Goal: Task Accomplishment & Management: Use online tool/utility

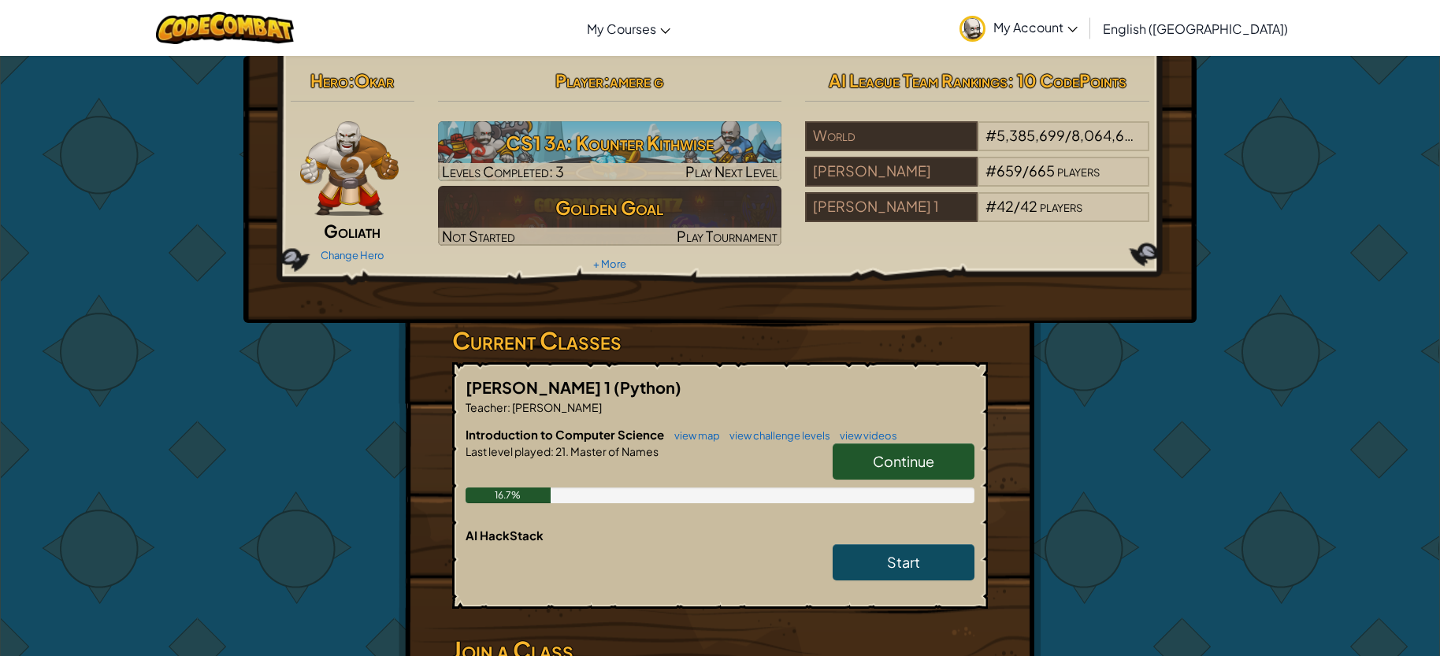
click at [919, 465] on span "Continue" at bounding box center [903, 461] width 61 height 18
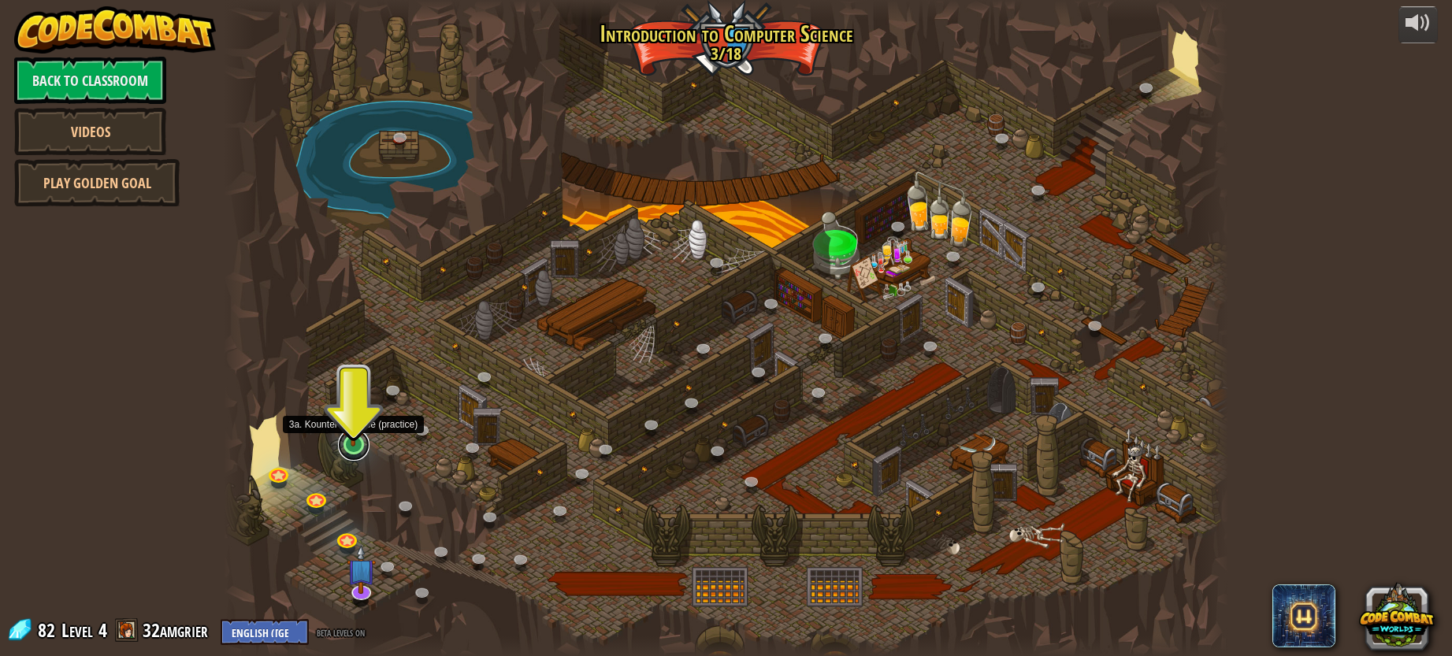
click at [353, 456] on link at bounding box center [354, 445] width 32 height 32
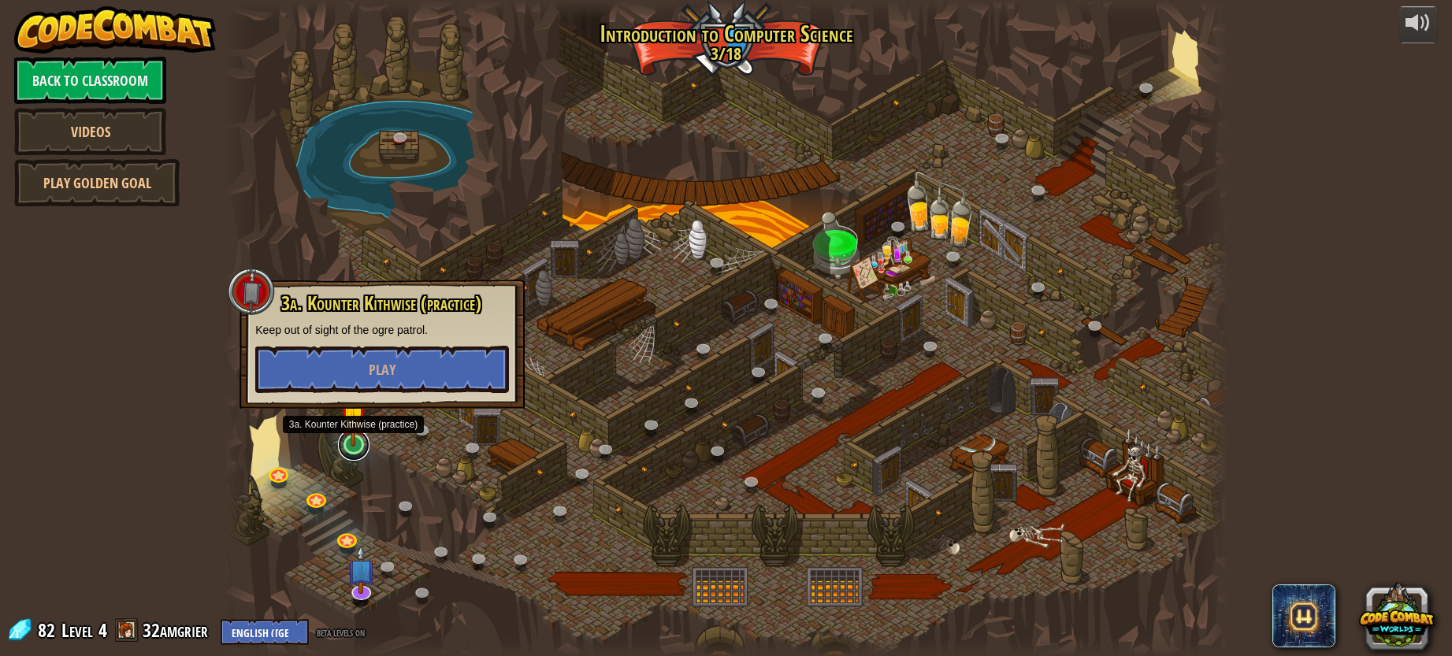
click at [353, 456] on link at bounding box center [354, 445] width 32 height 32
click at [371, 356] on button "Play" at bounding box center [382, 369] width 254 height 47
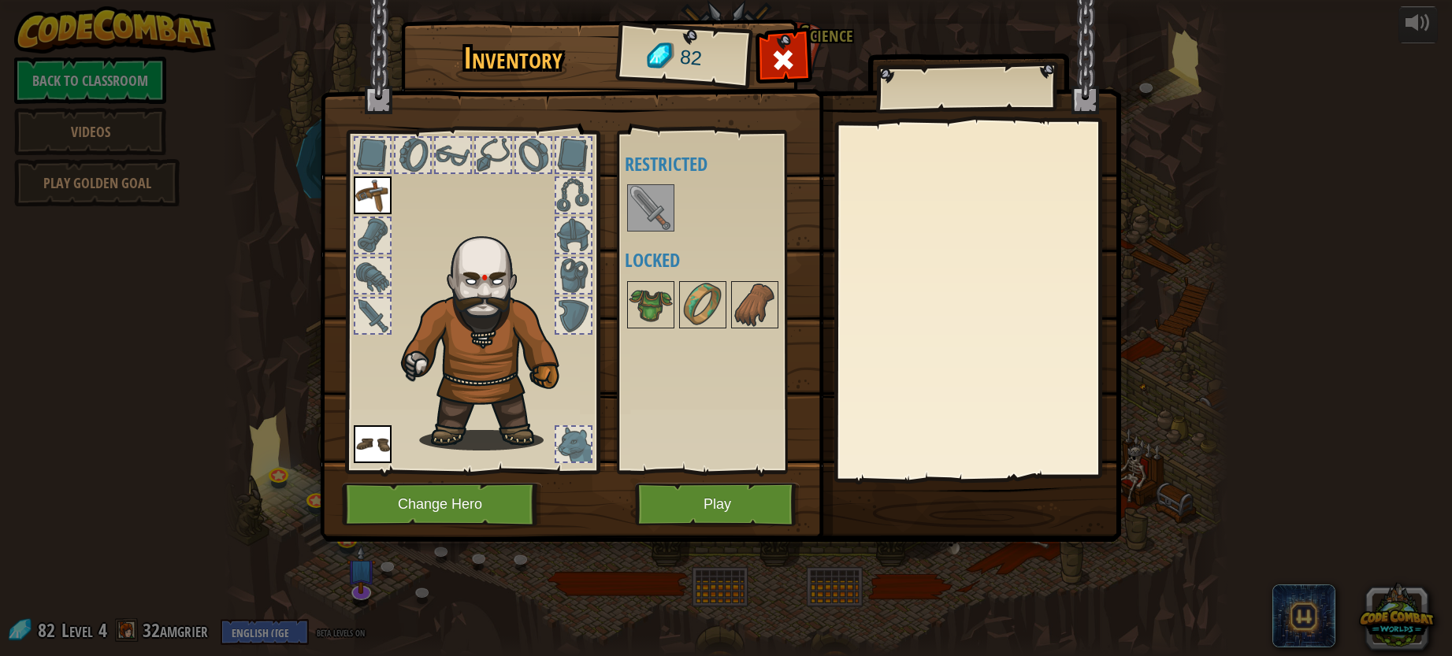
click at [658, 223] on img at bounding box center [651, 208] width 44 height 44
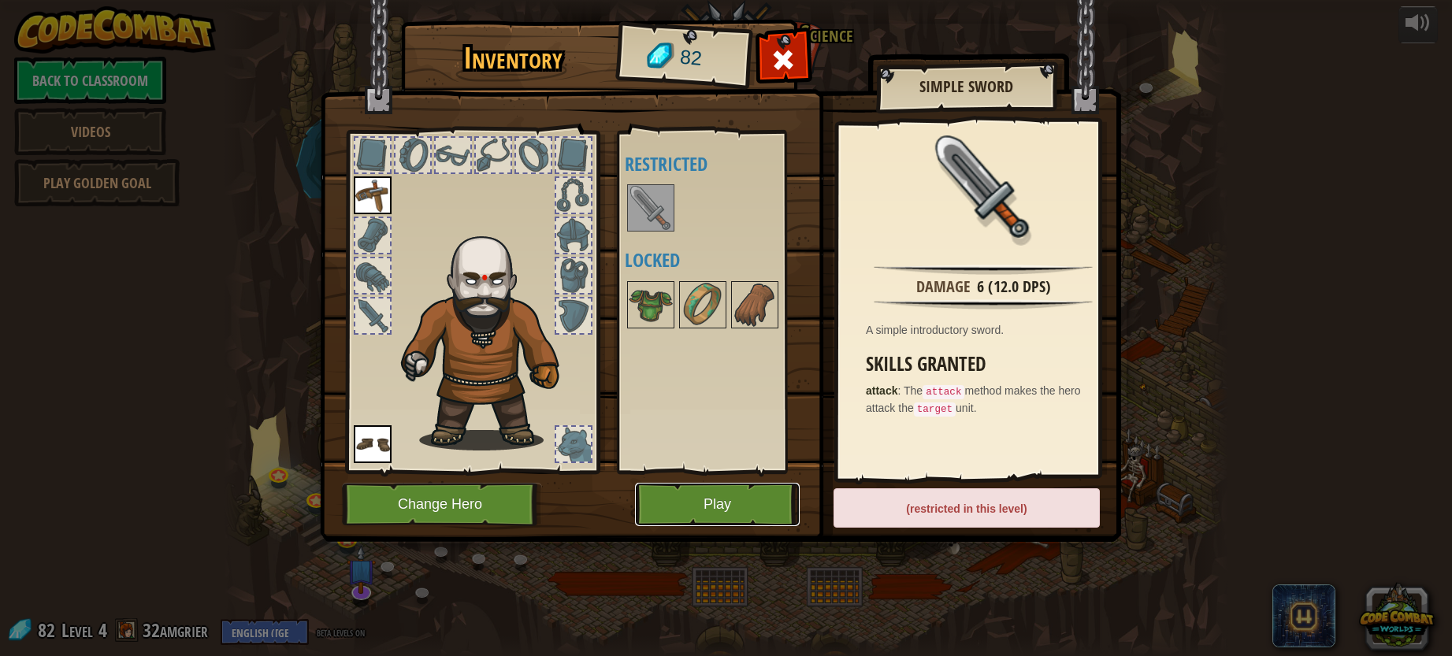
click at [731, 493] on button "Play" at bounding box center [717, 504] width 165 height 43
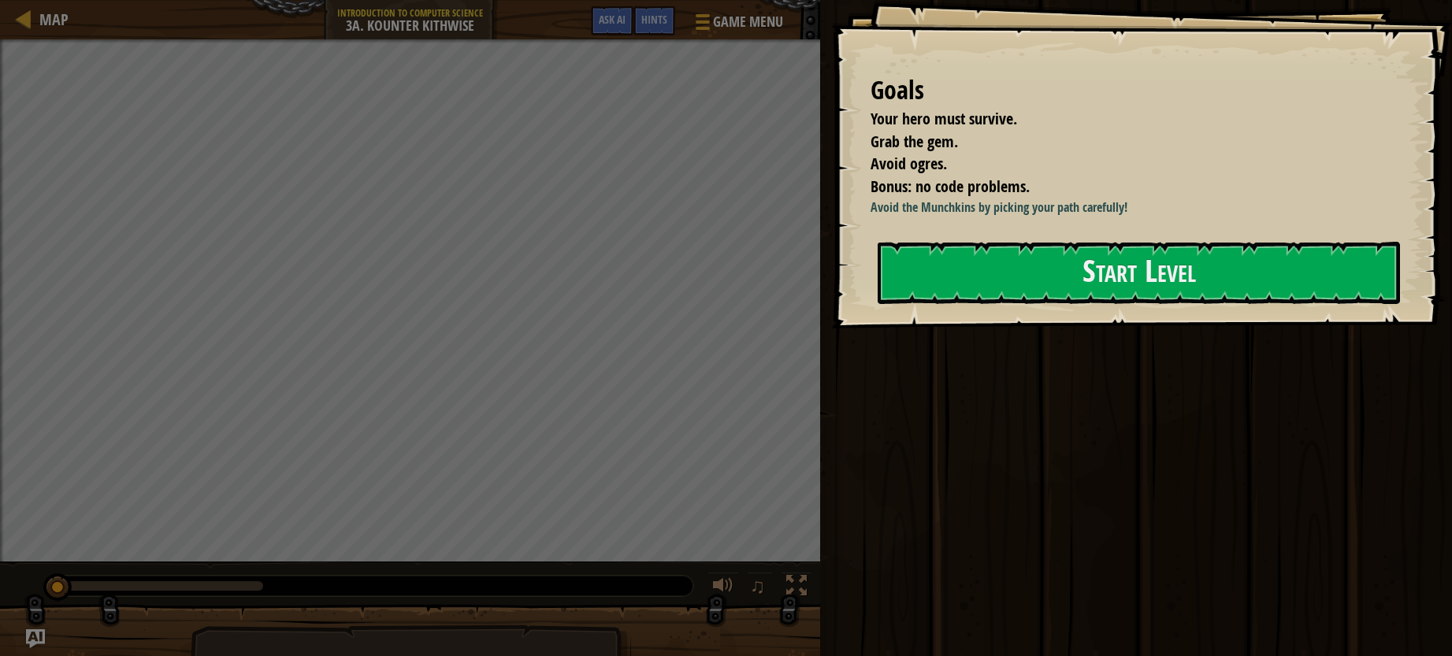
click at [1090, 317] on div "Goals Your hero must survive. Grab the gem. Avoid ogres. Bonus: no code problem…" at bounding box center [1141, 164] width 621 height 329
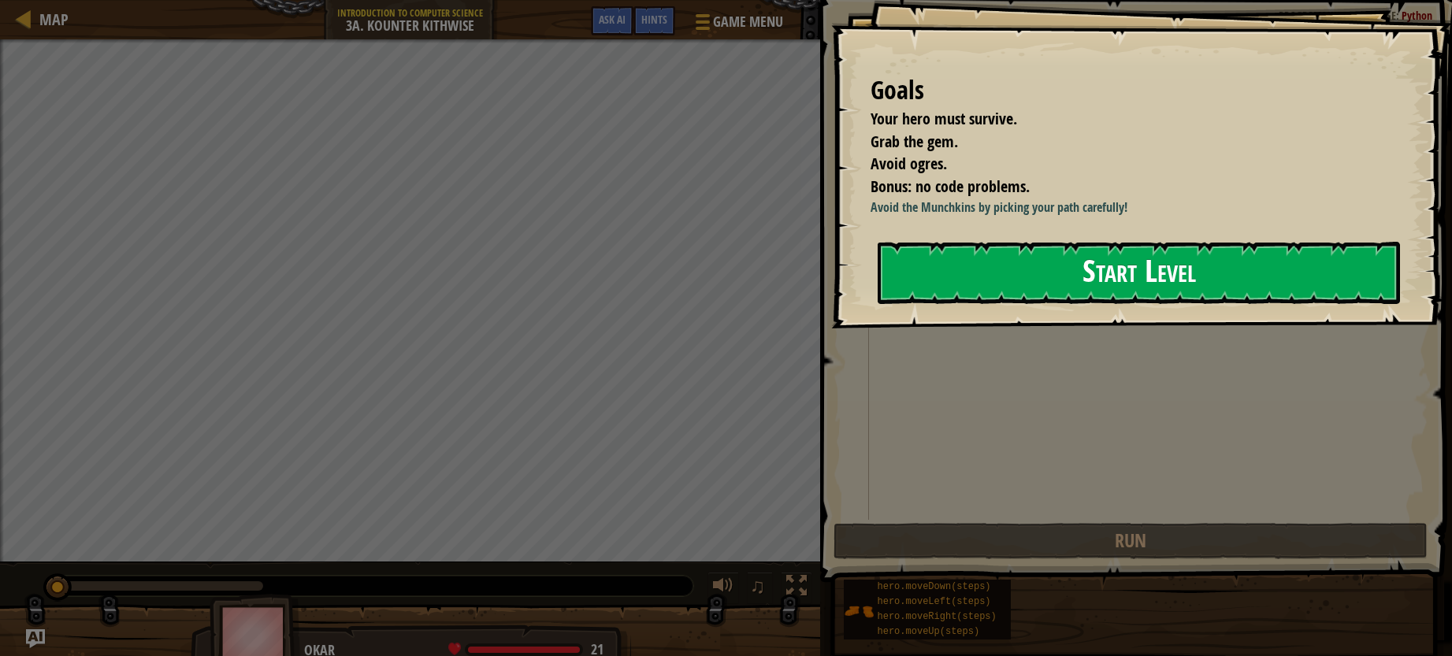
click at [1081, 280] on button "Start Level" at bounding box center [1139, 273] width 522 height 62
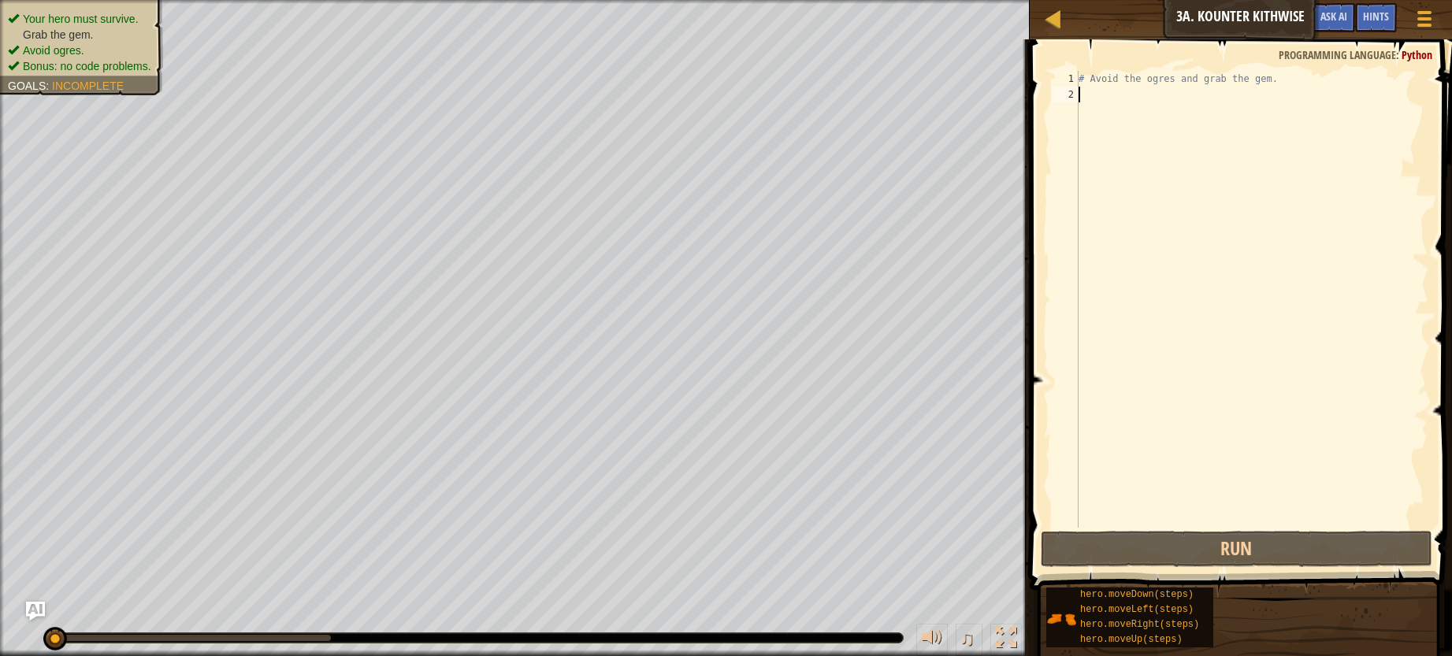
scroll to position [7, 0]
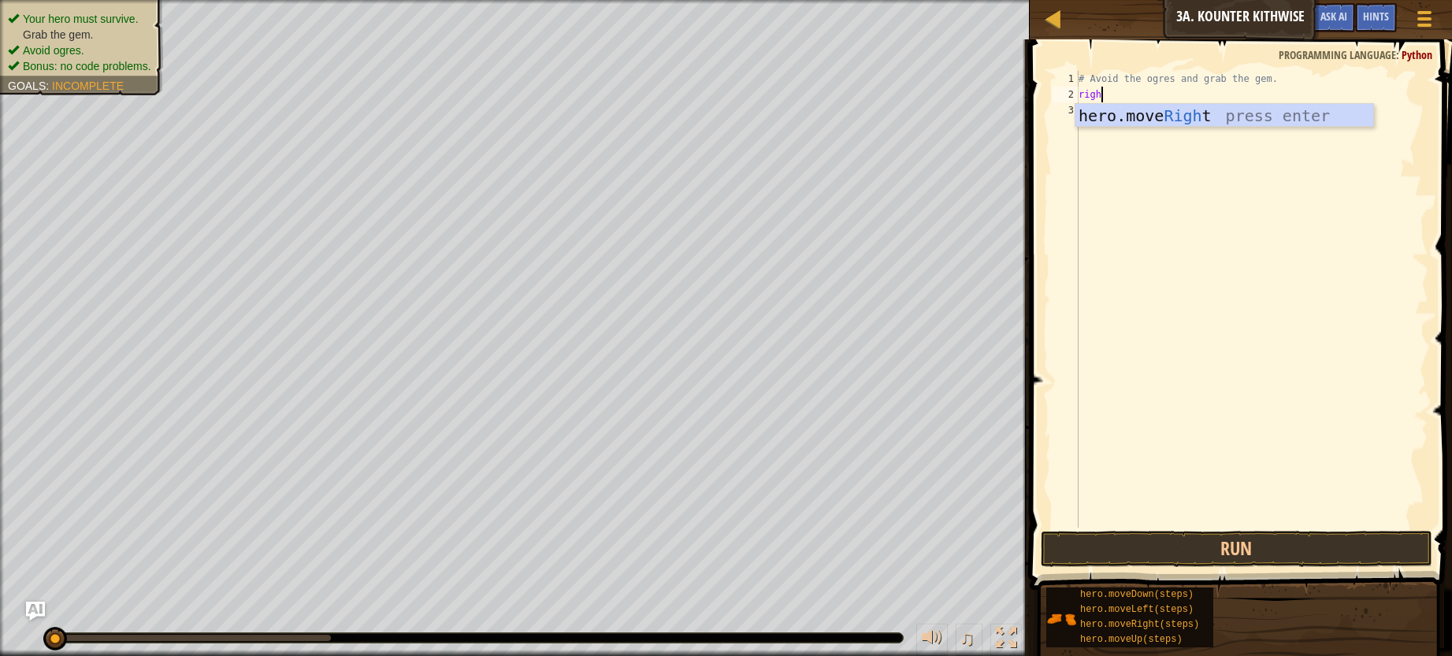
type textarea "right"
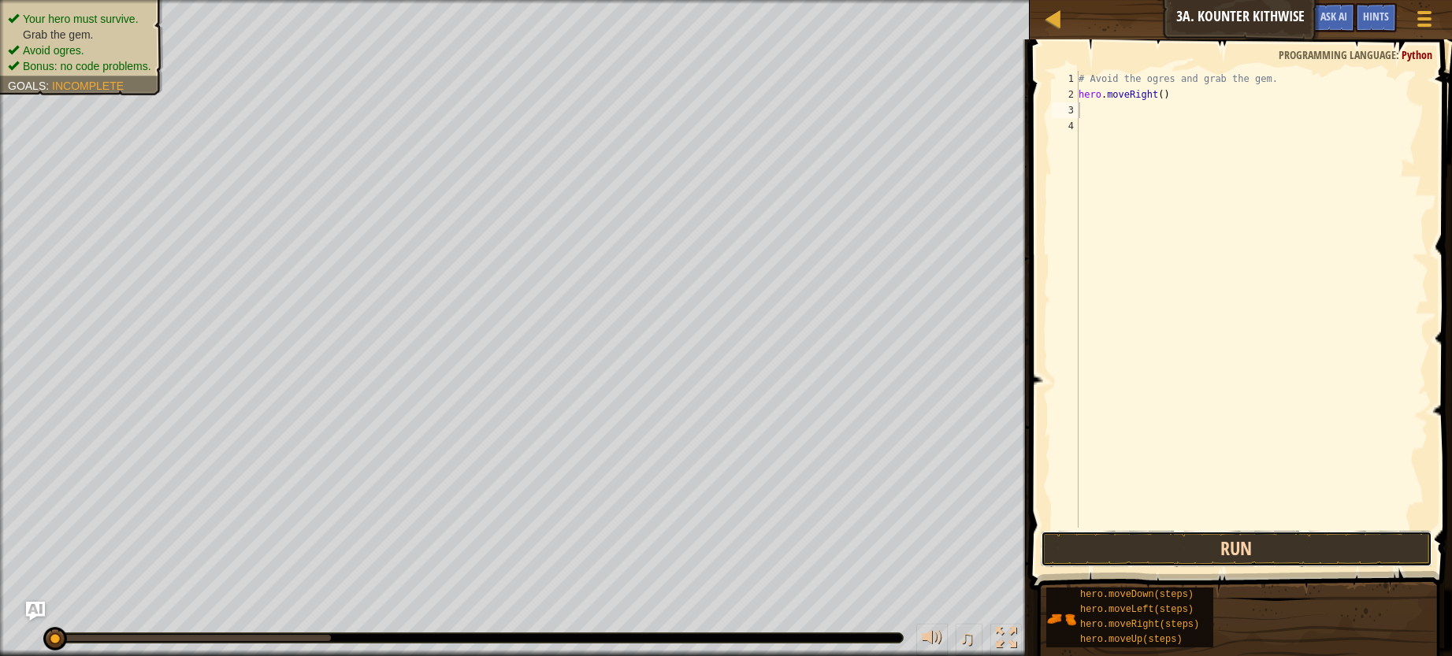
click at [1366, 549] on button "Run" at bounding box center [1237, 549] width 392 height 36
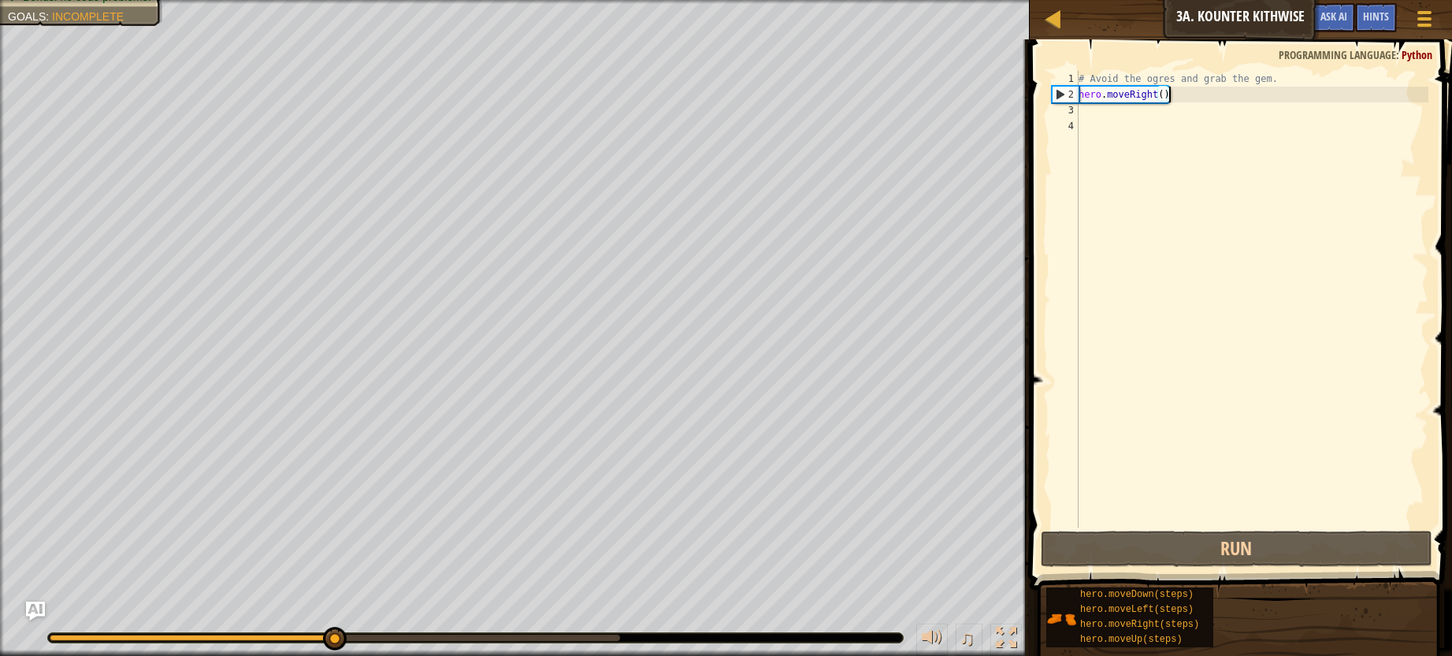
click at [1176, 94] on div "# Avoid the ogres and grab the gem. hero . moveRight ( )" at bounding box center [1251, 315] width 353 height 488
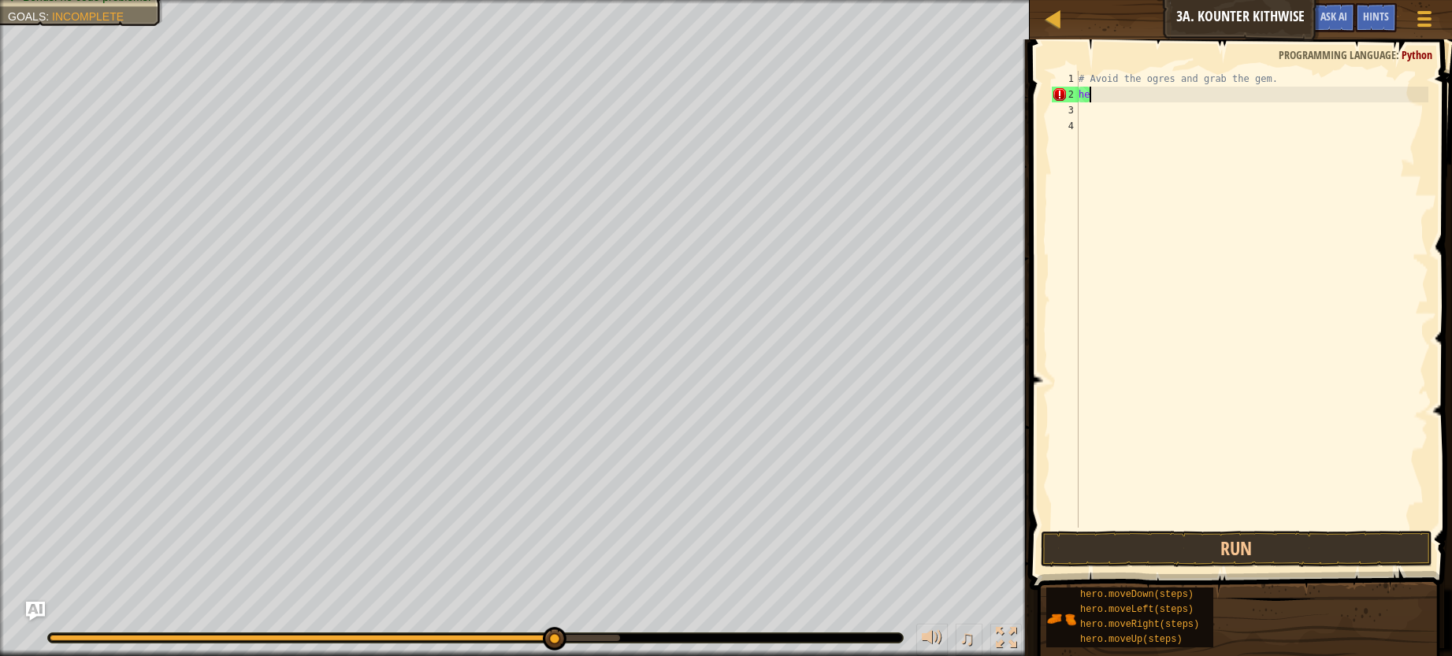
type textarea "h"
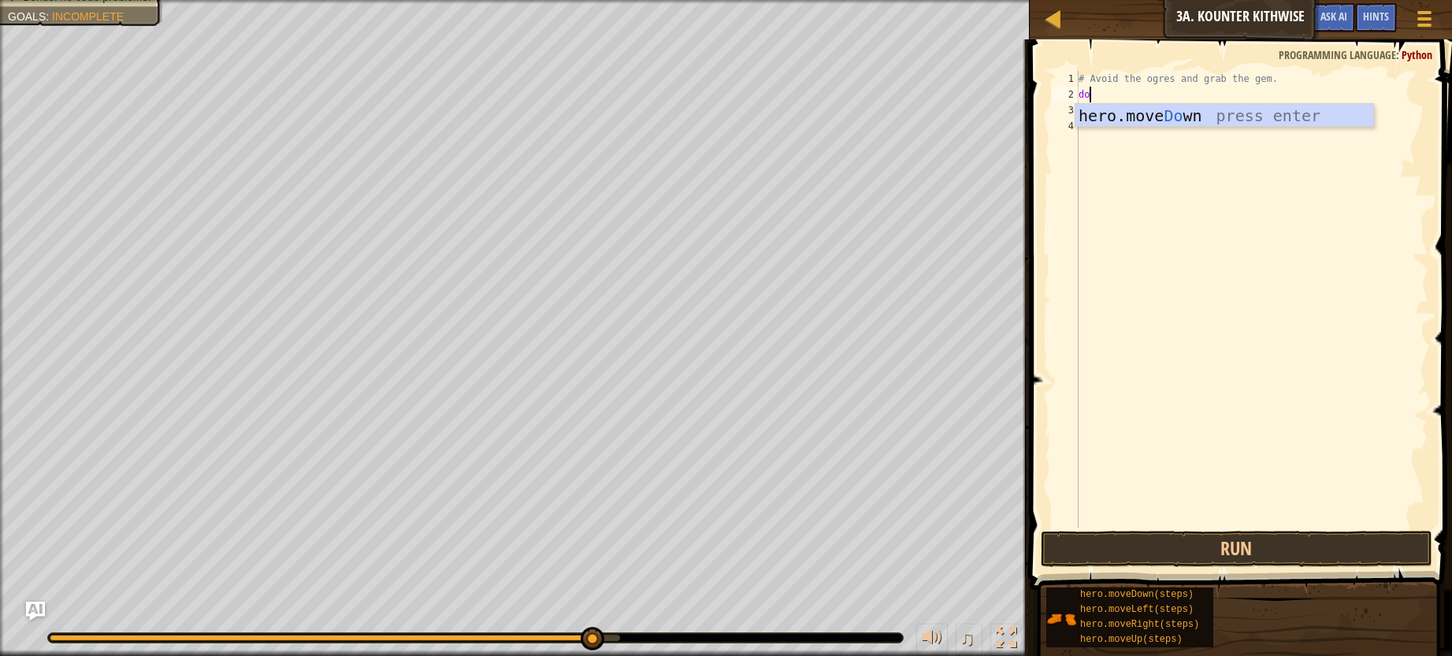
type textarea "dow"
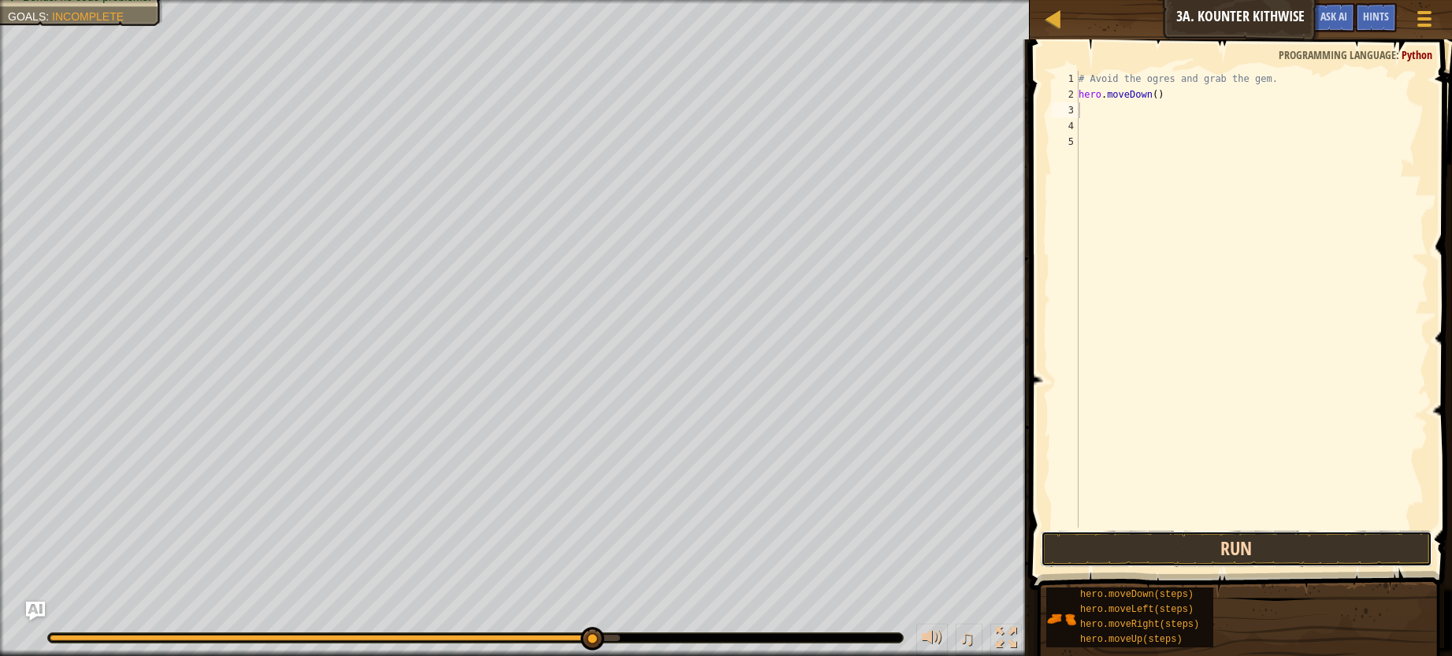
click at [1364, 557] on button "Run" at bounding box center [1237, 549] width 392 height 36
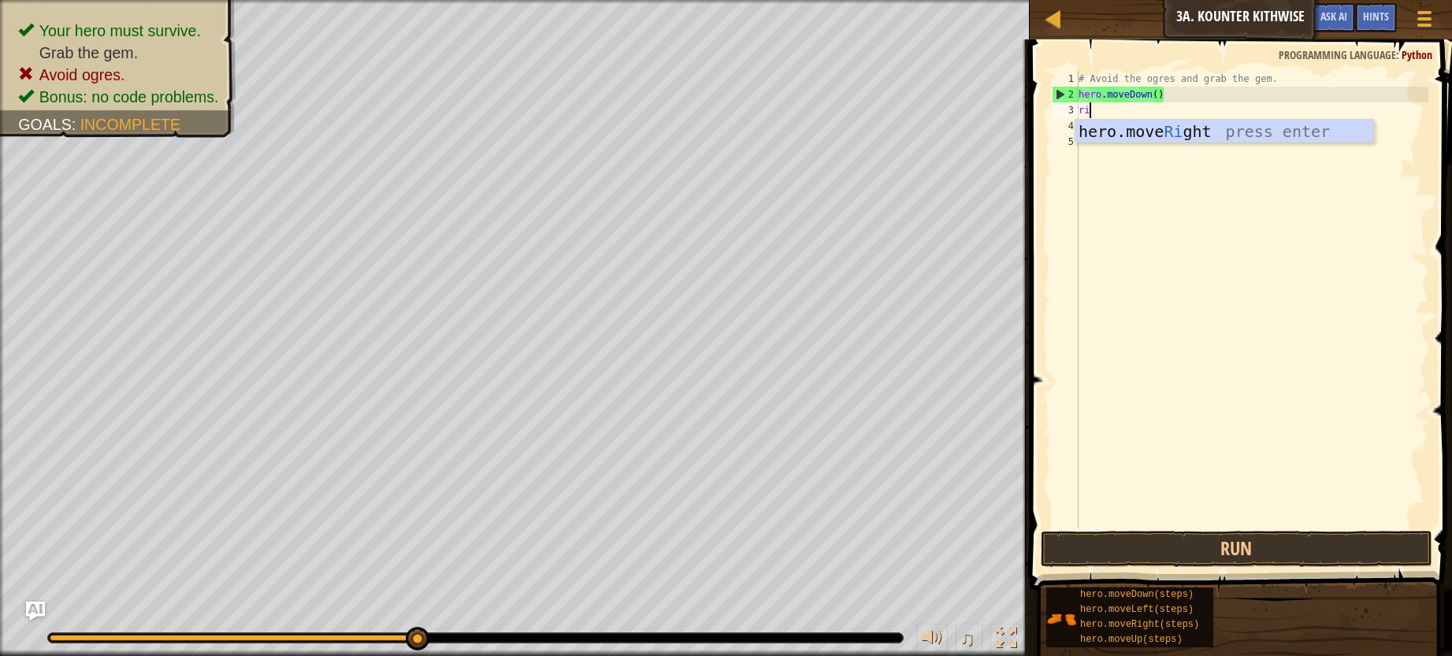
type textarea "rih"
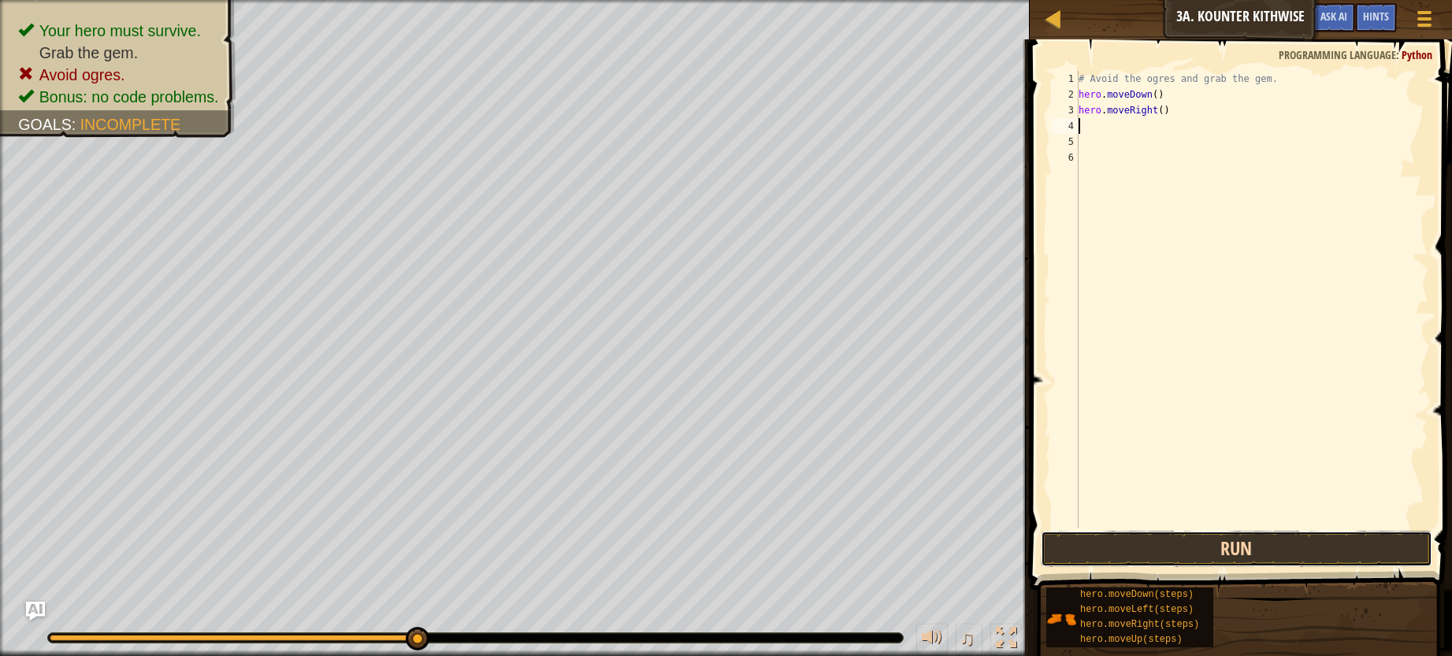
click at [1262, 548] on button "Run" at bounding box center [1237, 549] width 392 height 36
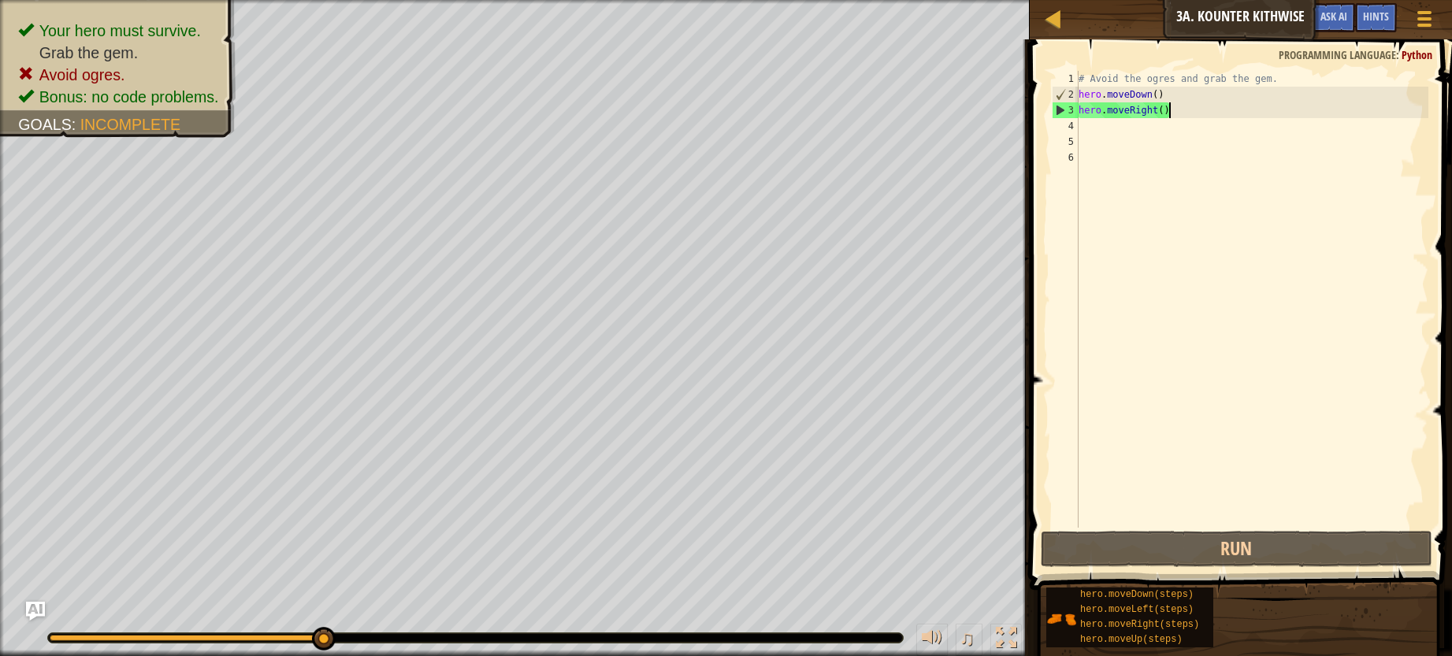
click at [1186, 112] on div "# Avoid the ogres and grab the gem. hero . moveDown ( ) hero . moveRight ( )" at bounding box center [1251, 315] width 353 height 488
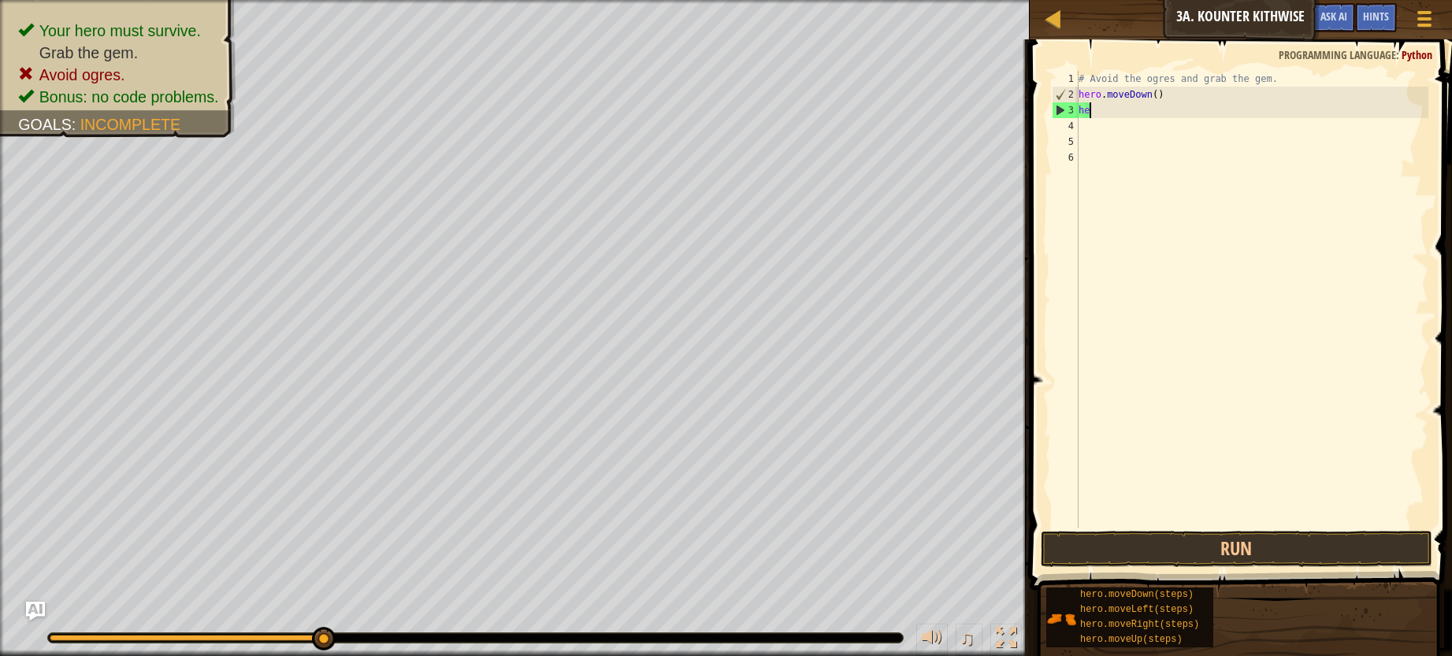
type textarea "h"
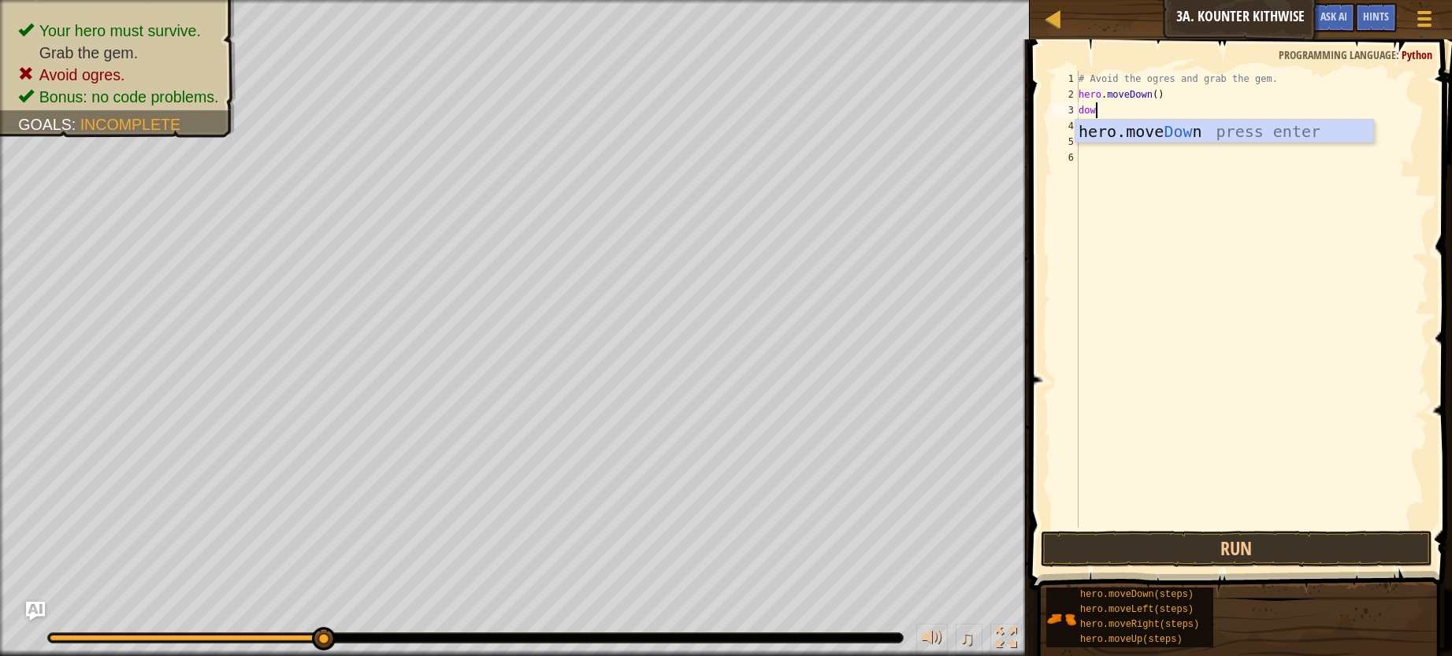
type textarea "down"
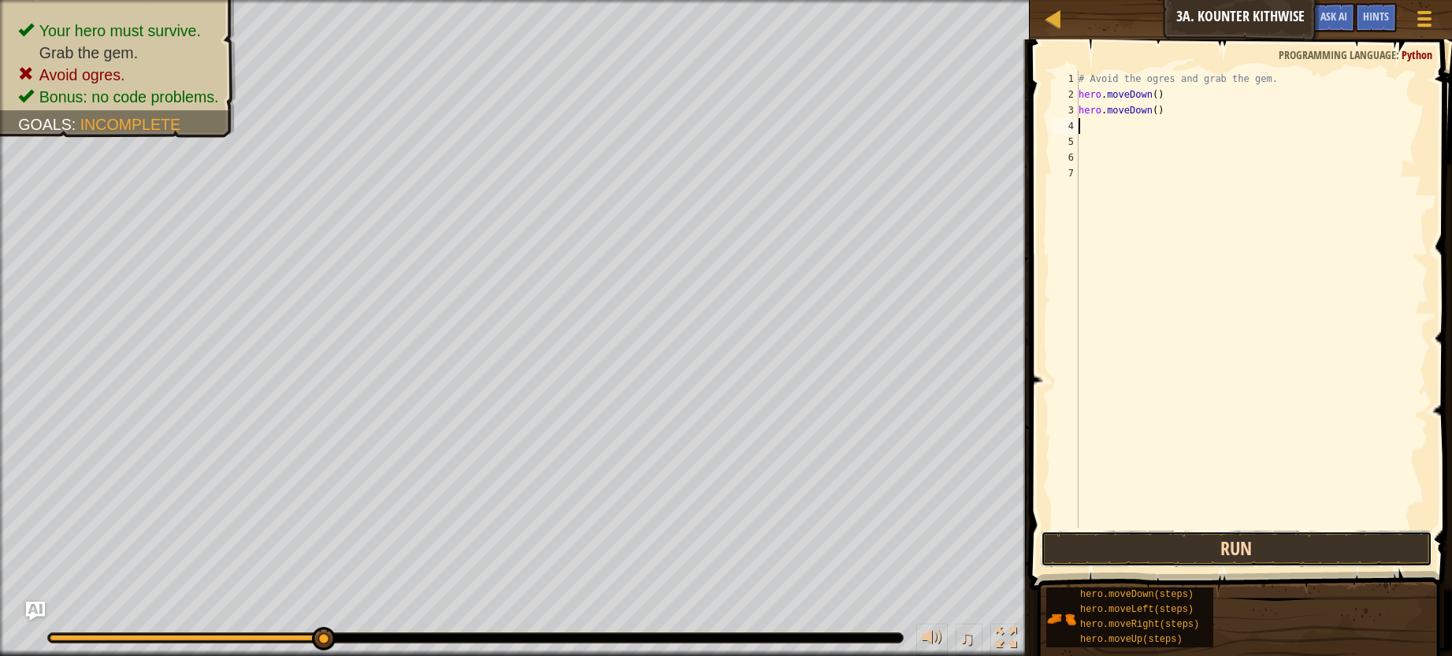
click at [1325, 533] on button "Run" at bounding box center [1237, 549] width 392 height 36
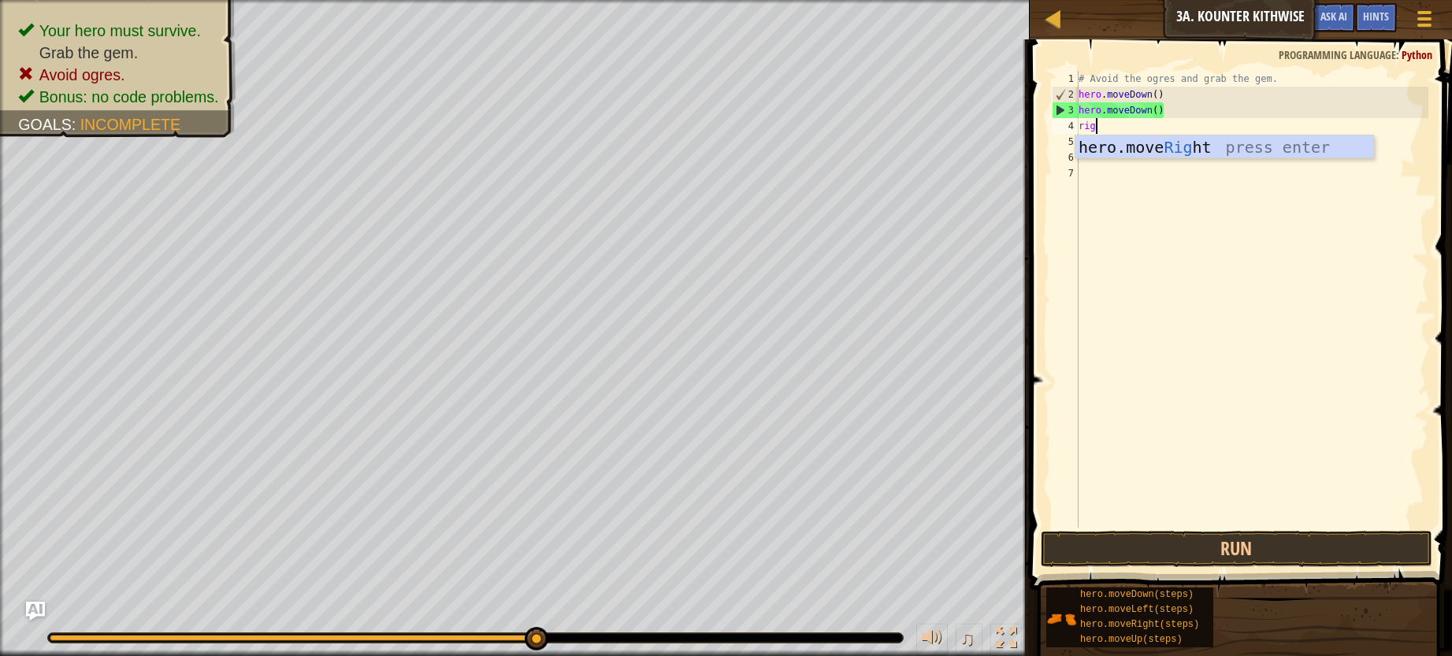
type textarea "right"
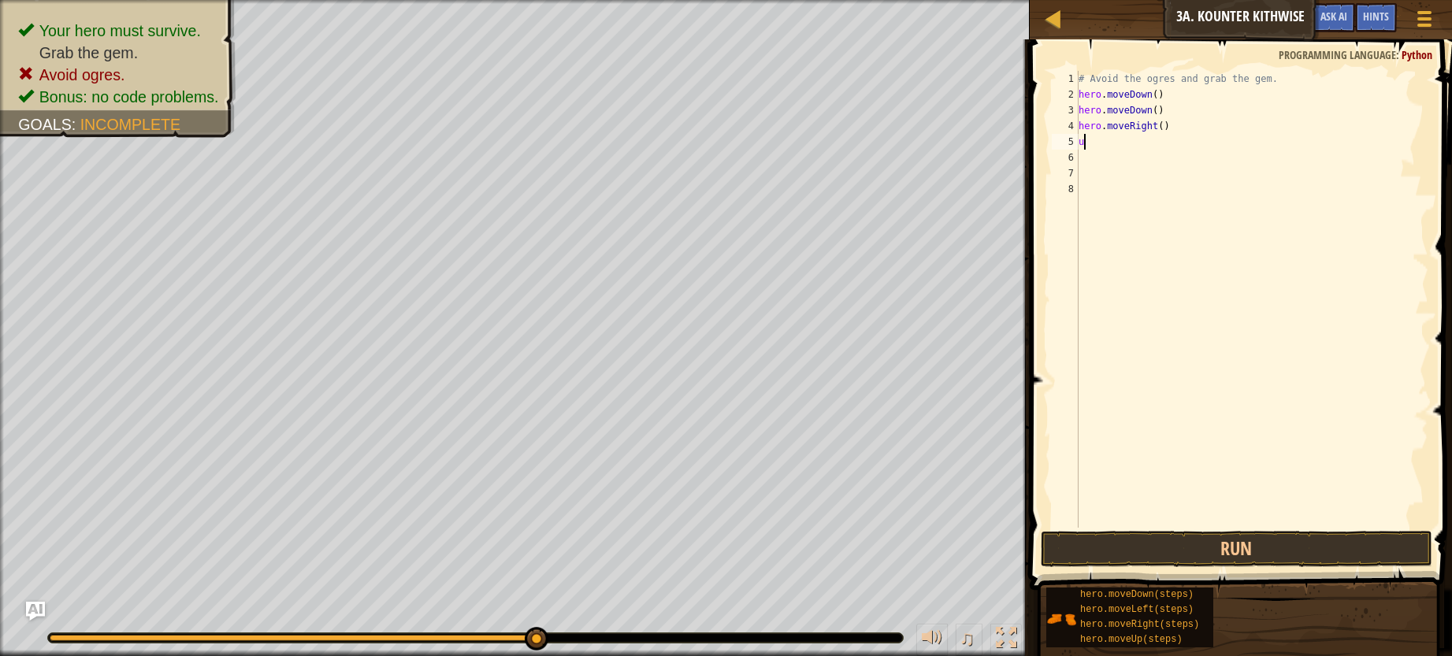
type textarea "up"
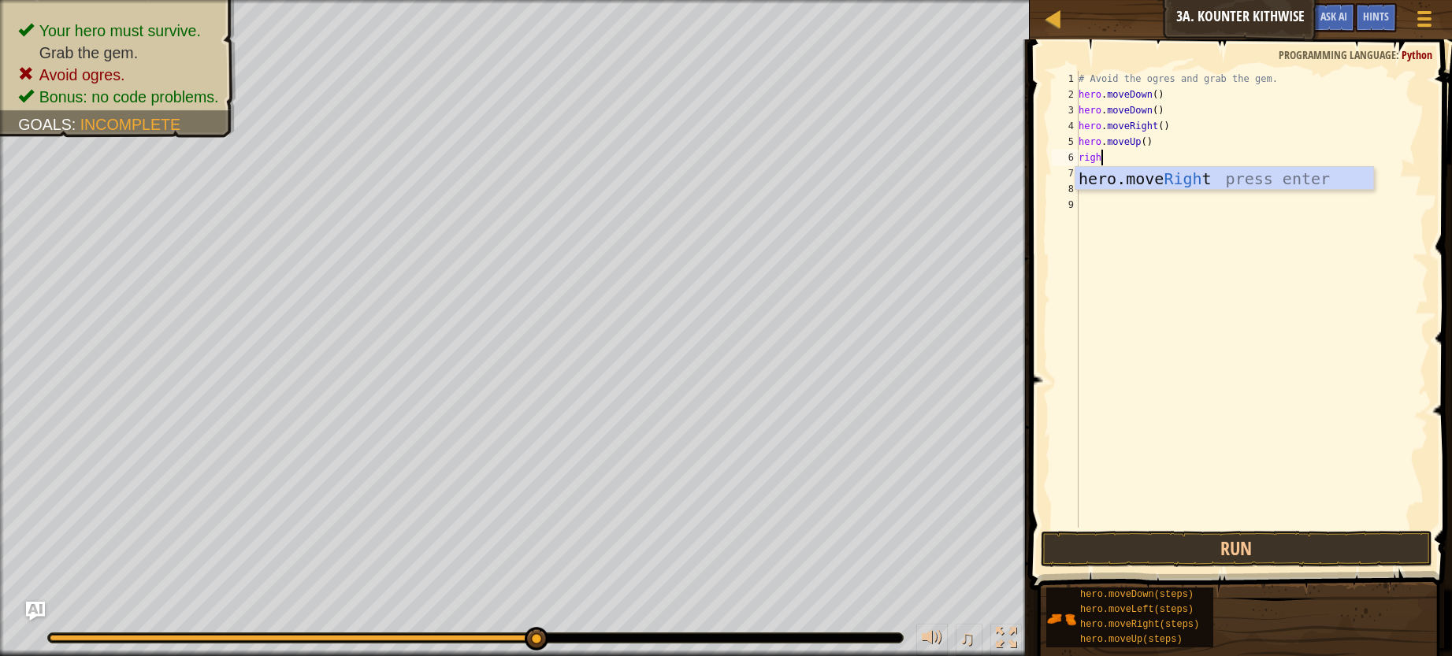
type textarea "right"
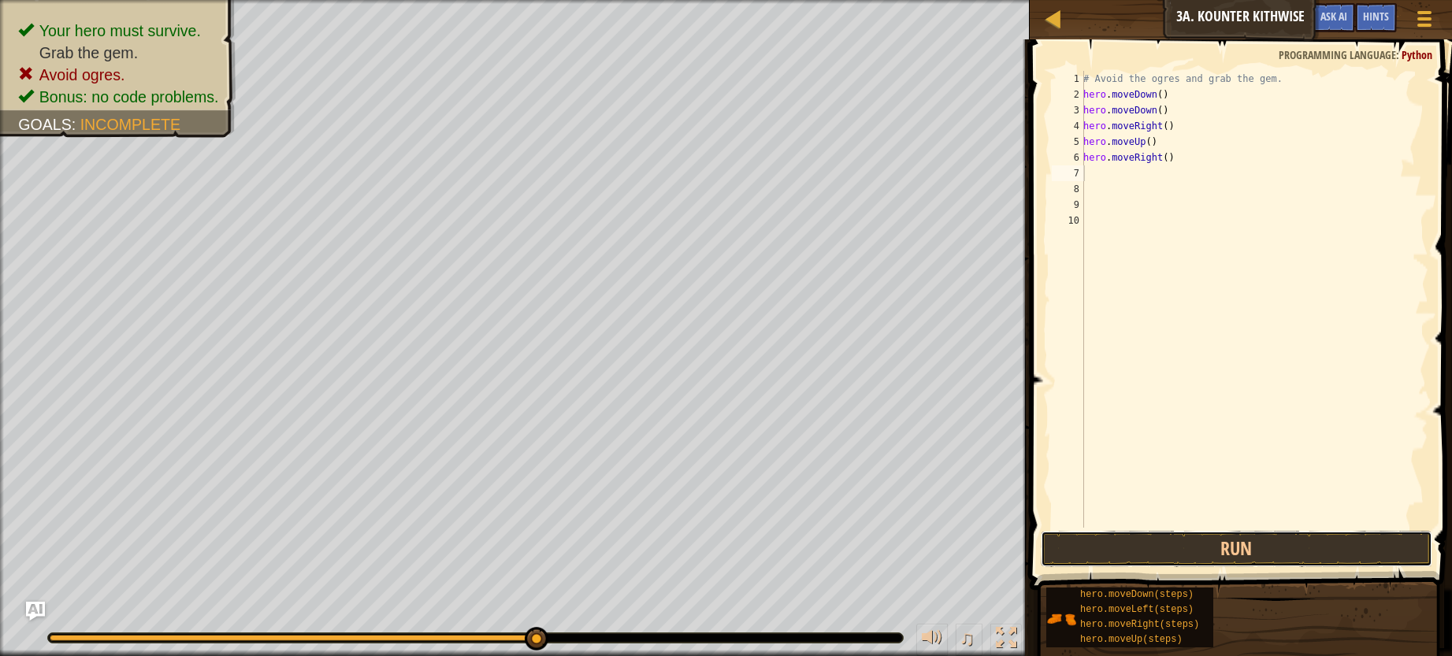
drag, startPoint x: 1300, startPoint y: 550, endPoint x: 1313, endPoint y: 606, distance: 57.5
click at [1322, 631] on div "Hints Videos 1 2 3 4 5 6 7 8 9 10 # Avoid the ogres and grab the gem. hero . mo…" at bounding box center [1238, 343] width 427 height 609
click at [1283, 533] on button "Run" at bounding box center [1237, 549] width 392 height 36
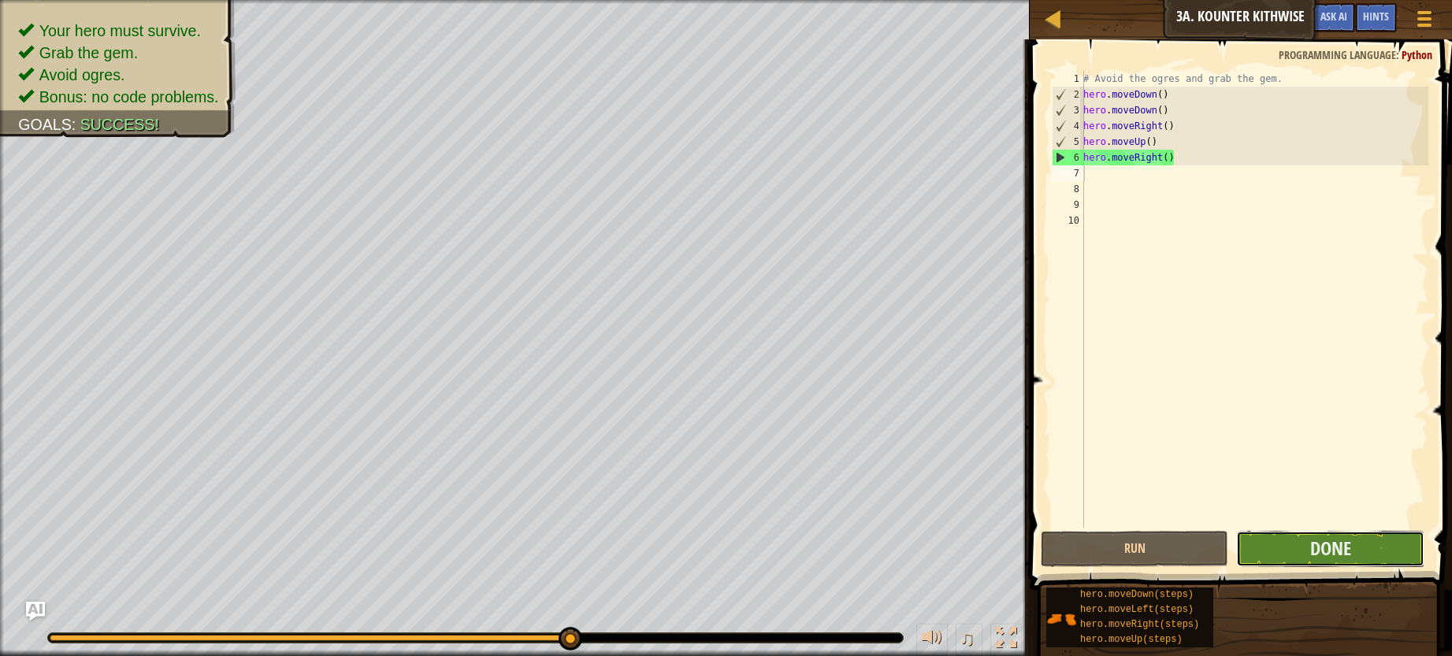
click at [1409, 559] on button "Done" at bounding box center [1329, 549] width 187 height 36
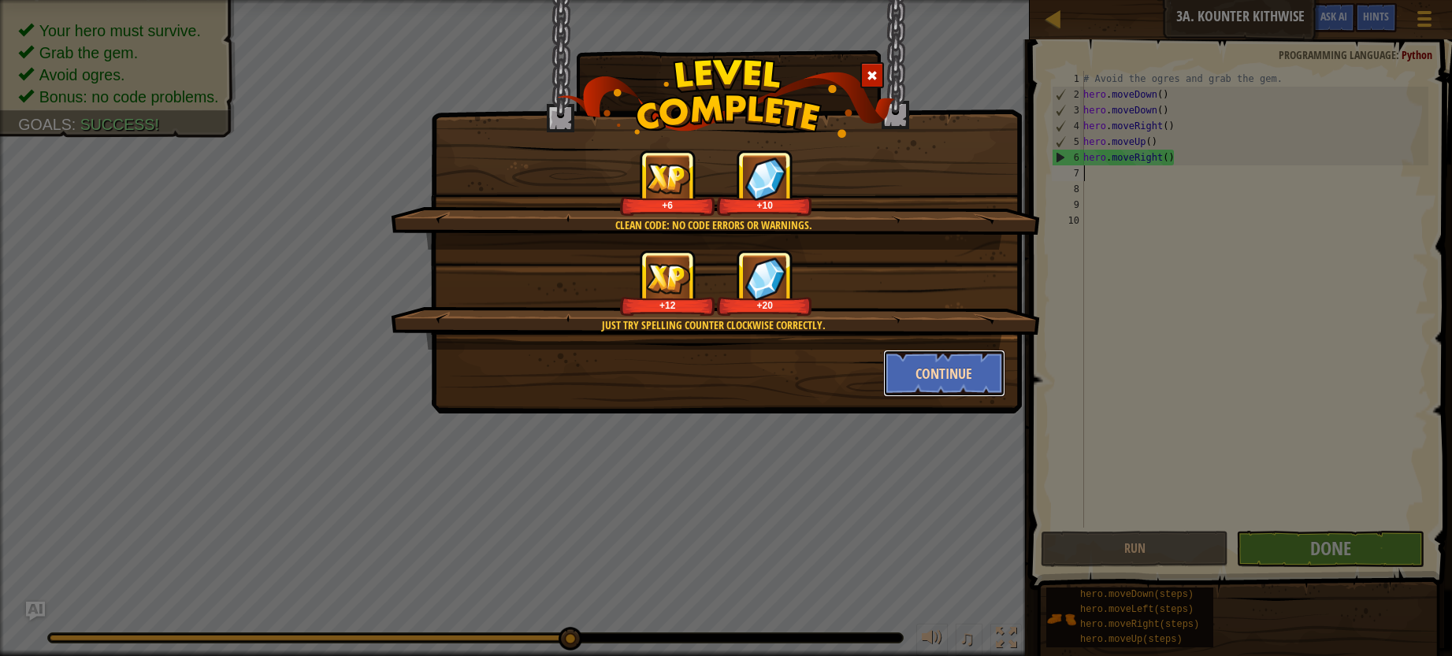
click at [955, 386] on button "Continue" at bounding box center [944, 373] width 122 height 47
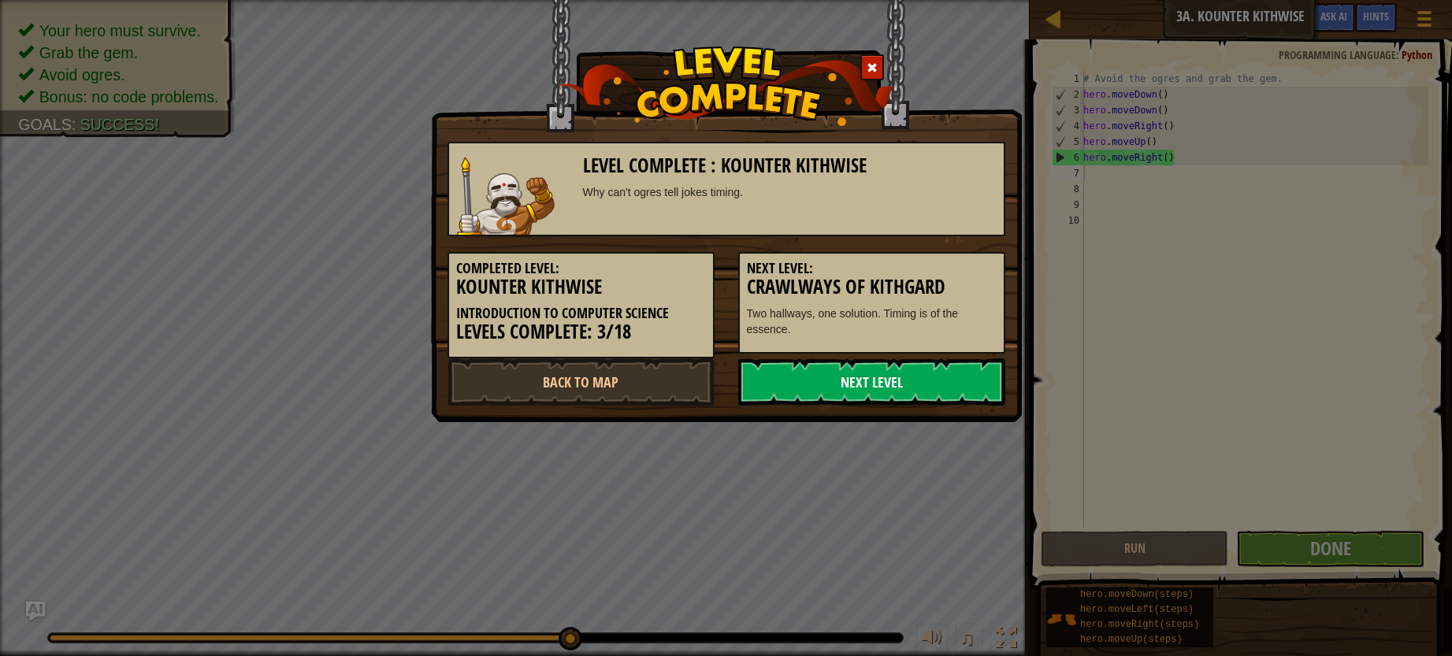
click at [932, 385] on link "Next Level" at bounding box center [871, 381] width 267 height 47
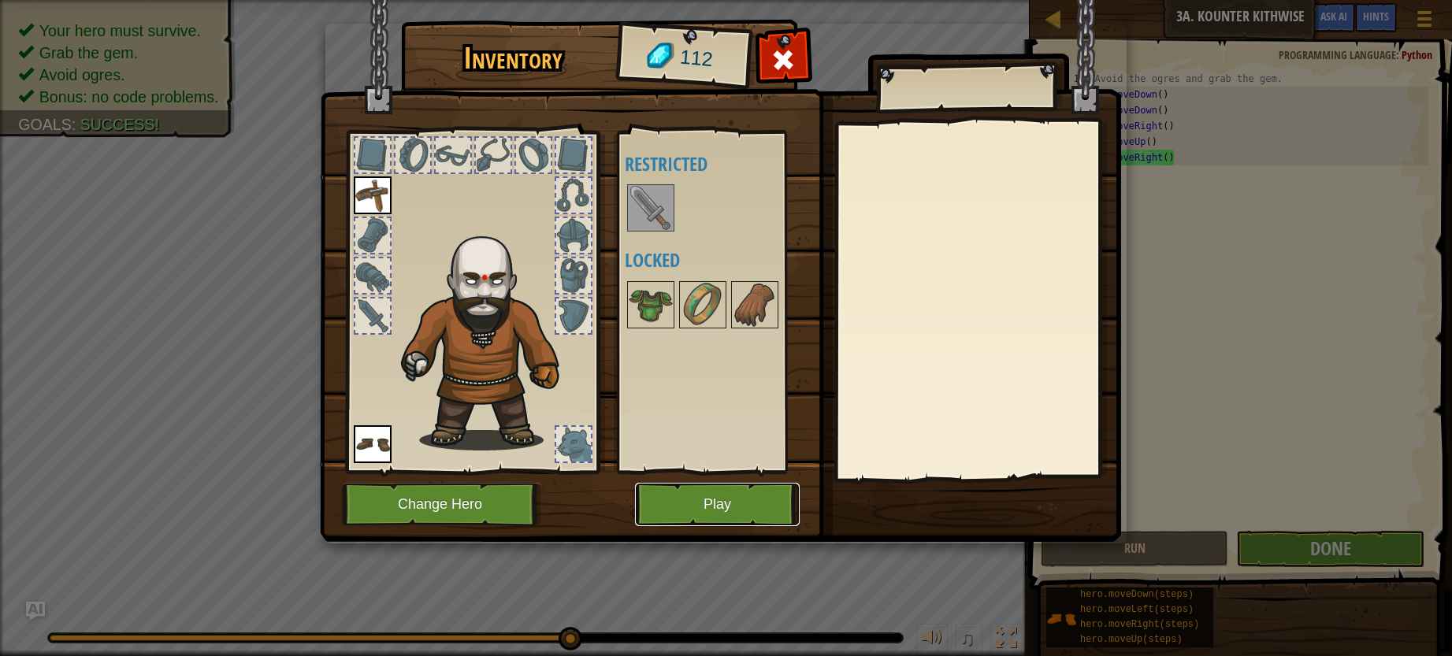
click at [758, 491] on button "Play" at bounding box center [717, 504] width 165 height 43
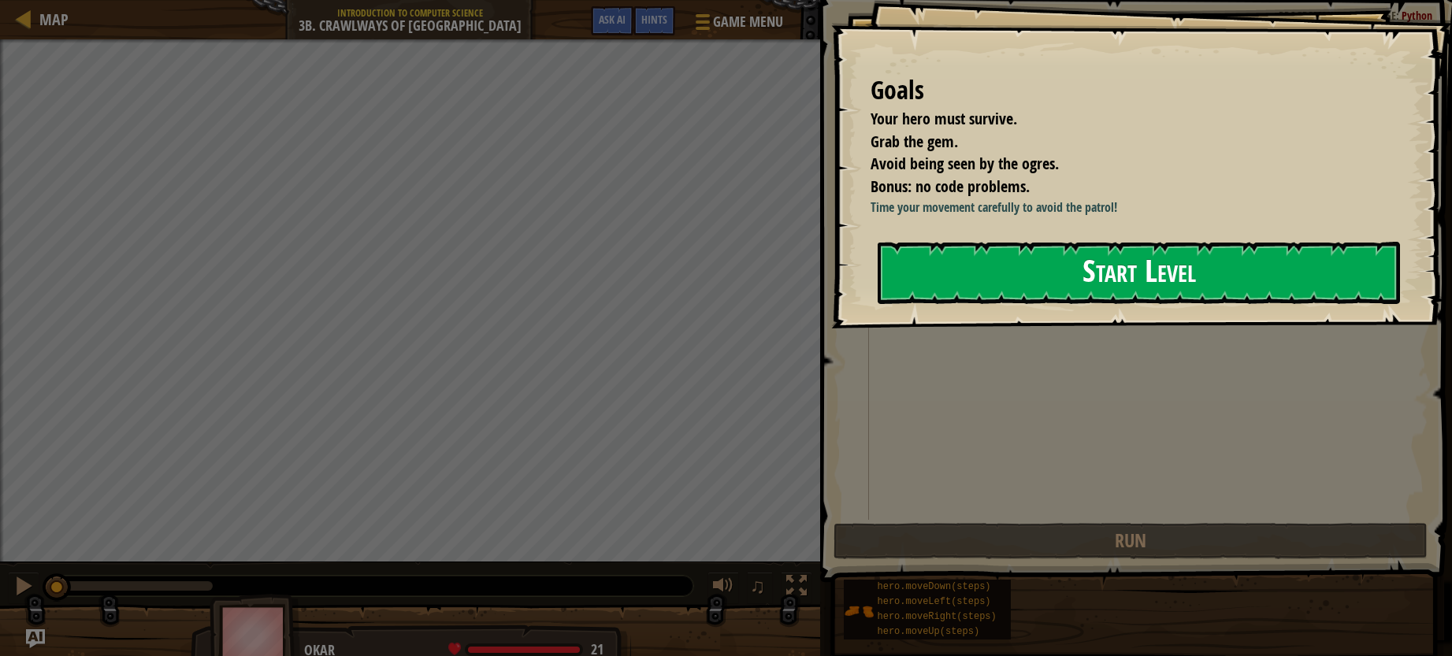
click at [929, 285] on button "Start Level" at bounding box center [1139, 273] width 522 height 62
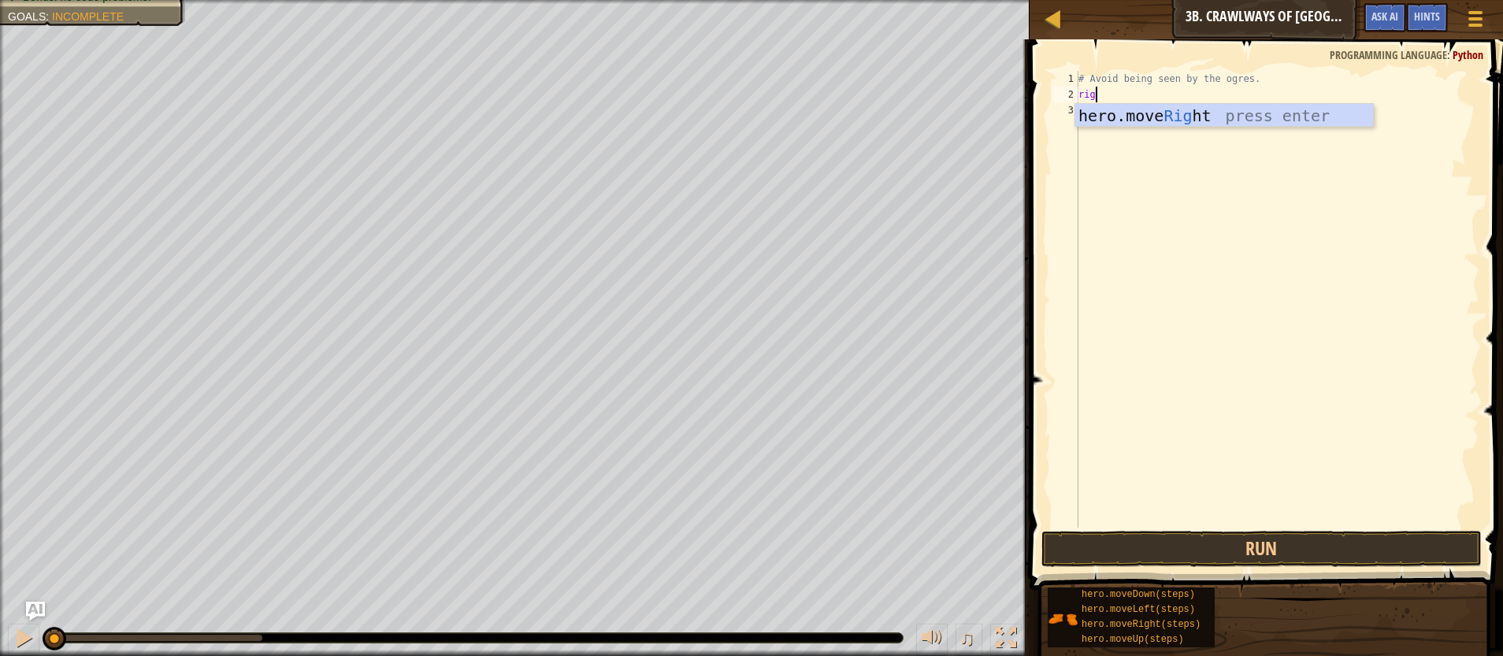
scroll to position [7, 2]
type textarea "right"
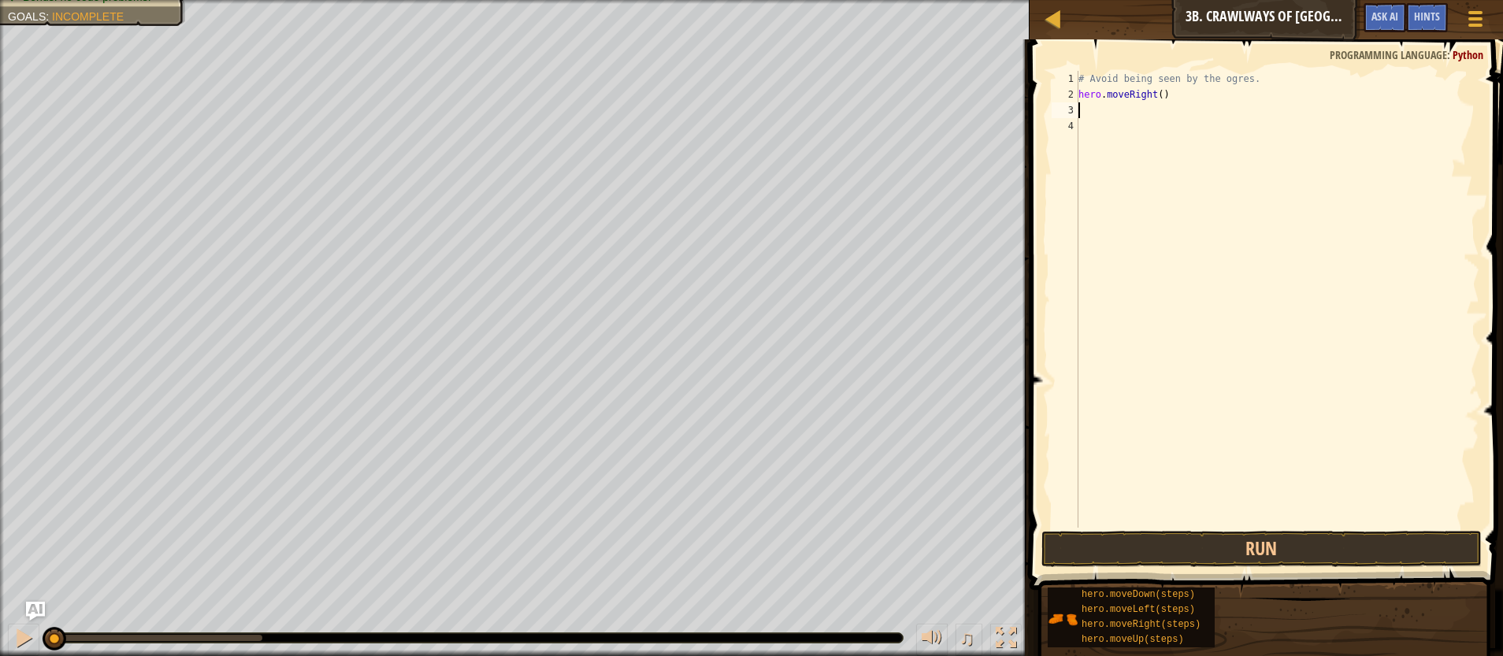
scroll to position [7, 0]
click at [1289, 542] on button "Run" at bounding box center [1261, 549] width 441 height 36
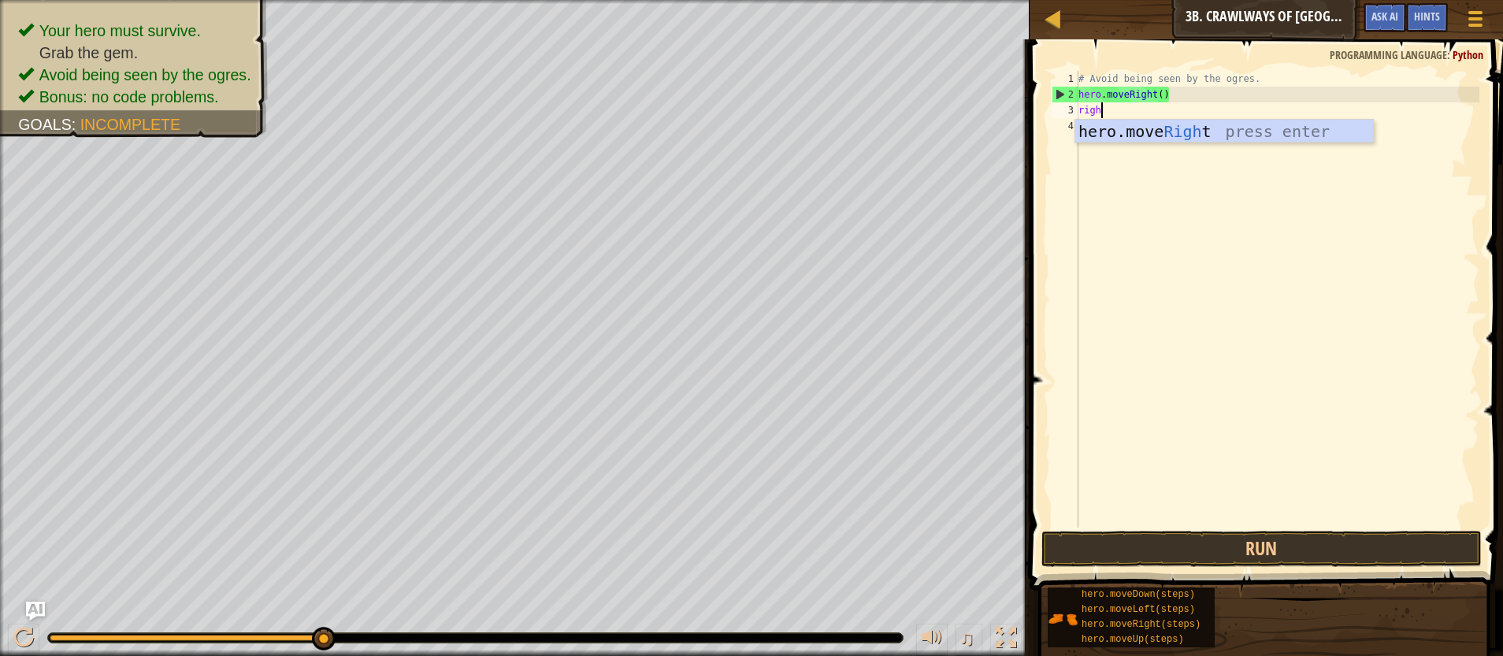
type textarea "right"
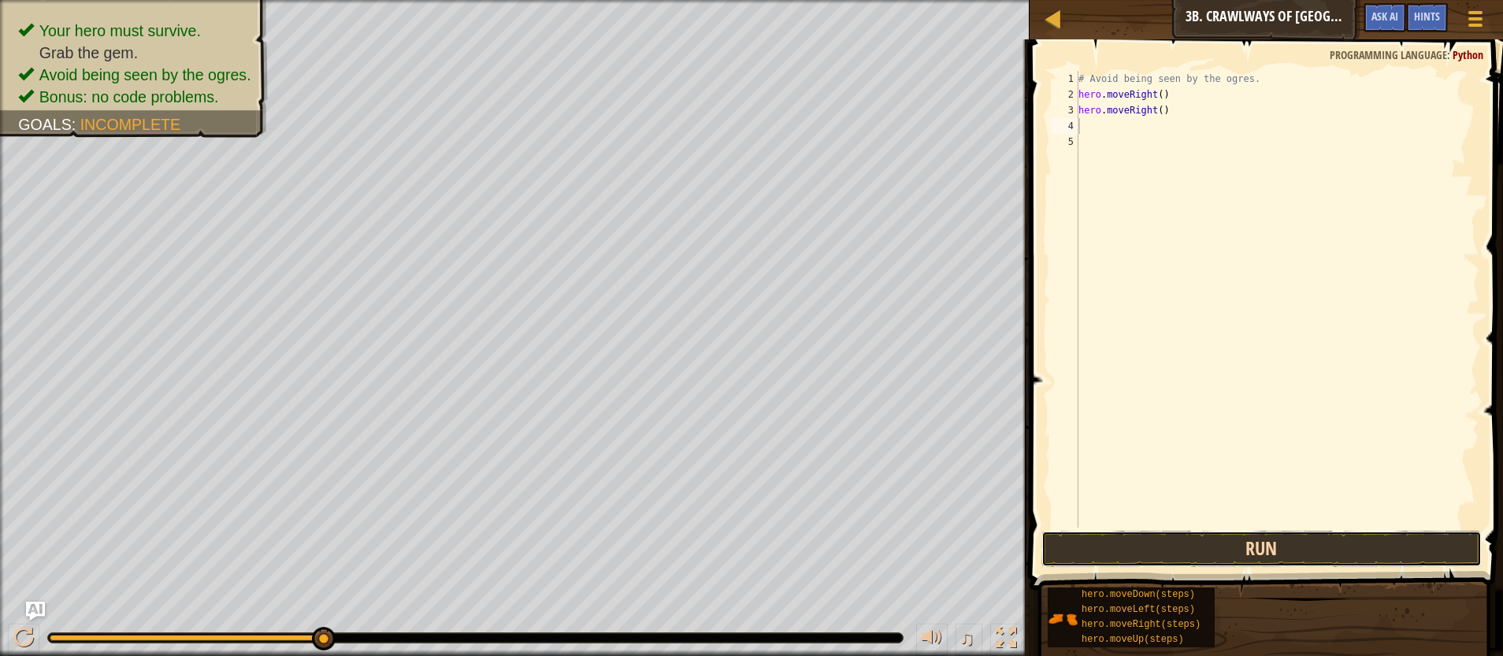
click at [1257, 536] on button "Run" at bounding box center [1261, 549] width 441 height 36
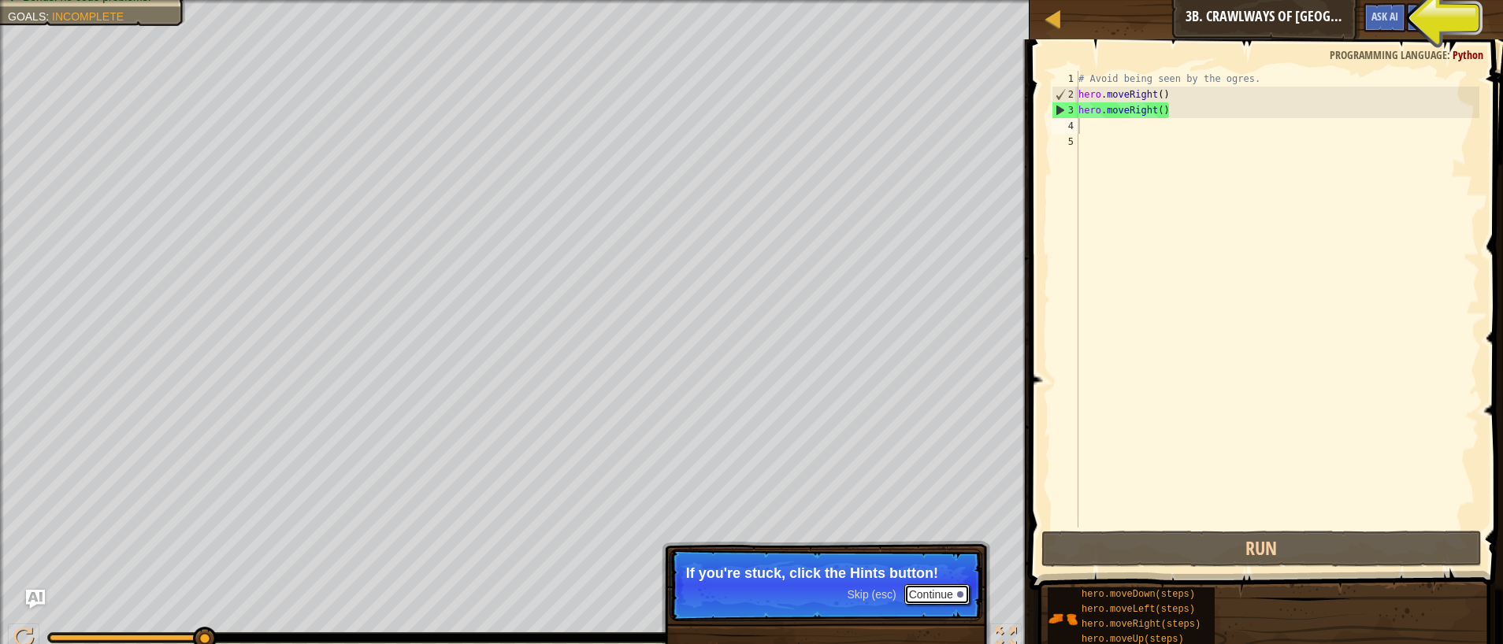
click at [925, 600] on button "Continue" at bounding box center [936, 595] width 65 height 20
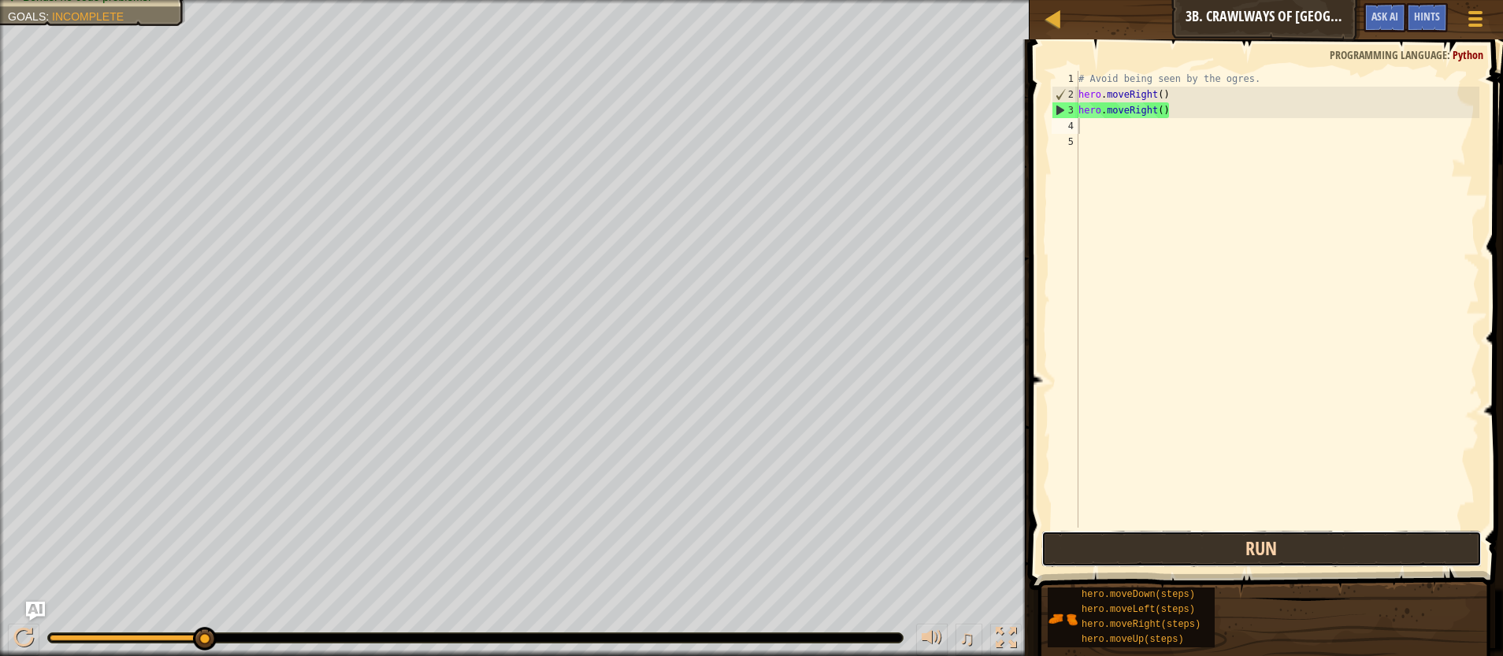
click at [1323, 548] on button "Run" at bounding box center [1261, 549] width 441 height 36
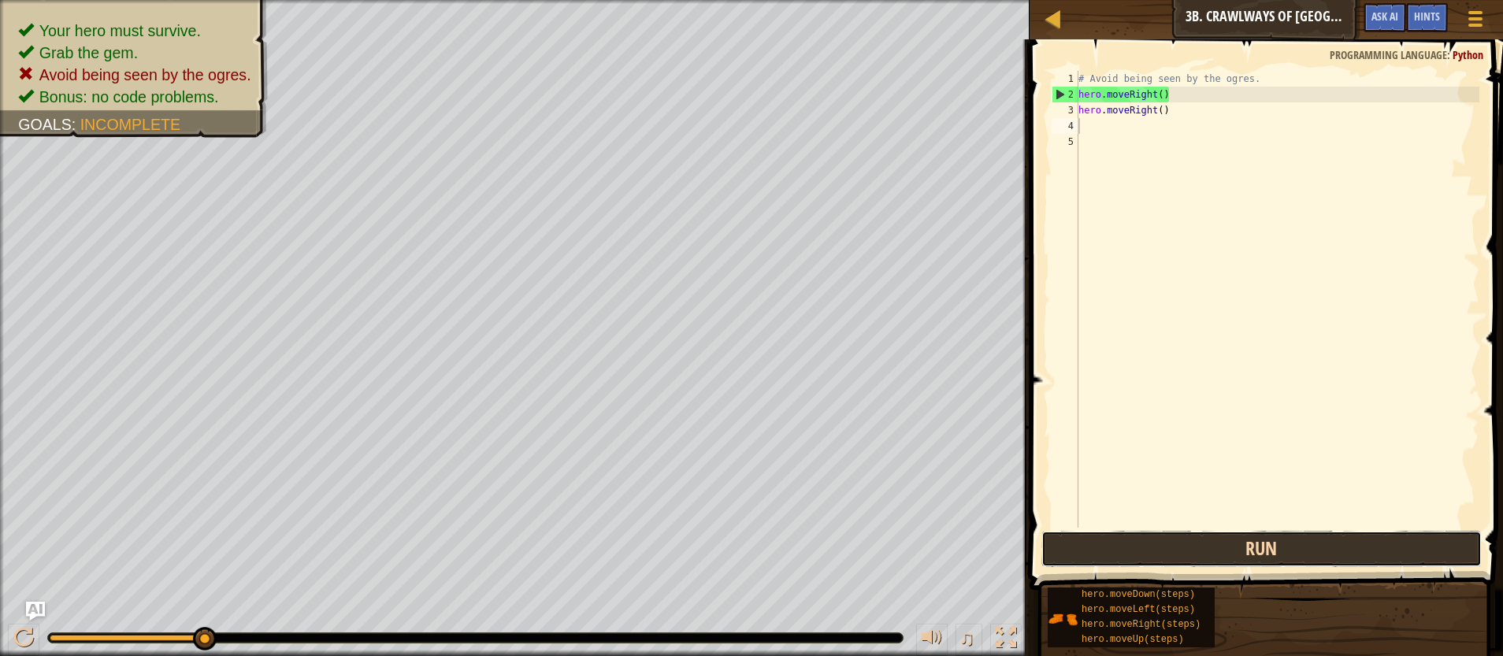
click at [1224, 537] on button "Run" at bounding box center [1261, 549] width 441 height 36
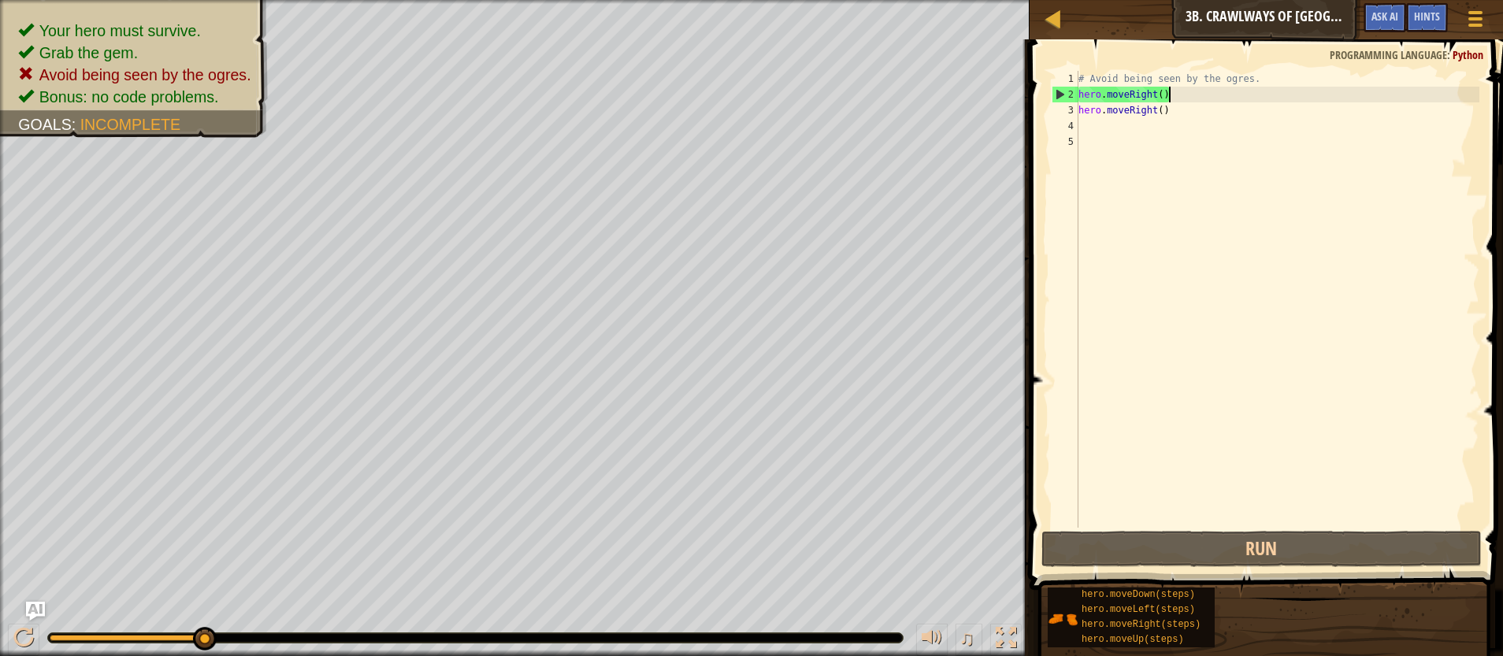
click at [1204, 95] on div "# Avoid being seen by the ogres. hero . moveRight ( ) hero . moveRight ( )" at bounding box center [1277, 315] width 404 height 488
type textarea "hero.moveRight()"
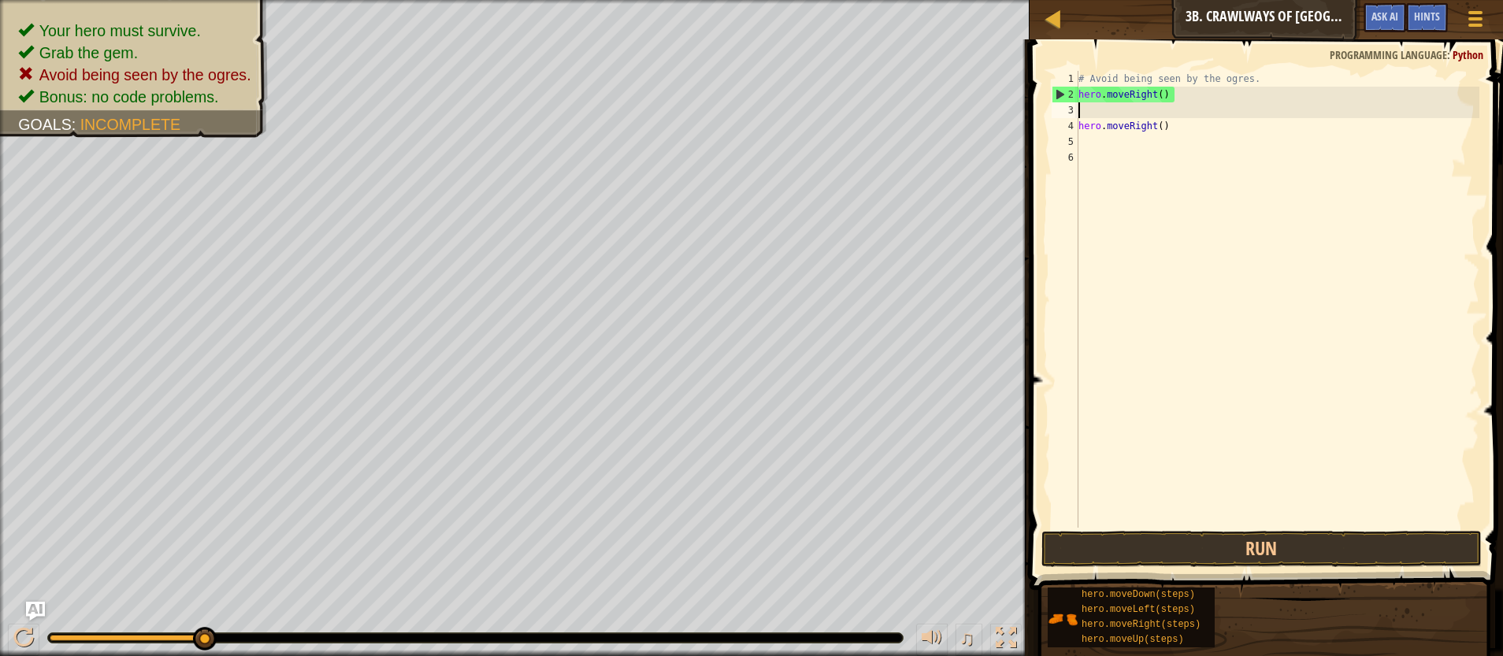
type textarea "l"
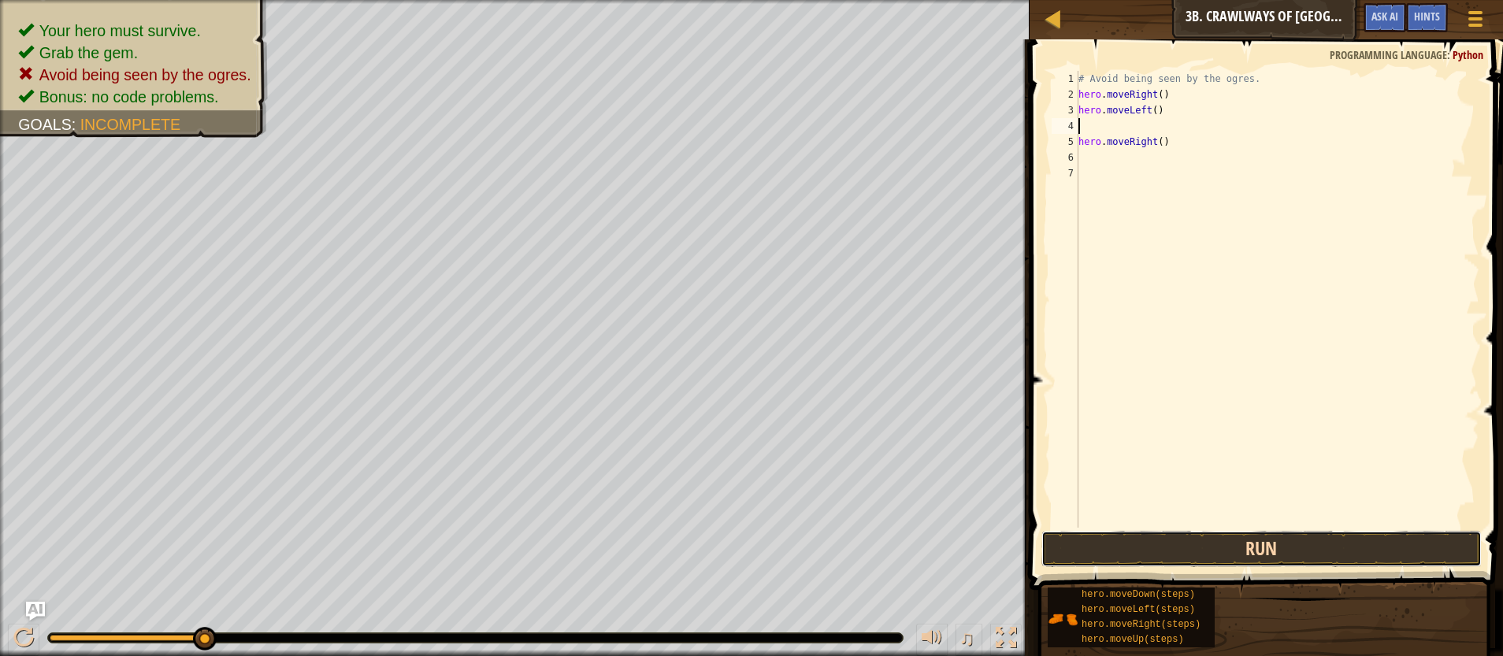
click at [1087, 533] on button "Run" at bounding box center [1261, 549] width 441 height 36
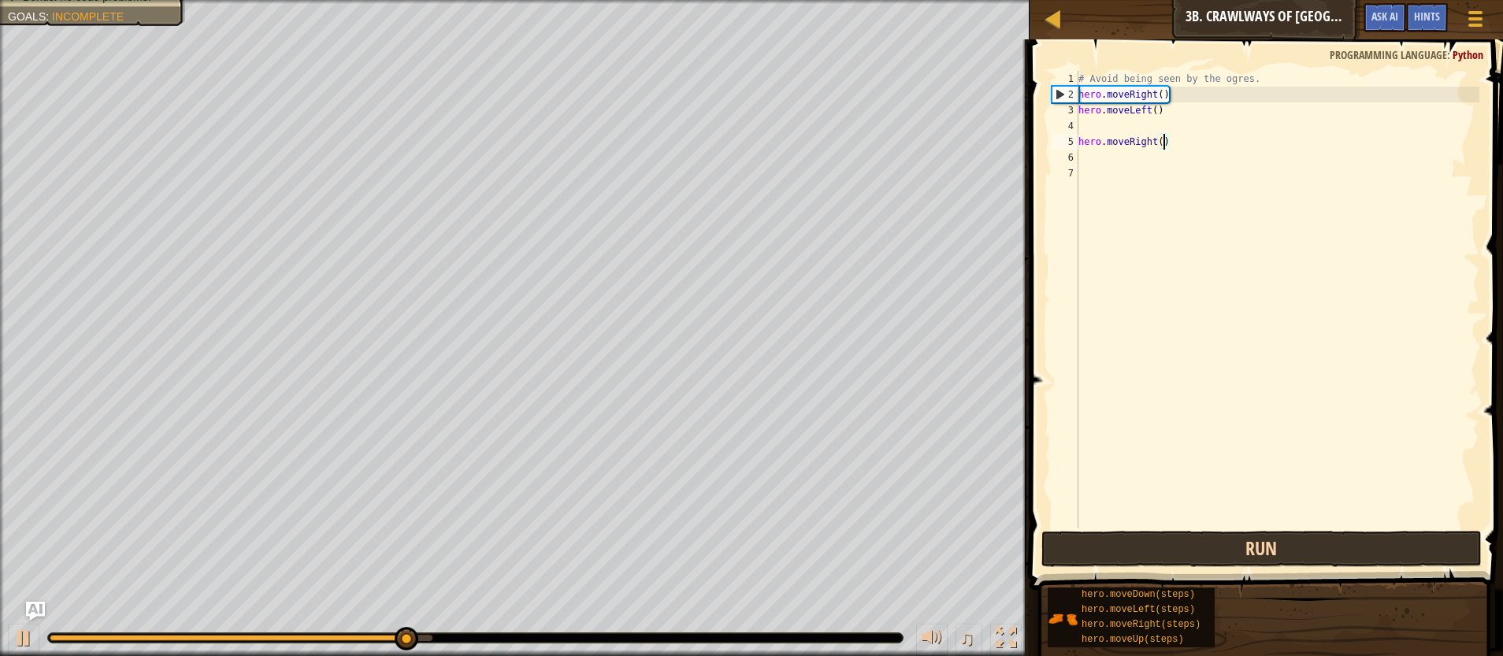
type textarea "hero.moveRight(2)"
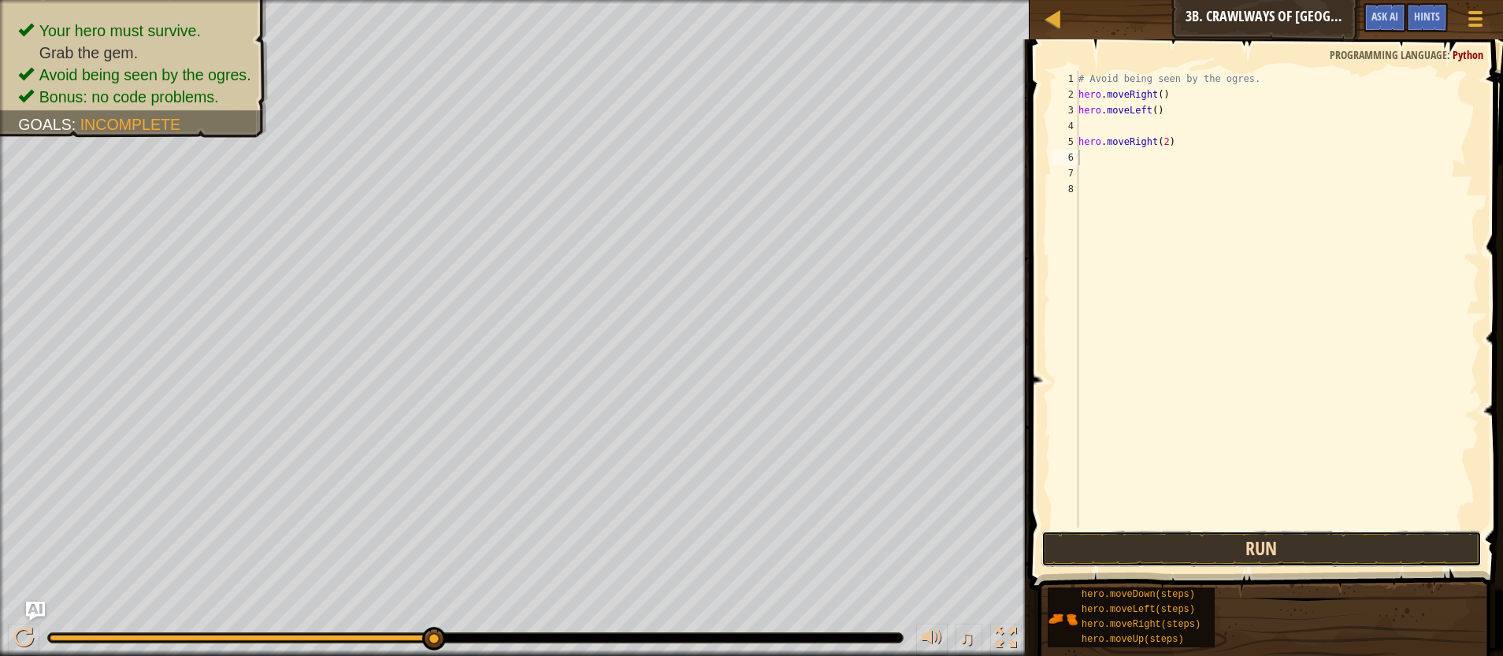
click at [1328, 544] on button "Run" at bounding box center [1261, 549] width 441 height 36
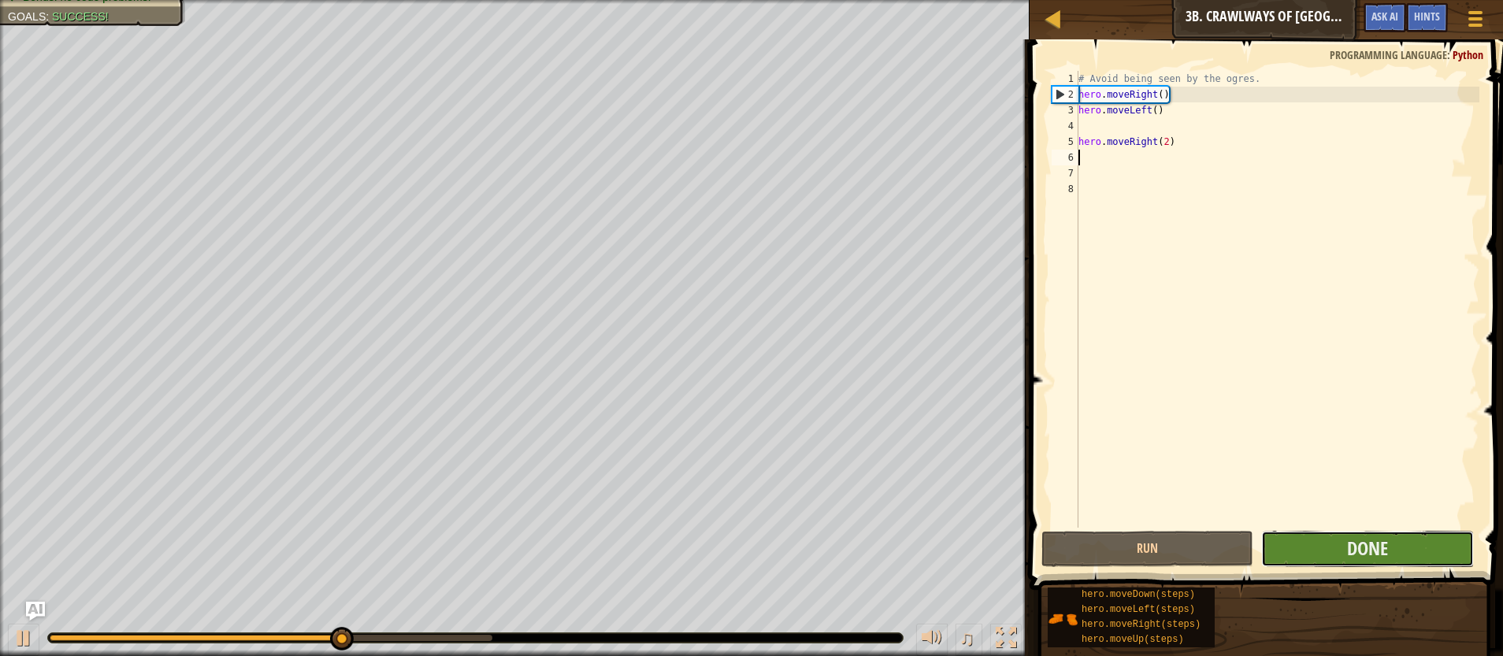
click at [1438, 559] on button "Done" at bounding box center [1367, 549] width 213 height 36
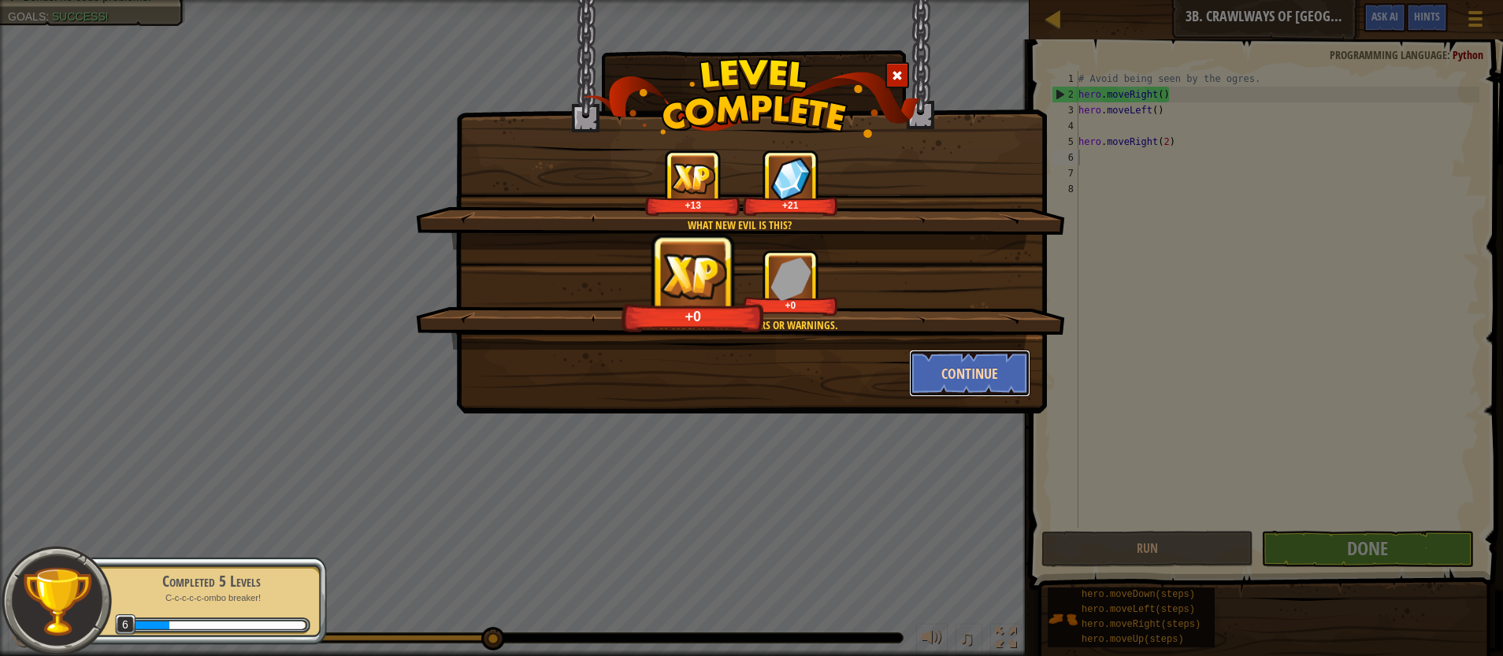
click at [952, 366] on button "Continue" at bounding box center [970, 373] width 122 height 47
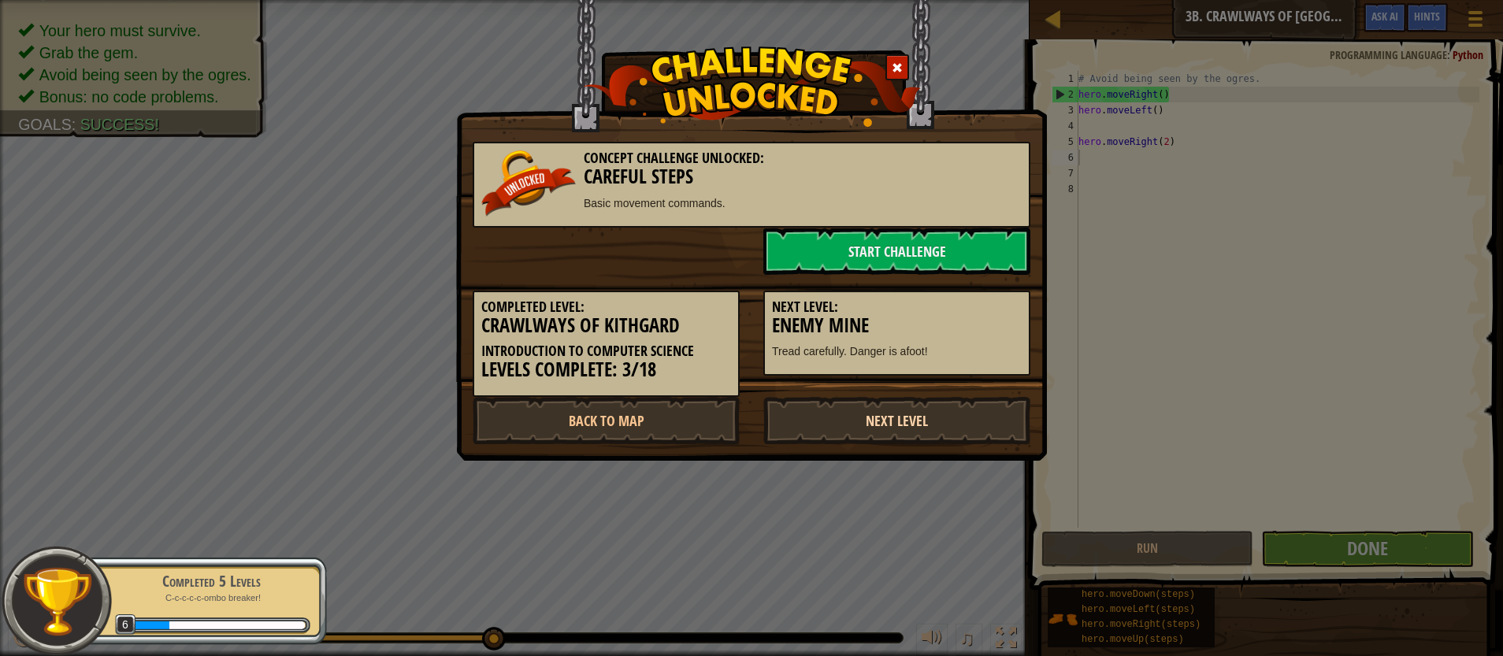
click at [867, 425] on link "Next Level" at bounding box center [896, 420] width 267 height 47
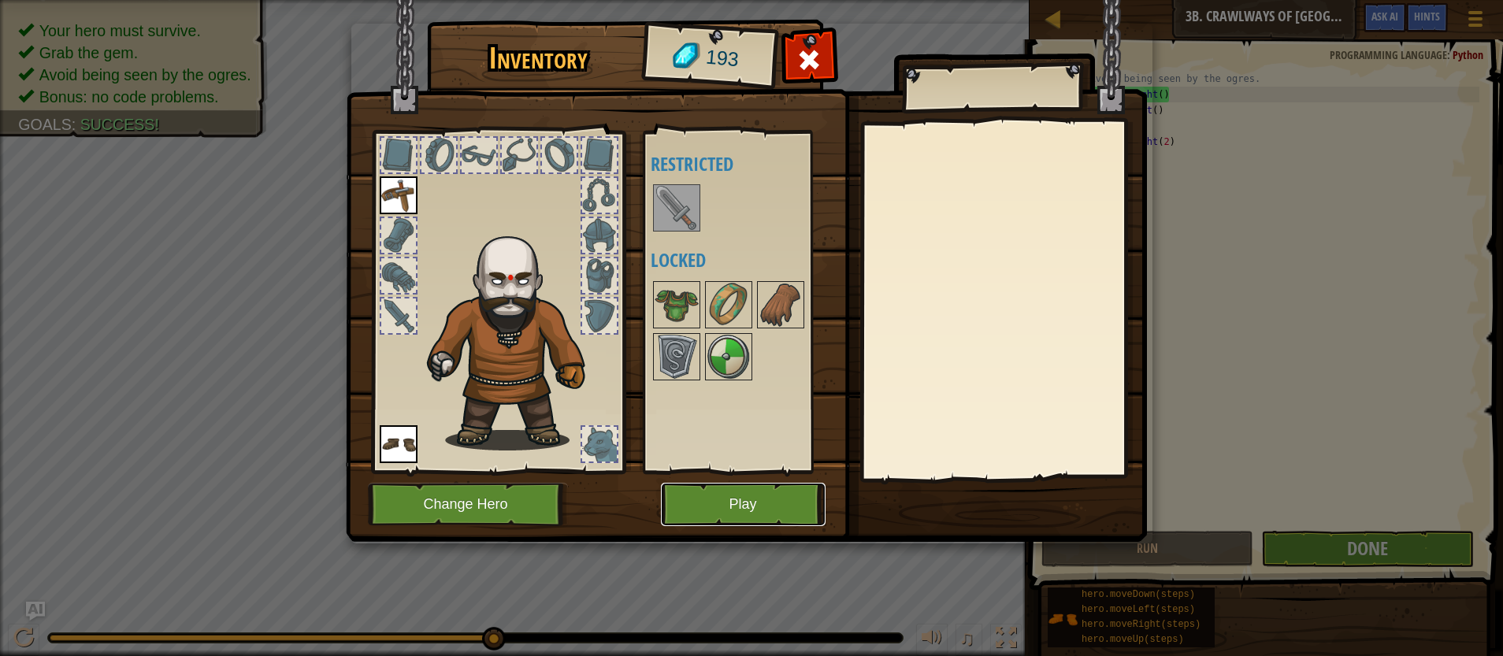
click at [720, 522] on button "Play" at bounding box center [743, 504] width 165 height 43
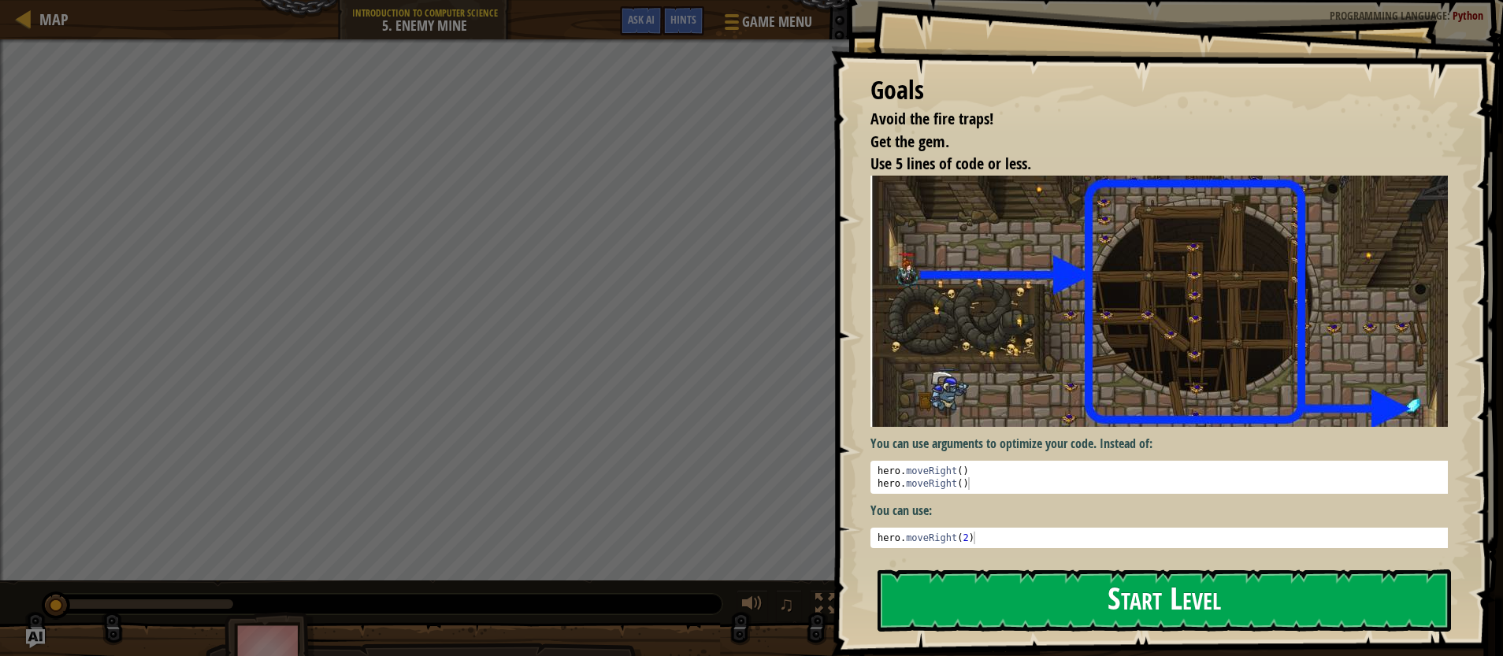
click at [1240, 600] on button "Start Level" at bounding box center [1165, 601] width 574 height 62
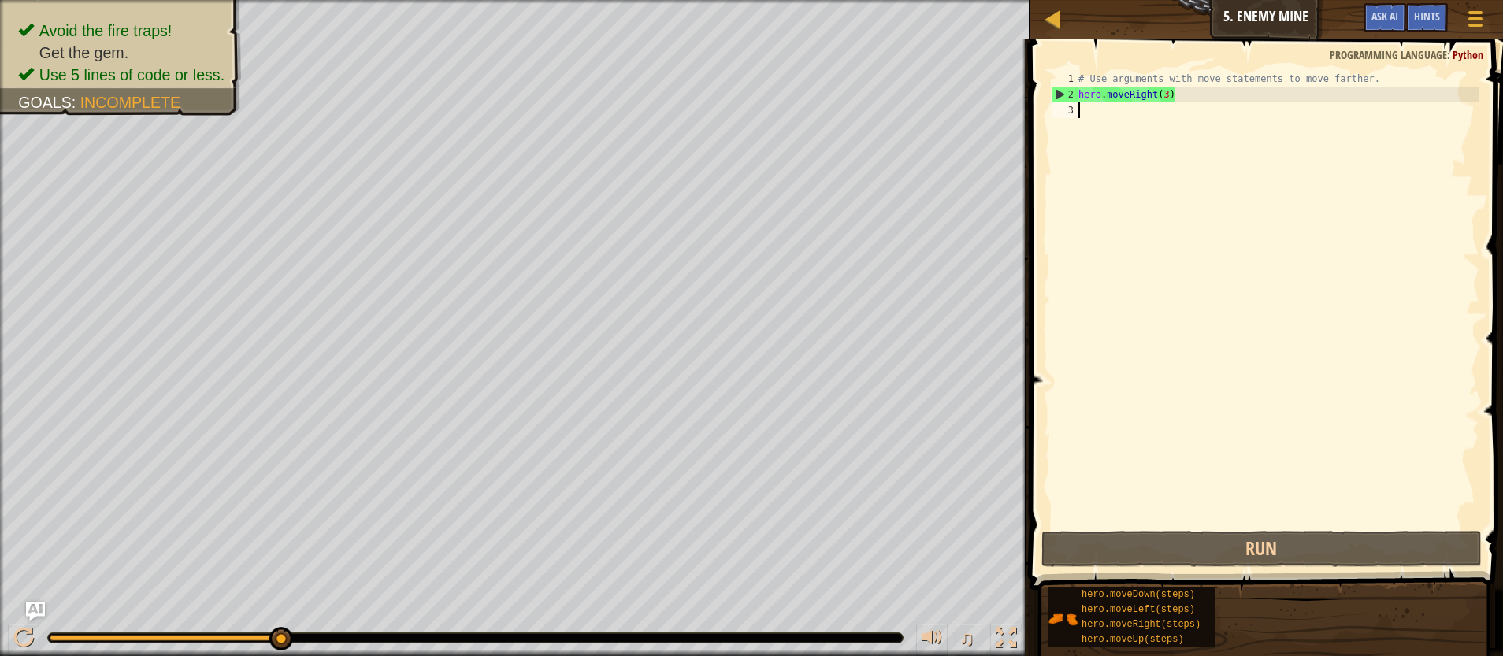
scroll to position [7, 0]
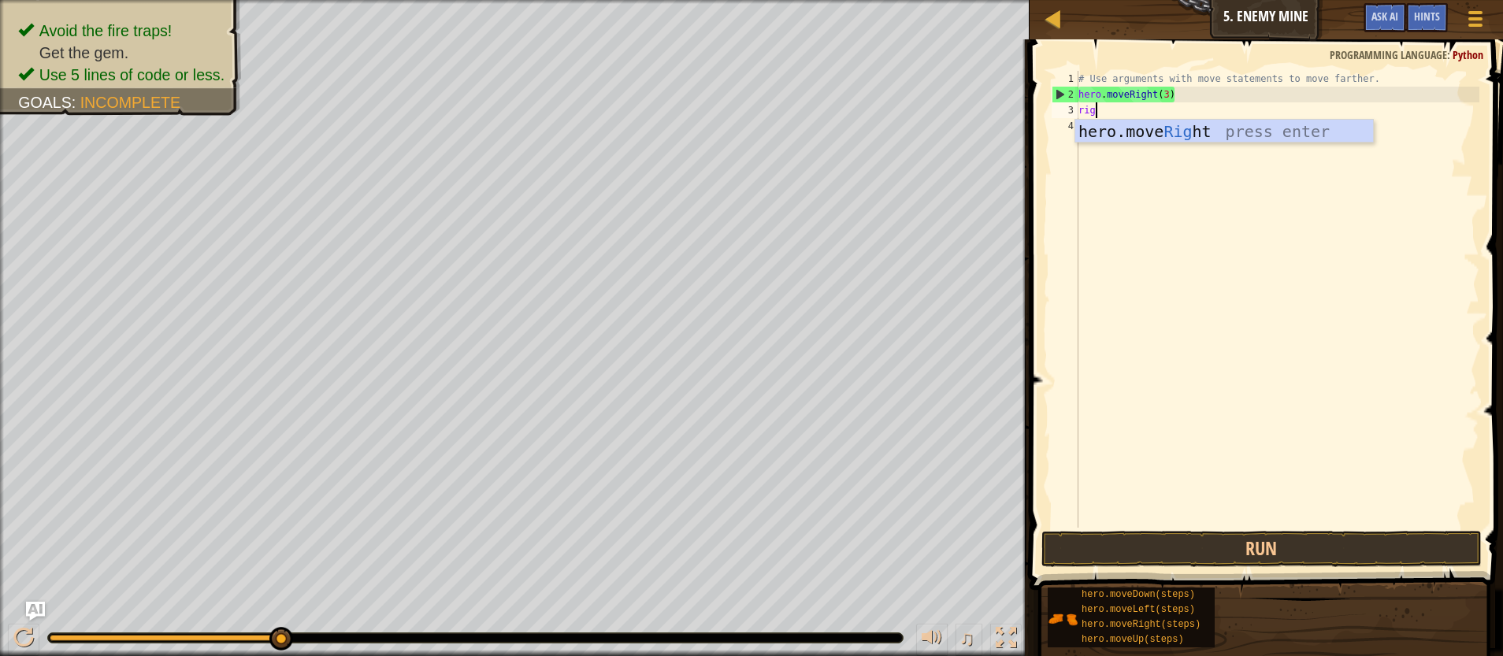
type textarea "right"
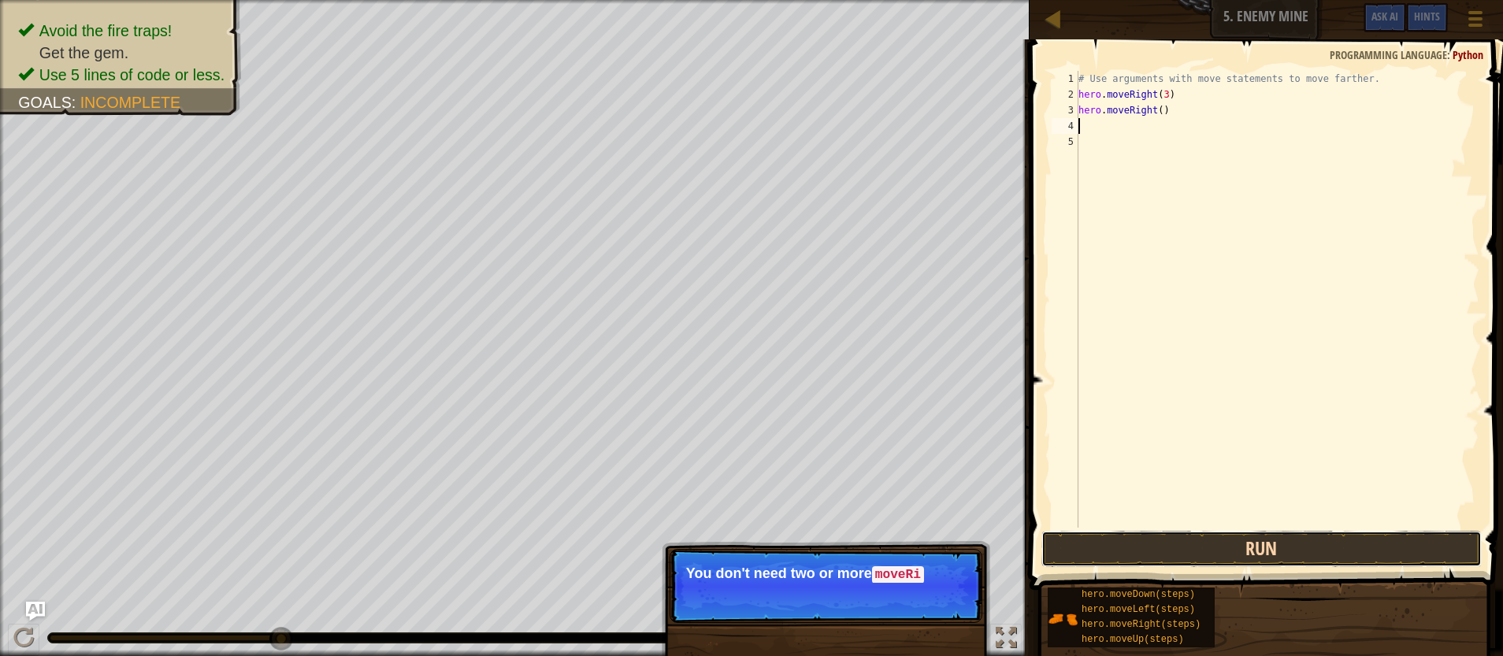
click at [1327, 558] on button "Run" at bounding box center [1261, 549] width 441 height 36
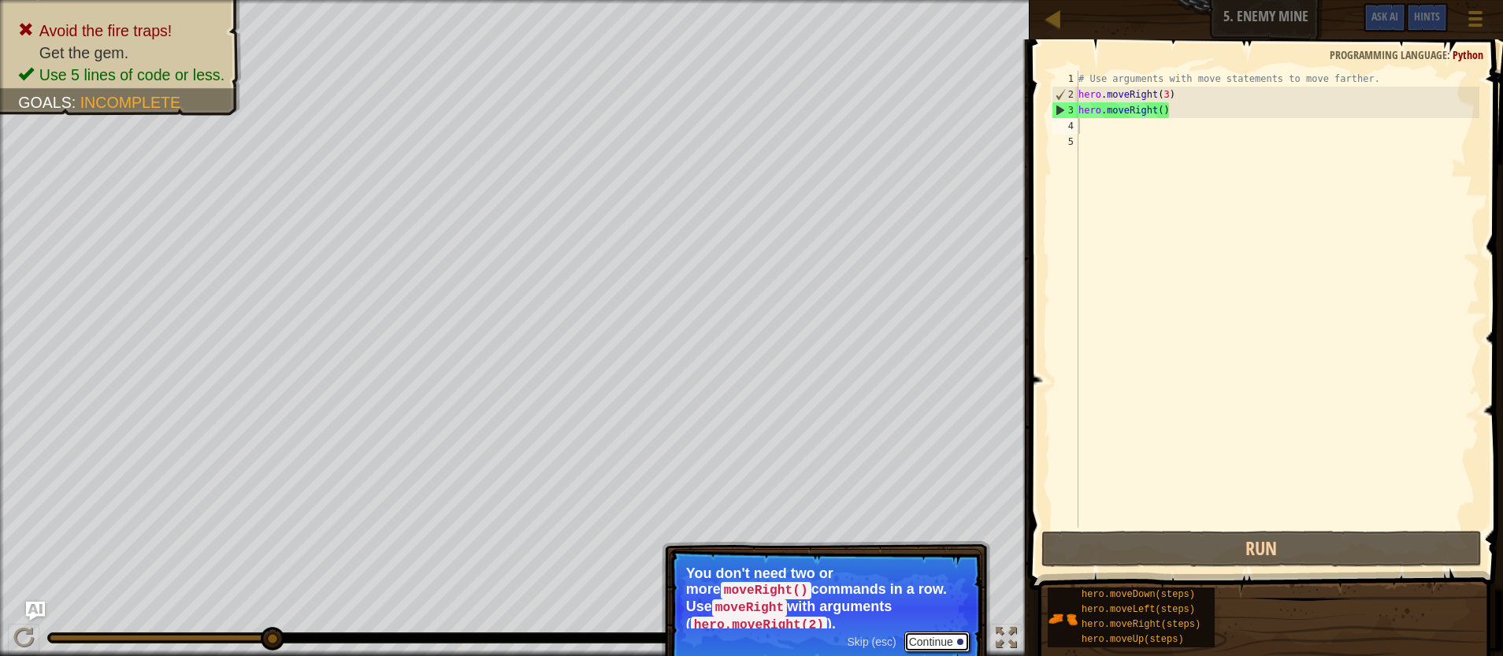
click at [962, 642] on div at bounding box center [960, 642] width 6 height 6
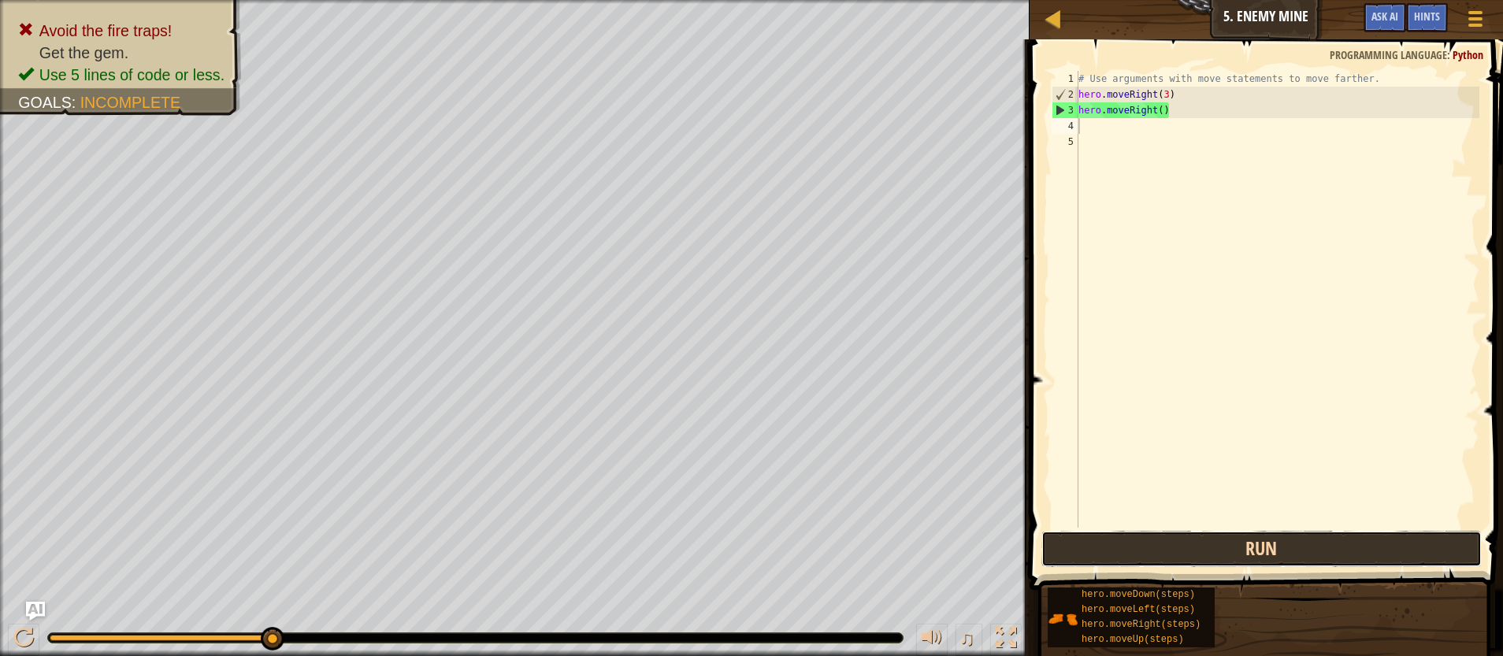
click at [1249, 550] on button "Run" at bounding box center [1261, 549] width 441 height 36
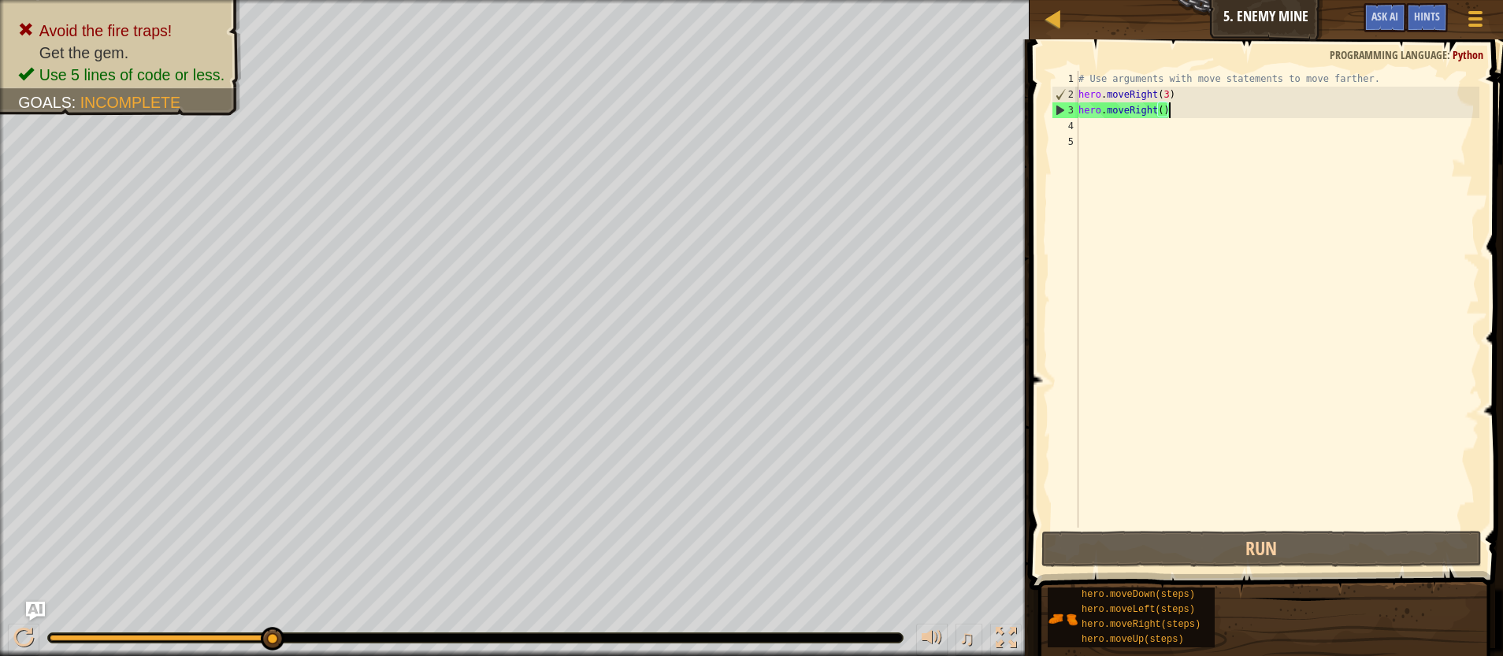
click at [1182, 112] on div "# Use arguments with move statements to move farther. hero . moveRight ( 3 ) he…" at bounding box center [1277, 315] width 404 height 488
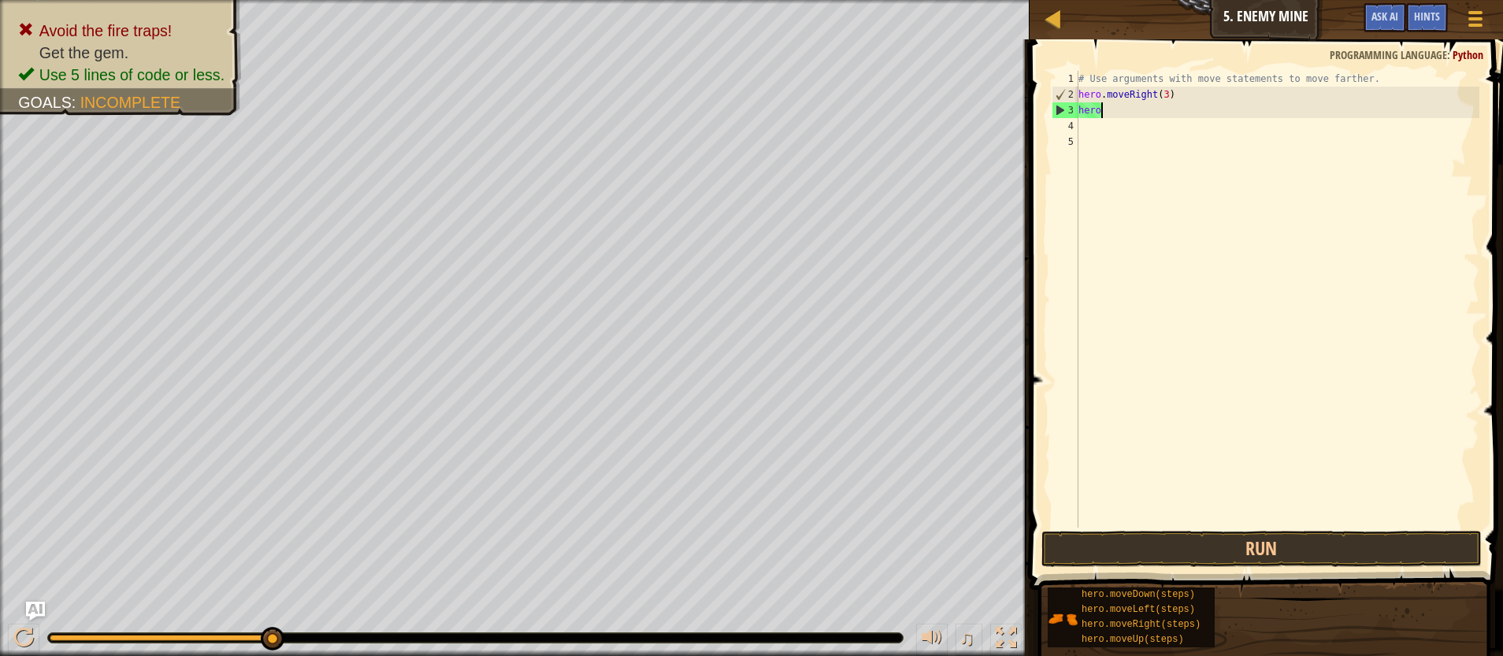
type textarea "h"
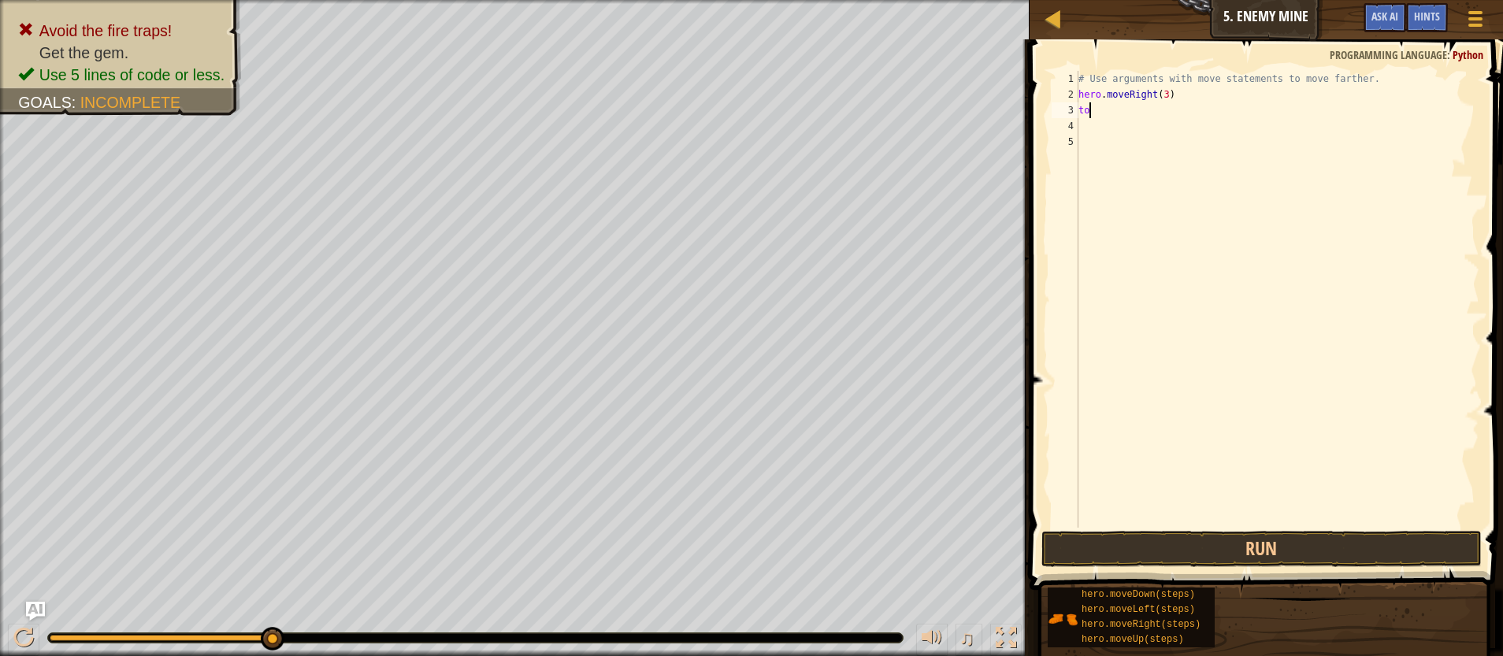
type textarea "t"
type textarea "up"
click at [1283, 544] on button "Run" at bounding box center [1261, 549] width 441 height 36
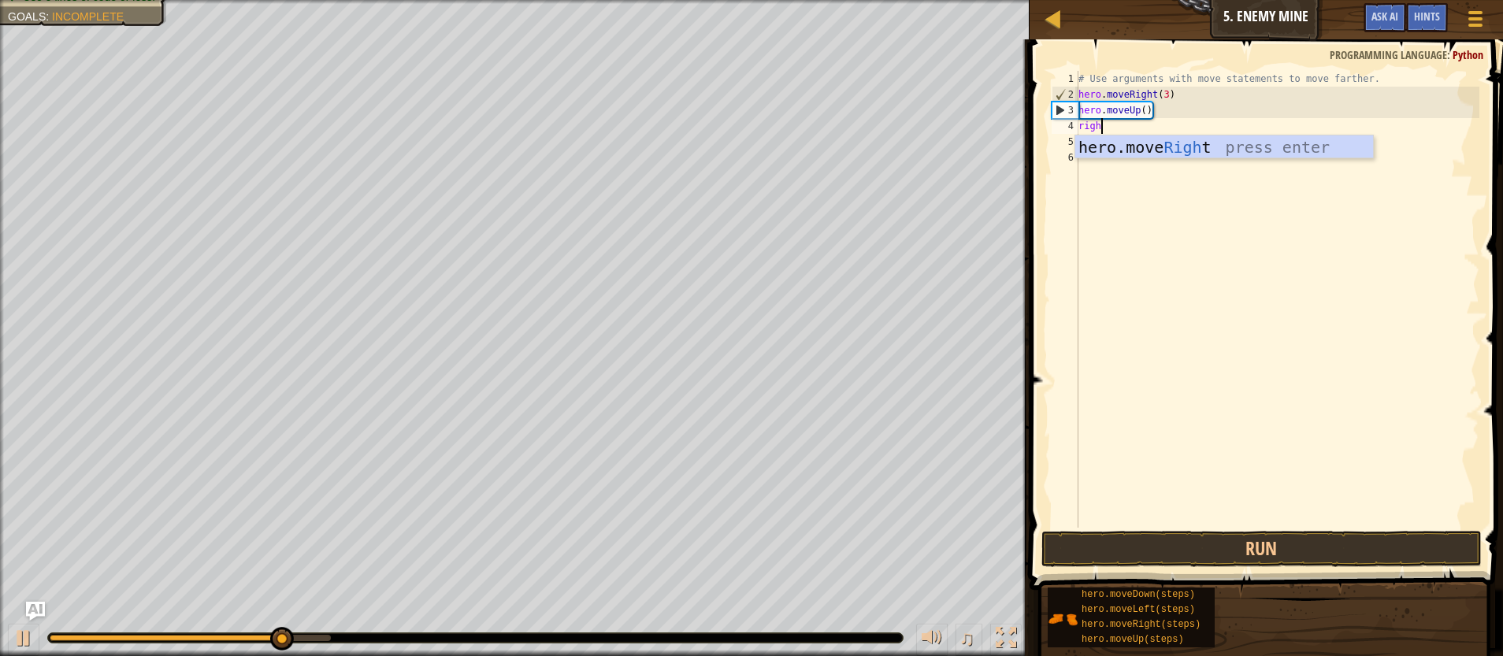
type textarea "right"
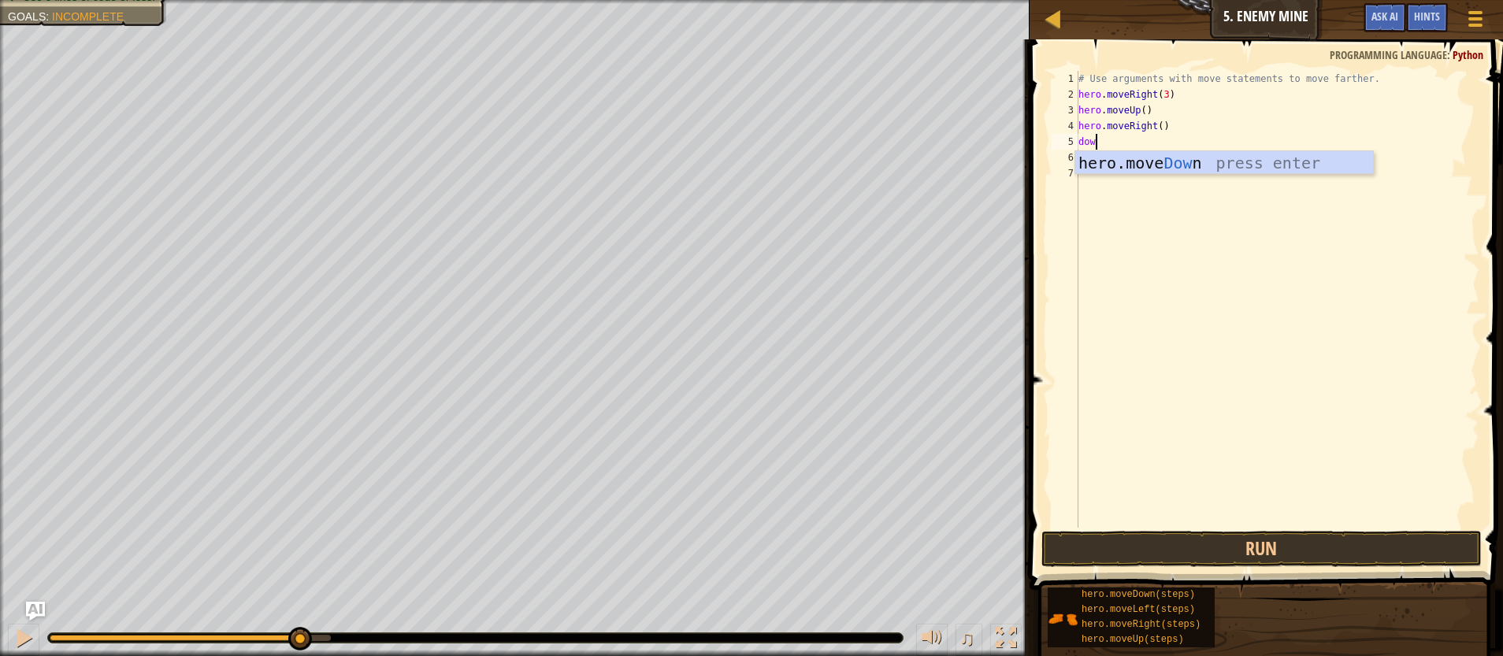
type textarea "down"
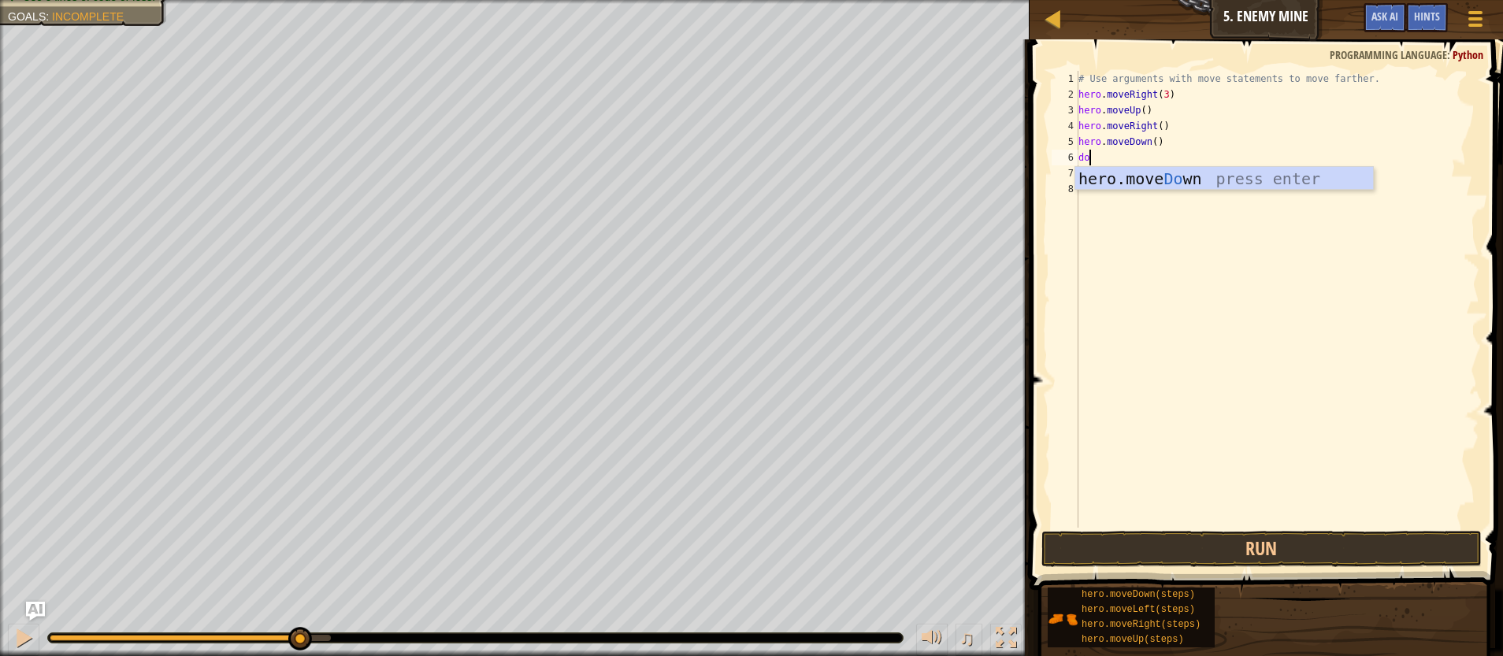
type textarea "d"
click at [1157, 142] on div "# Use arguments with move statements to move farther. hero . moveRight ( 3 ) he…" at bounding box center [1277, 315] width 404 height 488
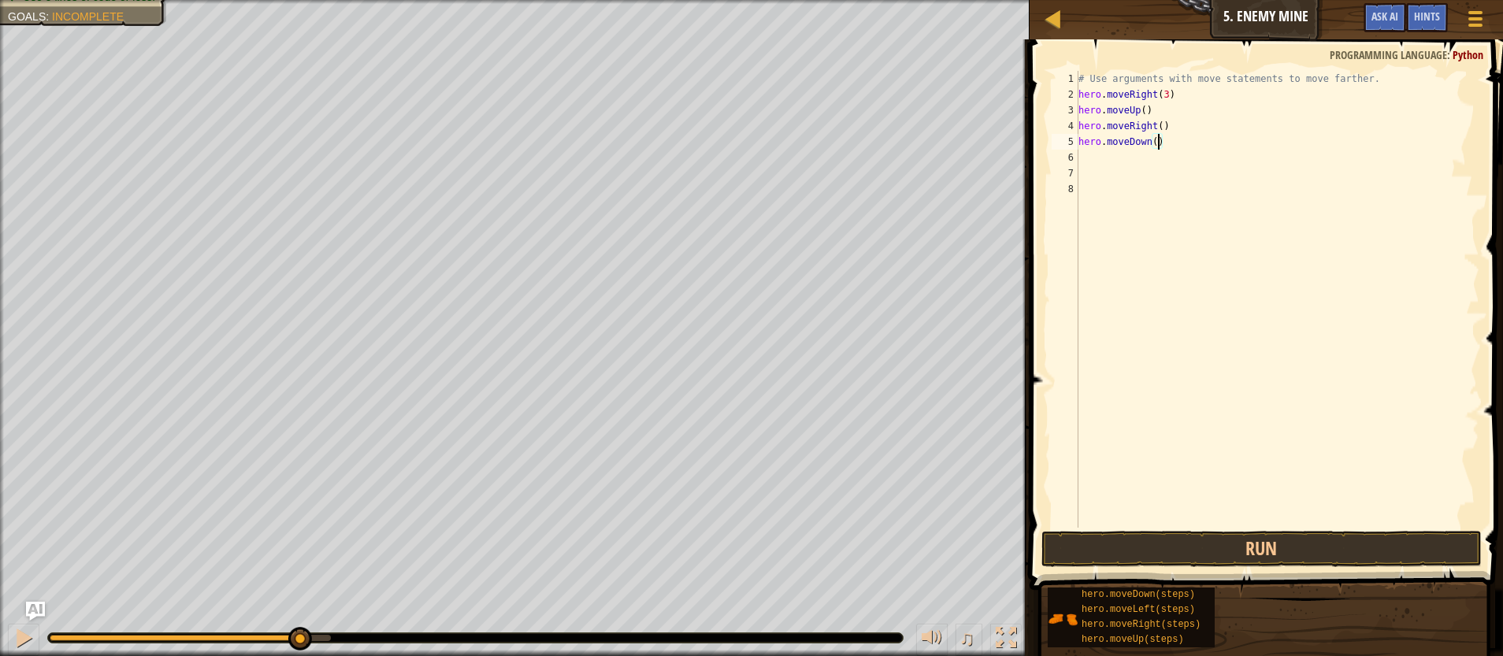
type textarea "hero.moveDown(3)"
click at [1082, 159] on div "# Use arguments with move statements to move farther. hero . moveRight ( 3 ) he…" at bounding box center [1277, 315] width 404 height 488
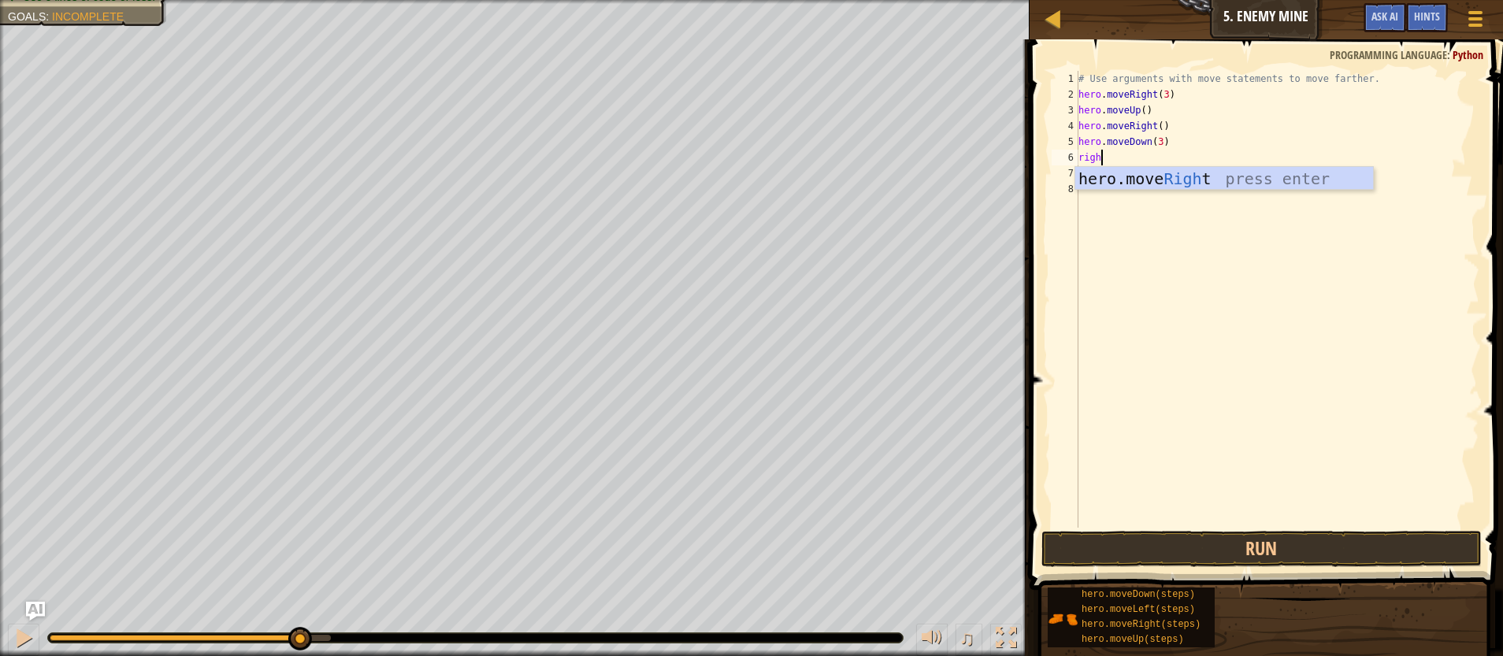
type textarea "right"
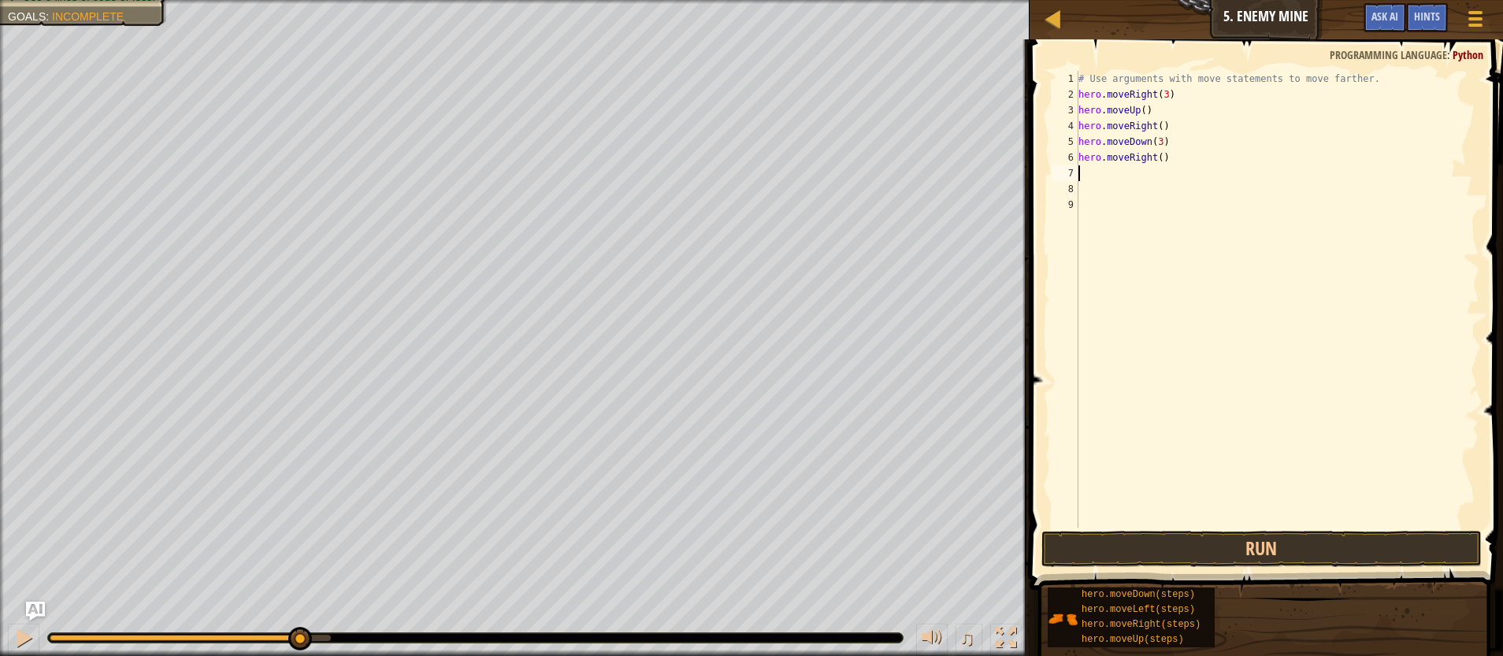
click at [1165, 157] on div "# Use arguments with move statements to move farther. hero . moveRight ( 3 ) he…" at bounding box center [1277, 315] width 404 height 488
type textarea "hero.moveRight(3)"
click at [1326, 541] on button "Run" at bounding box center [1261, 549] width 441 height 36
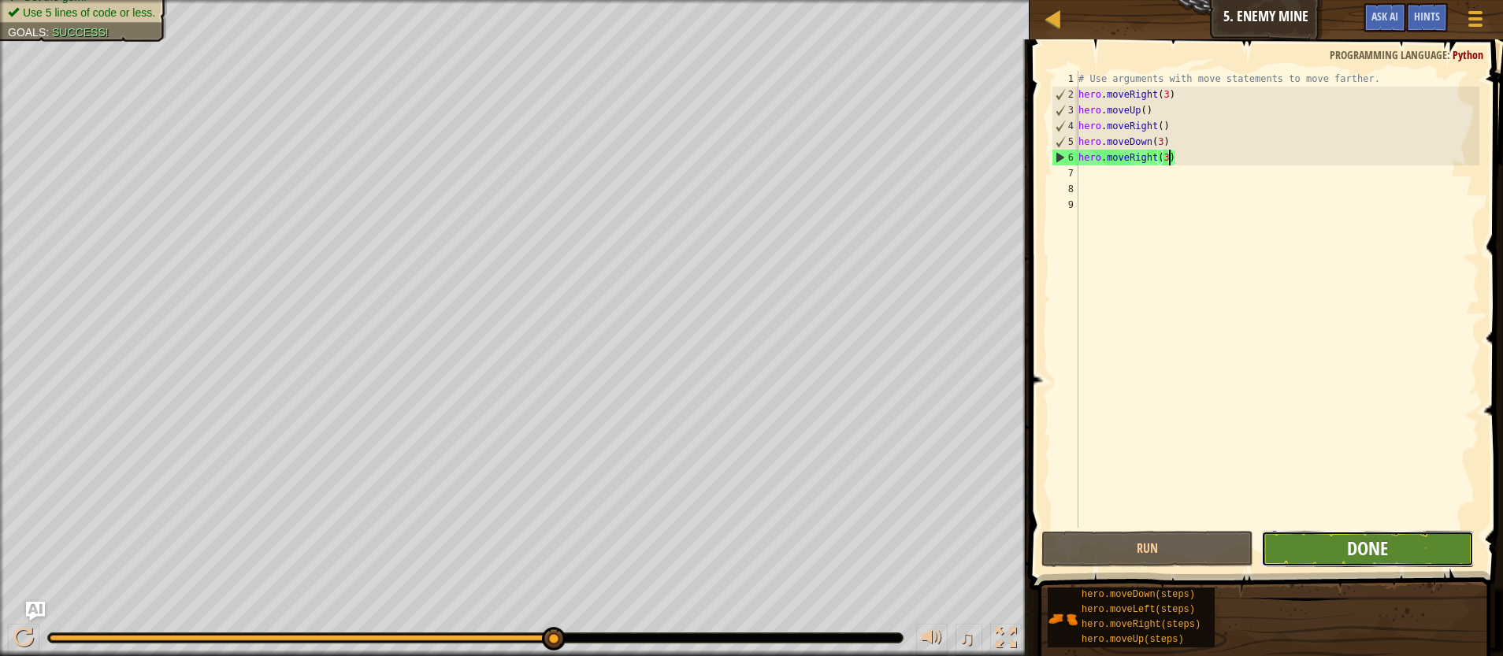
click at [1388, 544] on span "Done" at bounding box center [1367, 548] width 41 height 25
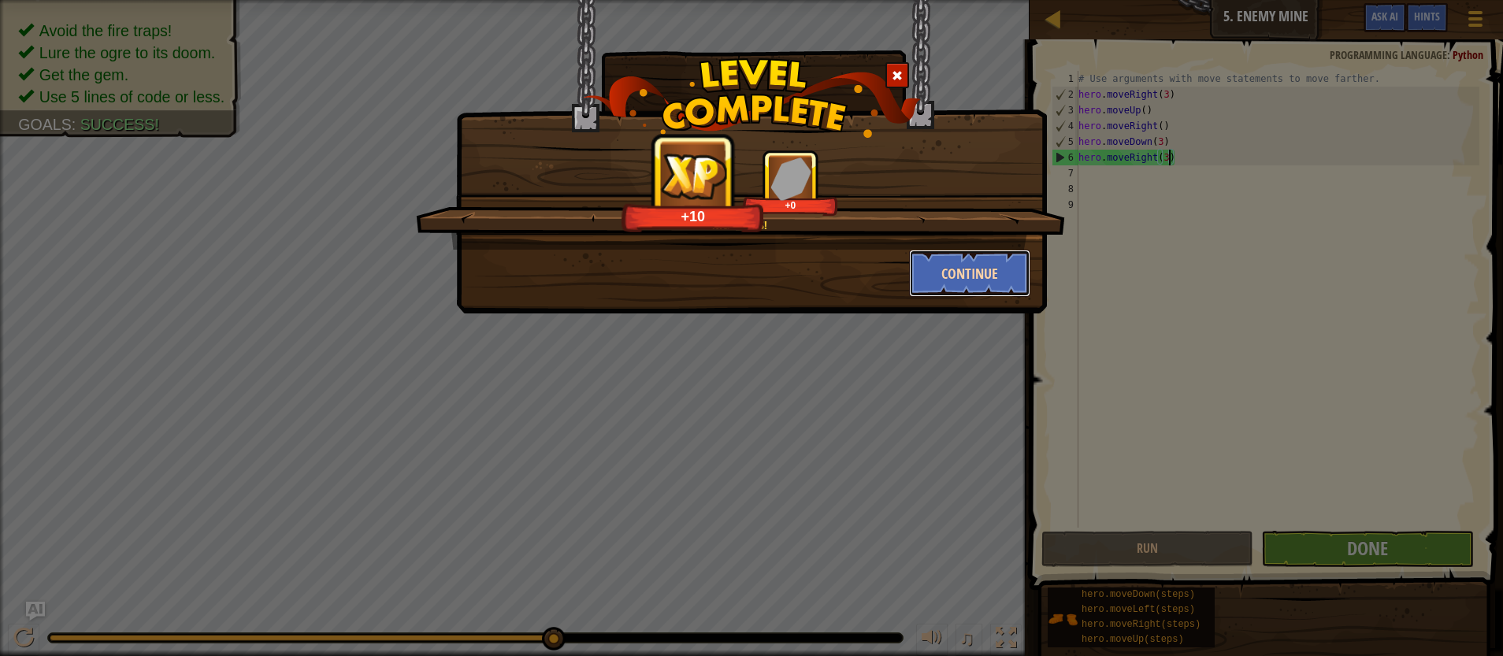
click at [963, 274] on button "Continue" at bounding box center [970, 273] width 122 height 47
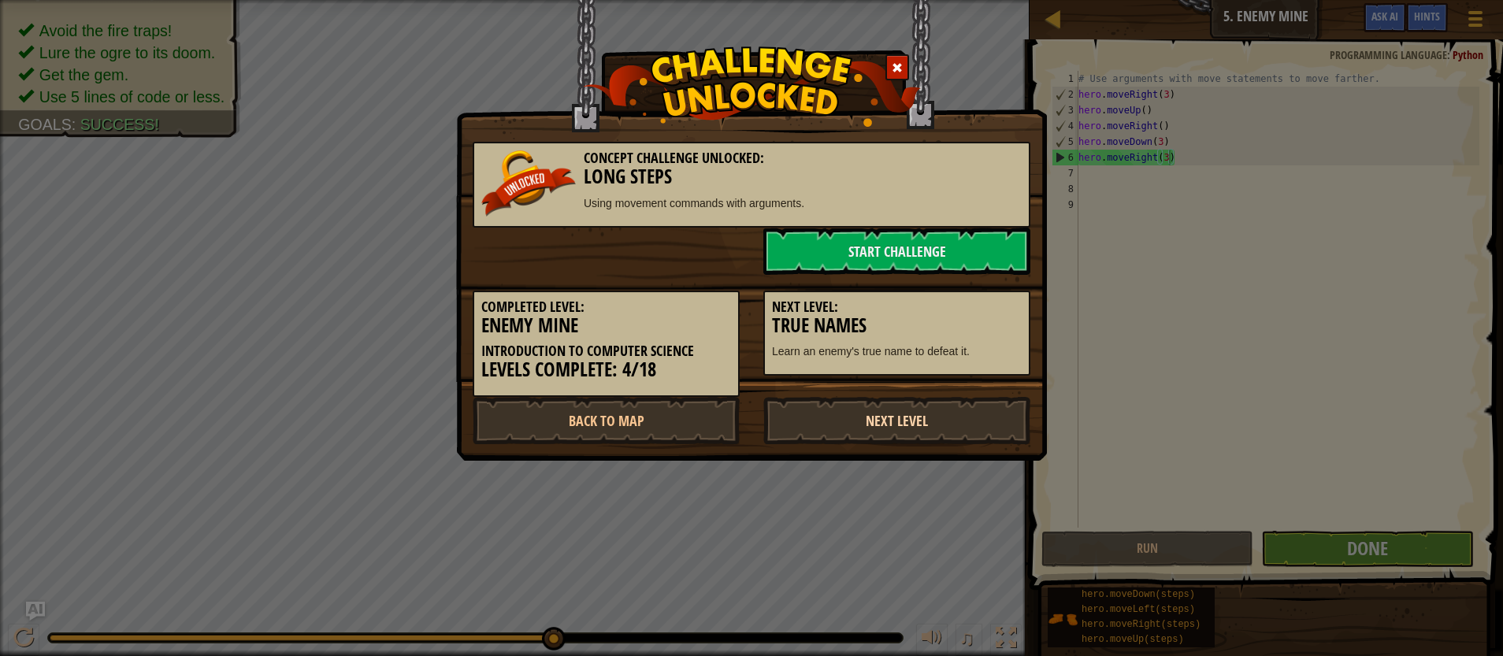
click at [963, 418] on link "Next Level" at bounding box center [896, 420] width 267 height 47
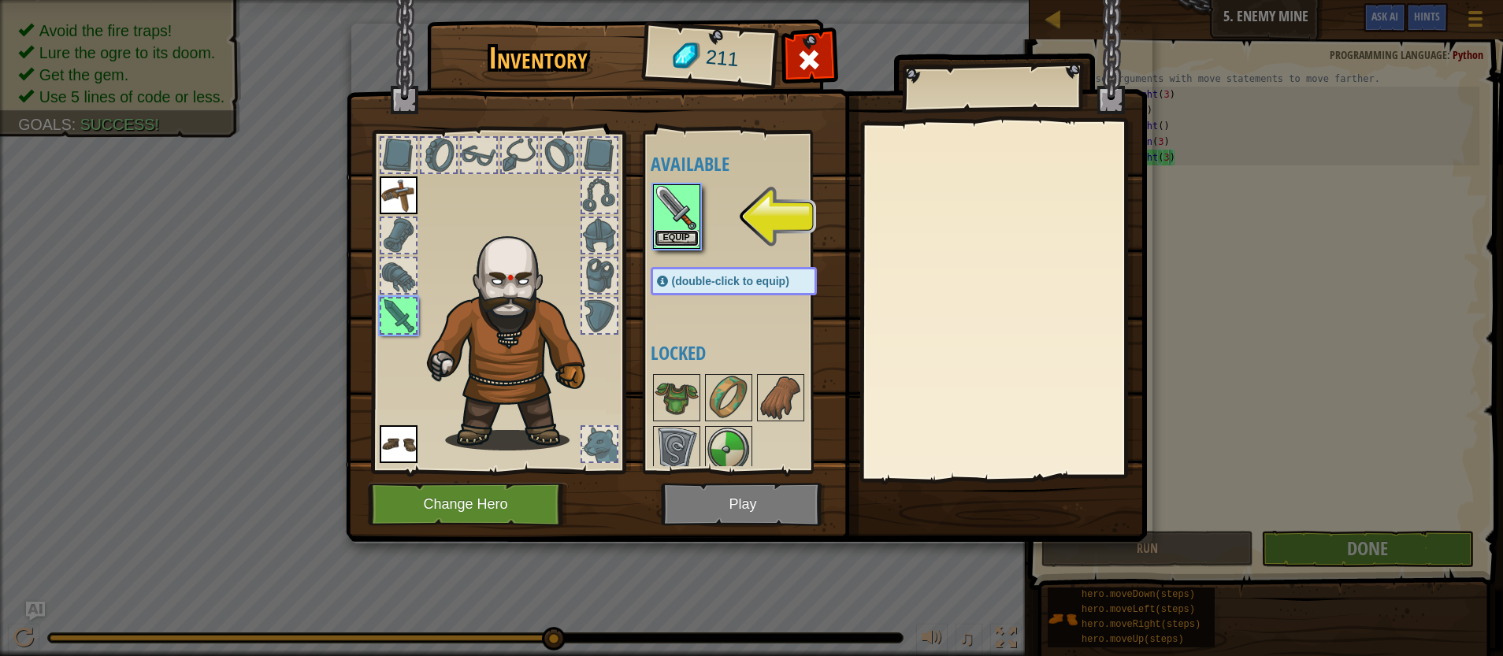
click at [675, 240] on button "Equip" at bounding box center [677, 238] width 44 height 17
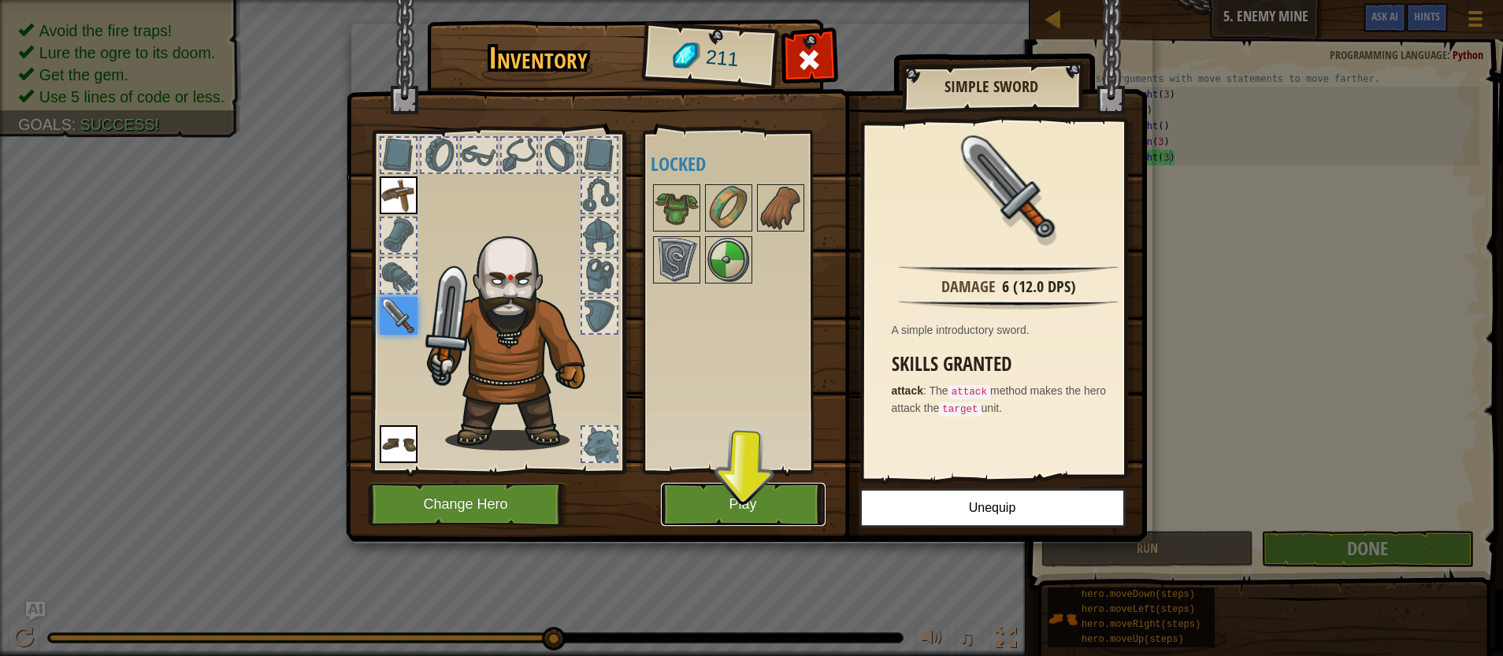
click at [771, 504] on button "Play" at bounding box center [743, 504] width 165 height 43
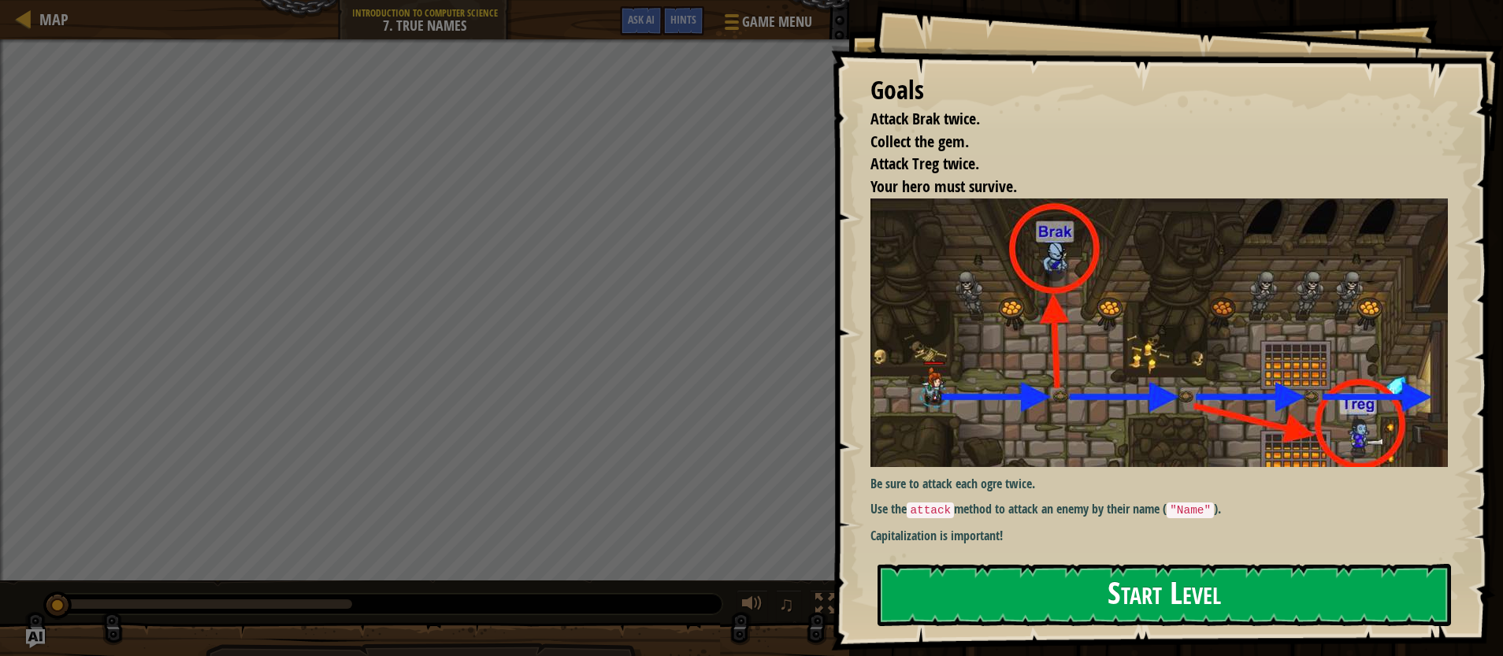
drag, startPoint x: 1140, startPoint y: 592, endPoint x: 1131, endPoint y: 592, distance: 8.7
click at [1140, 592] on button "Start Level" at bounding box center [1165, 595] width 574 height 62
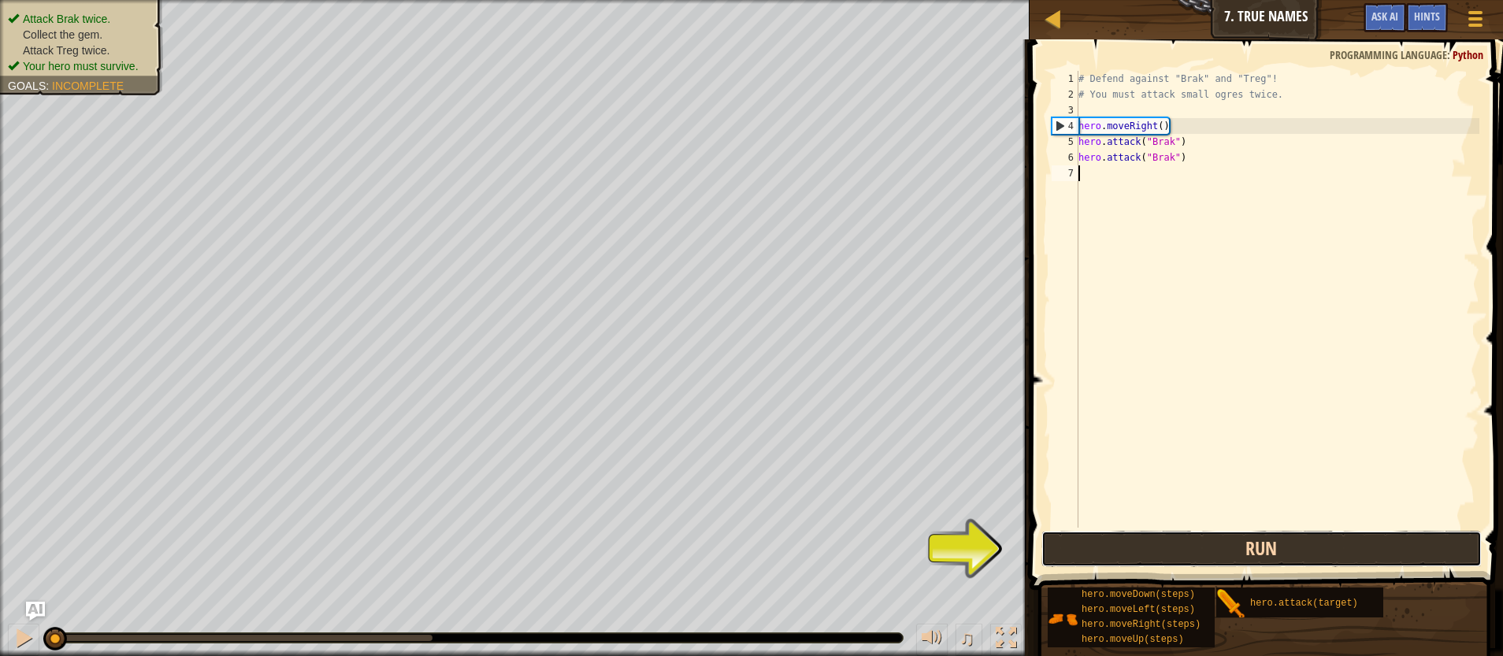
click at [1078, 548] on button "Run" at bounding box center [1261, 549] width 441 height 36
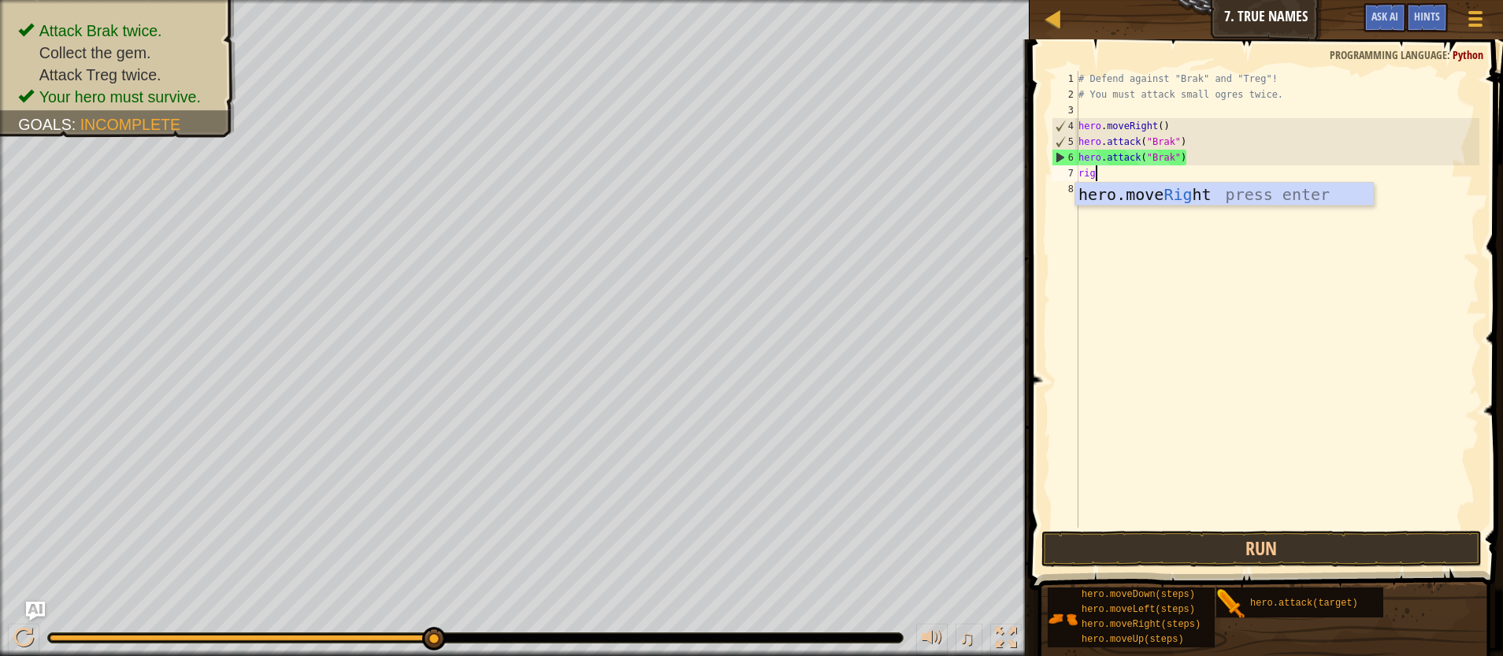
scroll to position [7, 2]
type textarea "right"
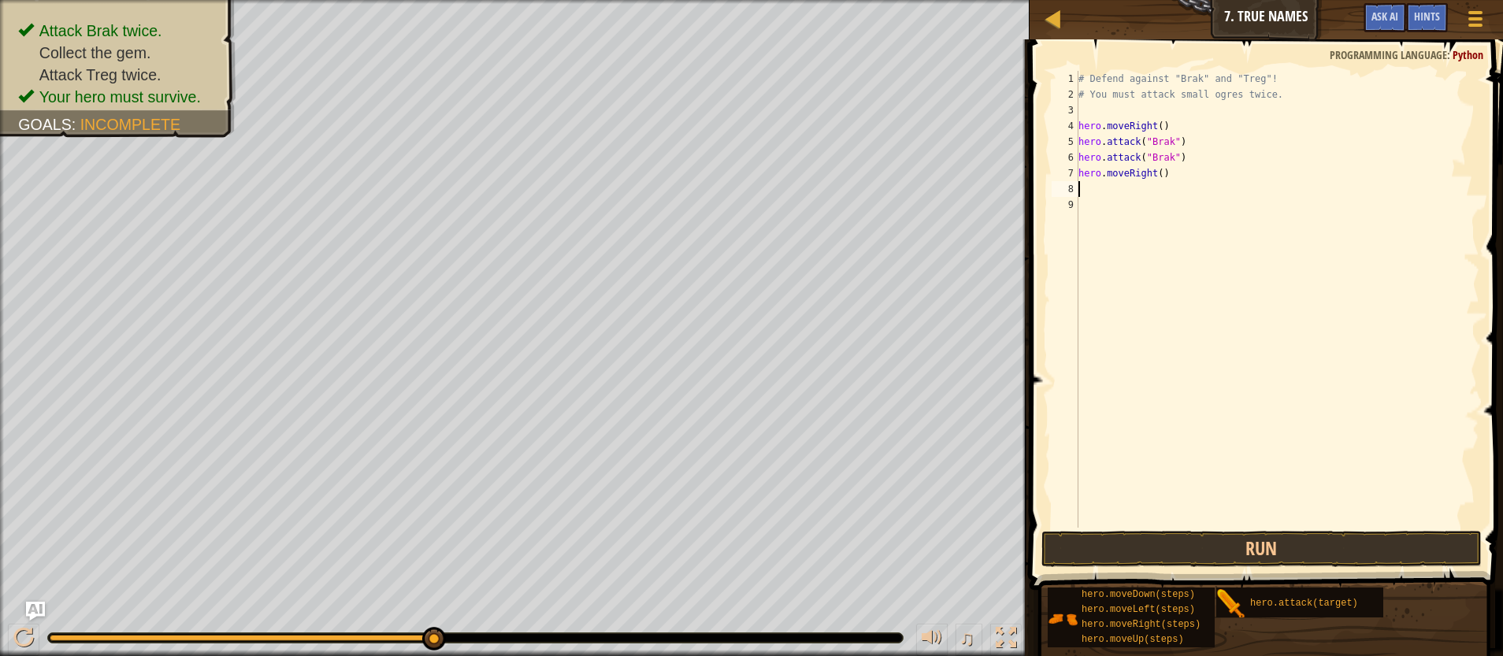
scroll to position [7, 0]
type textarea "right"
click at [1260, 551] on button "Run" at bounding box center [1261, 549] width 441 height 36
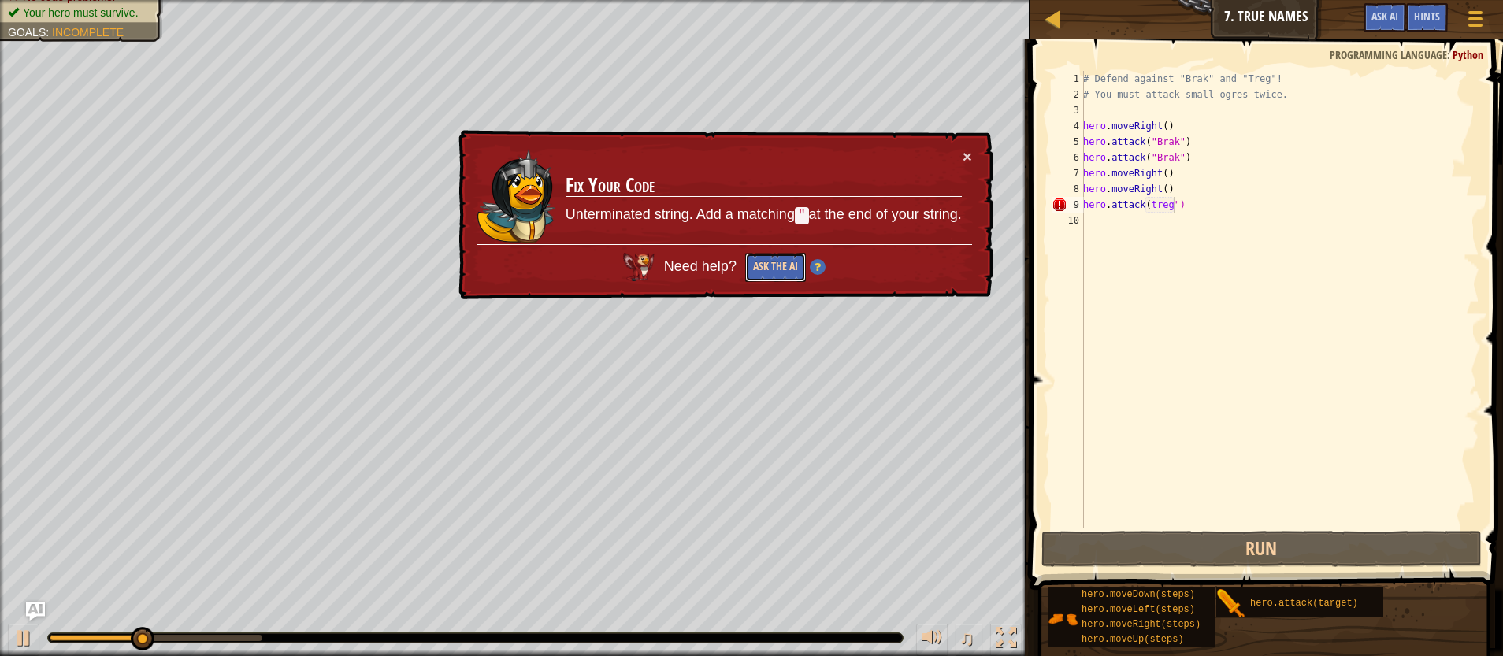
click at [752, 267] on button "Ask the AI" at bounding box center [775, 267] width 61 height 29
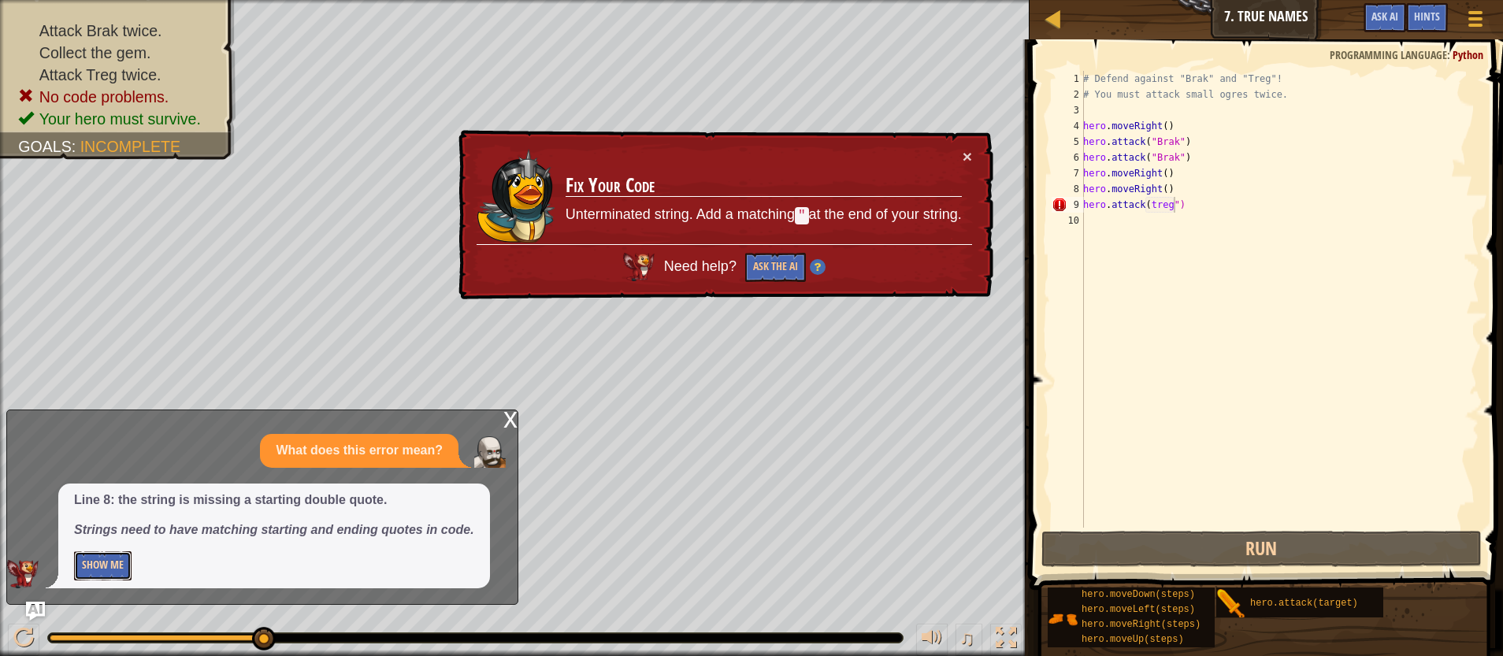
click at [91, 575] on button "Show Me" at bounding box center [103, 565] width 58 height 29
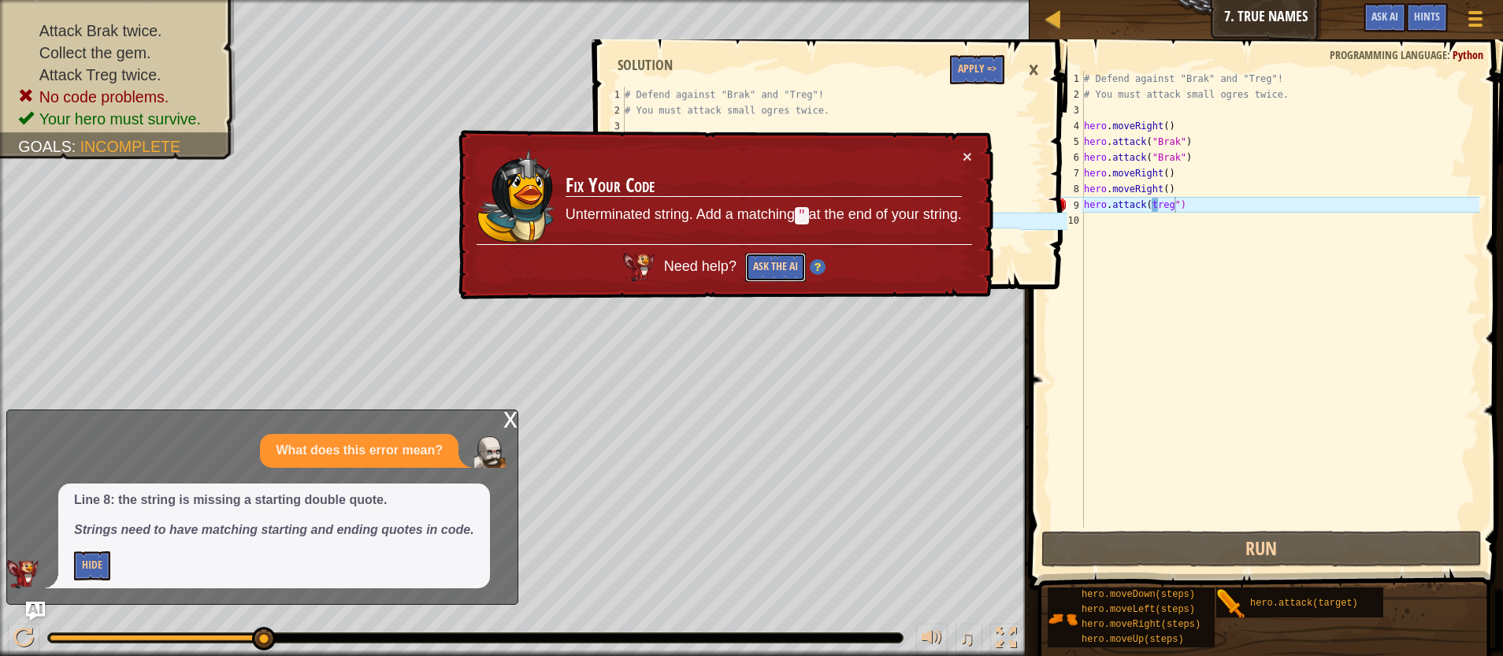
click at [764, 275] on button "Ask the AI" at bounding box center [775, 267] width 61 height 29
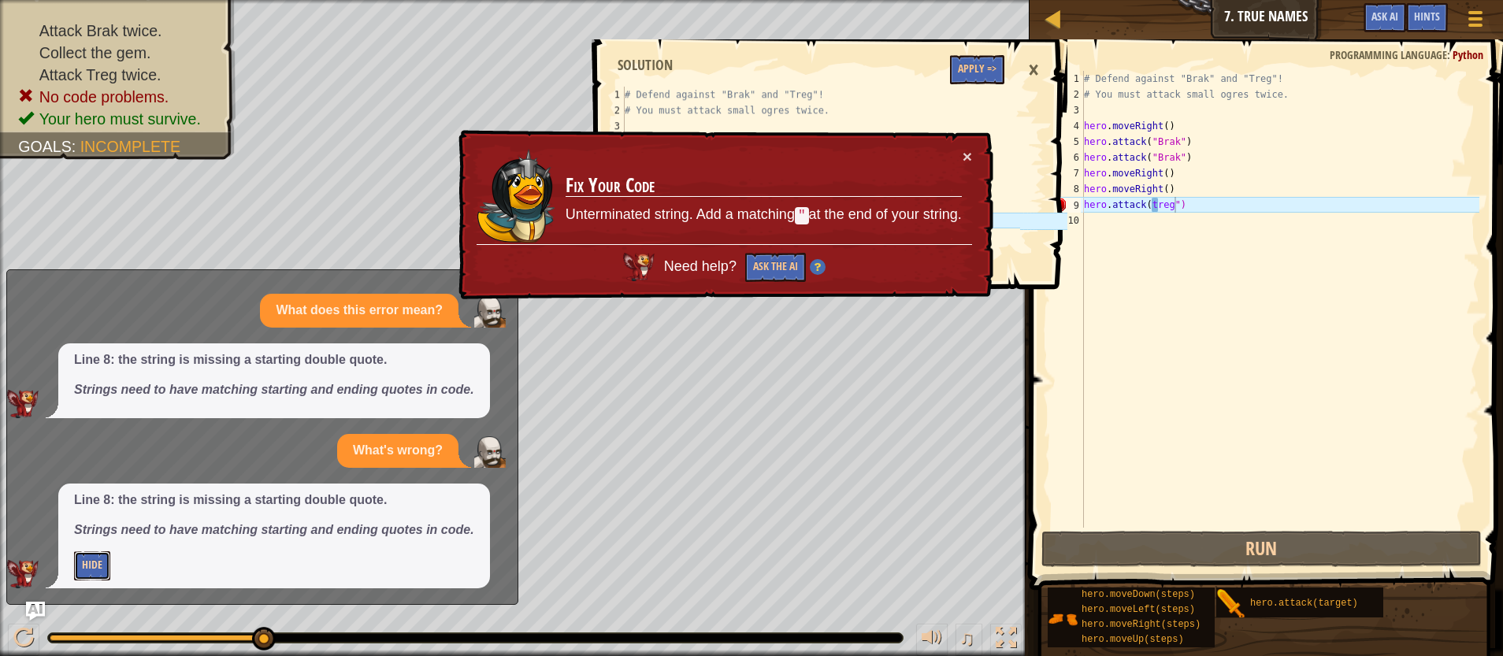
click at [91, 568] on button "Hide" at bounding box center [92, 565] width 36 height 29
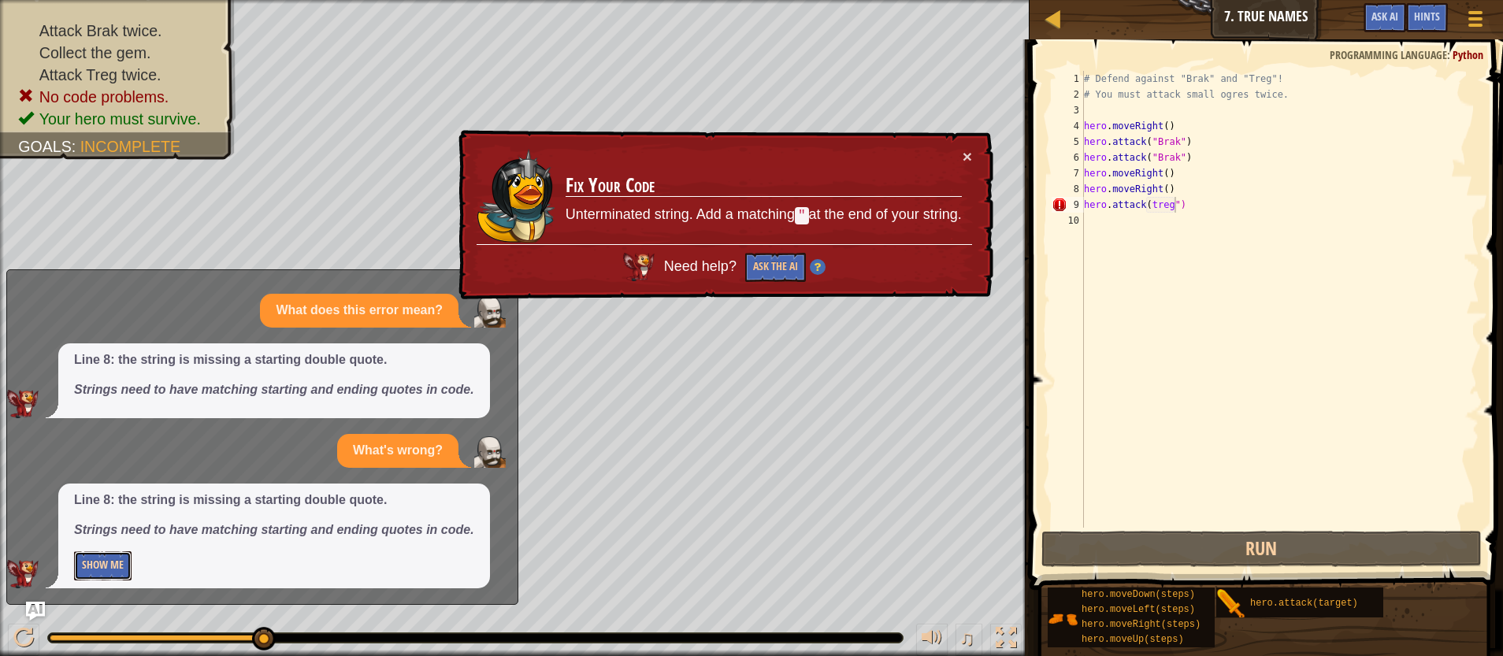
click at [97, 567] on button "Show Me" at bounding box center [103, 565] width 58 height 29
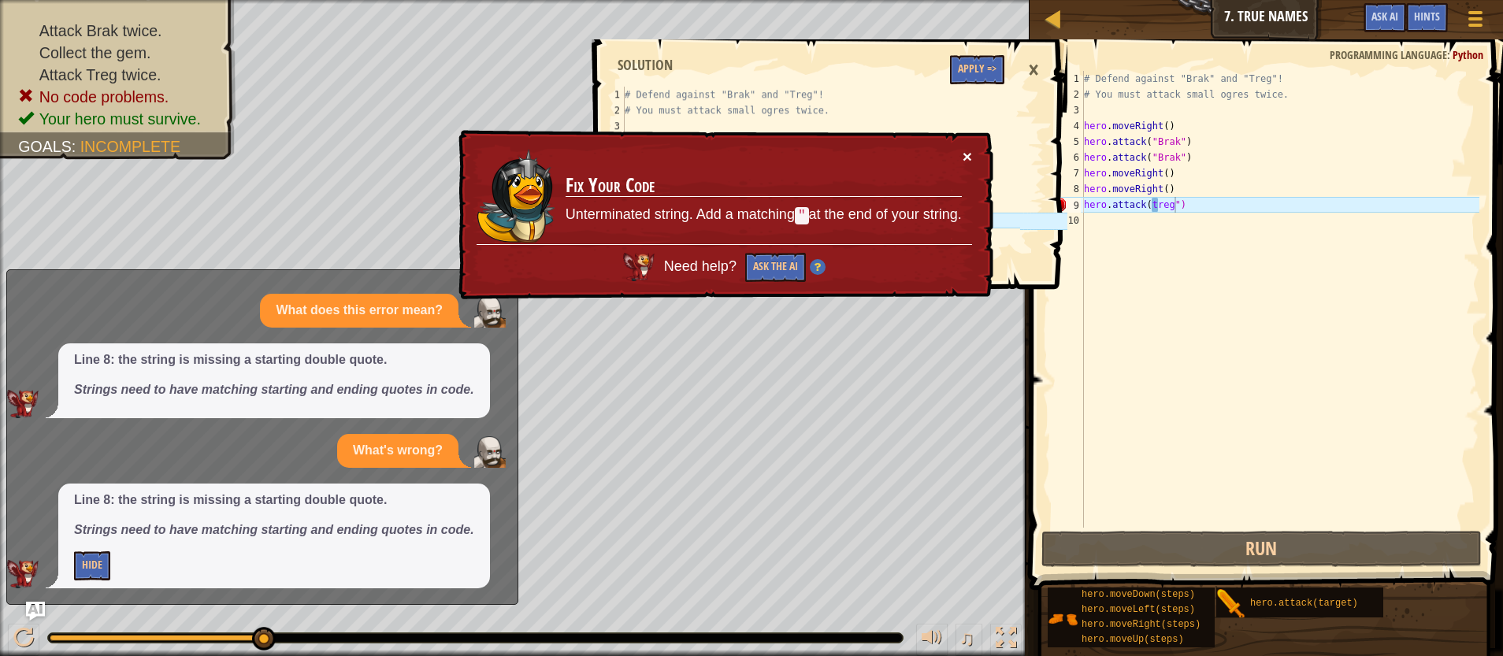
click at [967, 161] on button "×" at bounding box center [967, 156] width 9 height 17
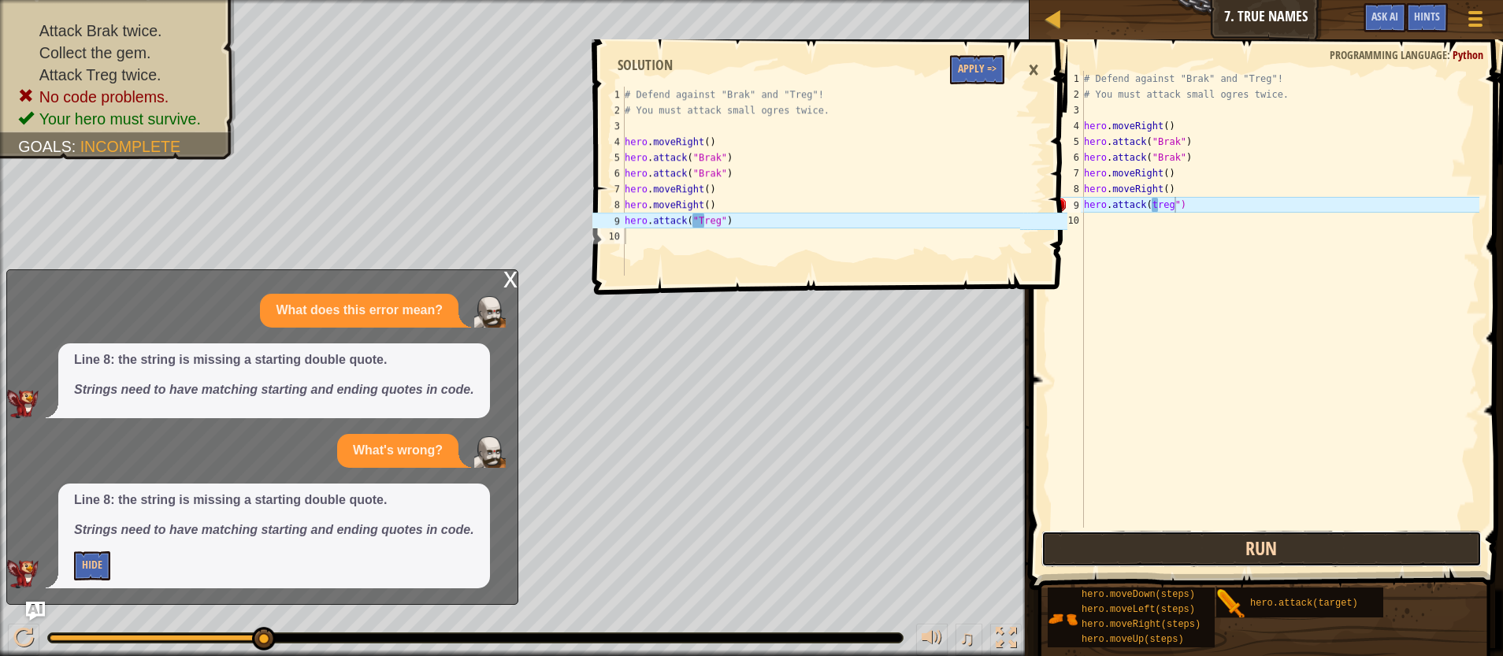
click at [1406, 542] on button "Run" at bounding box center [1261, 549] width 441 height 36
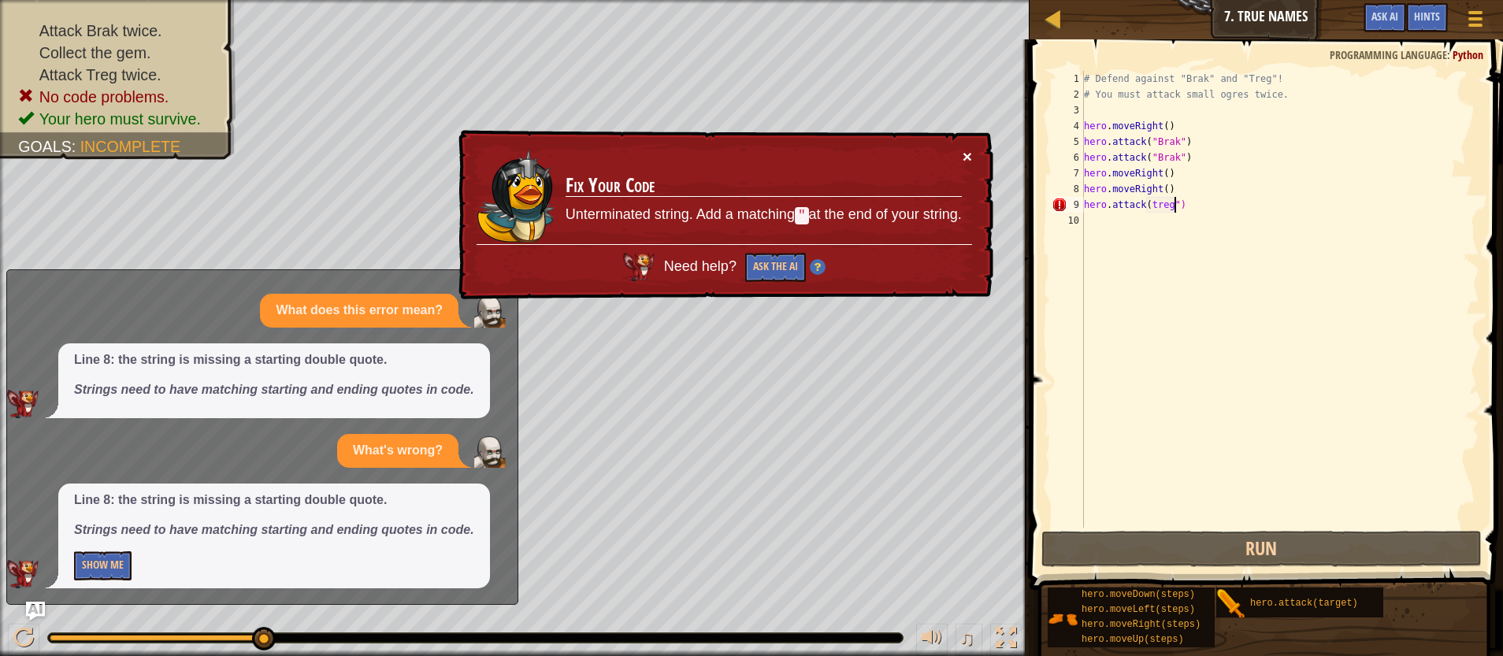
click at [967, 159] on button "×" at bounding box center [967, 156] width 9 height 17
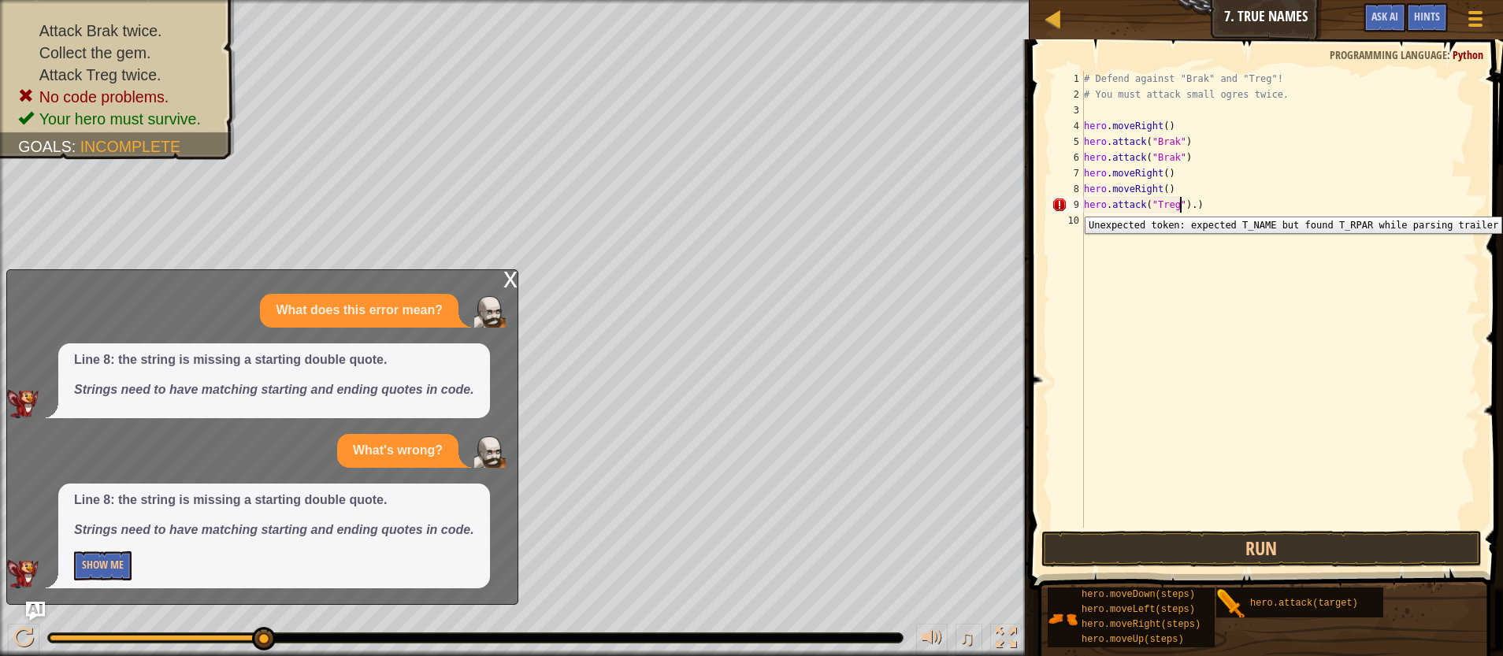
scroll to position [7, 8]
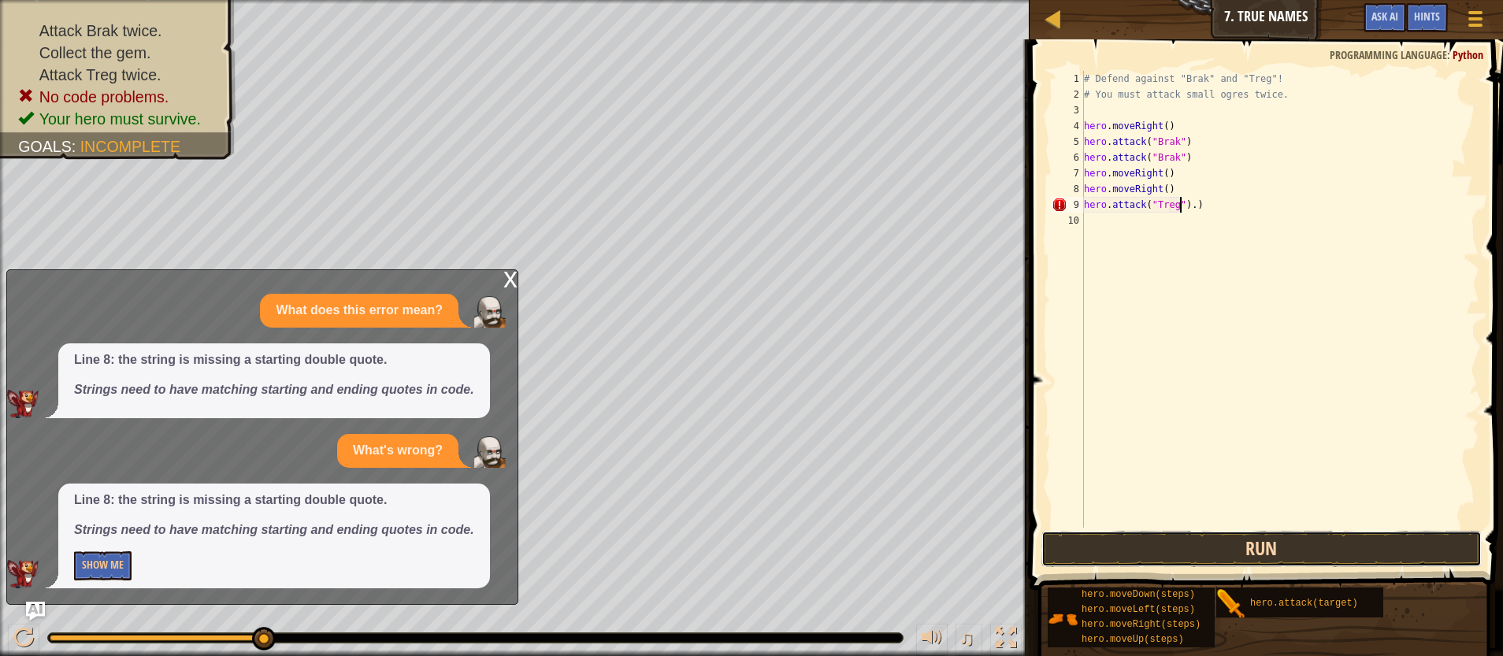
click at [1148, 555] on button "Run" at bounding box center [1261, 549] width 441 height 36
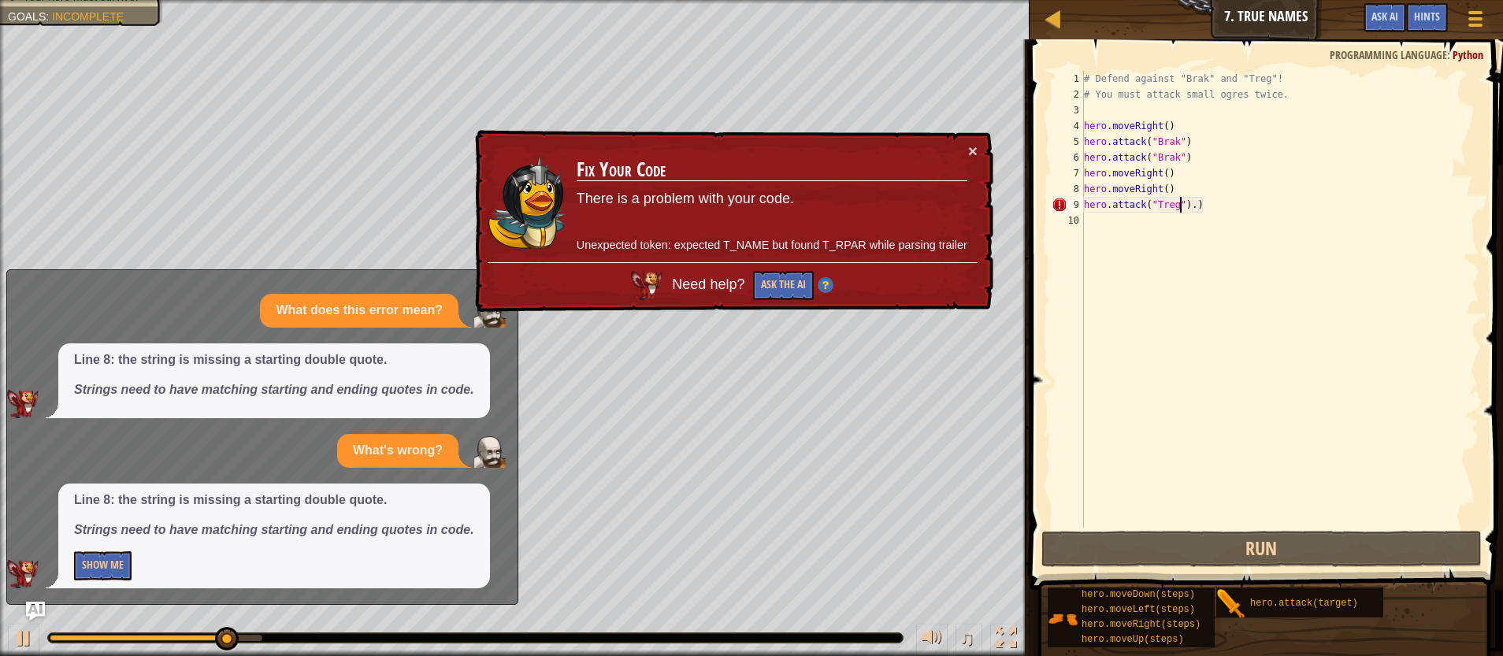
click at [713, 281] on span "Need help?" at bounding box center [710, 285] width 76 height 16
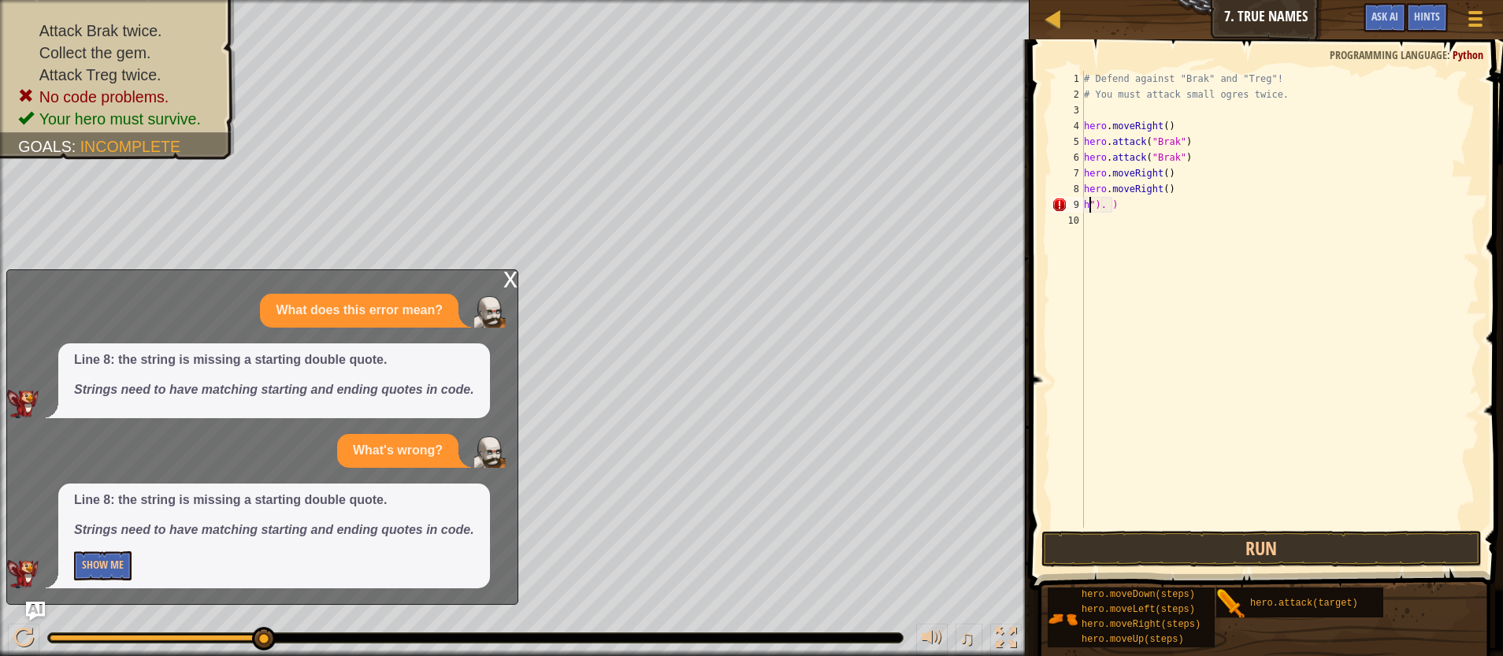
type textarea ""). )"
click at [1182, 214] on div "# Defend against "Brak" and "Treg"! # You must attack small ogres twice. hero .…" at bounding box center [1280, 315] width 399 height 488
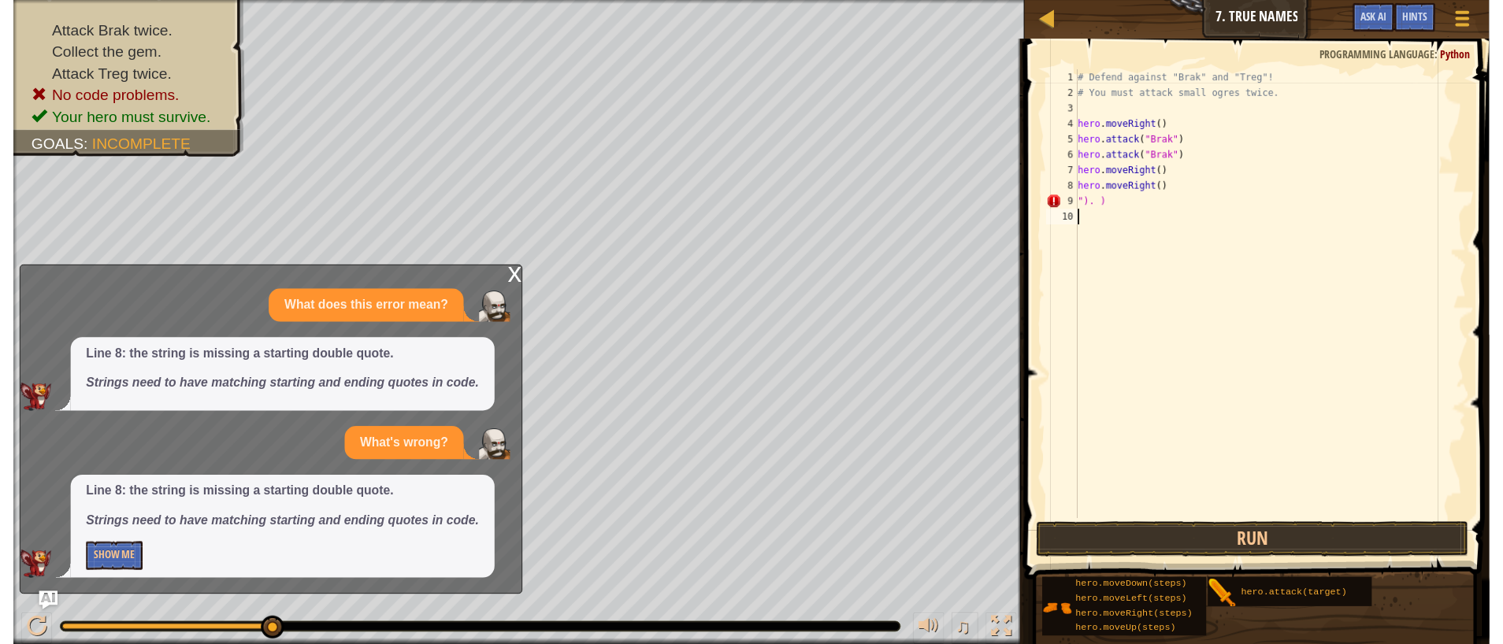
scroll to position [7, 0]
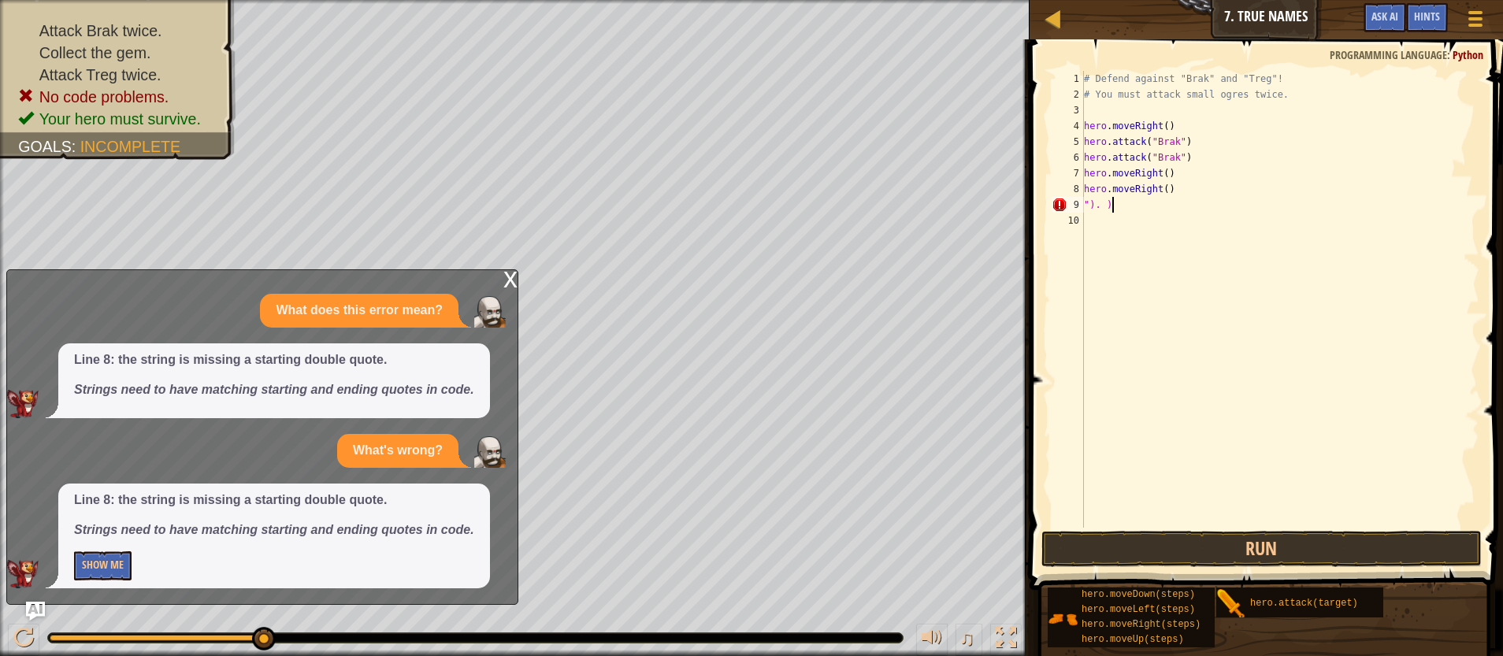
click at [1117, 206] on div "# Defend against "Brak" and "Treg"! # You must attack small ogres twice. hero .…" at bounding box center [1280, 315] width 399 height 488
type textarea """
click at [1214, 550] on button "Run" at bounding box center [1261, 549] width 441 height 36
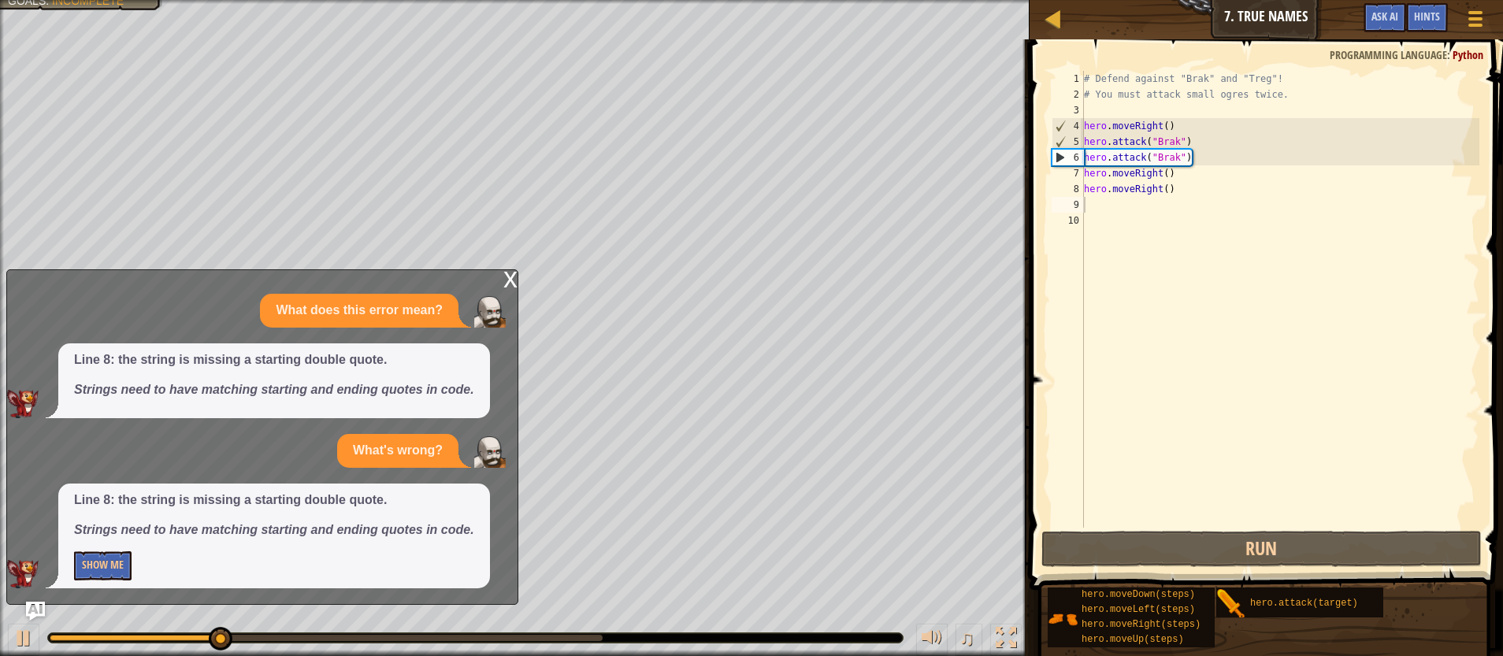
click at [507, 283] on div "x" at bounding box center [510, 278] width 14 height 16
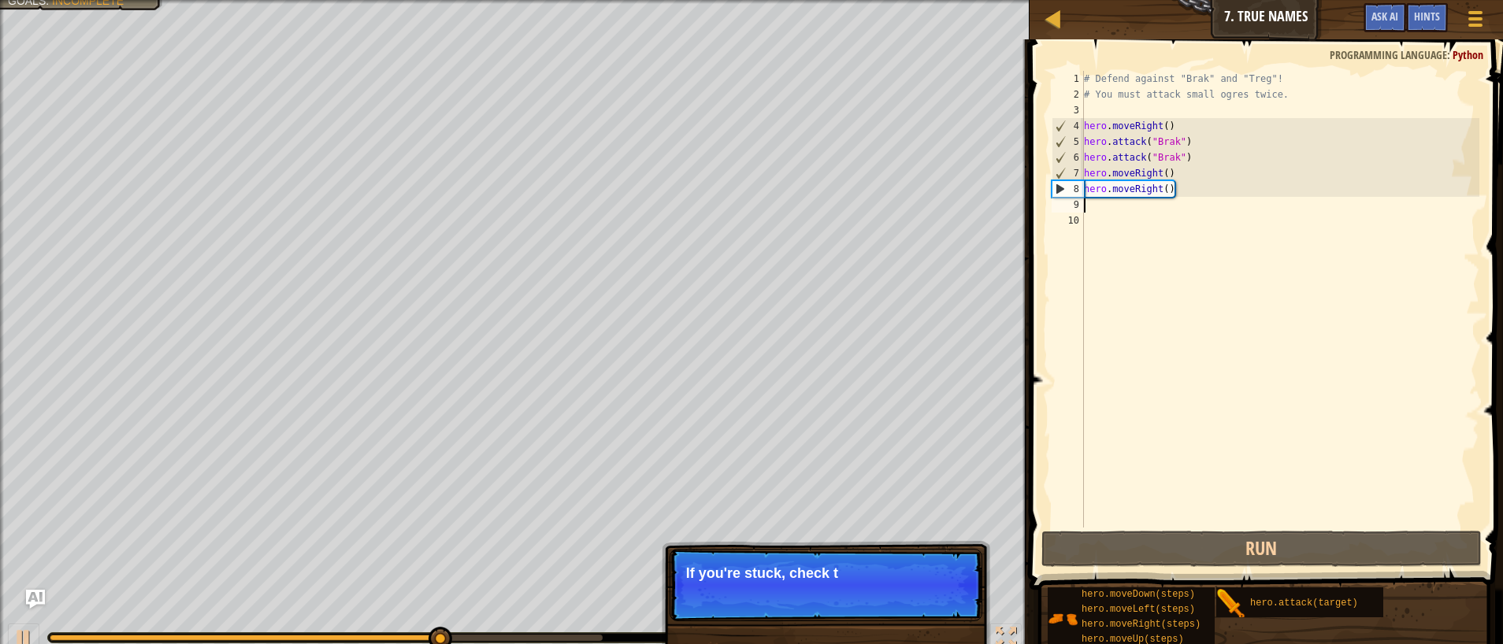
click at [1114, 205] on div "# Defend against "Brak" and "Treg"! # You must attack small ogres twice. hero .…" at bounding box center [1280, 315] width 399 height 488
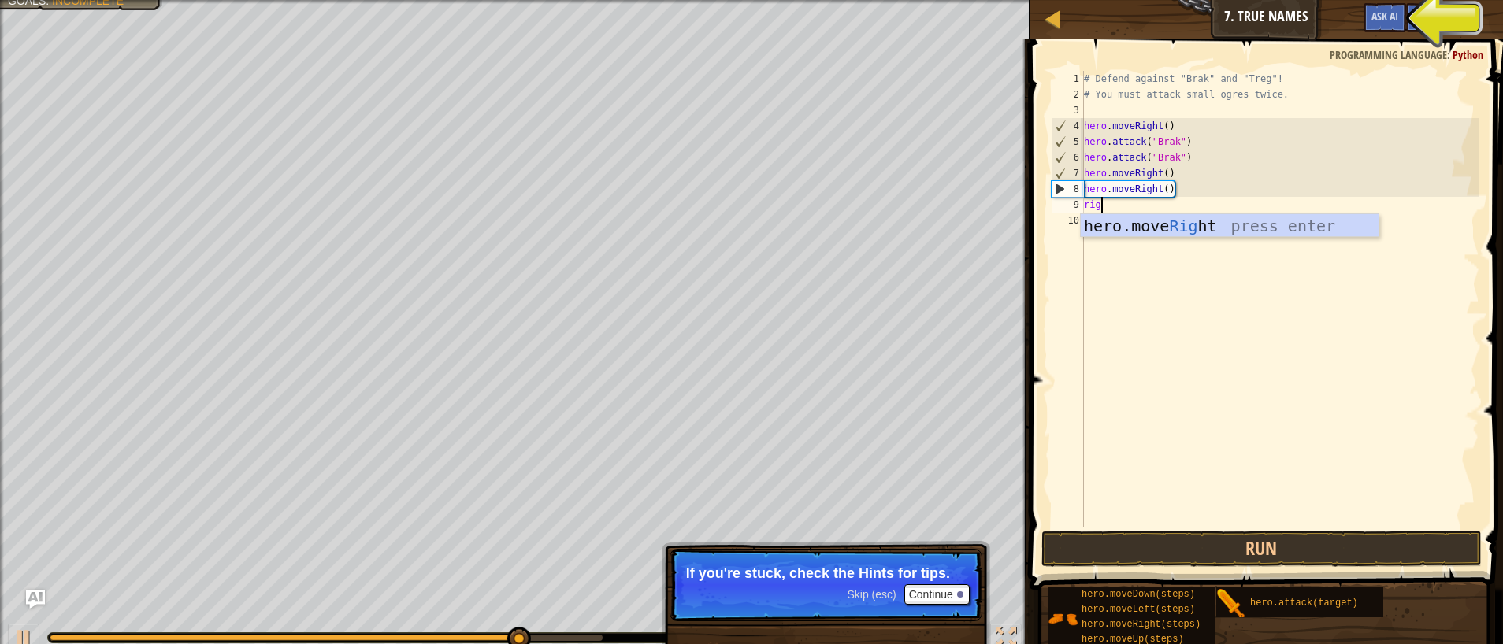
type textarea "right"
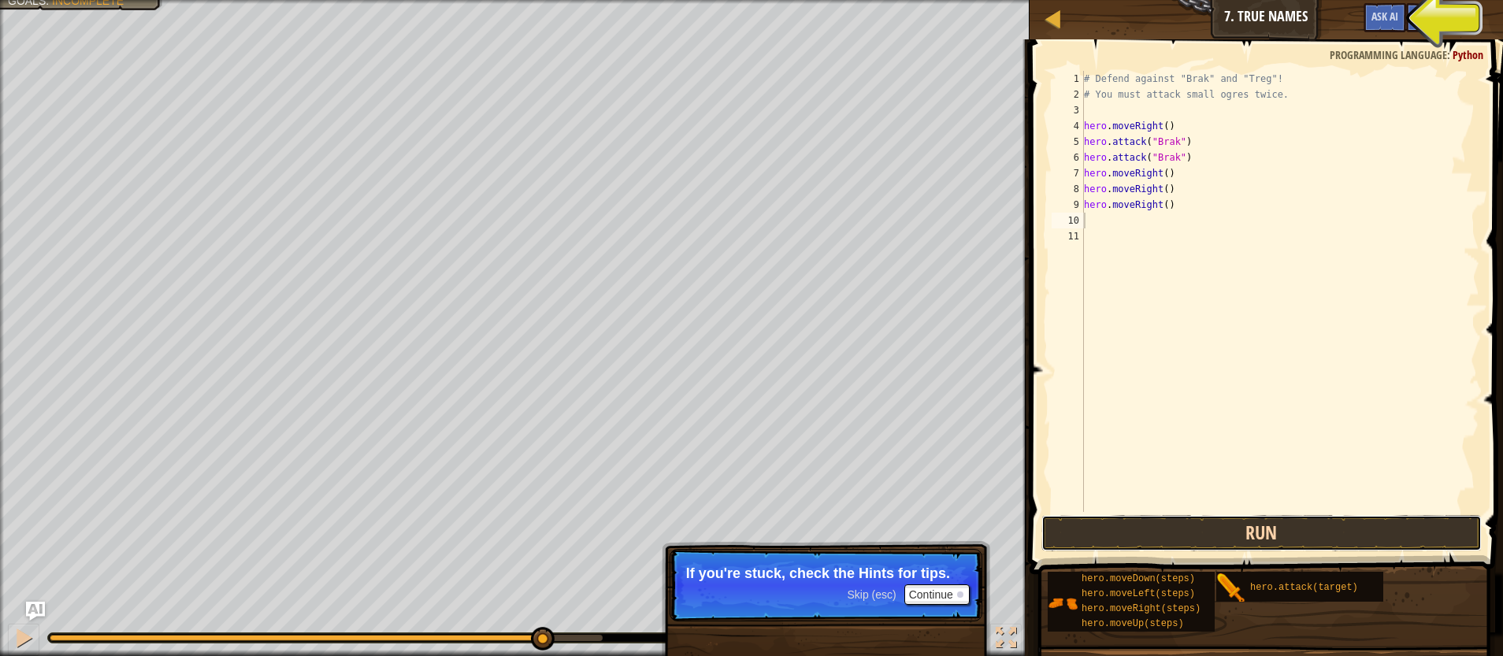
click at [1193, 521] on button "Run" at bounding box center [1261, 533] width 441 height 36
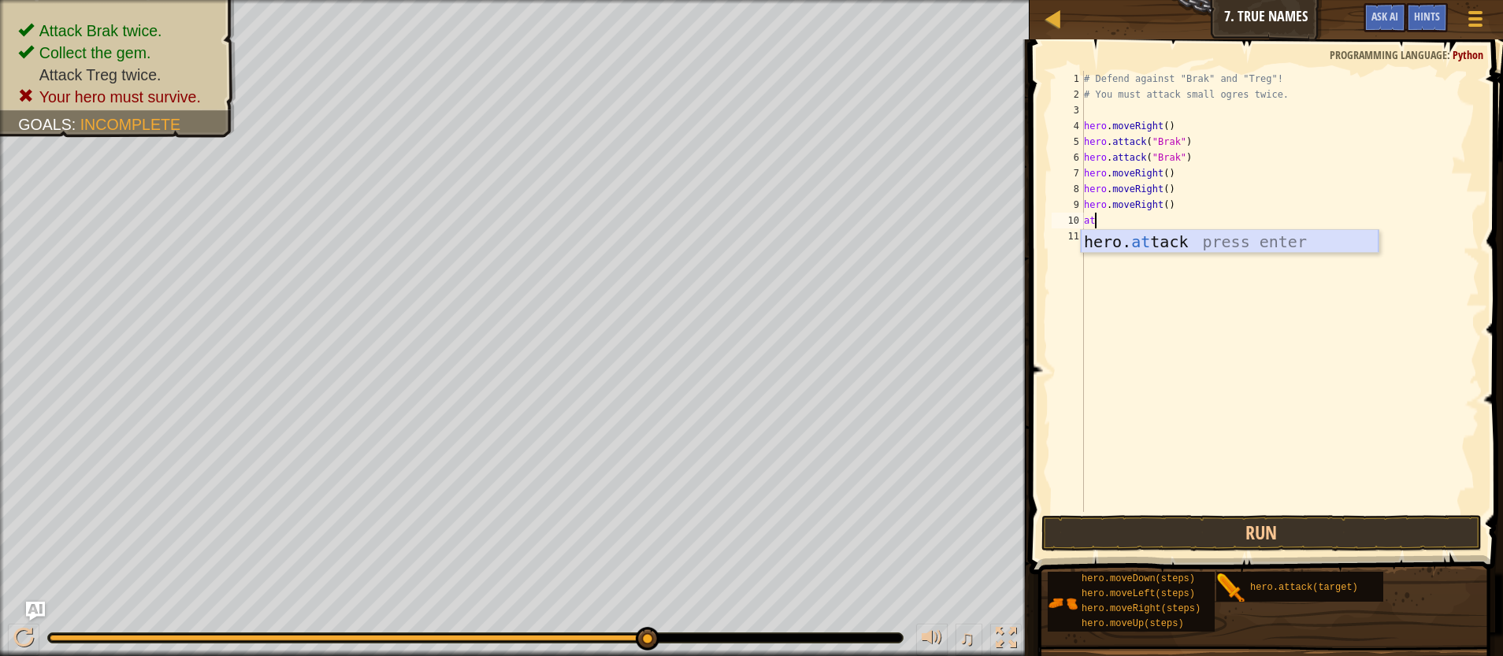
click at [1140, 240] on div "hero. at tack press enter" at bounding box center [1230, 265] width 298 height 71
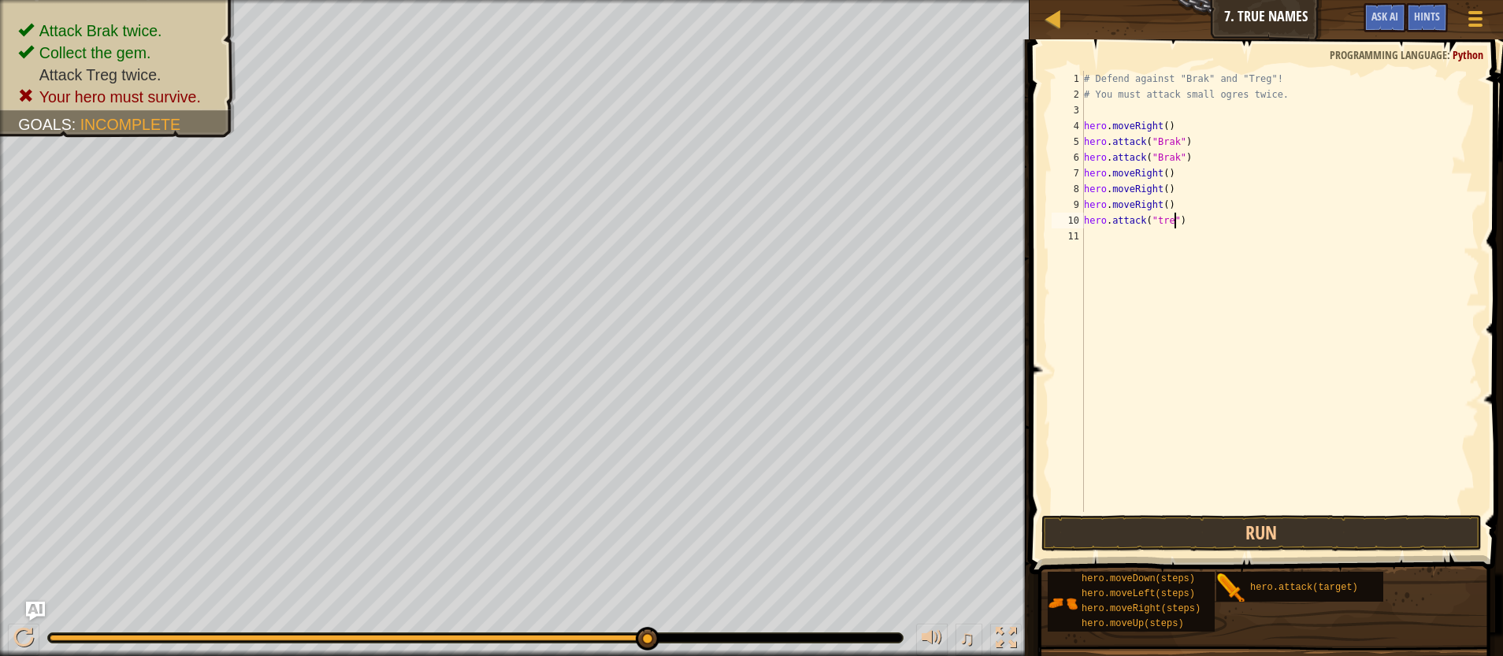
scroll to position [7, 8]
click at [1069, 534] on button "Run" at bounding box center [1261, 533] width 441 height 36
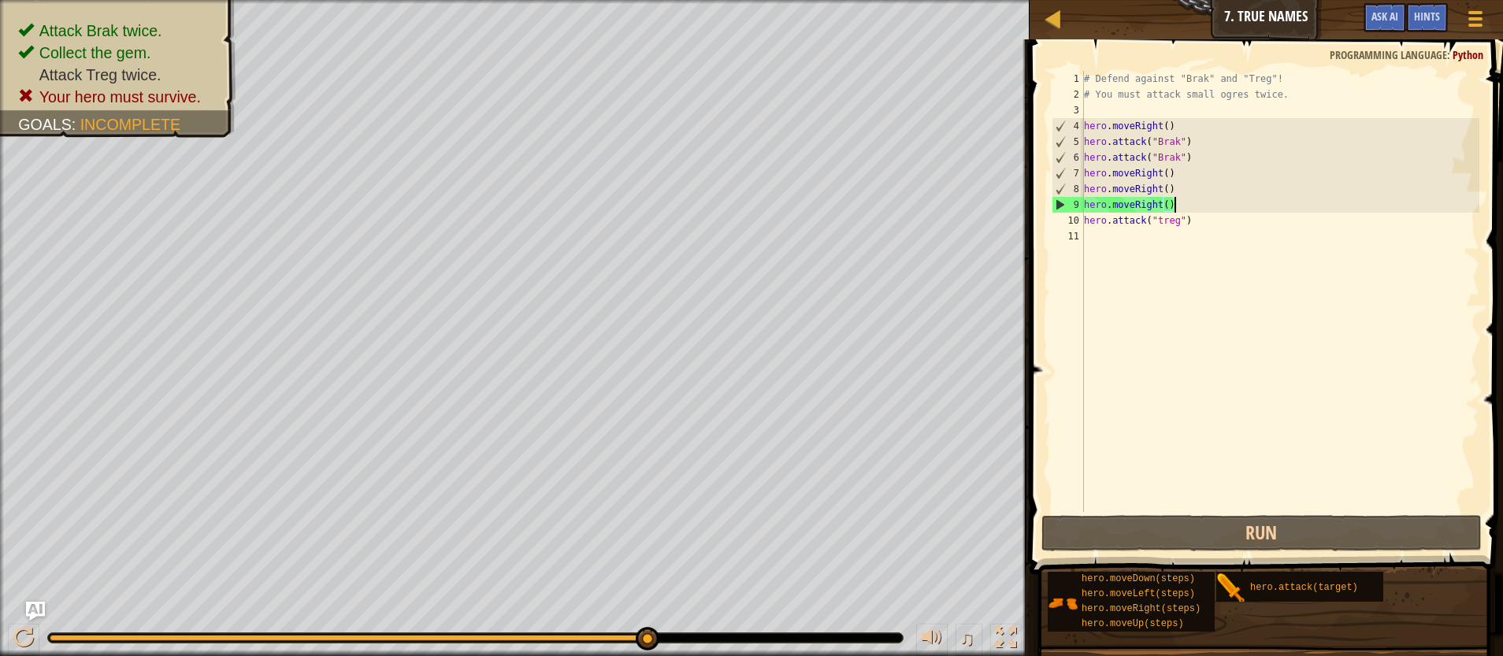
click at [1190, 203] on div "# Defend against "Brak" and "Treg"! # You must attack small ogres twice. hero .…" at bounding box center [1280, 307] width 399 height 473
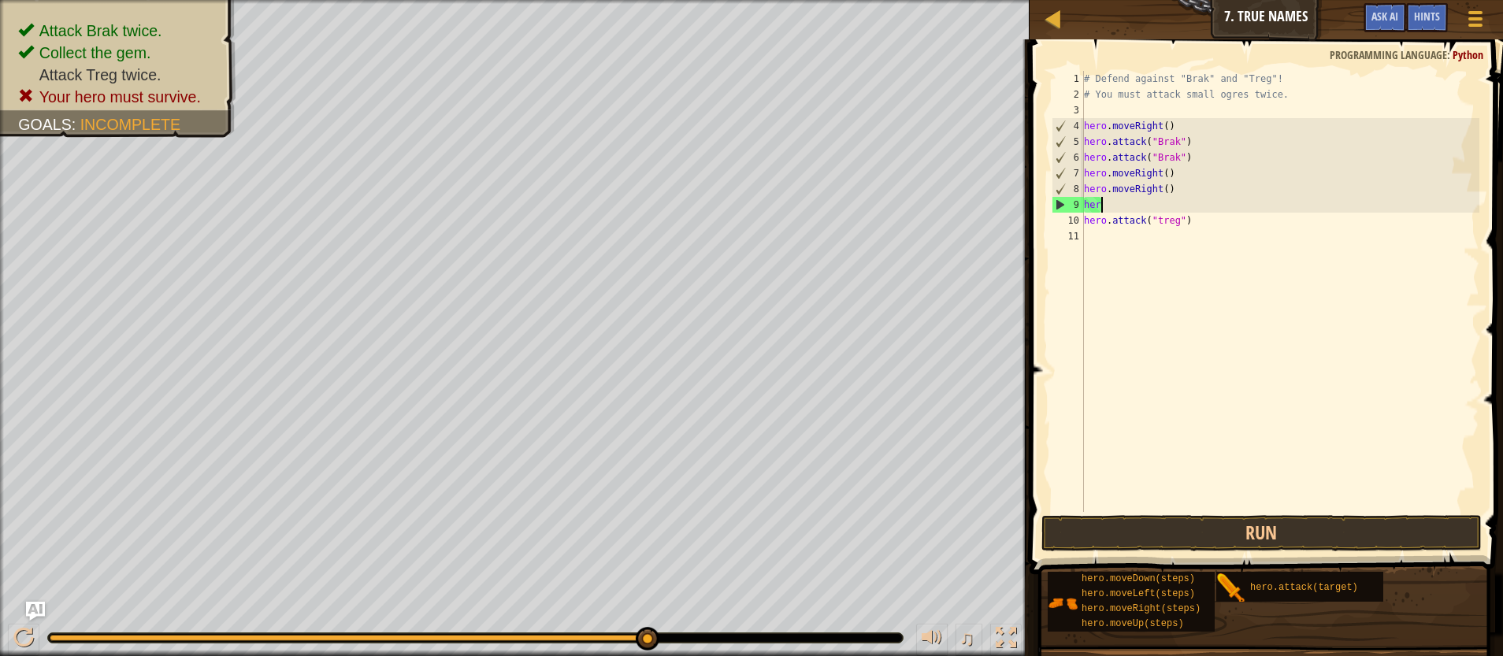
scroll to position [7, 0]
type textarea "h"
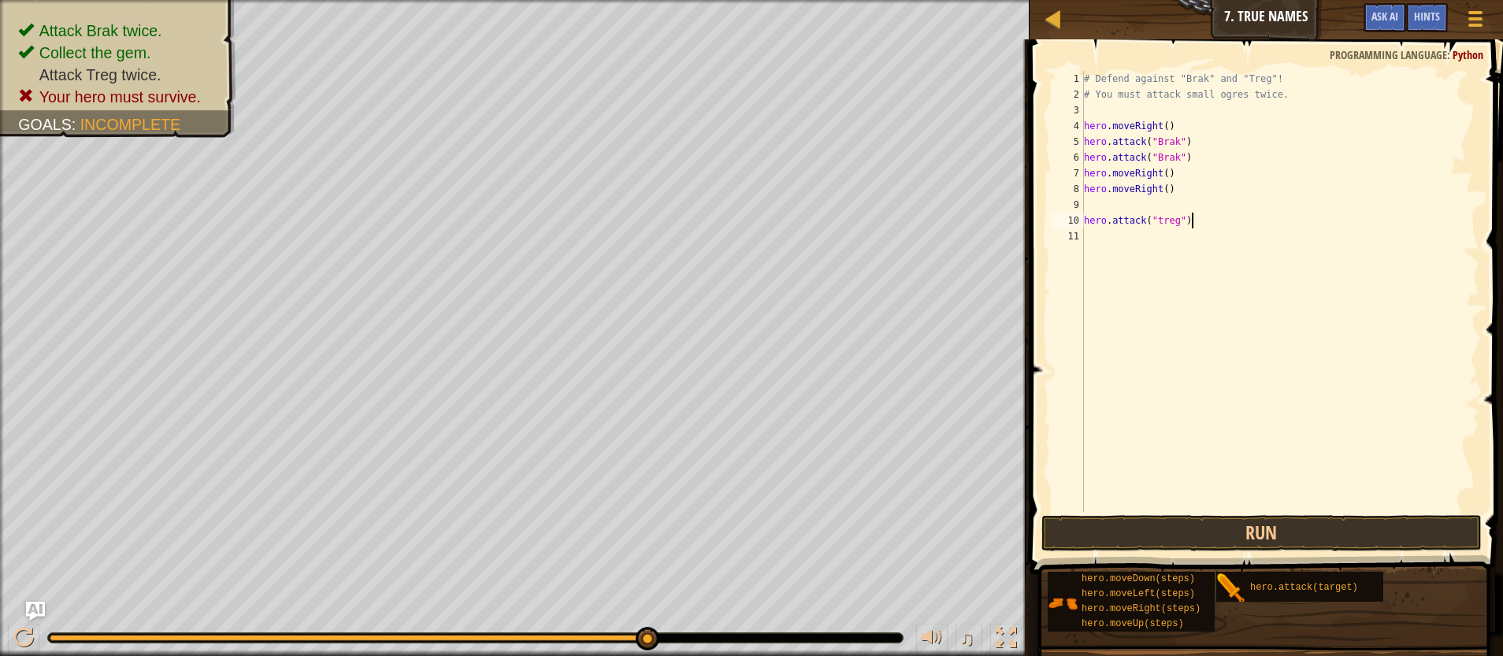
click at [1201, 221] on div "# Defend against "Brak" and "Treg"! # You must attack small ogres twice. hero .…" at bounding box center [1280, 307] width 399 height 473
type textarea "h"
click at [1100, 205] on div "# Defend against "Brak" and "Treg"! # You must attack small ogres twice. hero .…" at bounding box center [1280, 307] width 399 height 473
type textarea "hero.attack("treg")"
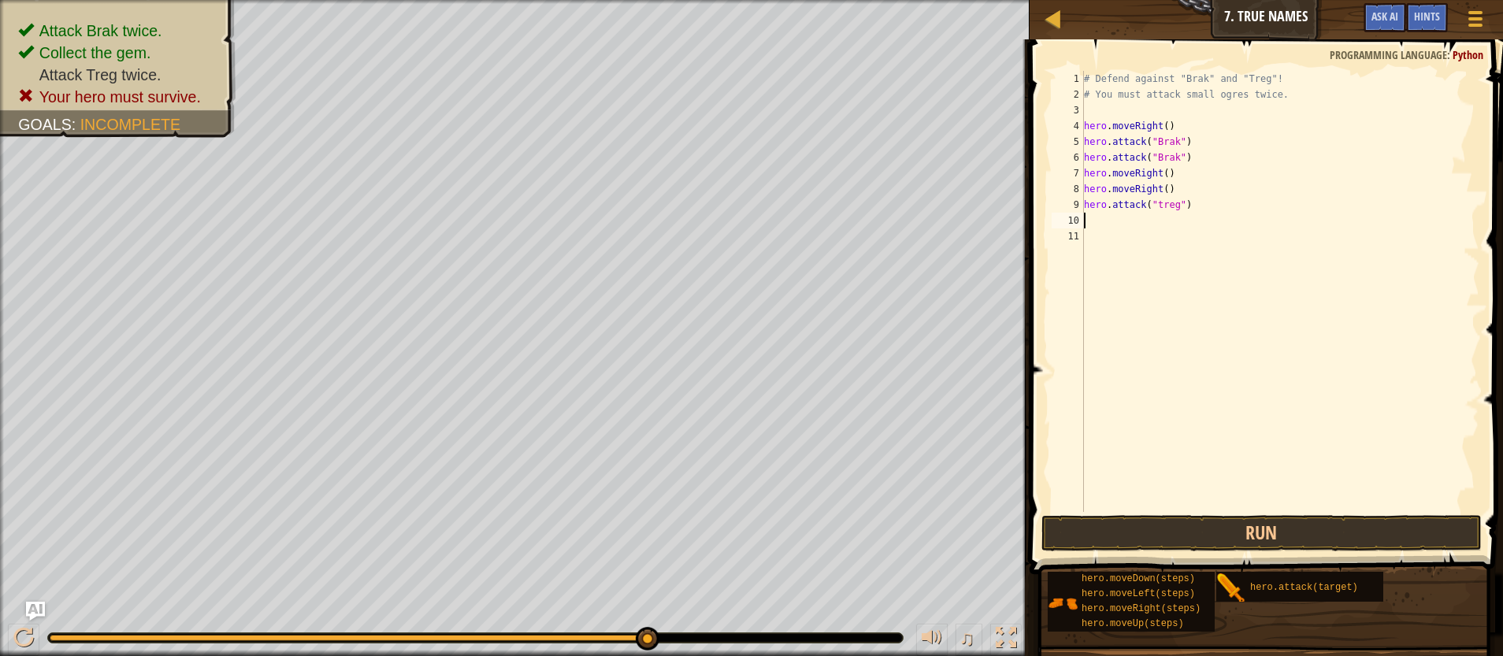
click at [1093, 221] on div "# Defend against "Brak" and "Treg"! # You must attack small ogres twice. hero .…" at bounding box center [1280, 307] width 399 height 473
type textarea "right"
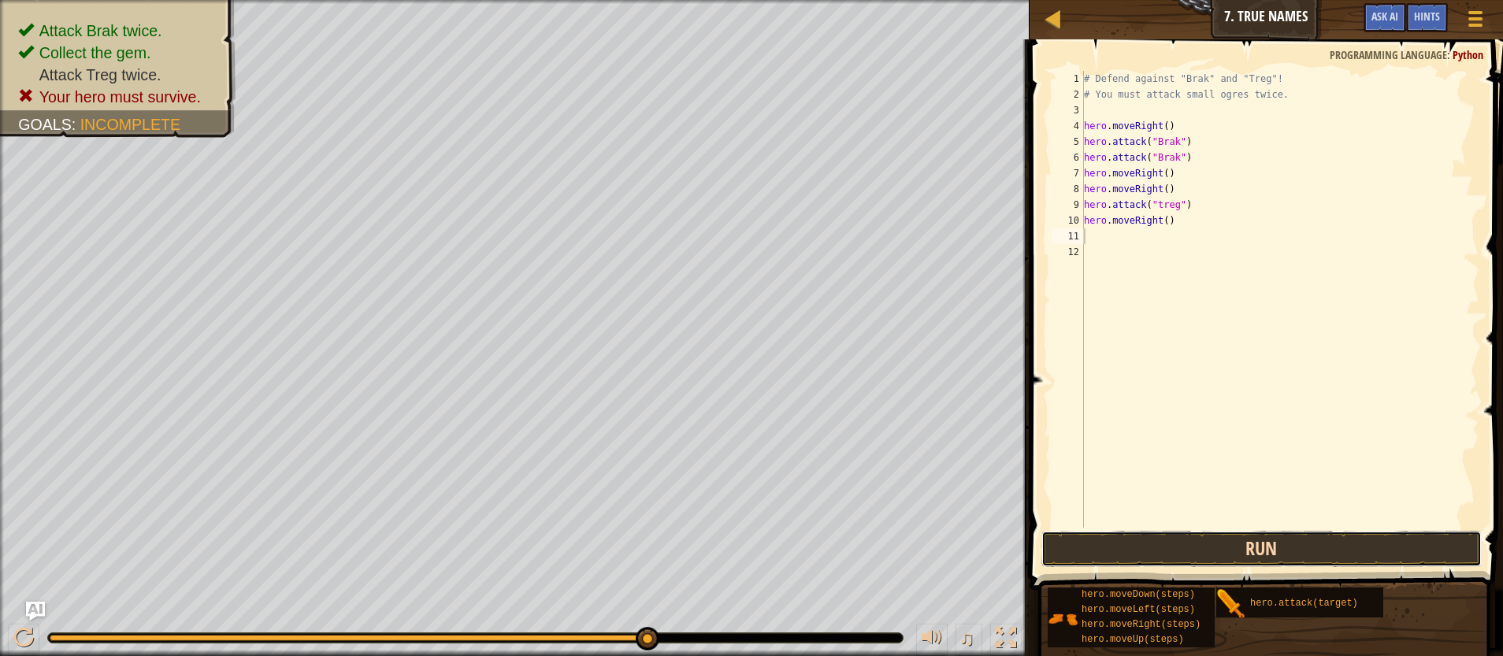
click at [1290, 551] on button "Run" at bounding box center [1261, 549] width 441 height 36
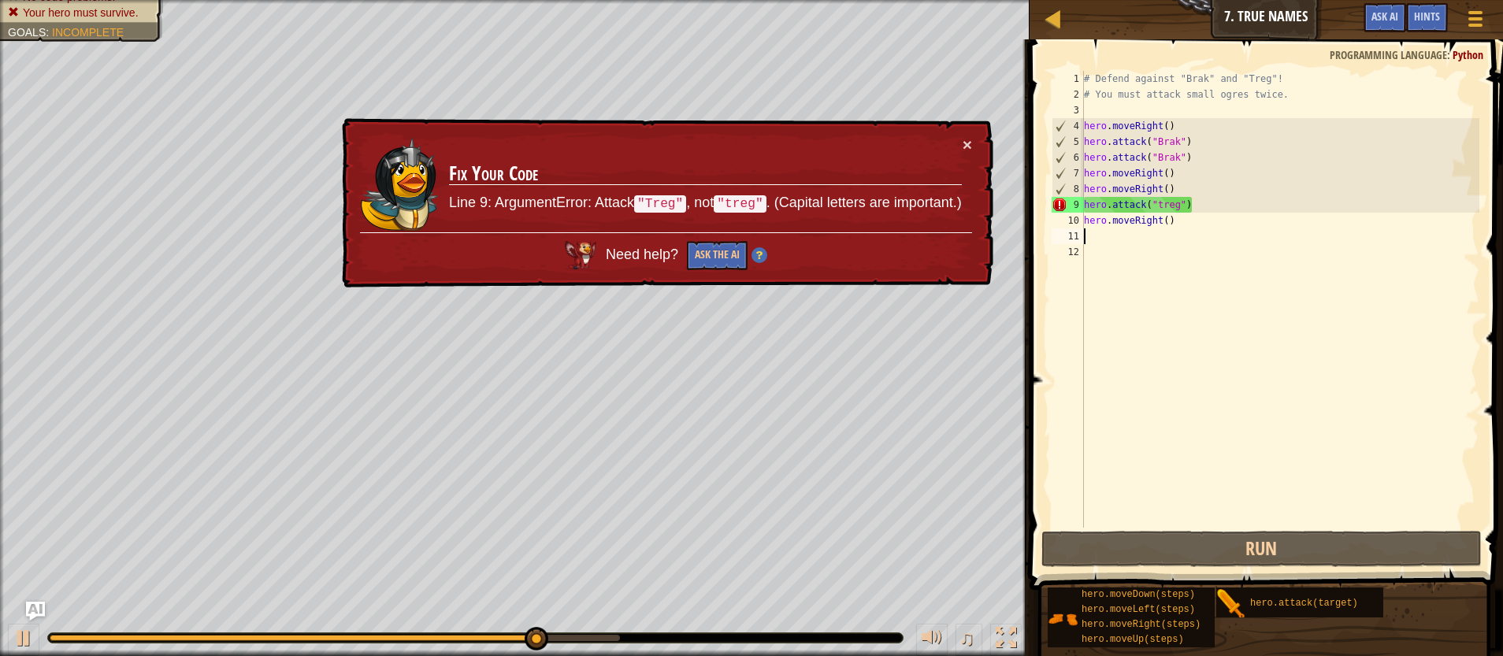
click at [1090, 237] on div "# Defend against "Brak" and "Treg"! # You must attack small ogres twice. hero .…" at bounding box center [1280, 315] width 399 height 488
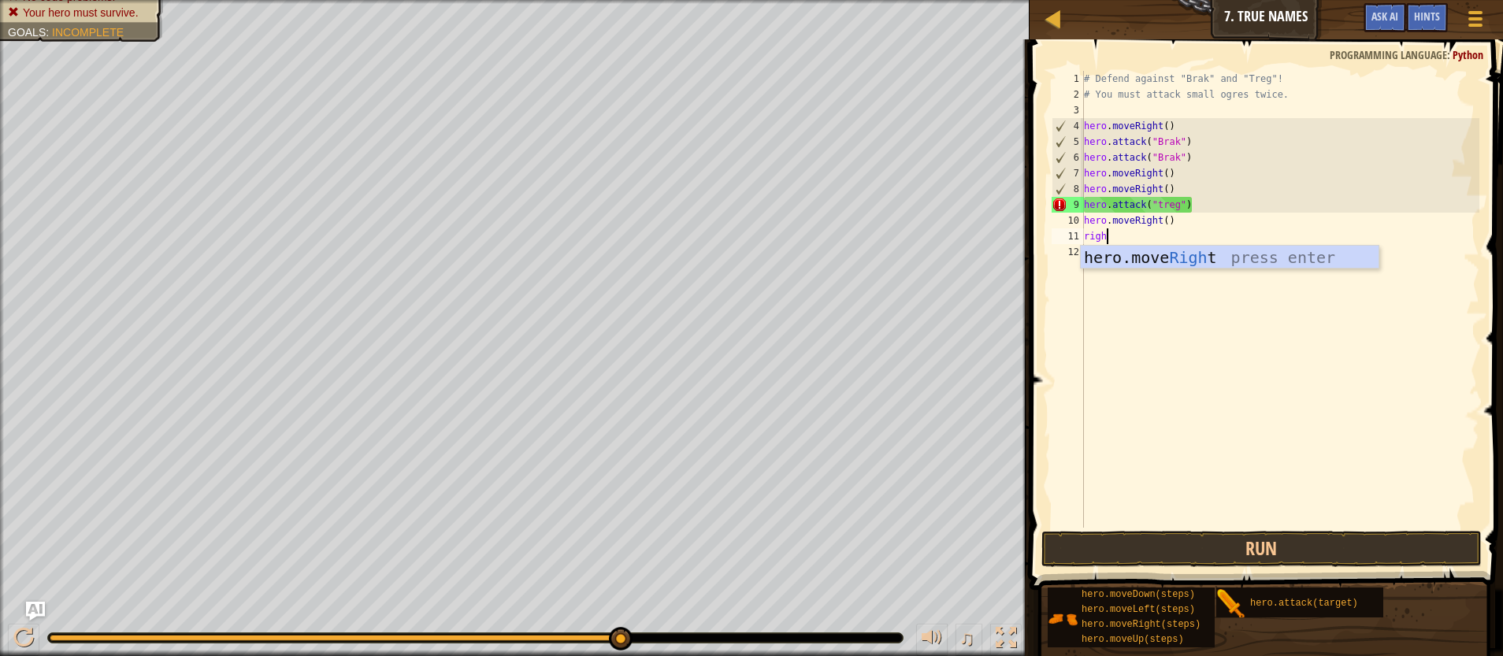
type textarea "right"
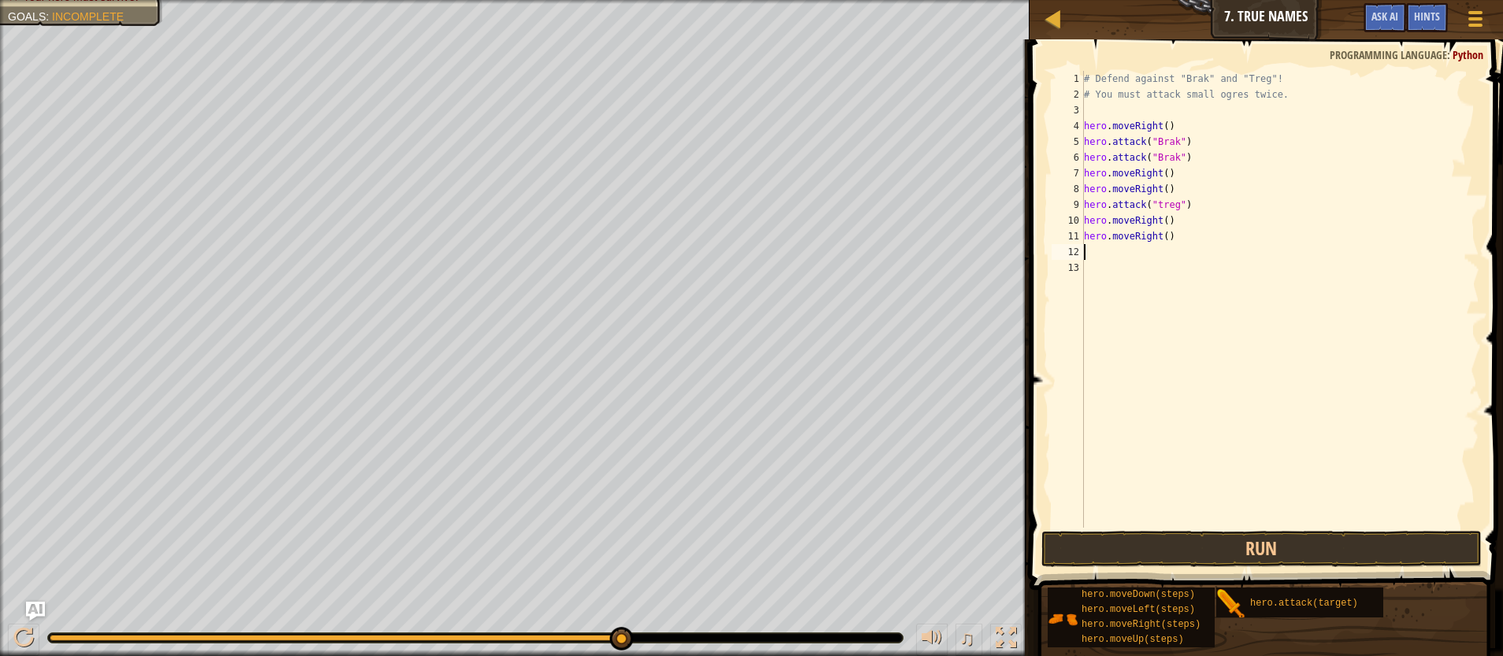
click at [1202, 236] on div "# Defend against "Brak" and "Treg"! # You must attack small ogres twice. hero .…" at bounding box center [1280, 315] width 399 height 488
type textarea "h"
click at [1182, 221] on div "# Defend against "Brak" and "Treg"! # You must attack small ogres twice. hero .…" at bounding box center [1280, 315] width 399 height 488
type textarea "h"
type textarea "hero.attack("treg")"
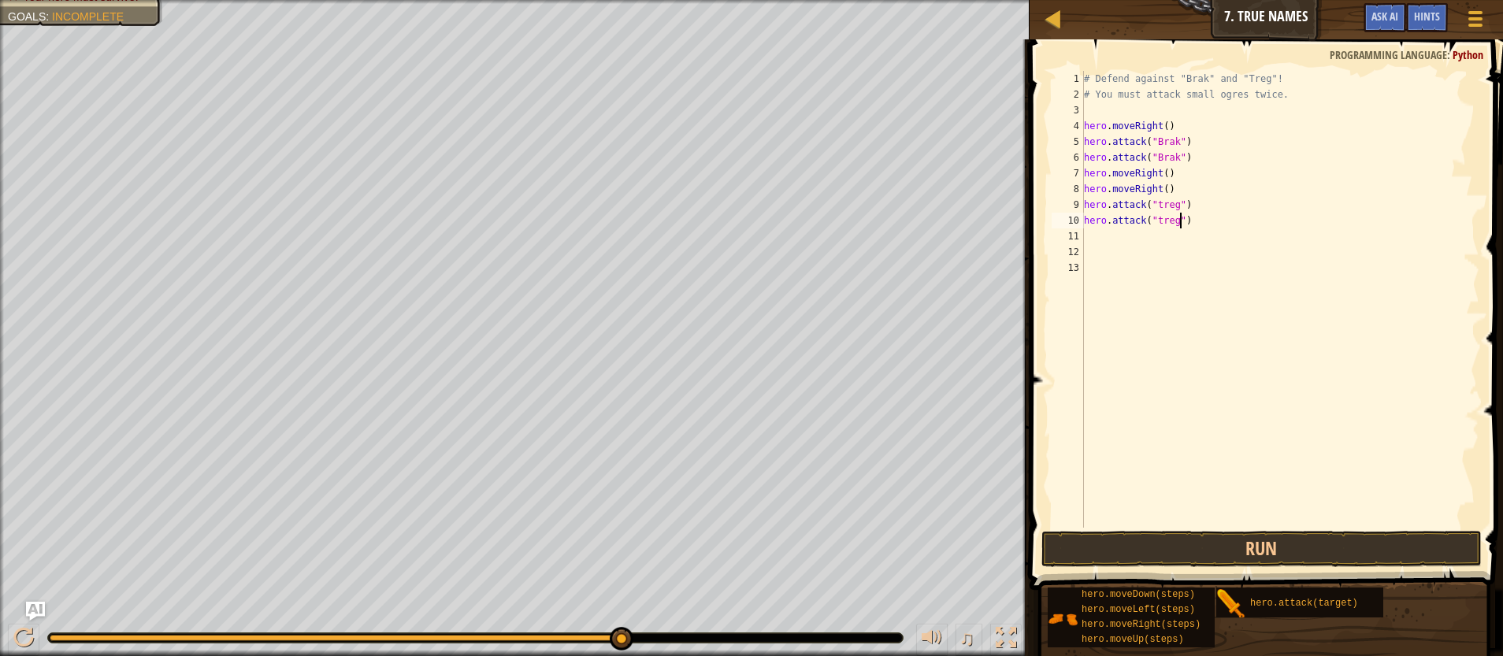
scroll to position [7, 8]
click at [1101, 237] on div "# Defend against "Brak" and "Treg"! # You must attack small ogres twice. hero .…" at bounding box center [1280, 315] width 399 height 488
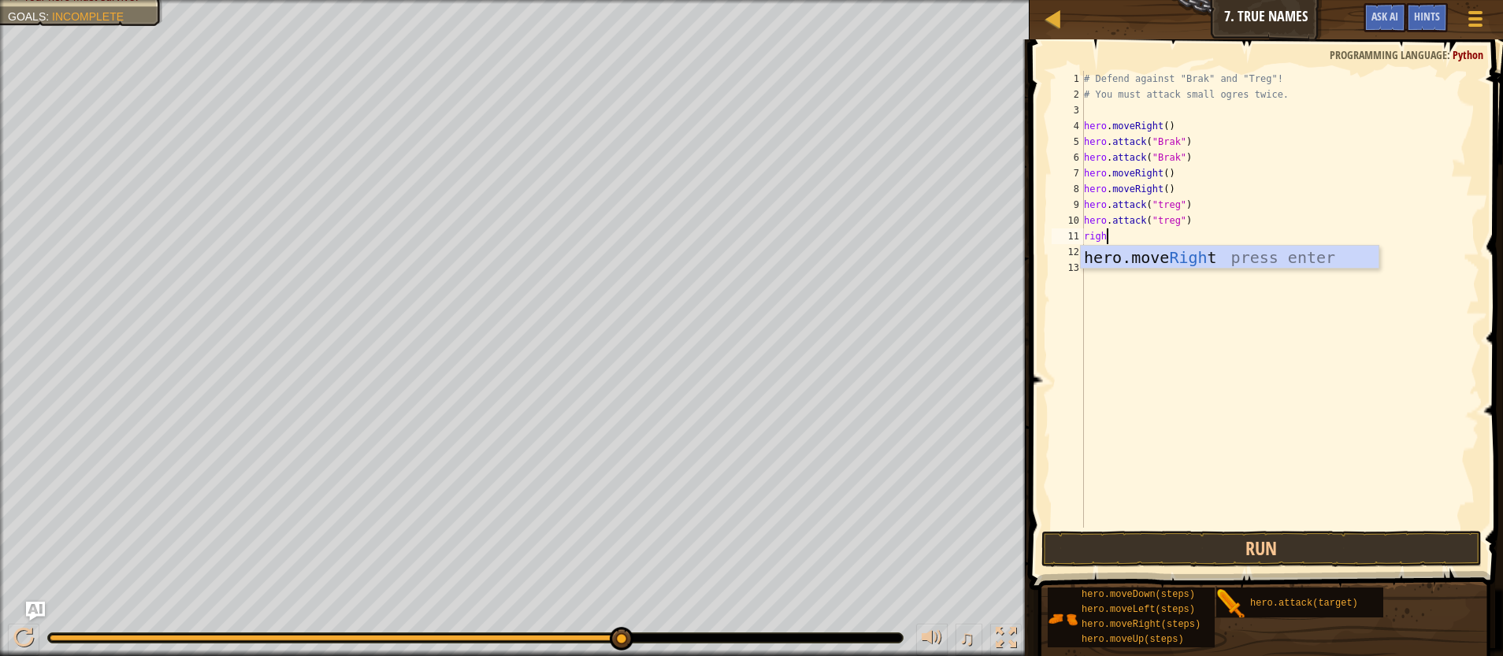
type textarea "right"
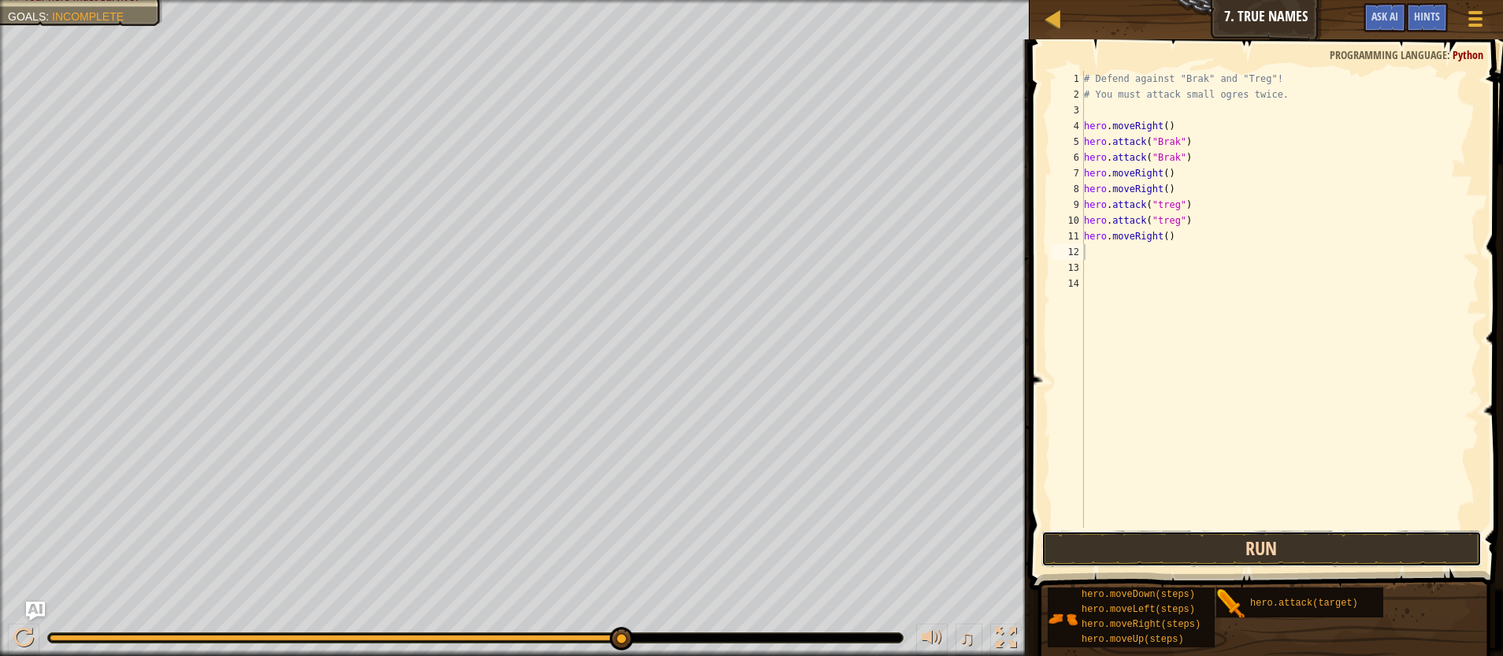
click at [1212, 555] on button "Run" at bounding box center [1261, 549] width 441 height 36
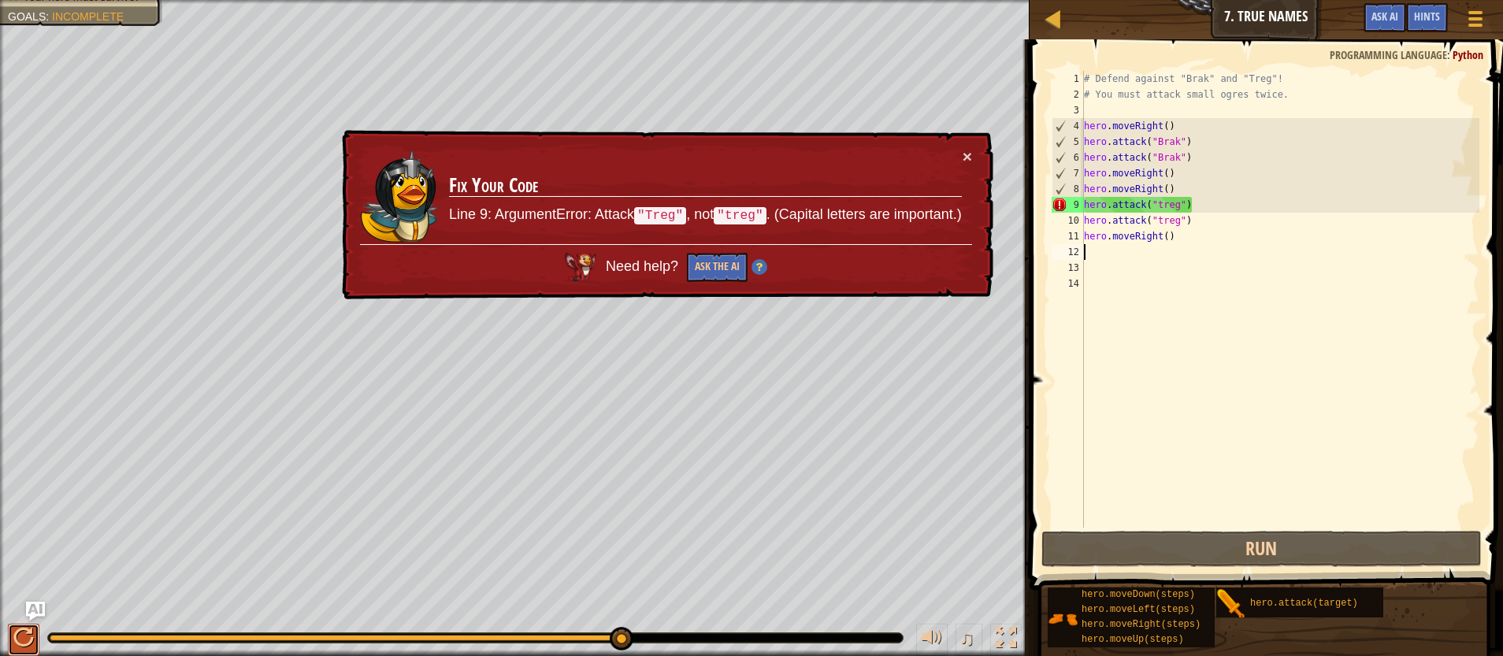
click at [31, 631] on div at bounding box center [23, 638] width 20 height 20
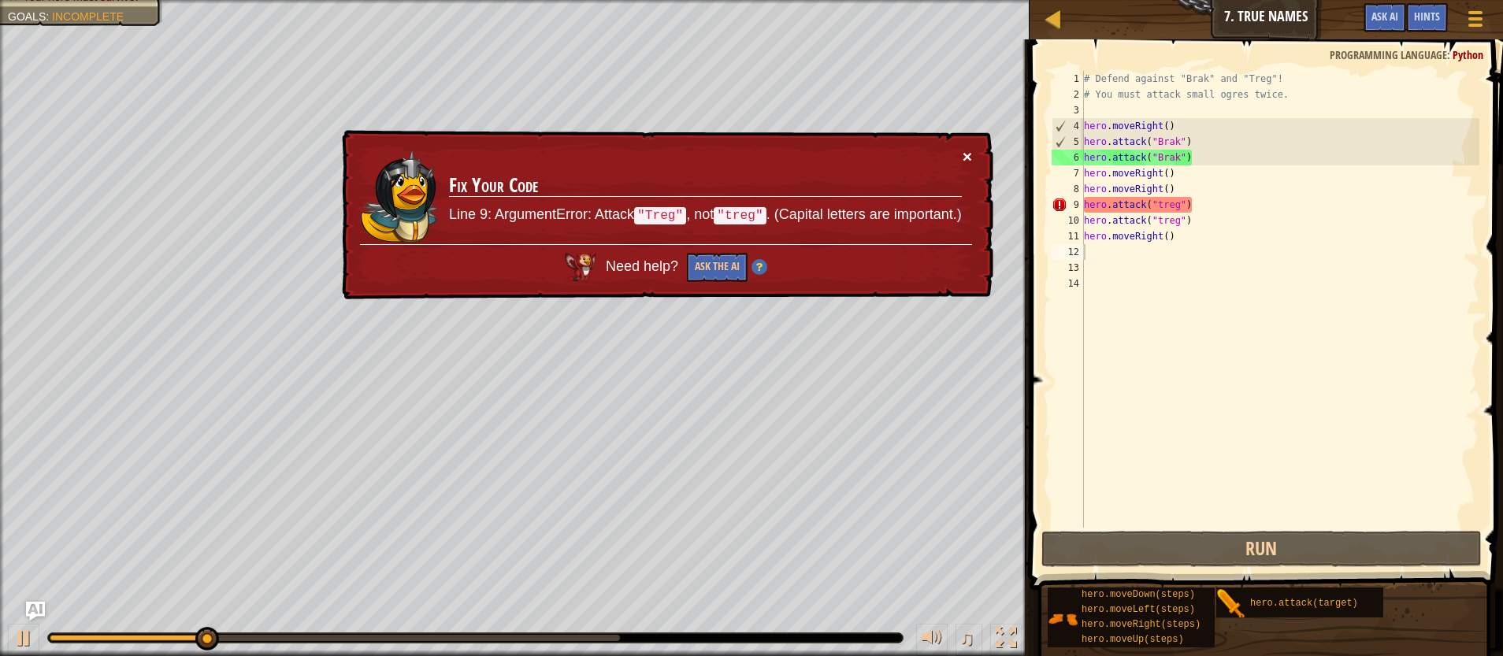
click at [968, 157] on button "×" at bounding box center [967, 156] width 9 height 17
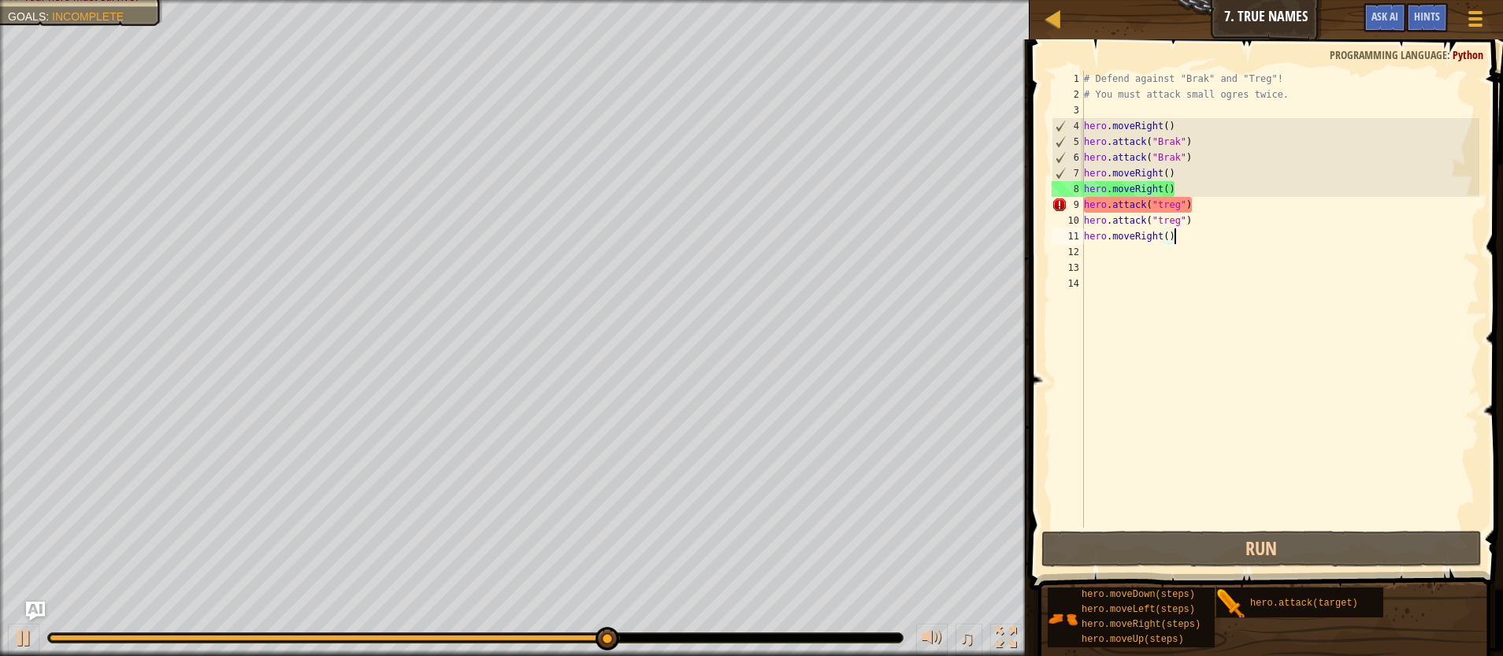
click at [1177, 236] on div "# Defend against "Brak" and "Treg"! # You must attack small ogres twice. hero .…" at bounding box center [1280, 315] width 399 height 488
type textarea "hero.moveRight()"
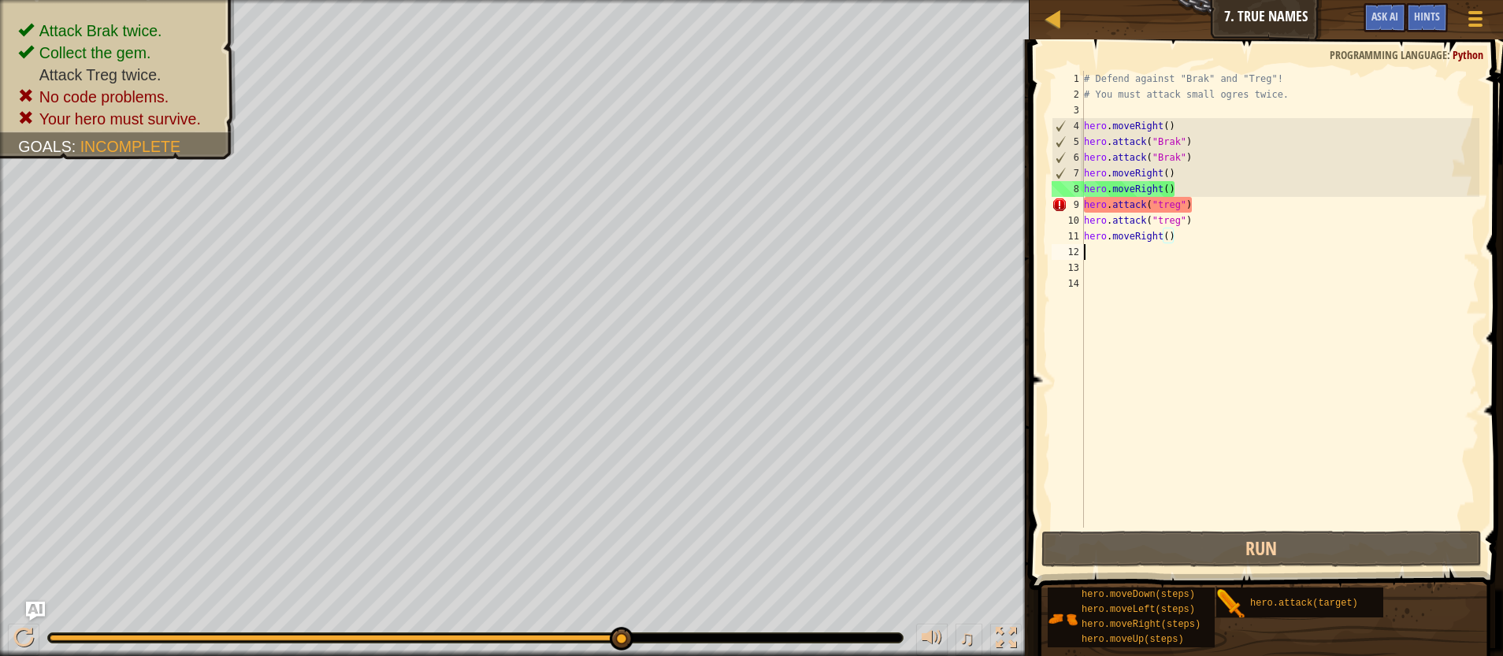
click at [1088, 247] on div "# Defend against "Brak" and "Treg"! # You must attack small ogres twice. hero .…" at bounding box center [1280, 315] width 399 height 488
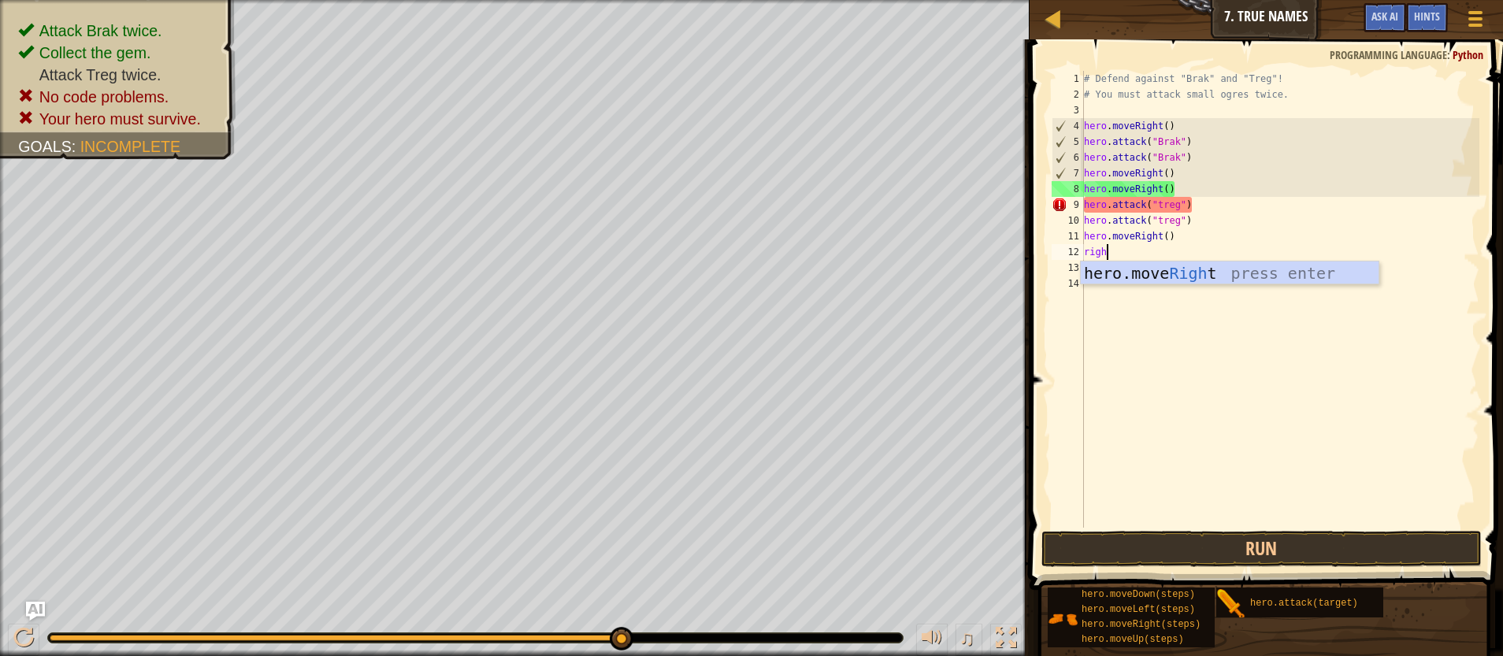
type textarea "right"
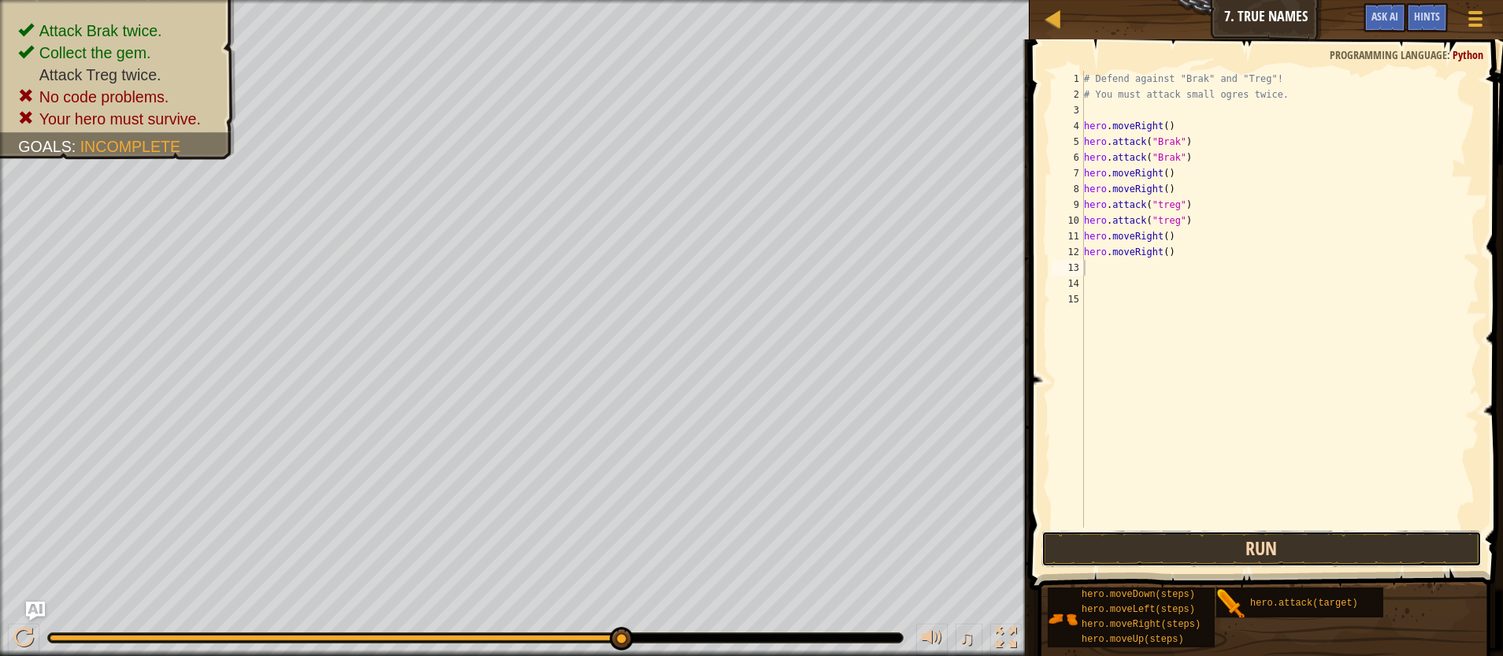
click at [1251, 536] on button "Run" at bounding box center [1261, 549] width 441 height 36
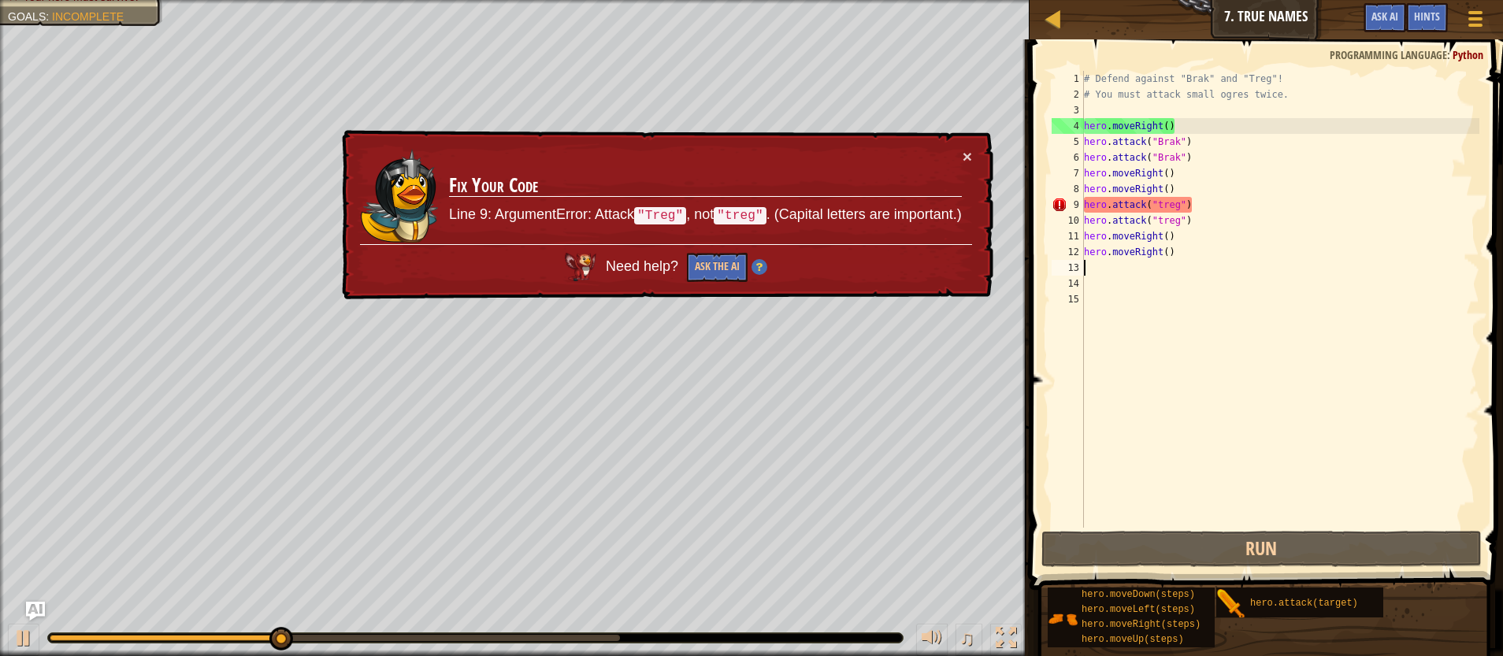
click at [1214, 203] on div "# Defend against "Brak" and "Treg"! # You must attack small ogres twice. hero .…" at bounding box center [1280, 315] width 399 height 488
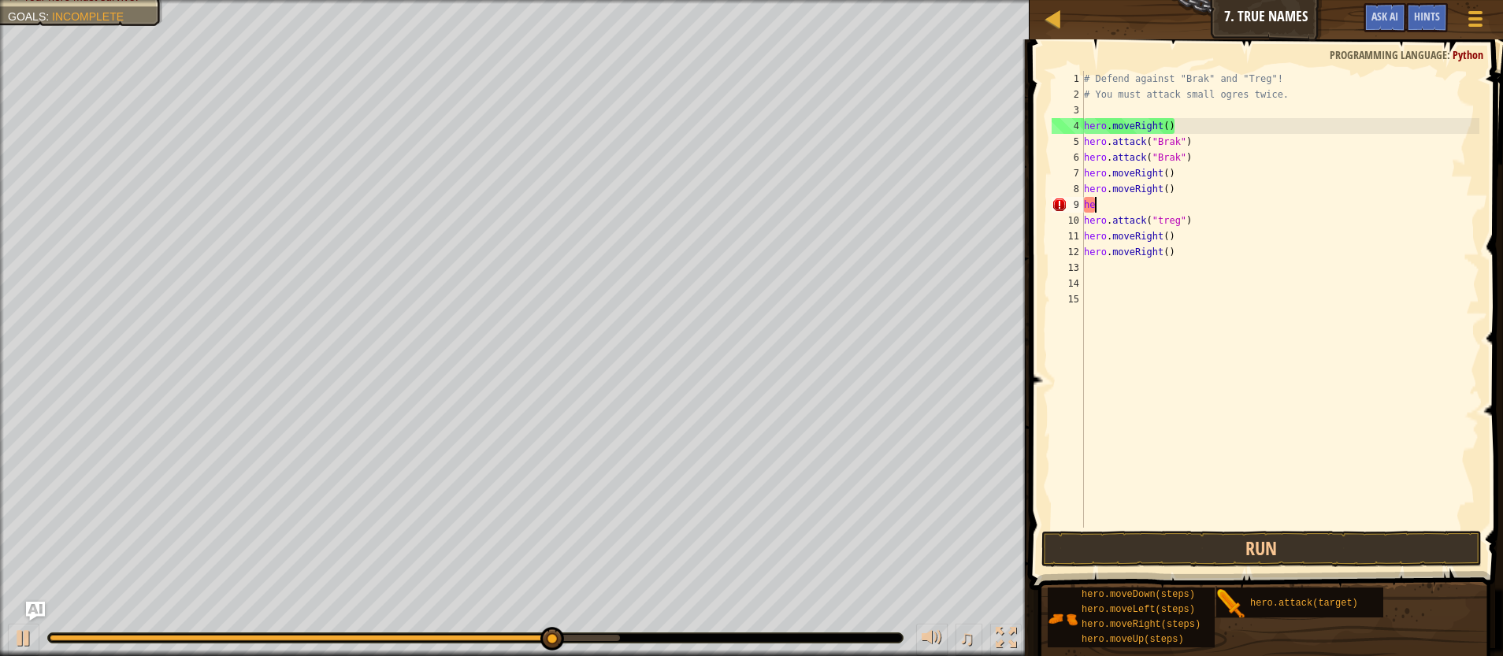
type textarea "h"
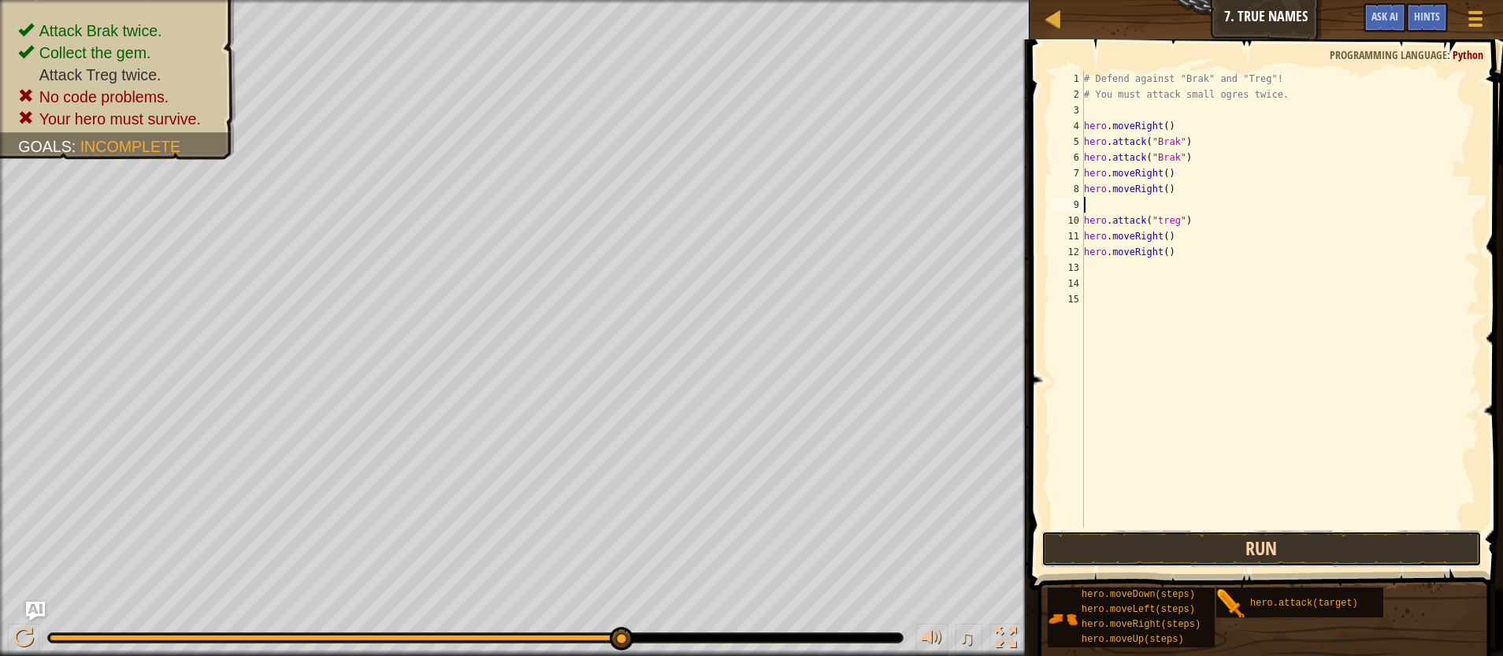
click at [1220, 532] on button "Run" at bounding box center [1261, 549] width 441 height 36
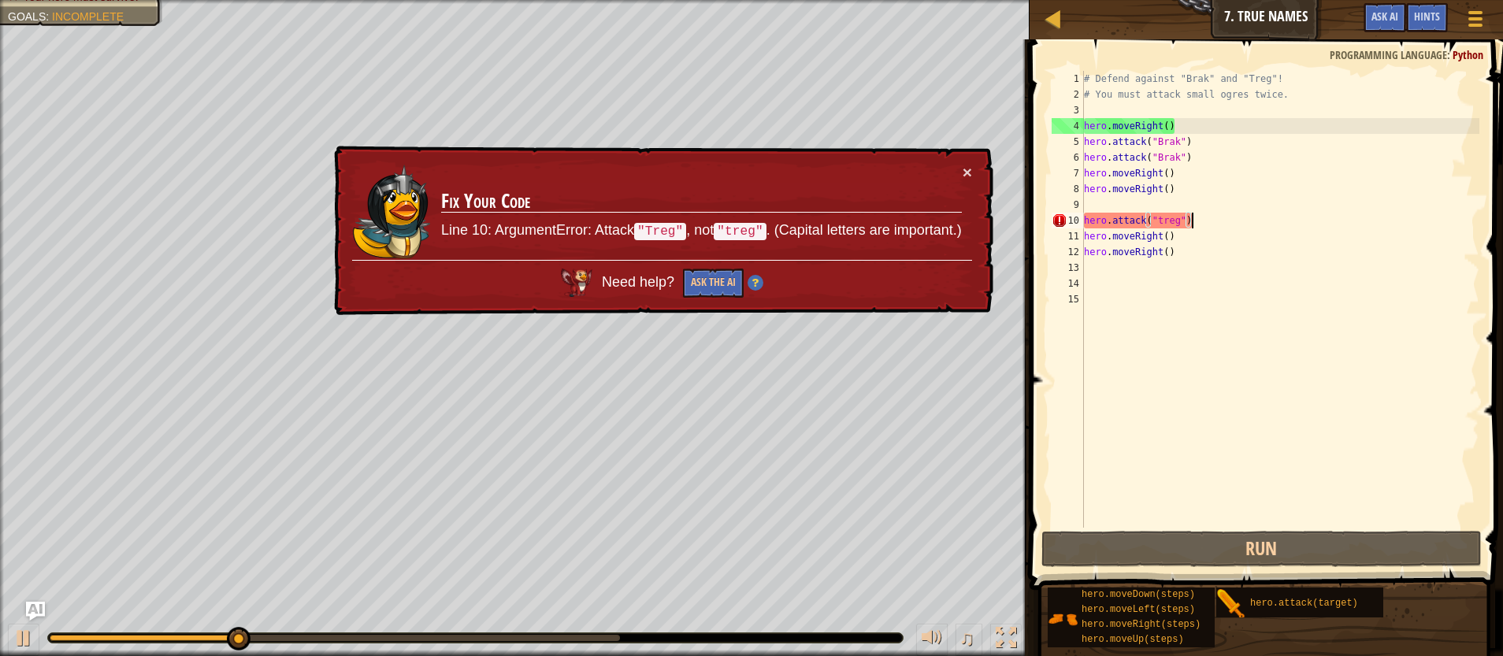
click at [1233, 222] on div "# Defend against "Brak" and "Treg"! # You must attack small ogres twice. hero .…" at bounding box center [1280, 315] width 399 height 488
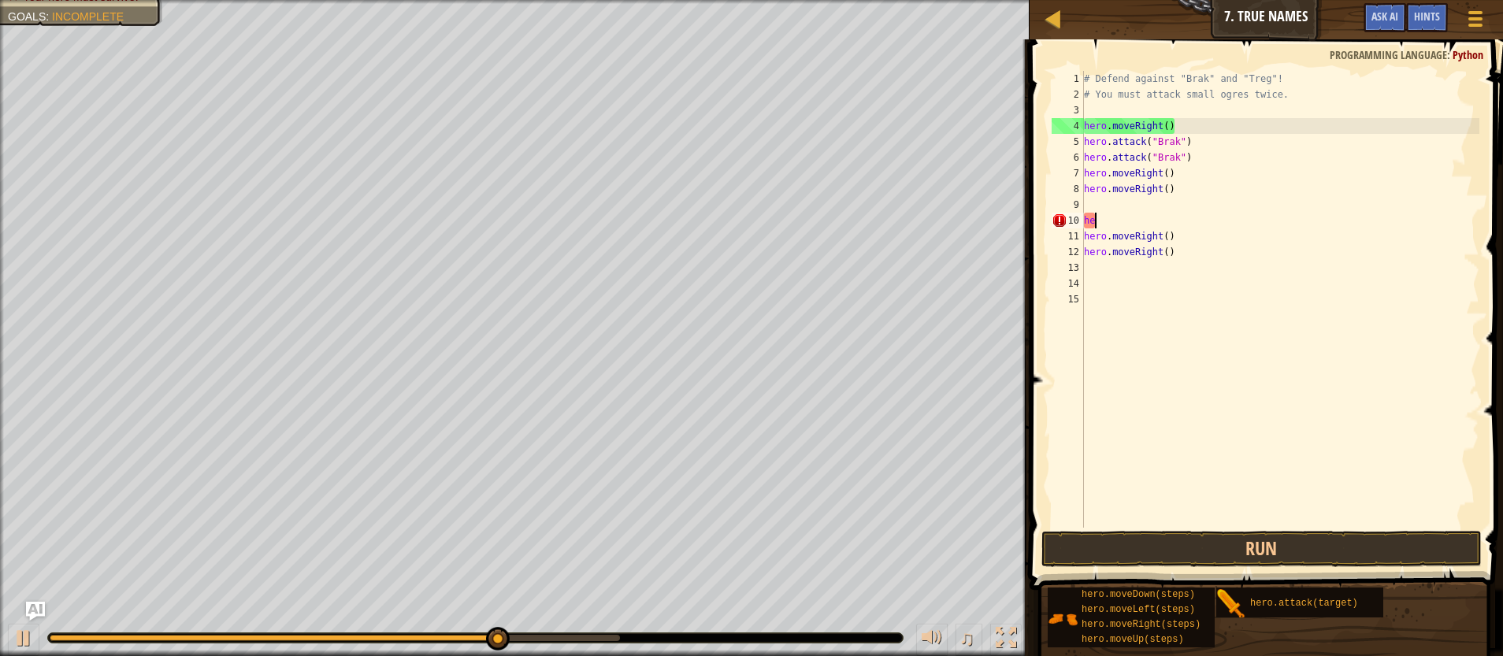
type textarea "h"
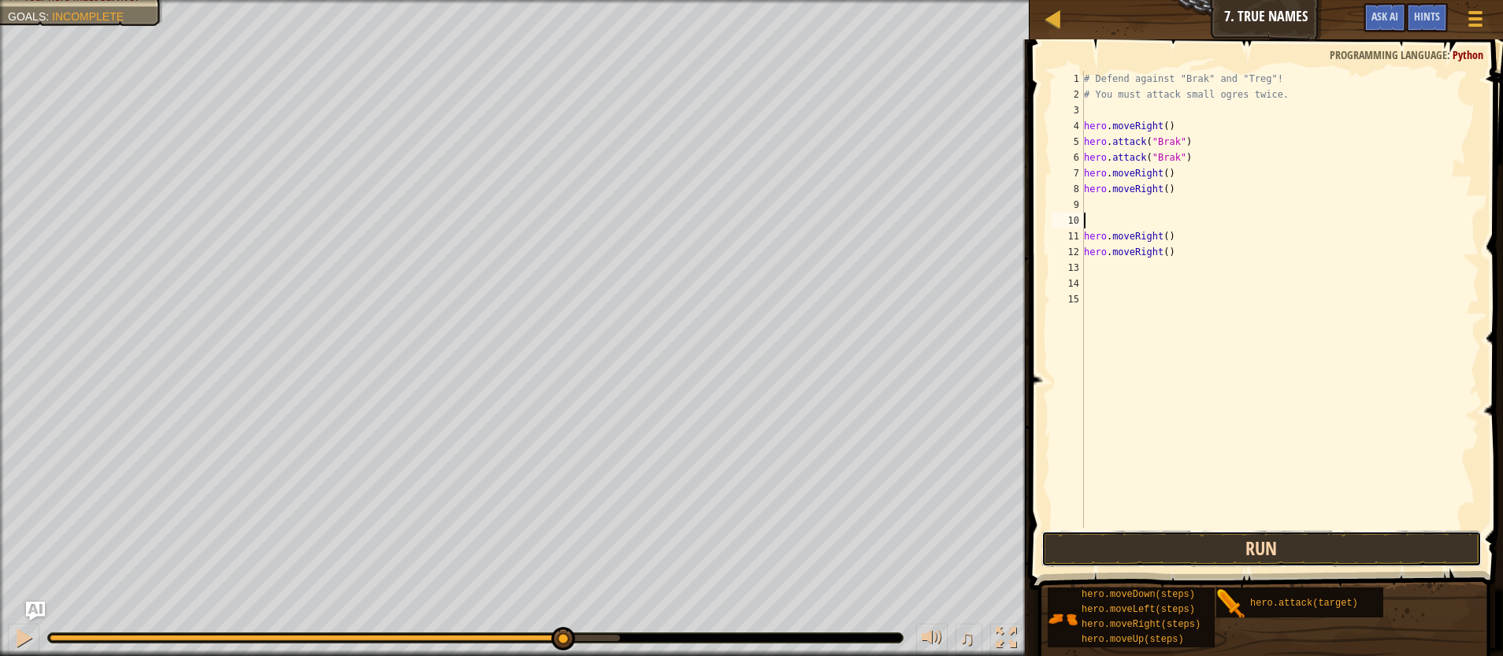
click at [1093, 551] on button "Run" at bounding box center [1261, 549] width 441 height 36
type textarea "hero.attack("Treg")"
click at [1186, 550] on button "Run" at bounding box center [1261, 549] width 441 height 36
type textarea "hero.attack("Treg")"
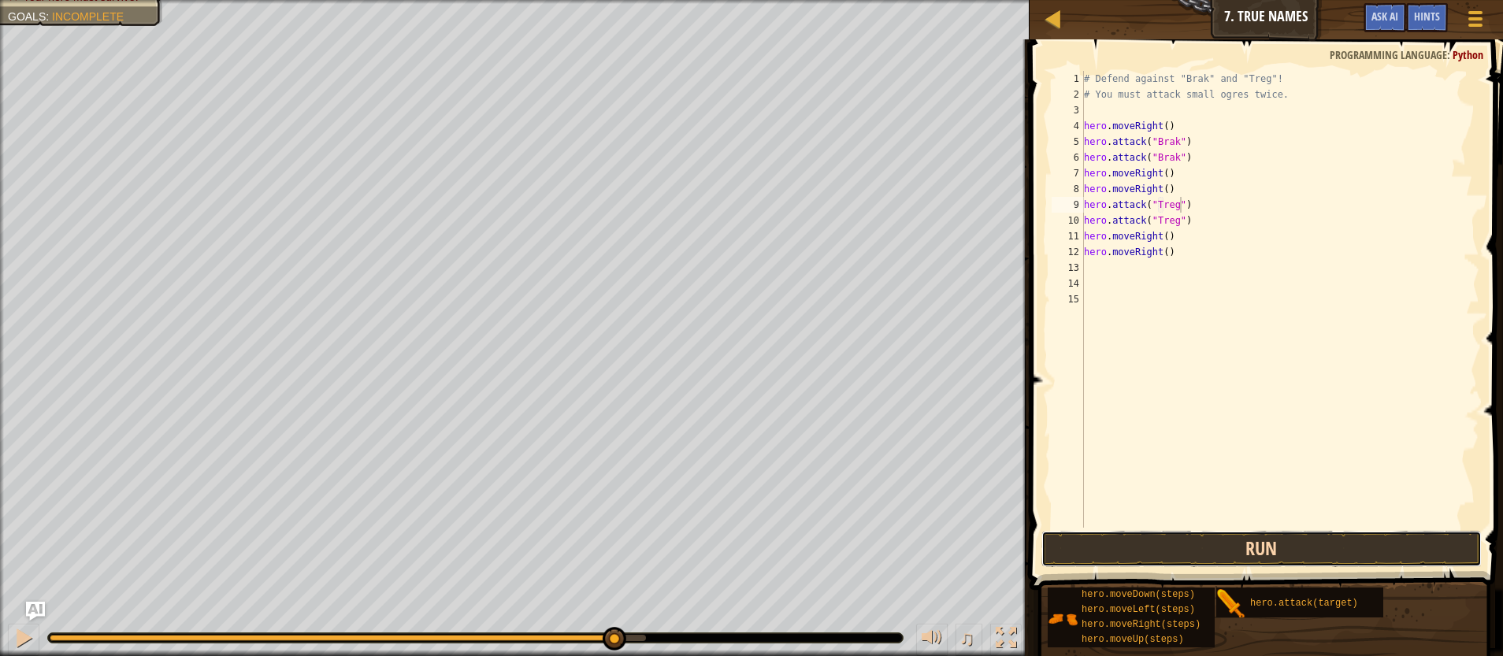
click at [1233, 543] on button "Run" at bounding box center [1261, 549] width 441 height 36
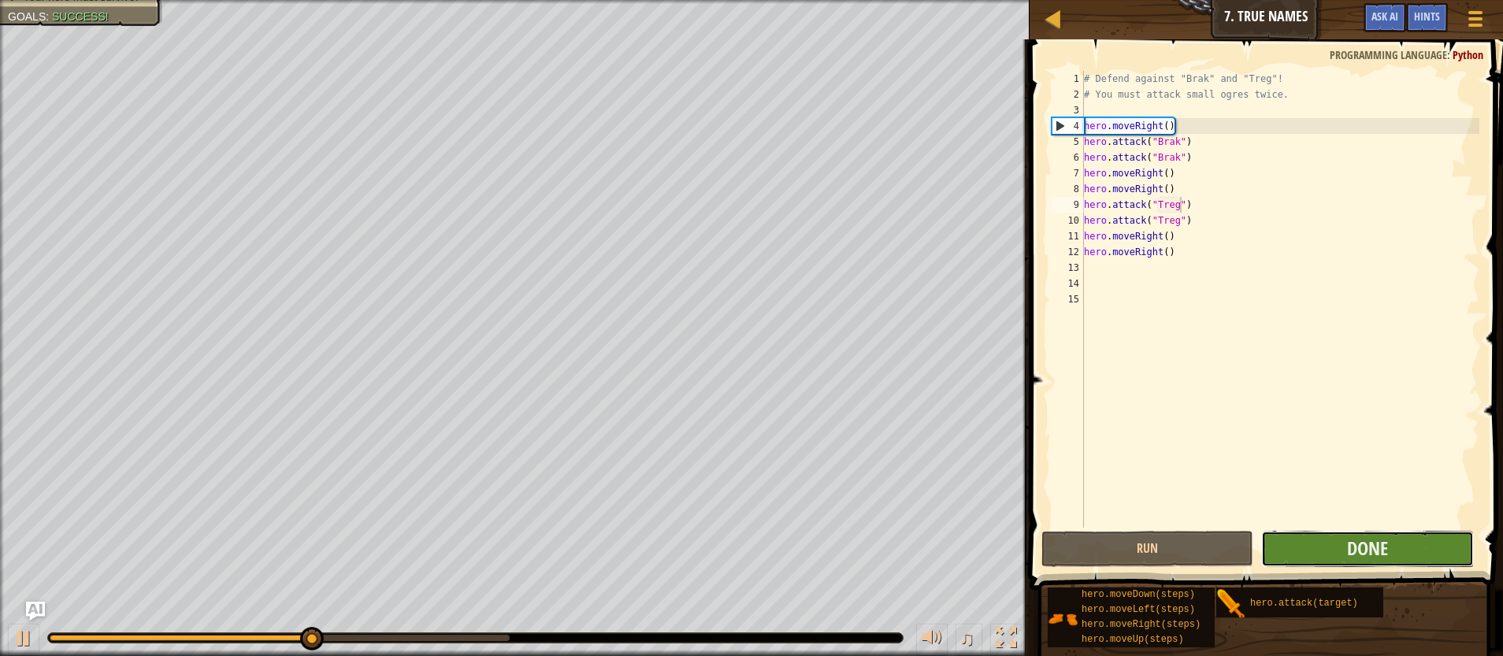
click at [1430, 543] on button "Done" at bounding box center [1367, 549] width 213 height 36
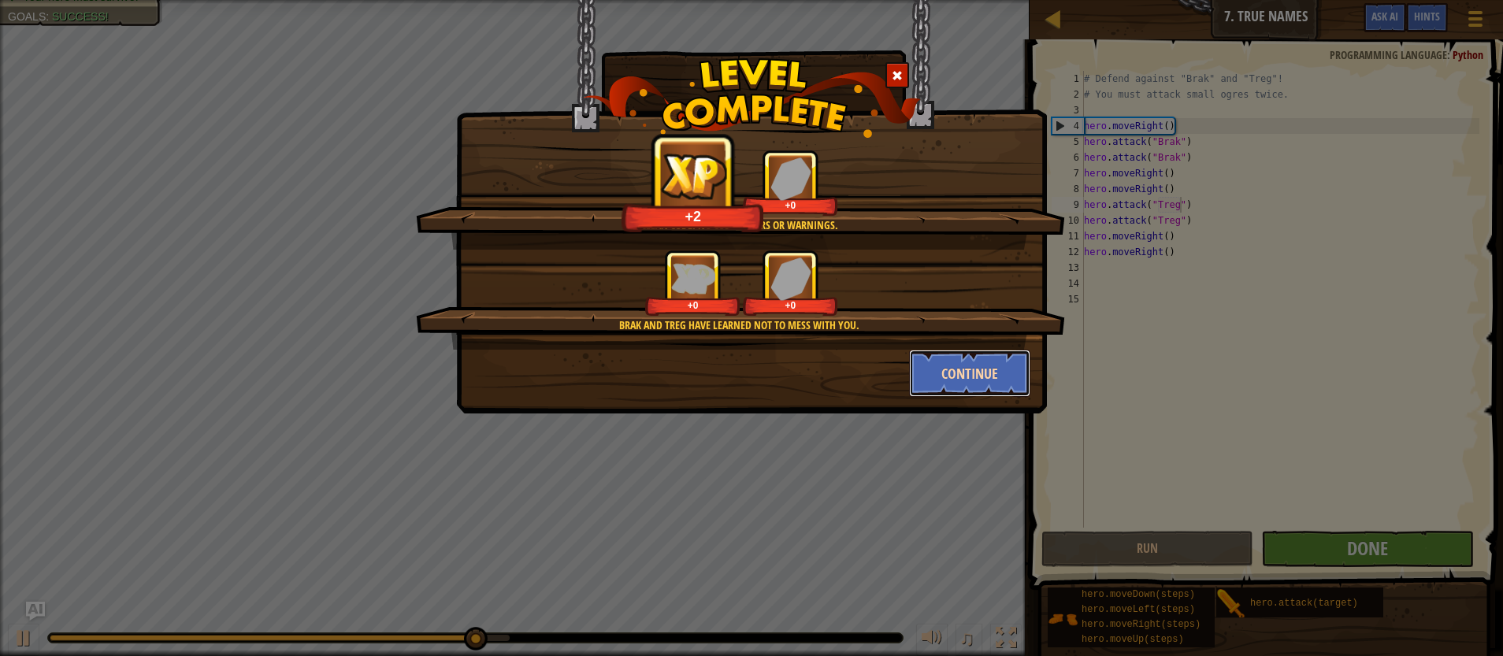
click at [985, 366] on button "Continue" at bounding box center [970, 373] width 122 height 47
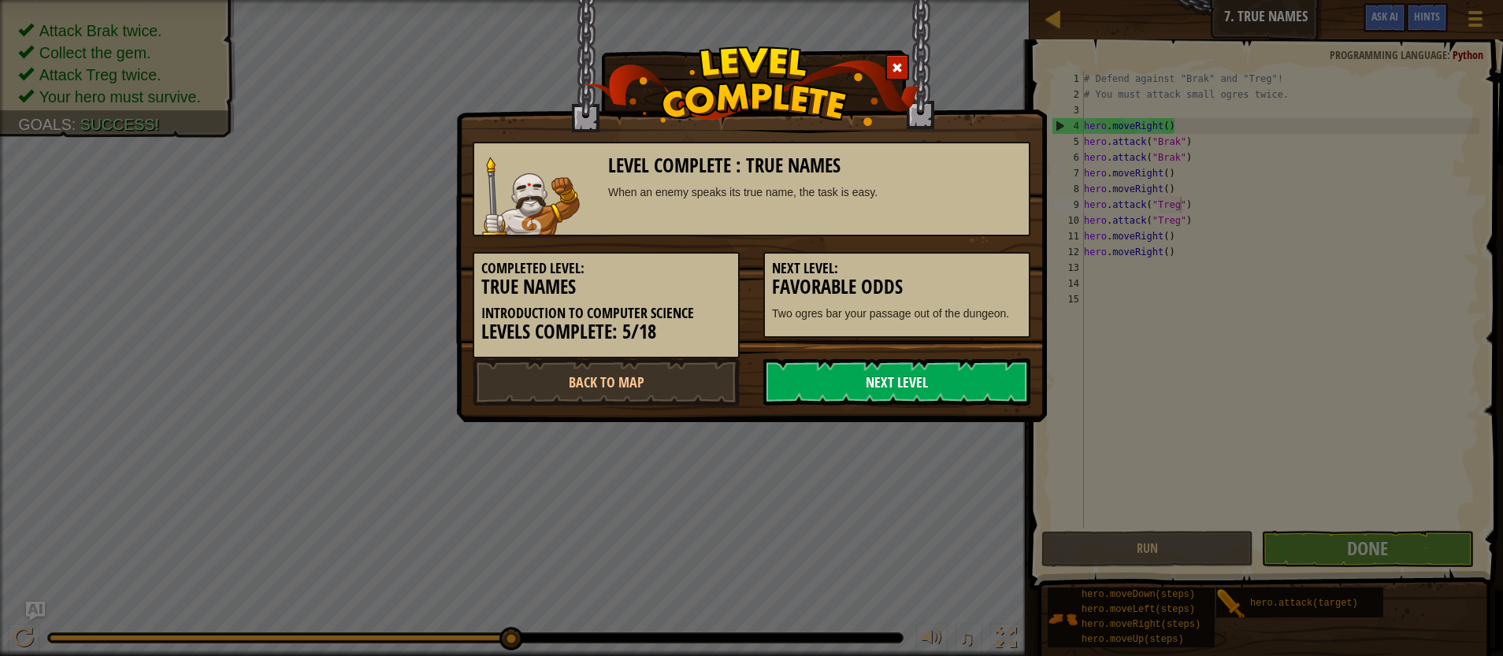
drag, startPoint x: 985, startPoint y: 366, endPoint x: 989, endPoint y: 377, distance: 11.7
click at [989, 377] on link "Next Level" at bounding box center [896, 381] width 267 height 47
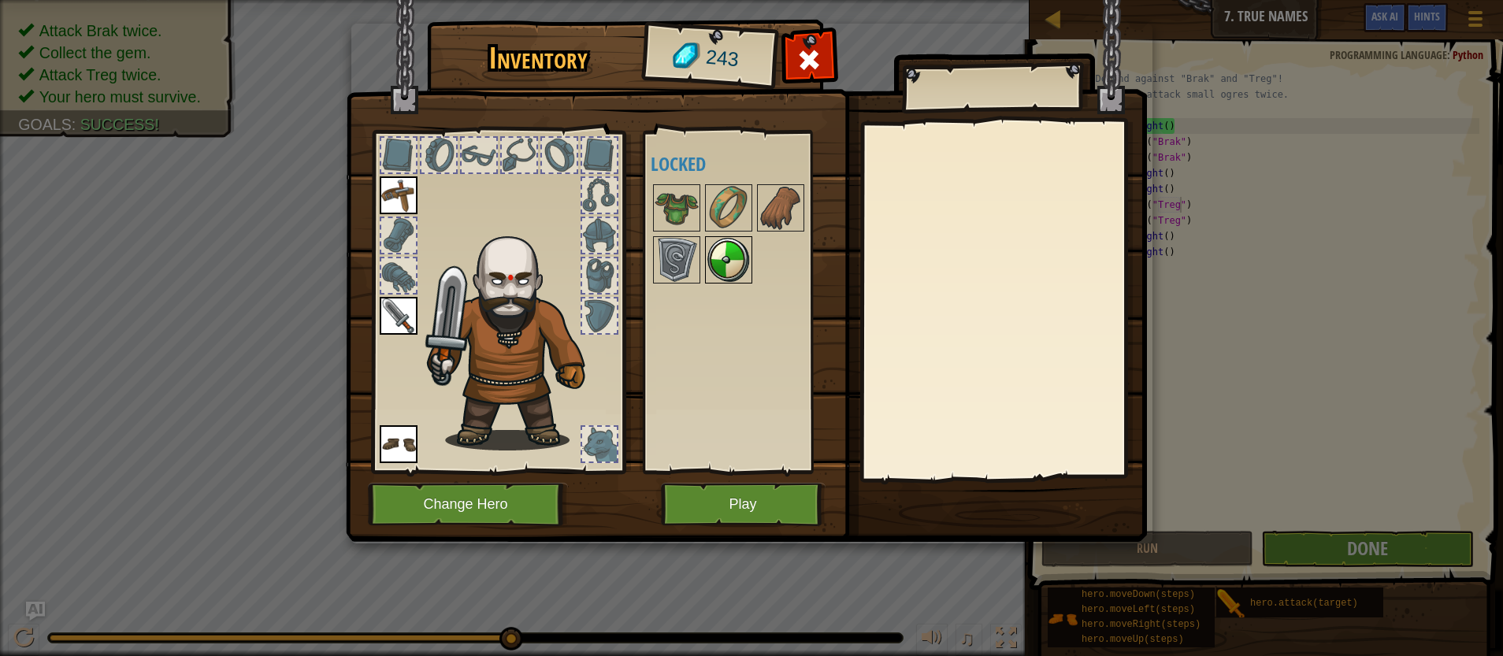
click at [723, 274] on img at bounding box center [729, 260] width 44 height 44
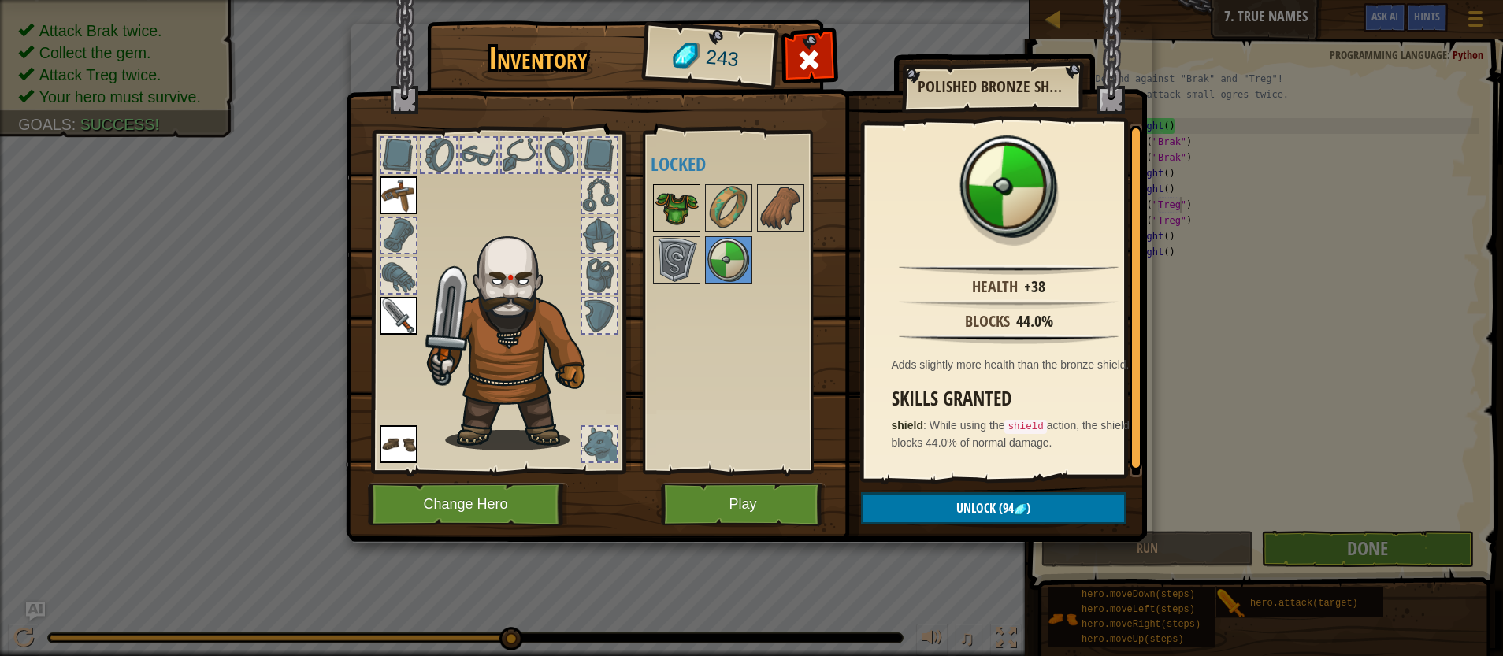
click at [690, 195] on img at bounding box center [677, 208] width 44 height 44
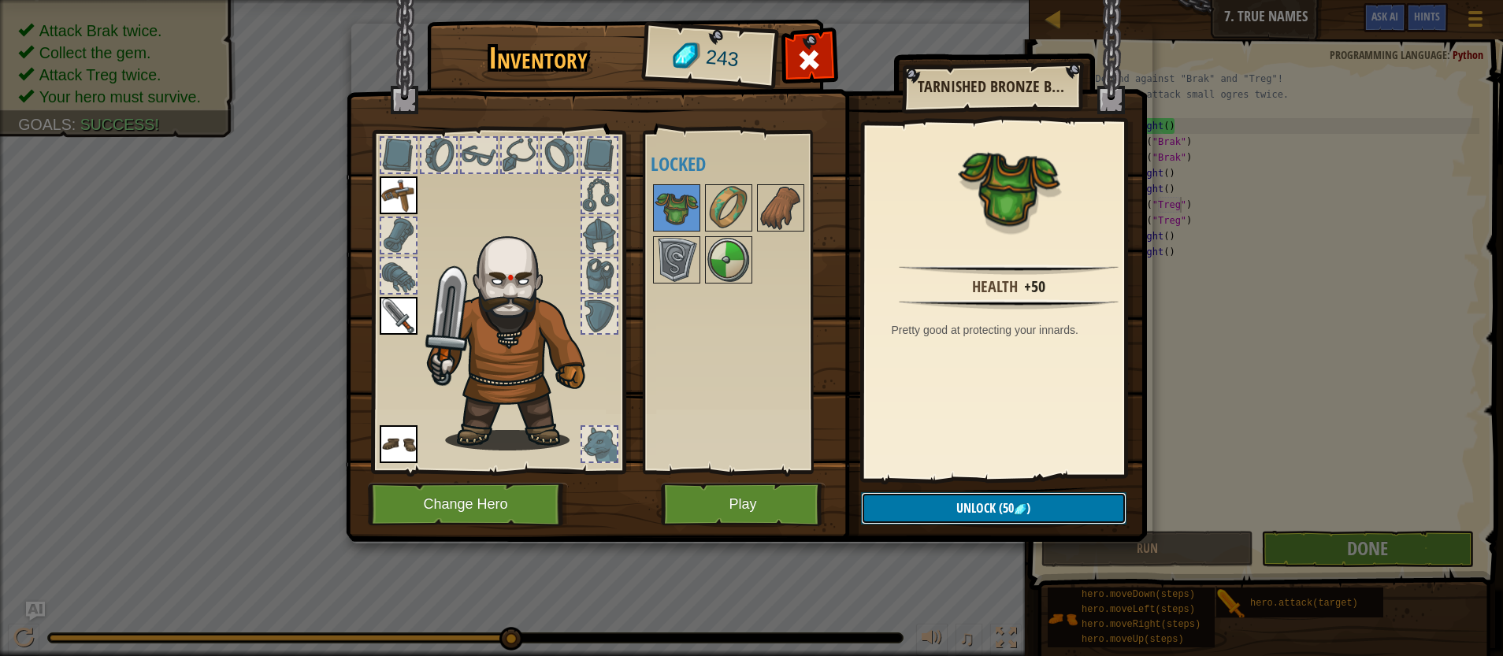
click at [976, 501] on button "Unlock (50 )" at bounding box center [993, 508] width 265 height 32
click at [996, 507] on button "Confirm" at bounding box center [993, 508] width 265 height 32
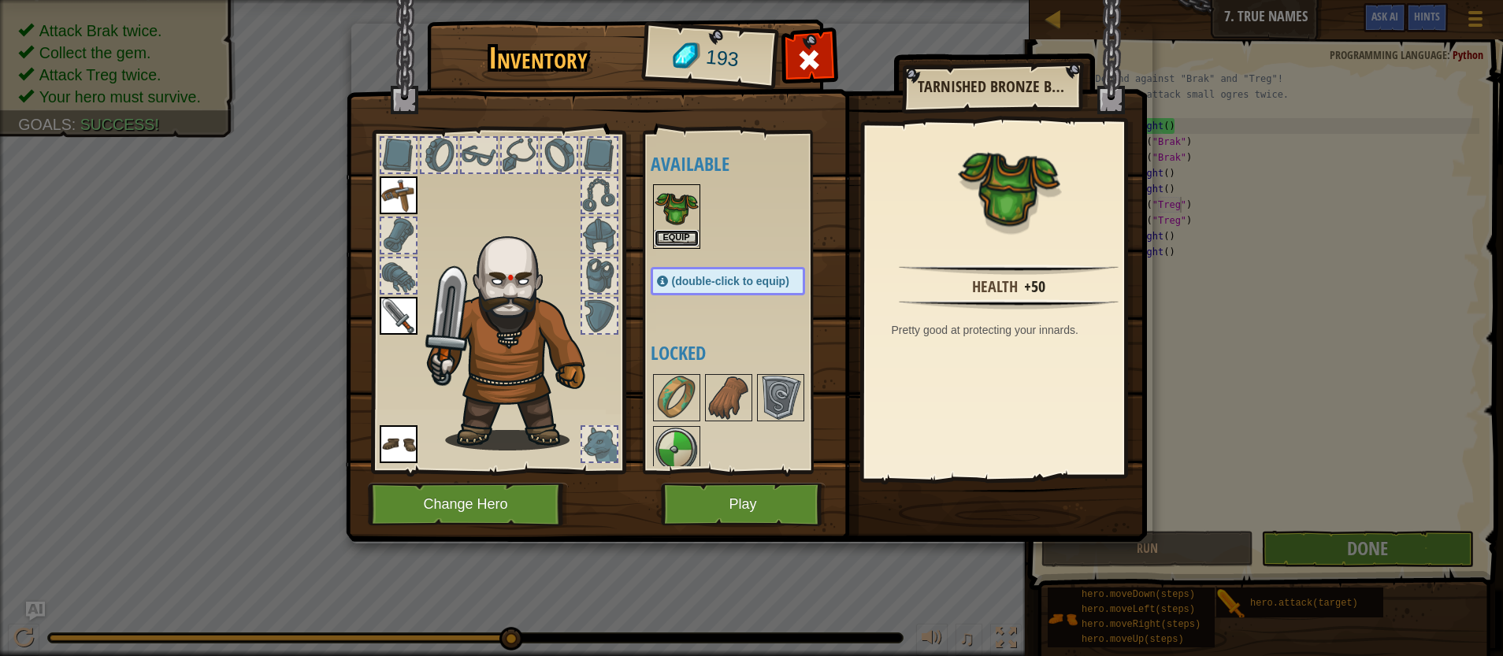
click at [676, 239] on button "Equip" at bounding box center [677, 238] width 44 height 17
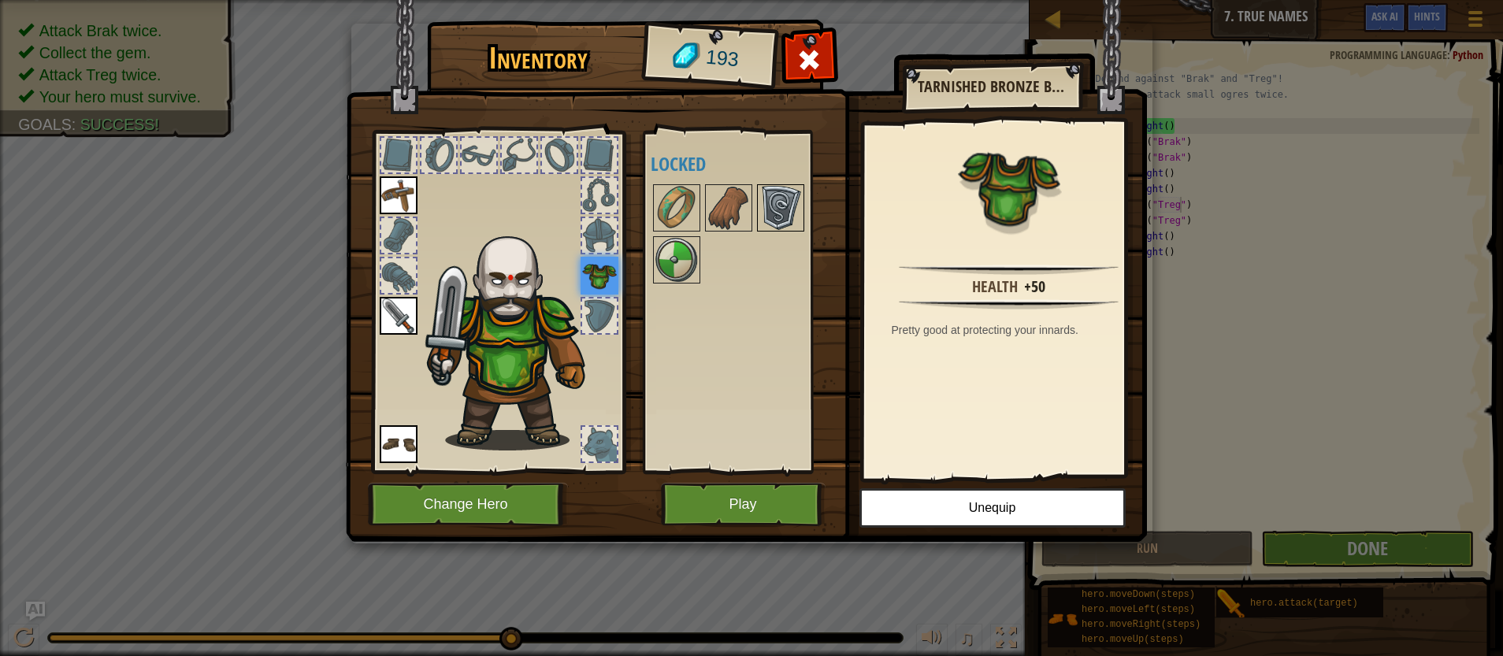
click at [778, 212] on img at bounding box center [781, 208] width 44 height 44
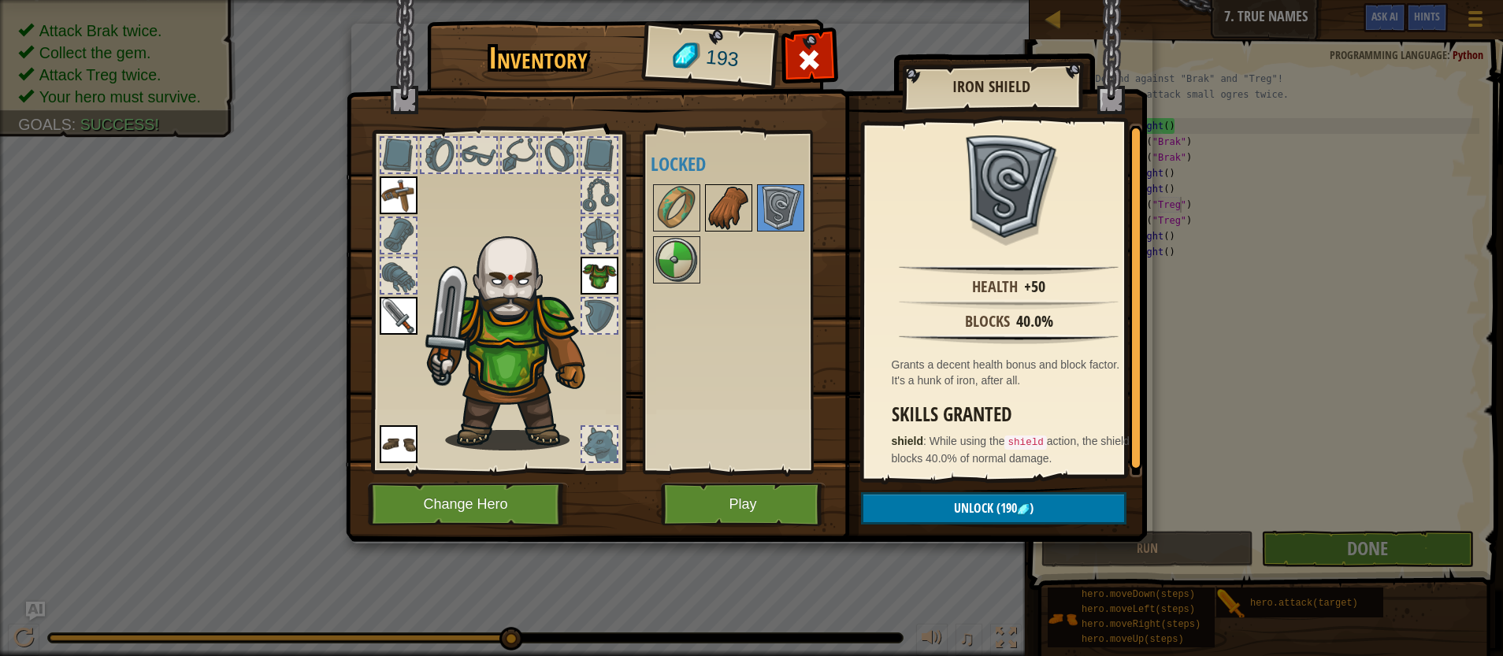
click at [737, 215] on img at bounding box center [729, 208] width 44 height 44
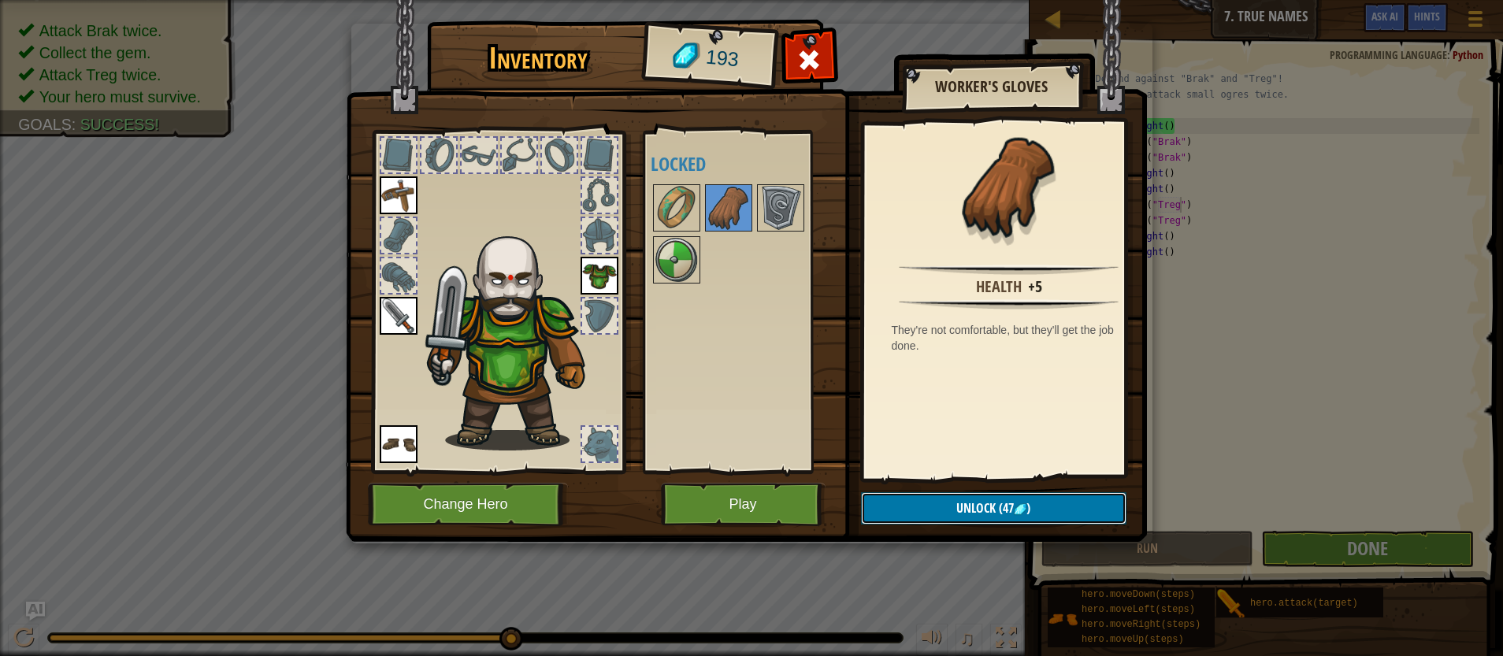
click at [1057, 511] on button "Unlock (47 )" at bounding box center [993, 508] width 265 height 32
click at [1051, 502] on button "Confirm" at bounding box center [993, 508] width 265 height 32
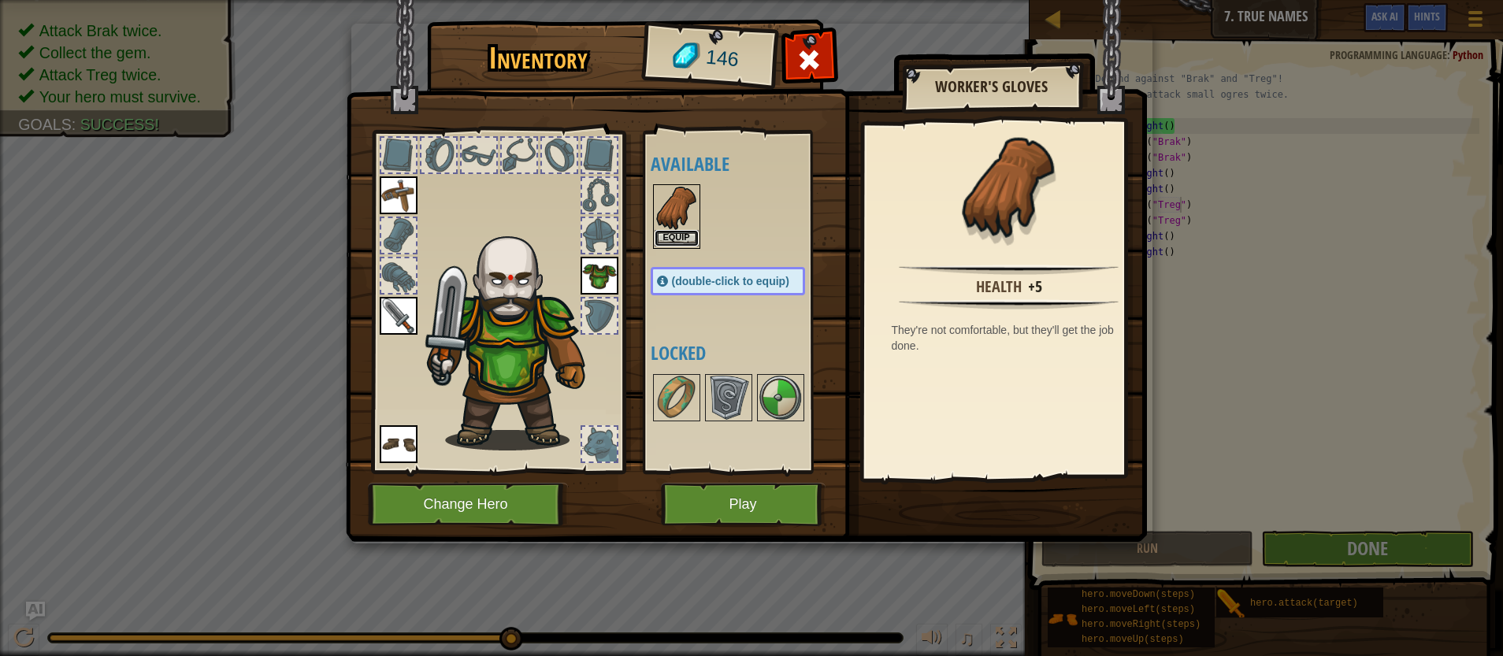
click at [679, 234] on button "Equip" at bounding box center [677, 238] width 44 height 17
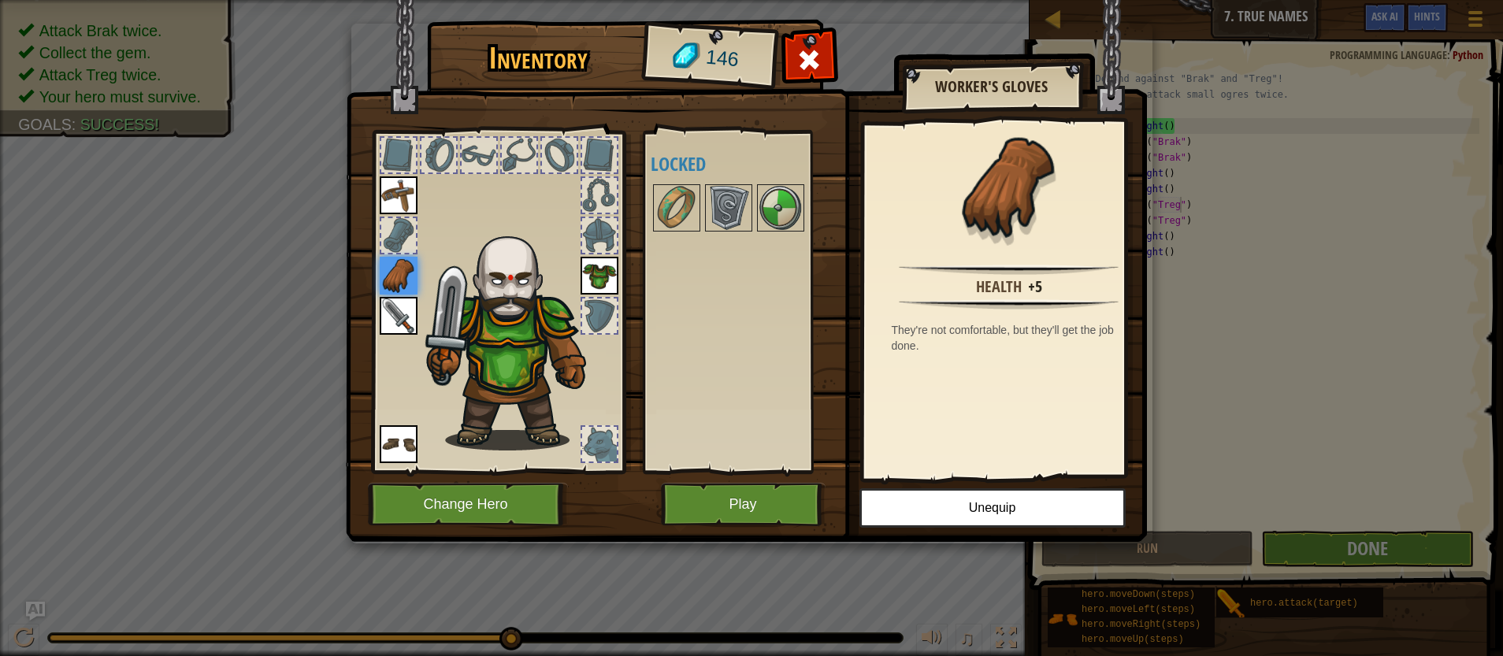
click at [514, 148] on div at bounding box center [519, 155] width 35 height 35
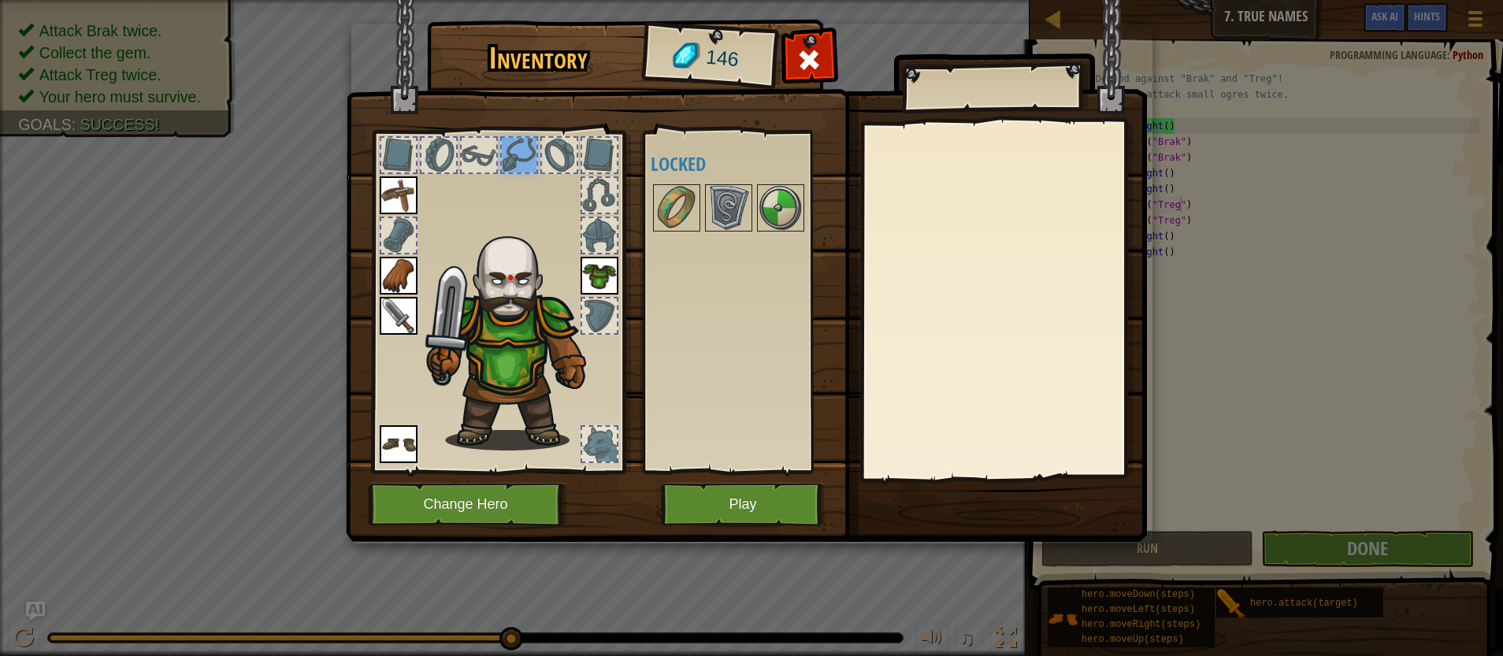
click at [517, 154] on div at bounding box center [519, 155] width 35 height 35
click at [736, 520] on button "Play" at bounding box center [743, 504] width 165 height 43
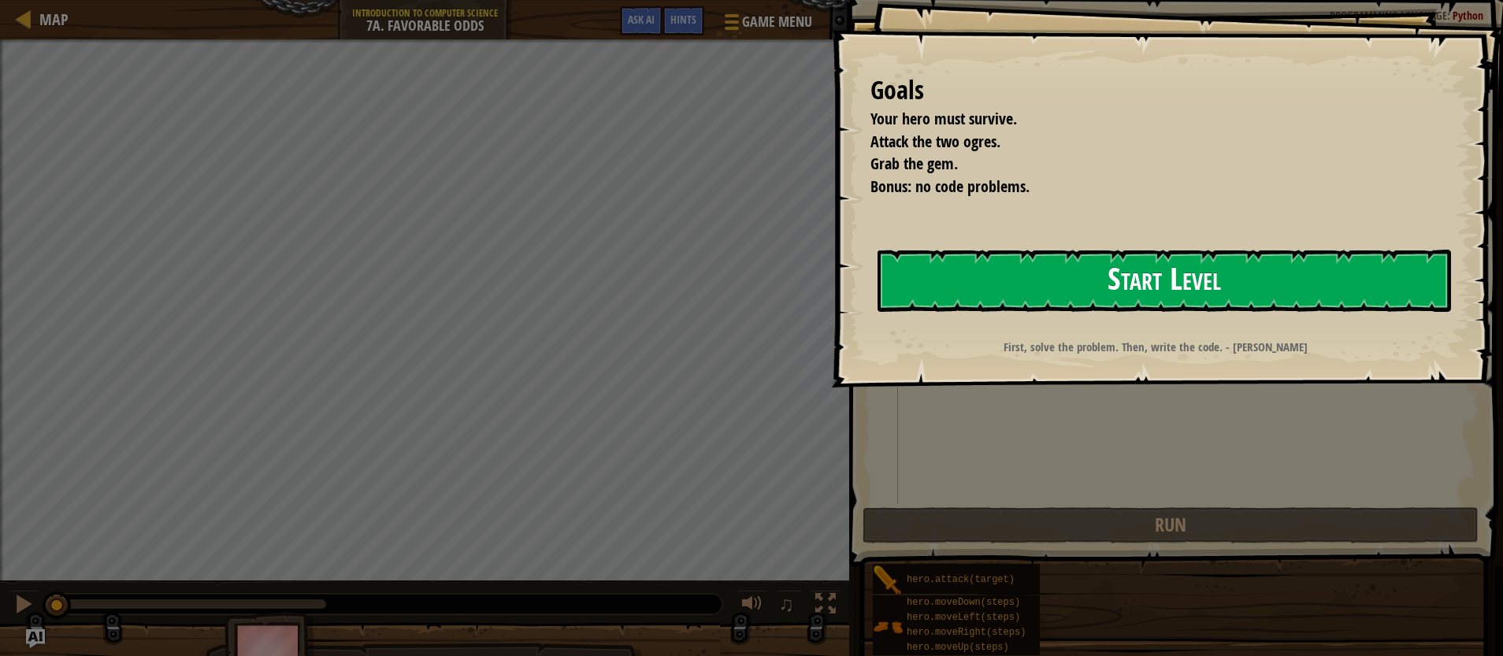
click at [1056, 282] on button "Start Level" at bounding box center [1165, 281] width 574 height 62
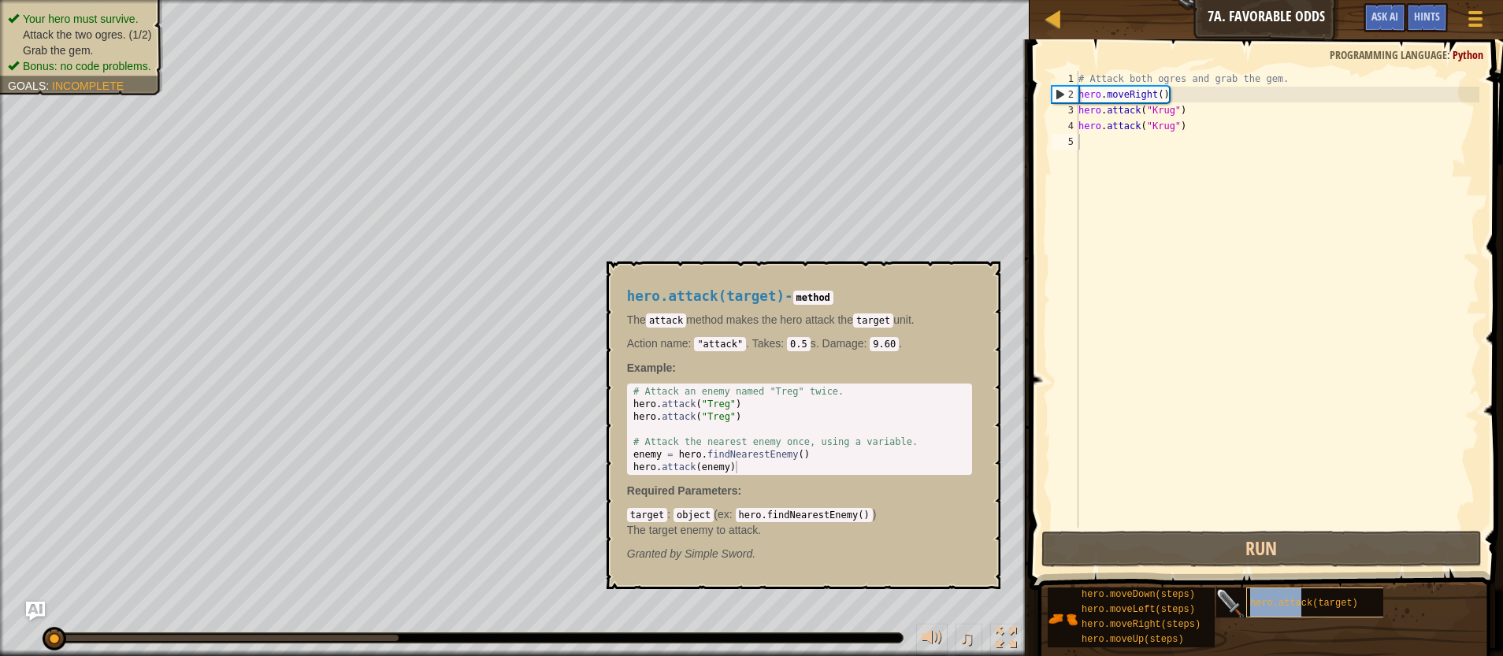
click at [1302, 608] on span "hero.attack(target)" at bounding box center [1304, 603] width 108 height 11
click at [987, 284] on button "×" at bounding box center [982, 280] width 13 height 22
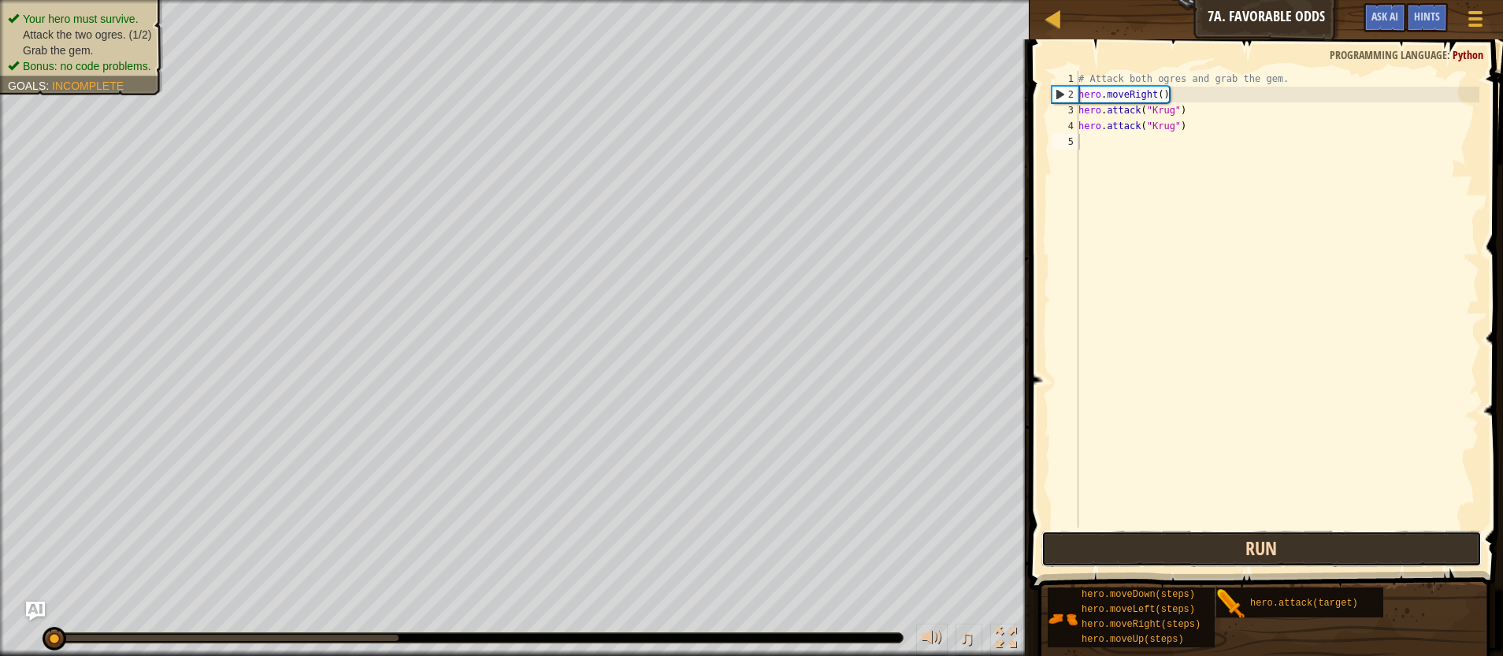
click at [1243, 554] on button "Run" at bounding box center [1261, 549] width 441 height 36
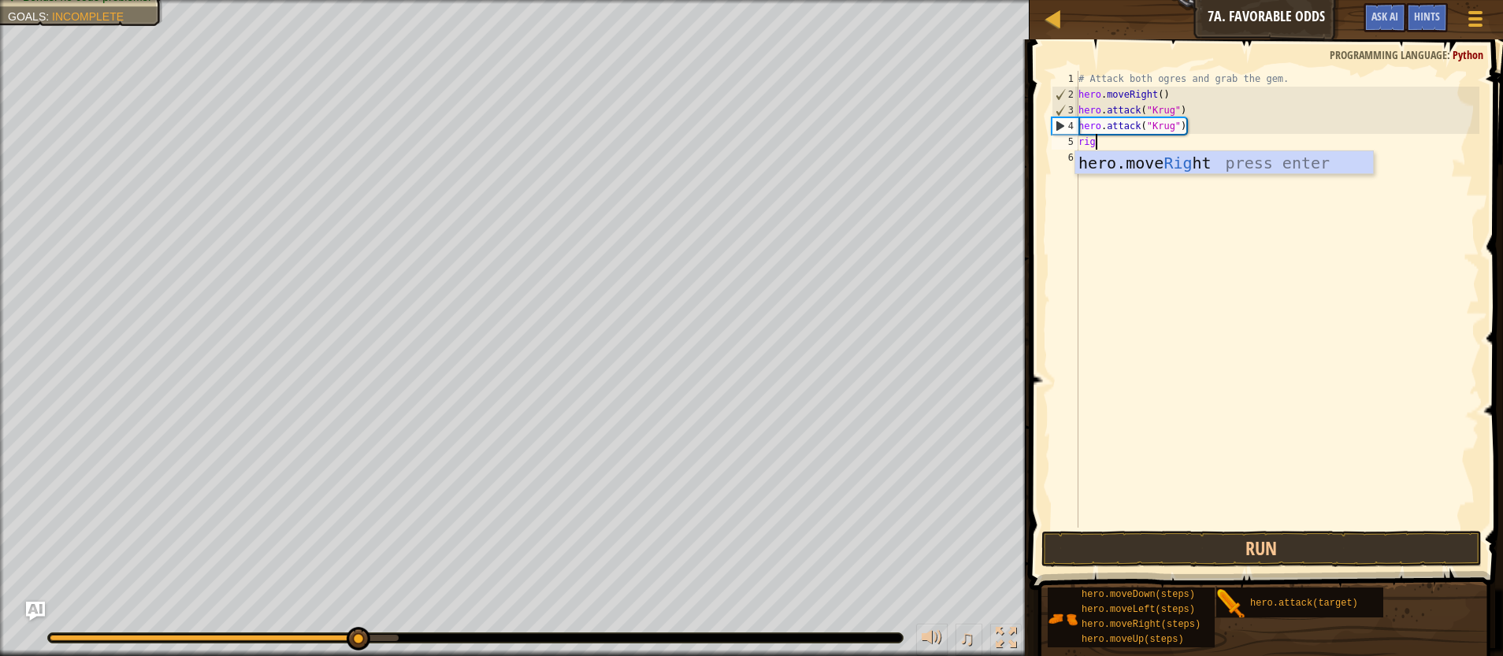
scroll to position [7, 2]
type textarea "right"
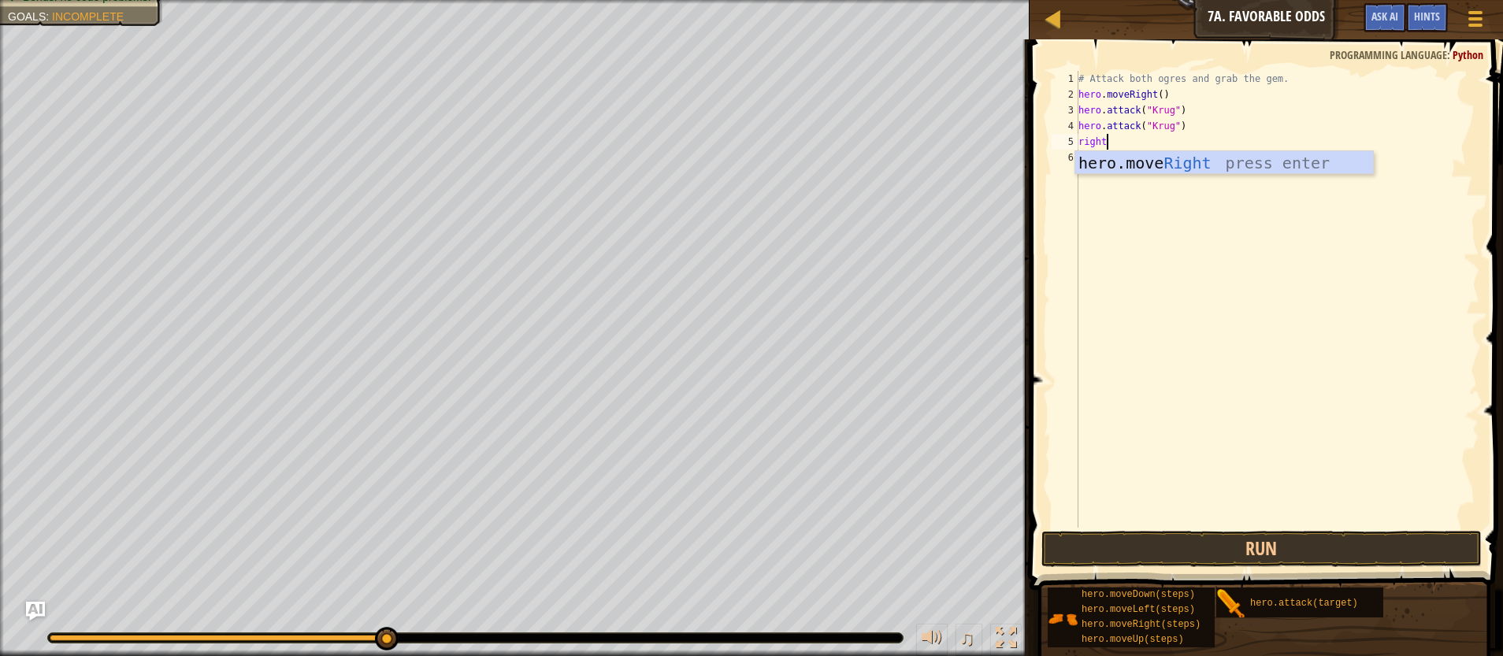
scroll to position [7, 0]
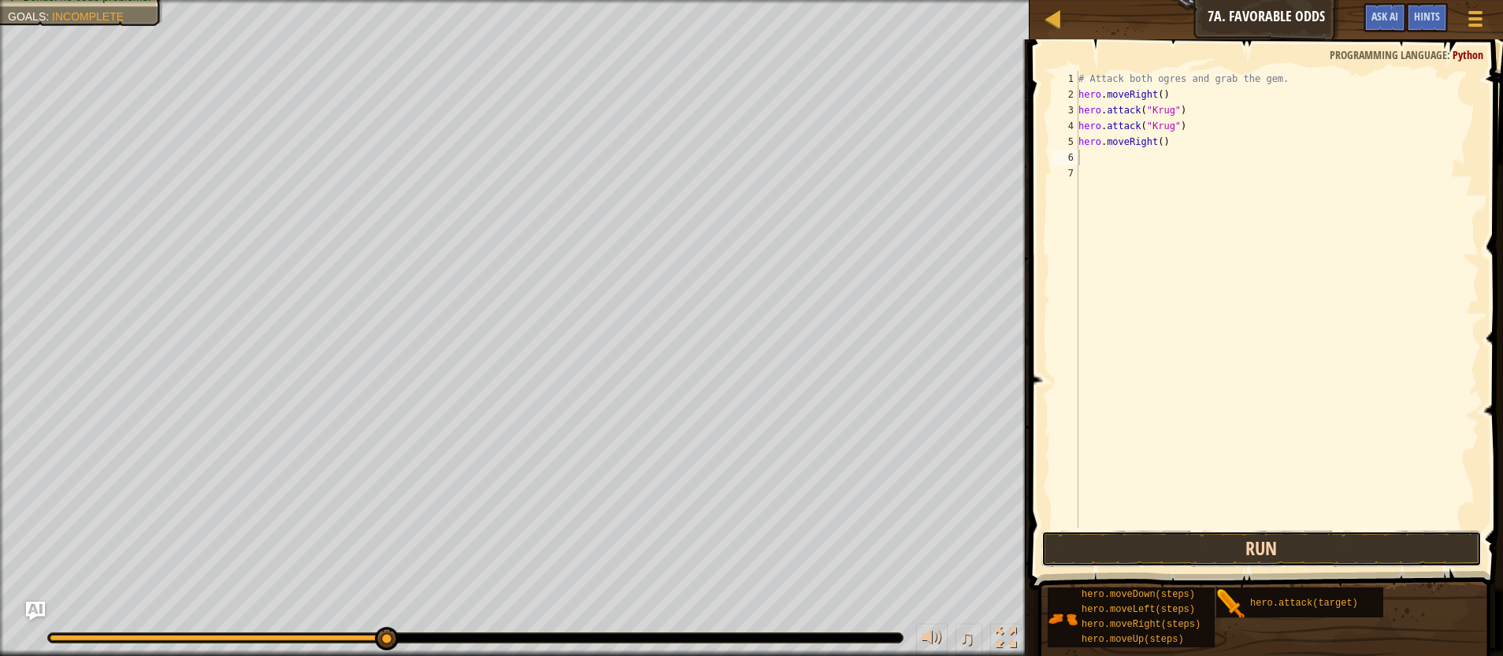
click at [1246, 535] on button "Run" at bounding box center [1261, 549] width 441 height 36
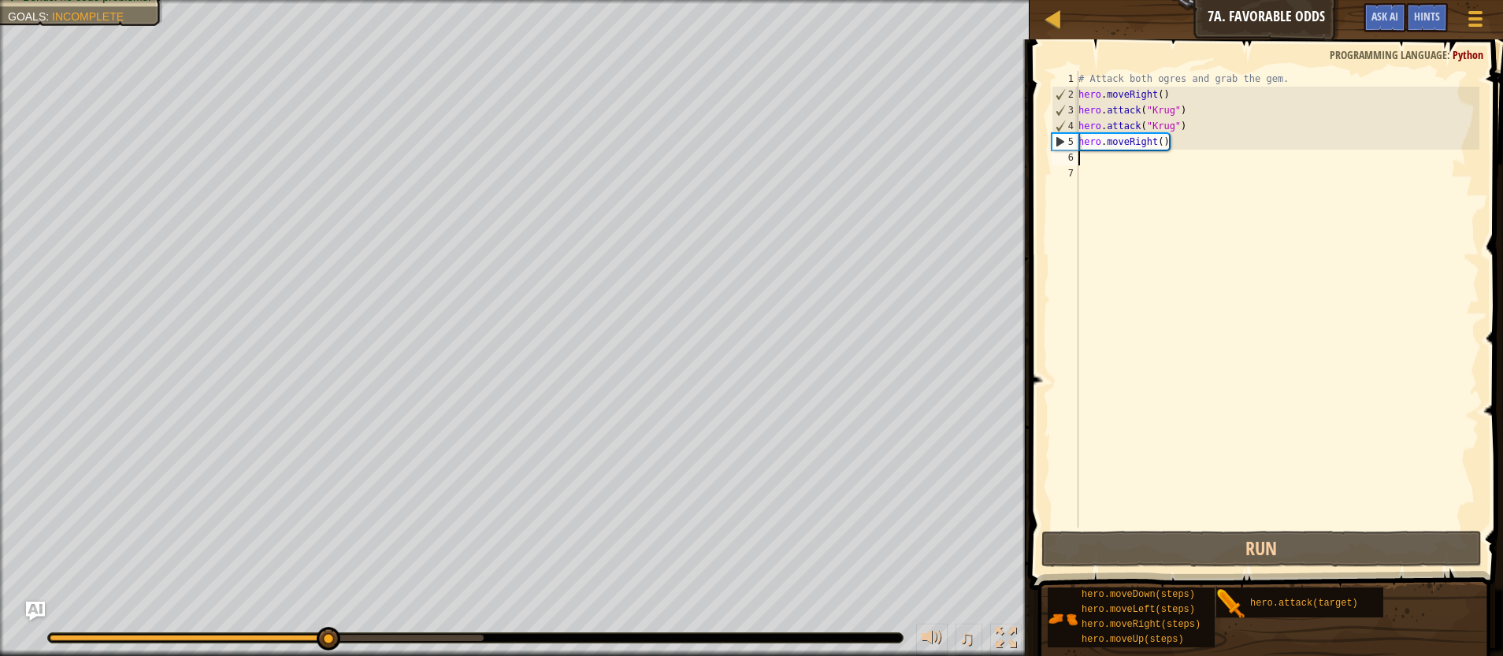
type textarea "u"
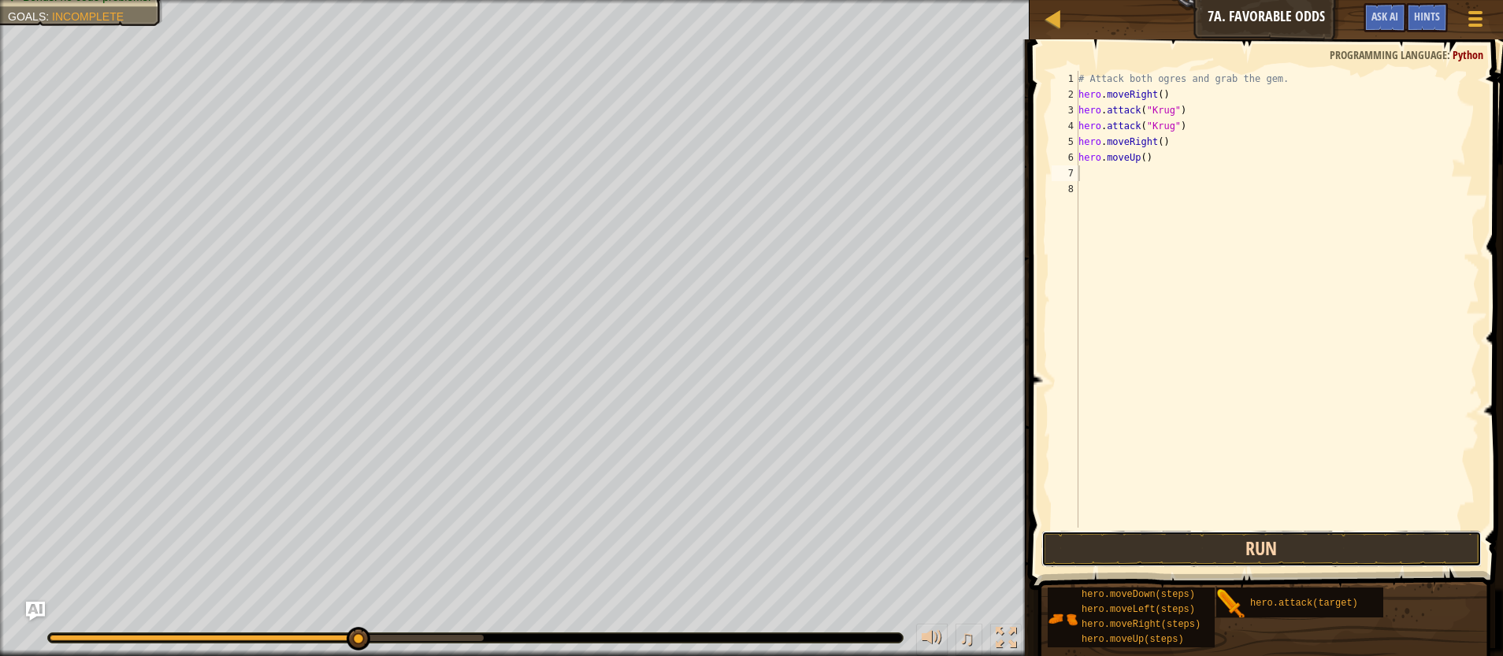
click at [1268, 545] on button "Run" at bounding box center [1261, 549] width 441 height 36
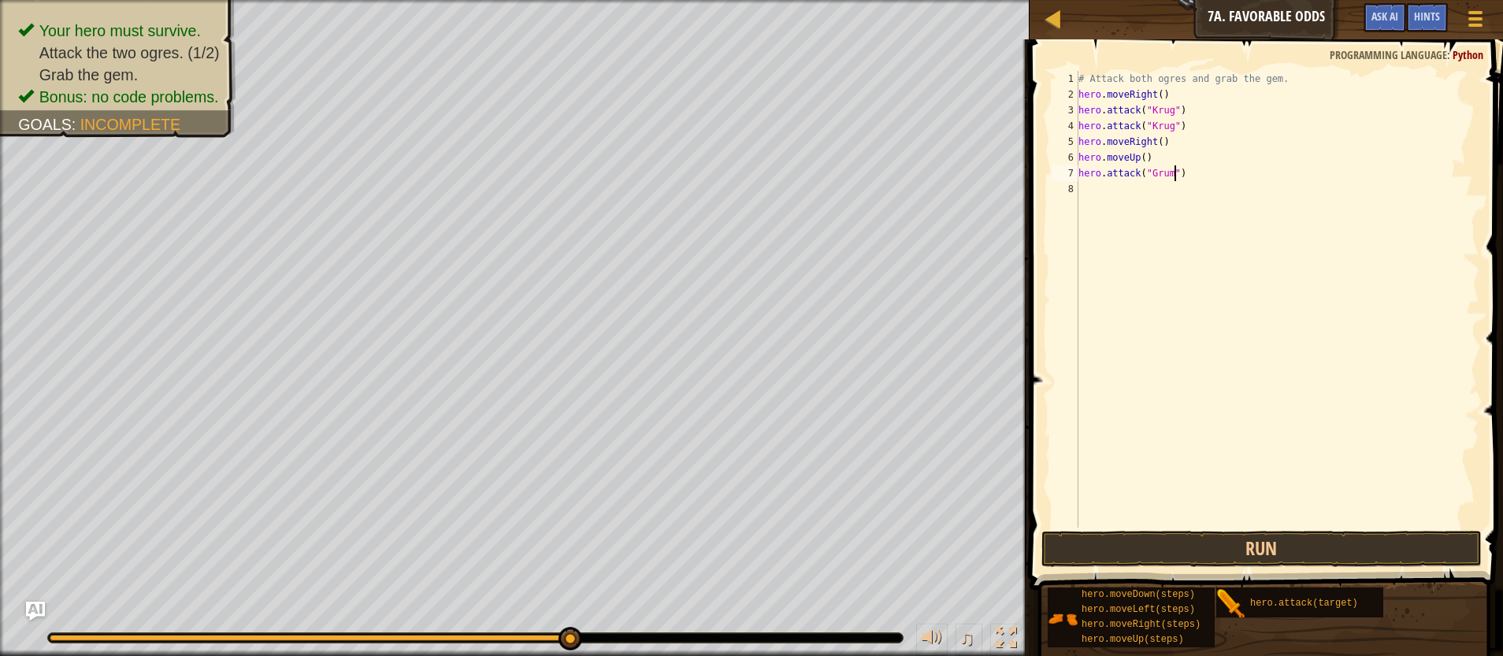
scroll to position [7, 8]
type textarea "hero.attack("Grump")"
click at [1341, 545] on button "Run" at bounding box center [1261, 549] width 441 height 36
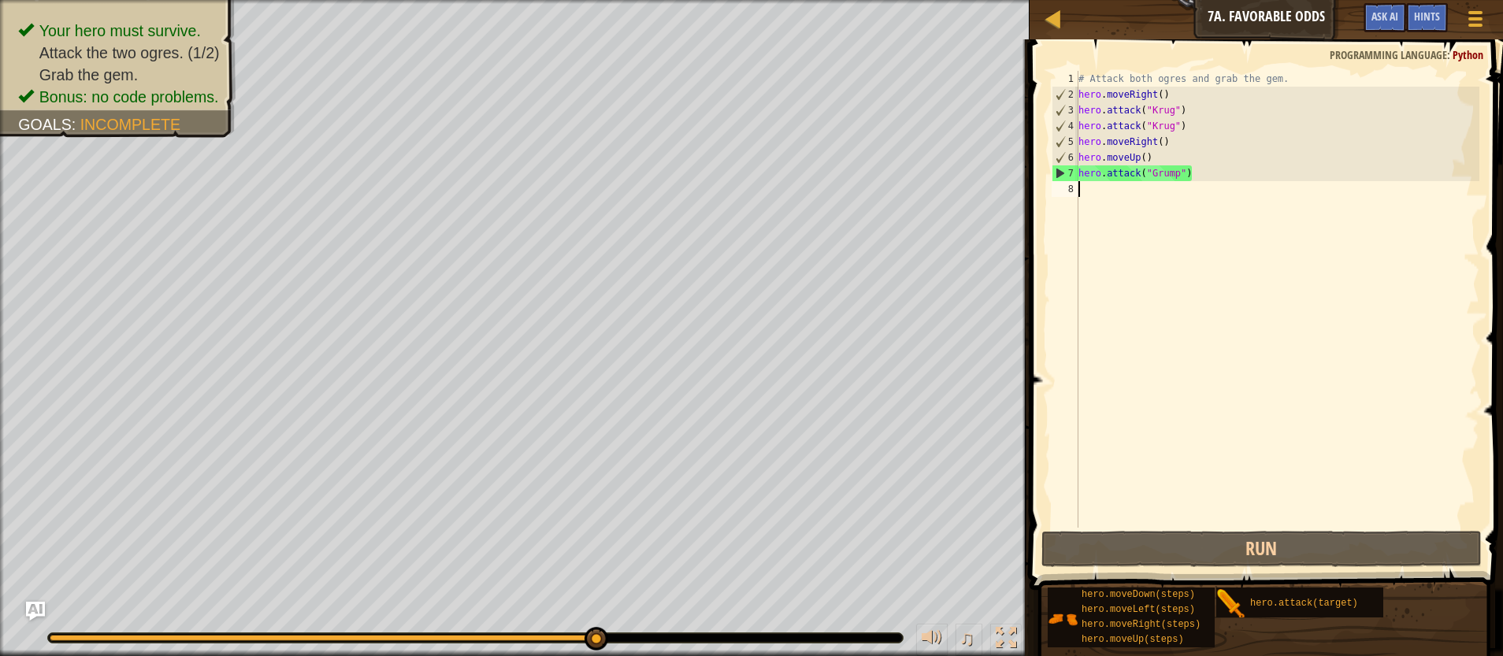
click at [1080, 187] on div "# Attack both ogres and grab the gem. hero . moveRight ( ) hero . attack ( "[PE…" at bounding box center [1277, 315] width 404 height 488
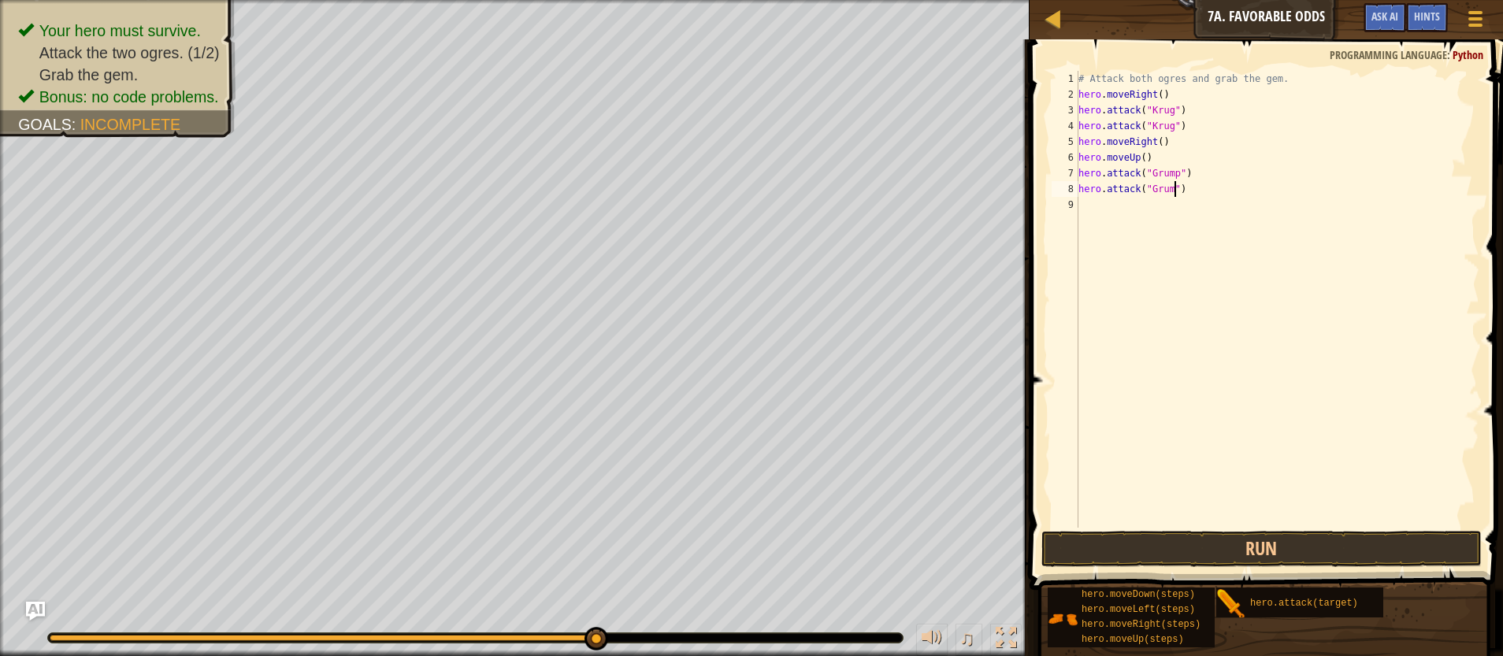
type textarea "hero.attack("Grump")"
click at [1089, 202] on div "# Attack both ogres and grab the gem. hero . moveRight ( ) hero . attack ( "[PE…" at bounding box center [1277, 315] width 404 height 488
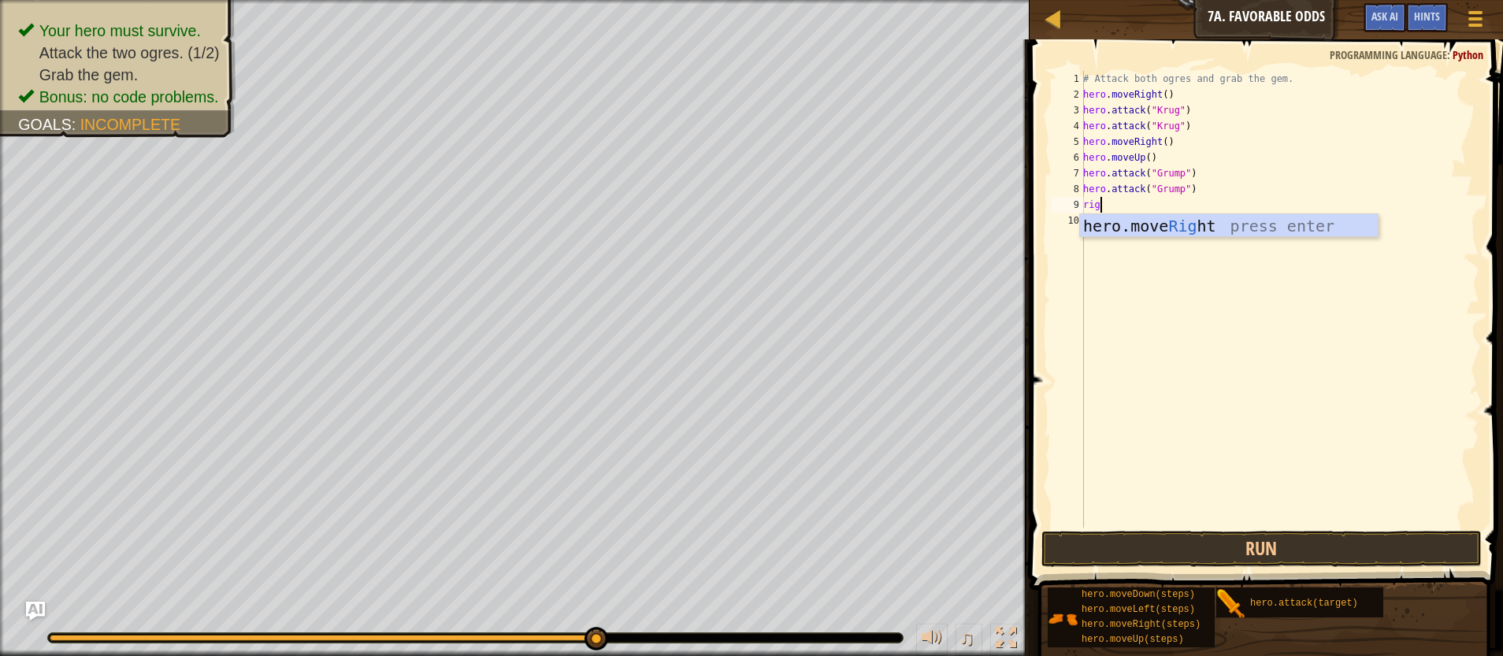
type textarea "righ"
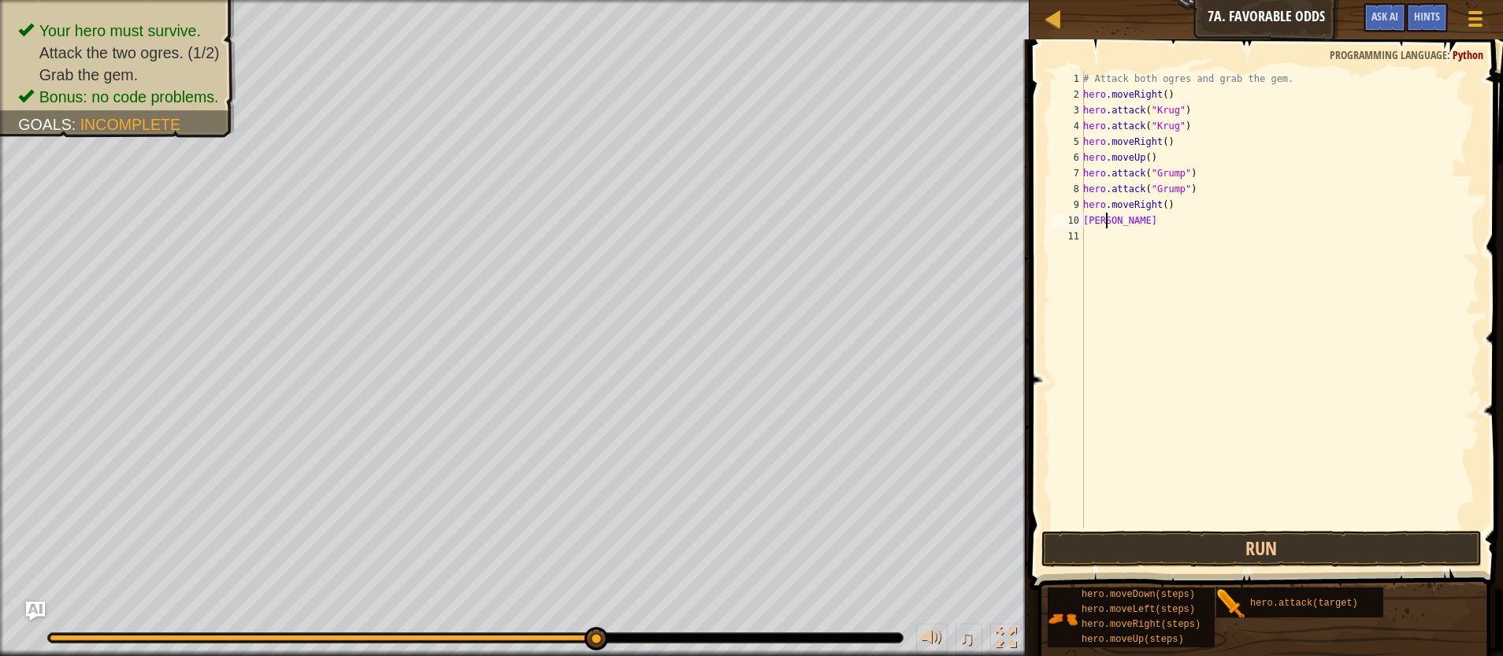
scroll to position [7, 1]
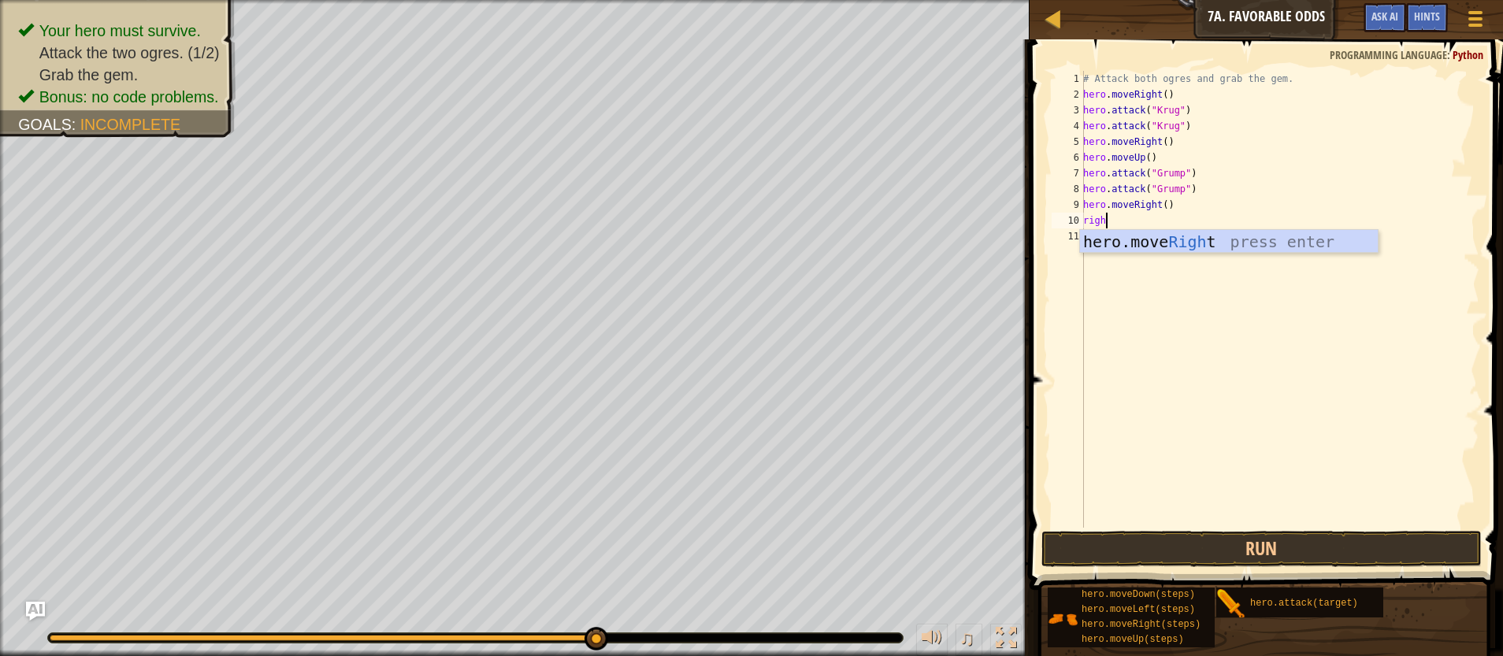
type textarea "right"
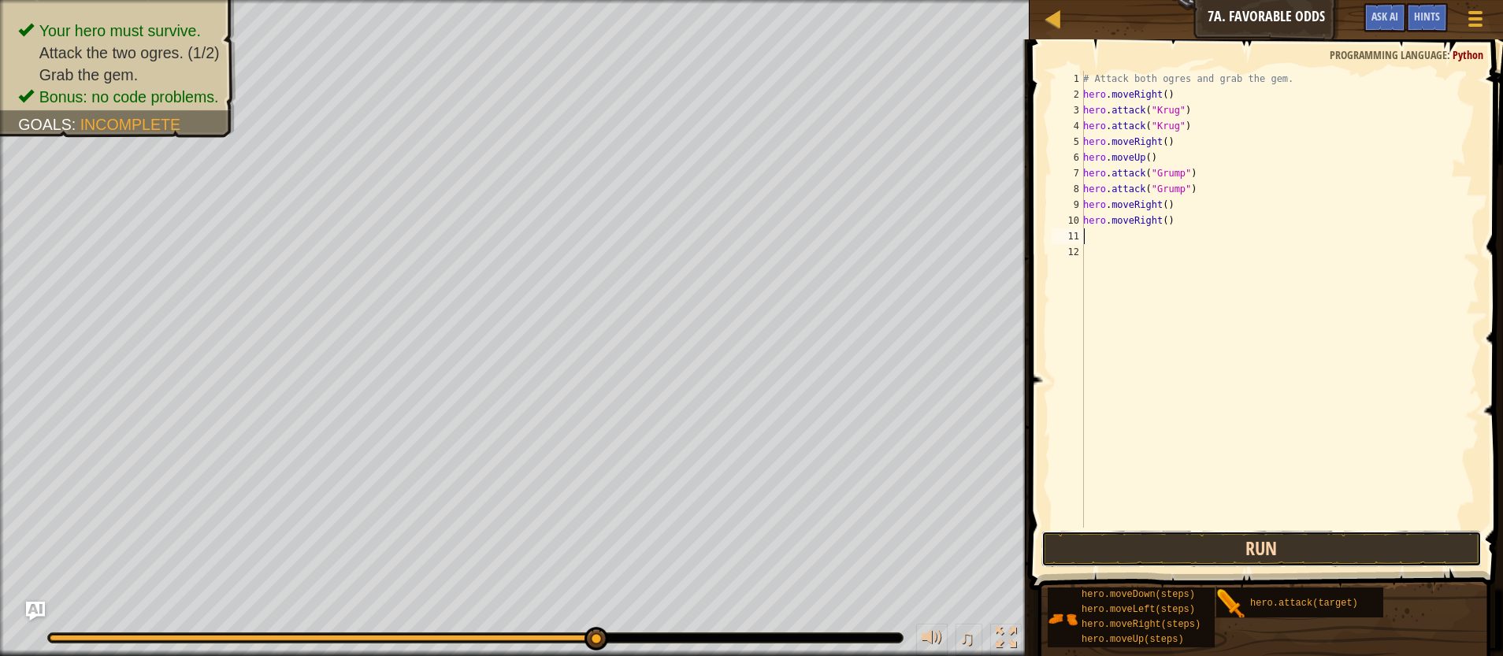
drag, startPoint x: 1252, startPoint y: 544, endPoint x: 1261, endPoint y: 548, distance: 10.2
click at [1255, 545] on button "Run" at bounding box center [1261, 549] width 441 height 36
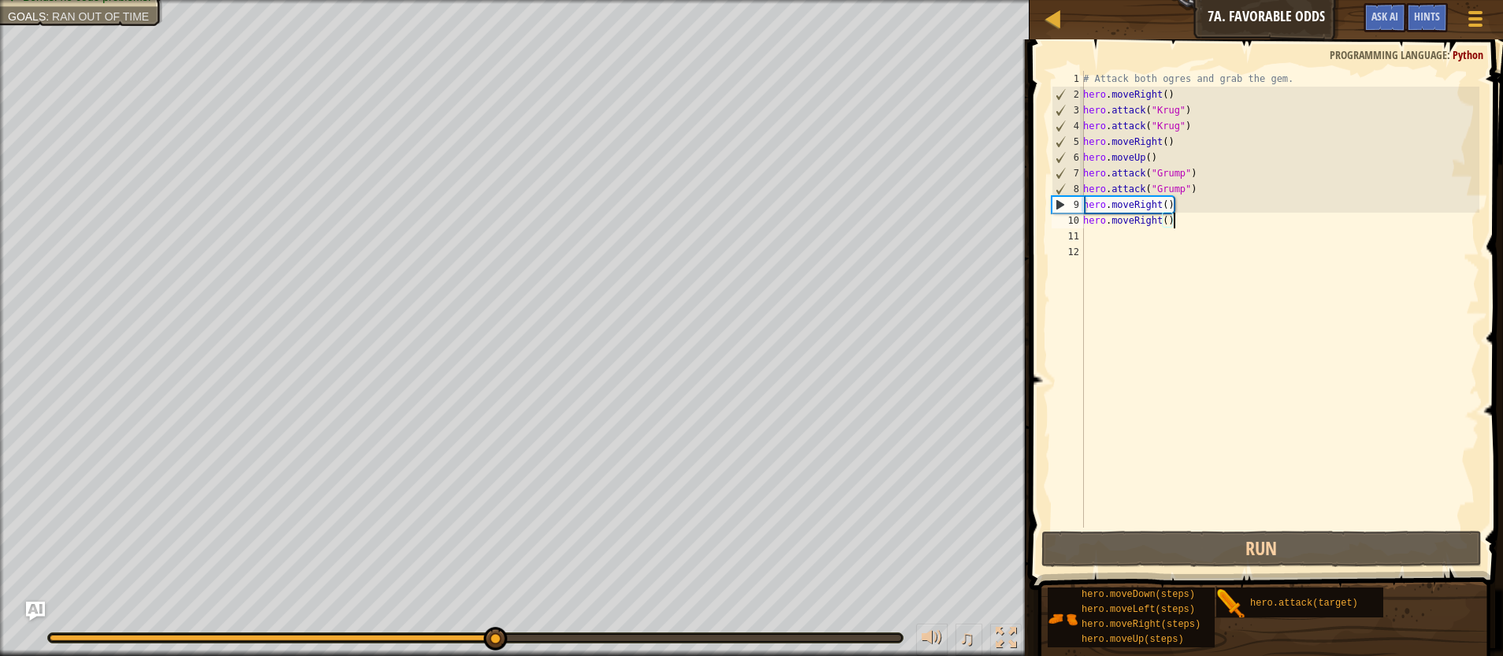
click at [1182, 219] on div "# Attack both ogres and grab the gem. hero . moveRight ( ) hero . attack ( "[PE…" at bounding box center [1279, 315] width 399 height 488
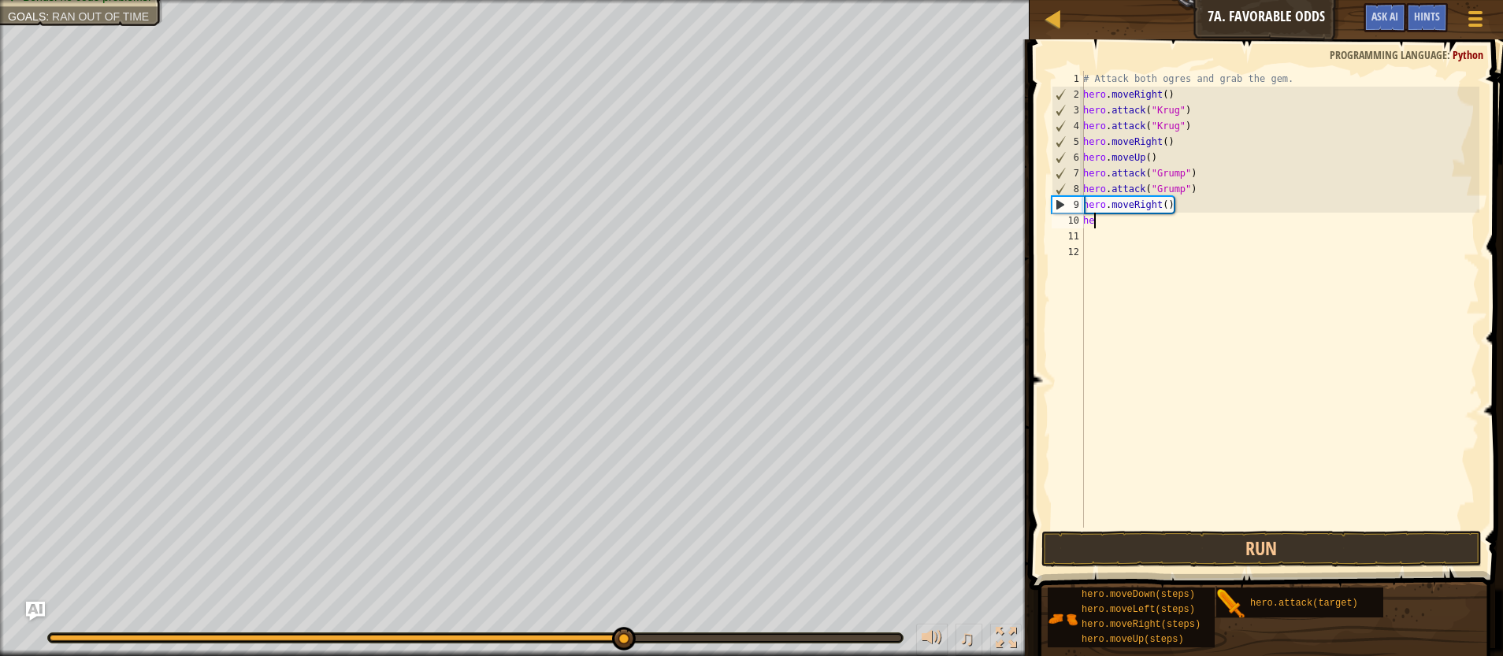
type textarea "h"
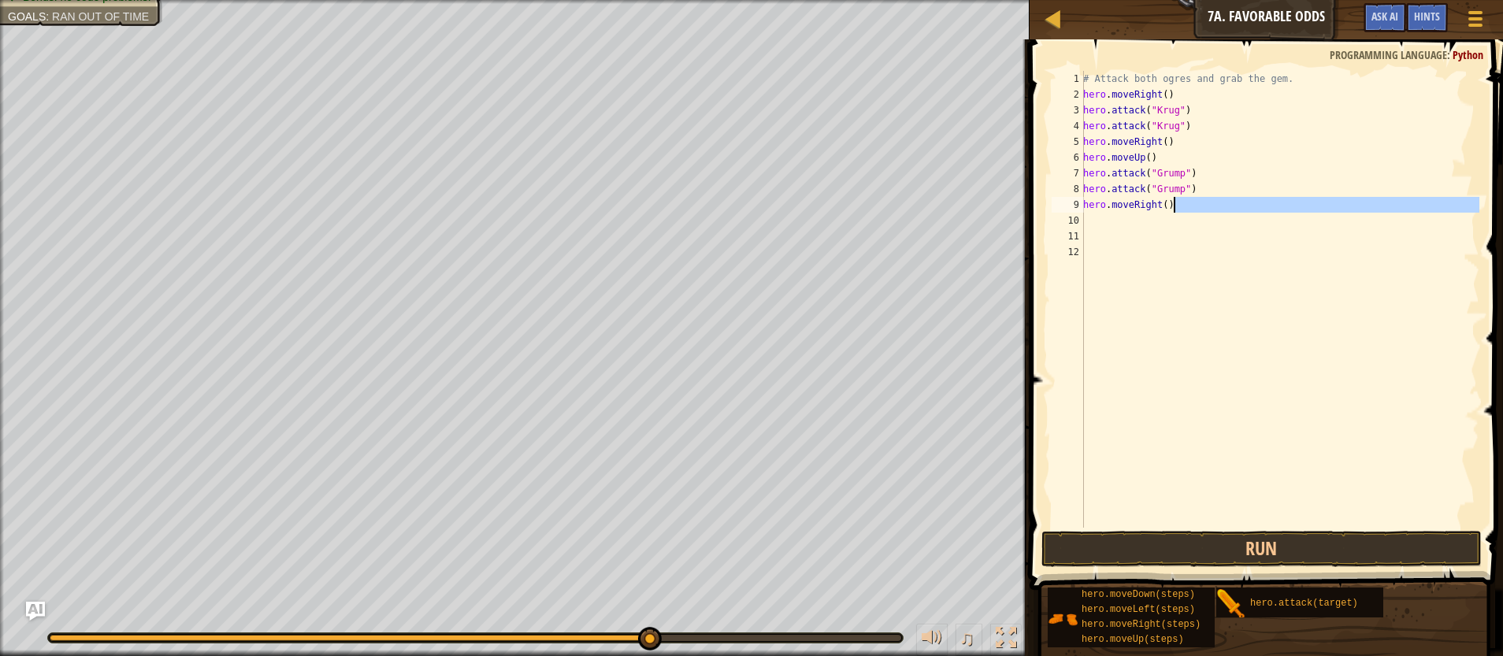
click at [1182, 211] on div "# Attack both ogres and grab the gem. hero . moveRight ( ) hero . attack ( "[PE…" at bounding box center [1279, 315] width 399 height 488
type textarea "h"
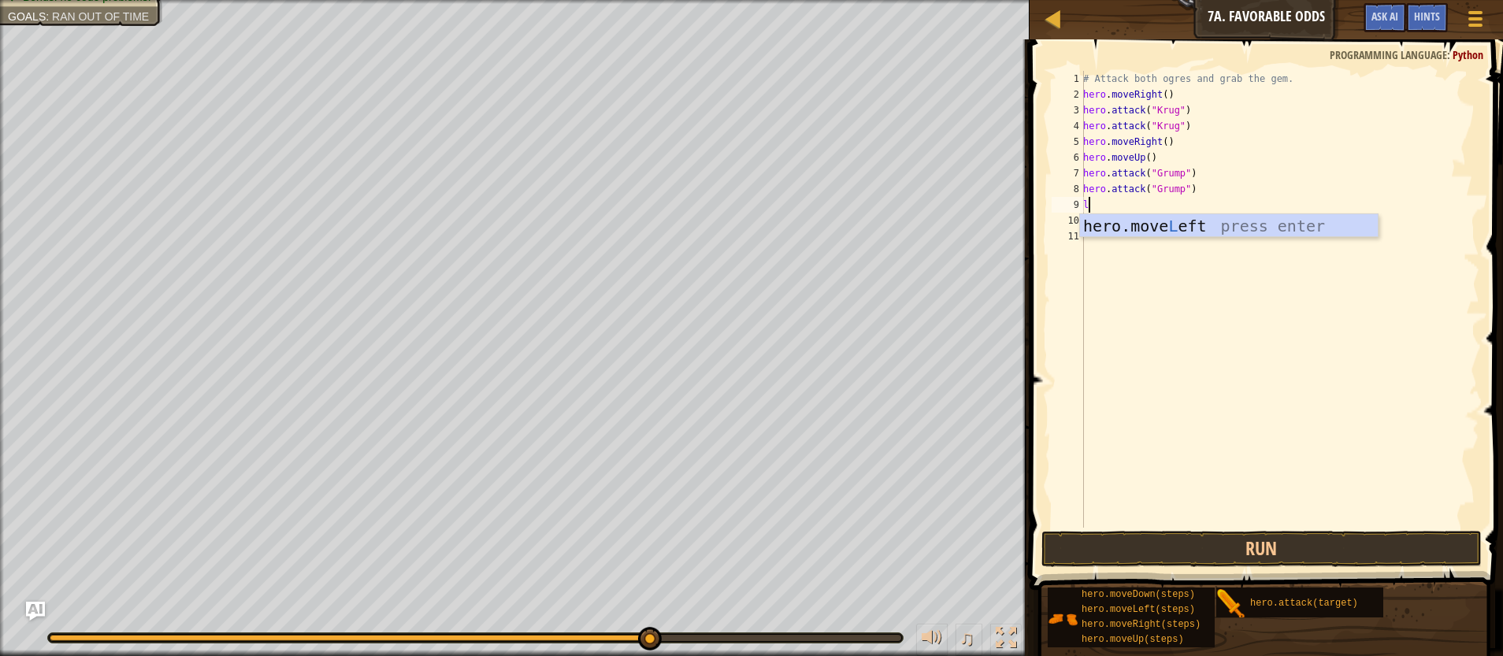
type textarea "le"
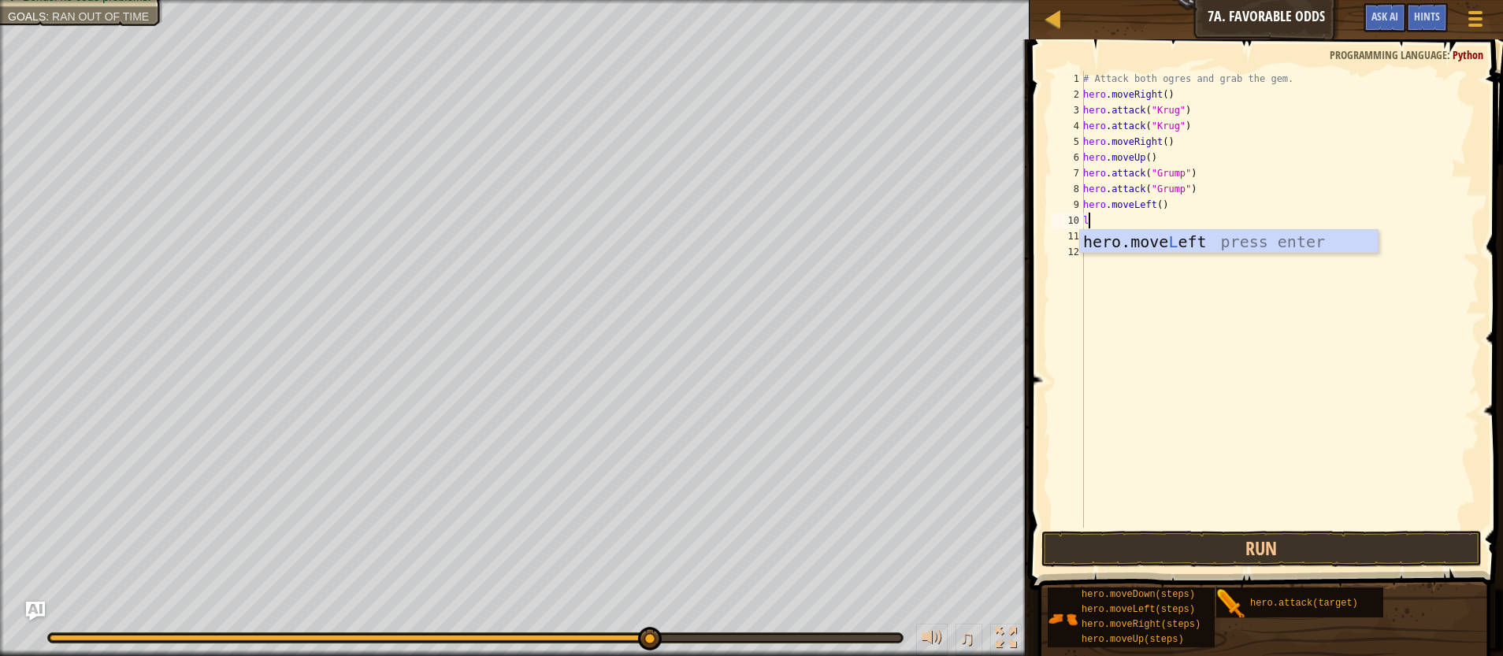
type textarea "le"
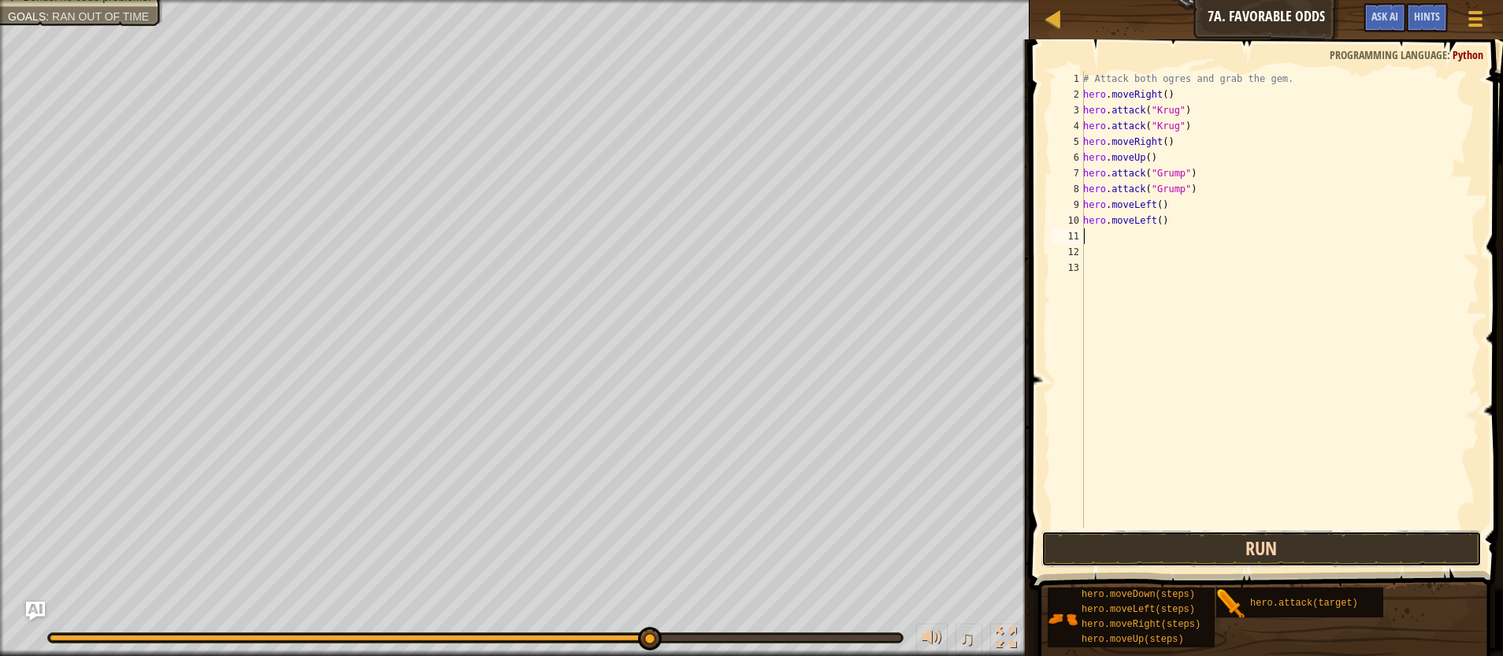
click at [1228, 547] on button "Run" at bounding box center [1261, 549] width 441 height 36
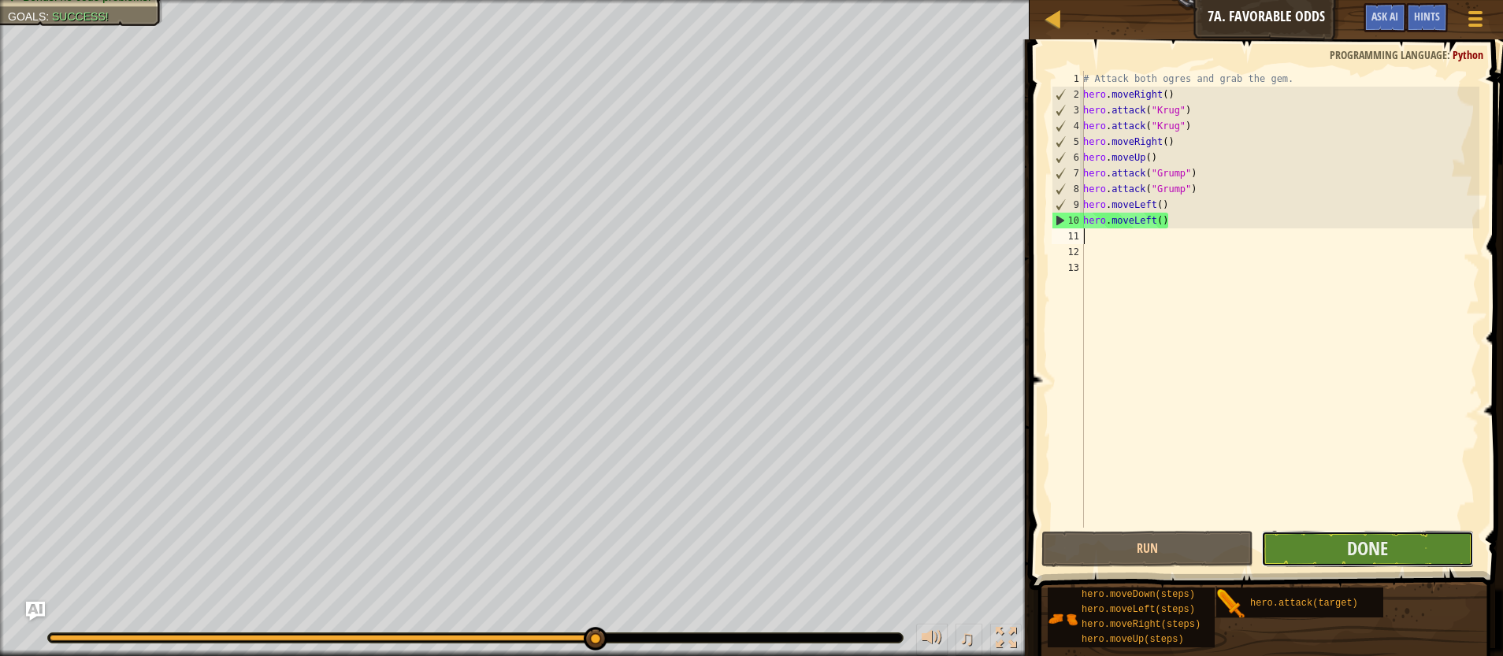
click at [1305, 554] on button "Done" at bounding box center [1367, 549] width 213 height 36
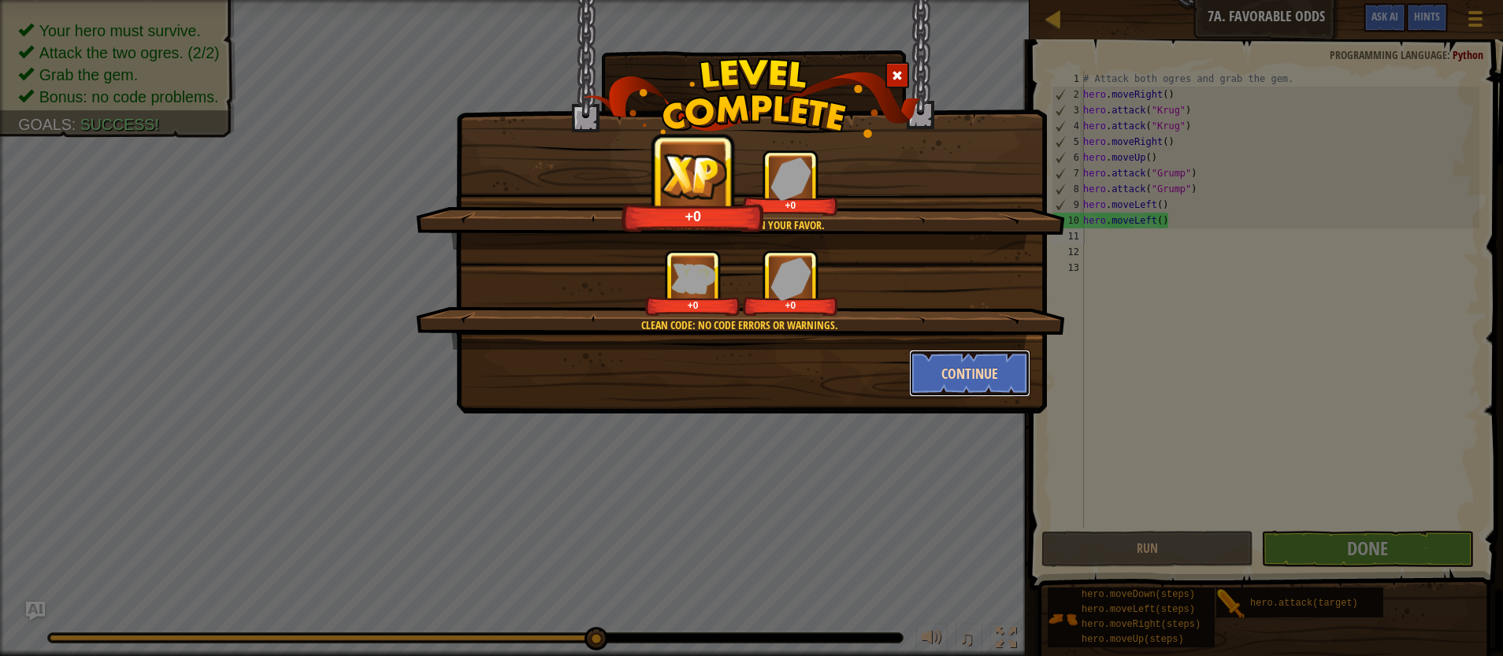
click at [954, 367] on button "Continue" at bounding box center [970, 373] width 122 height 47
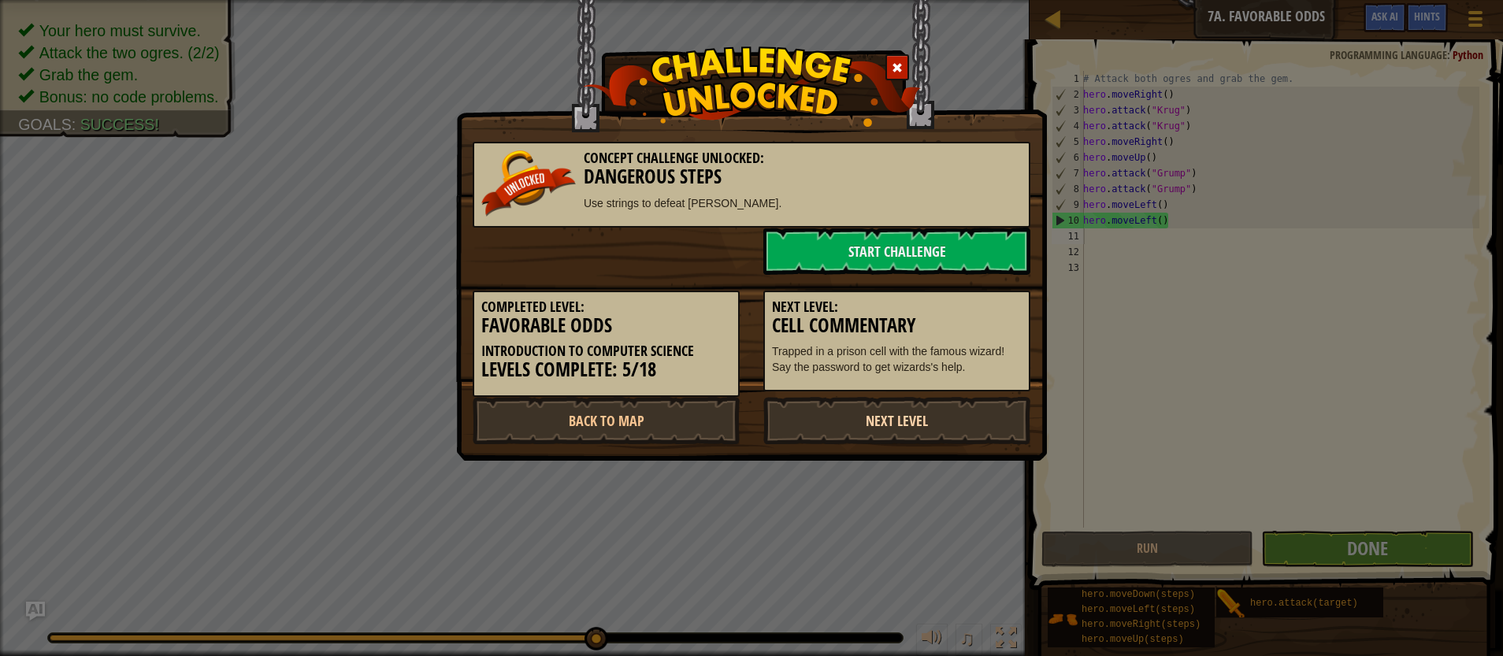
click at [941, 421] on link "Next Level" at bounding box center [896, 420] width 267 height 47
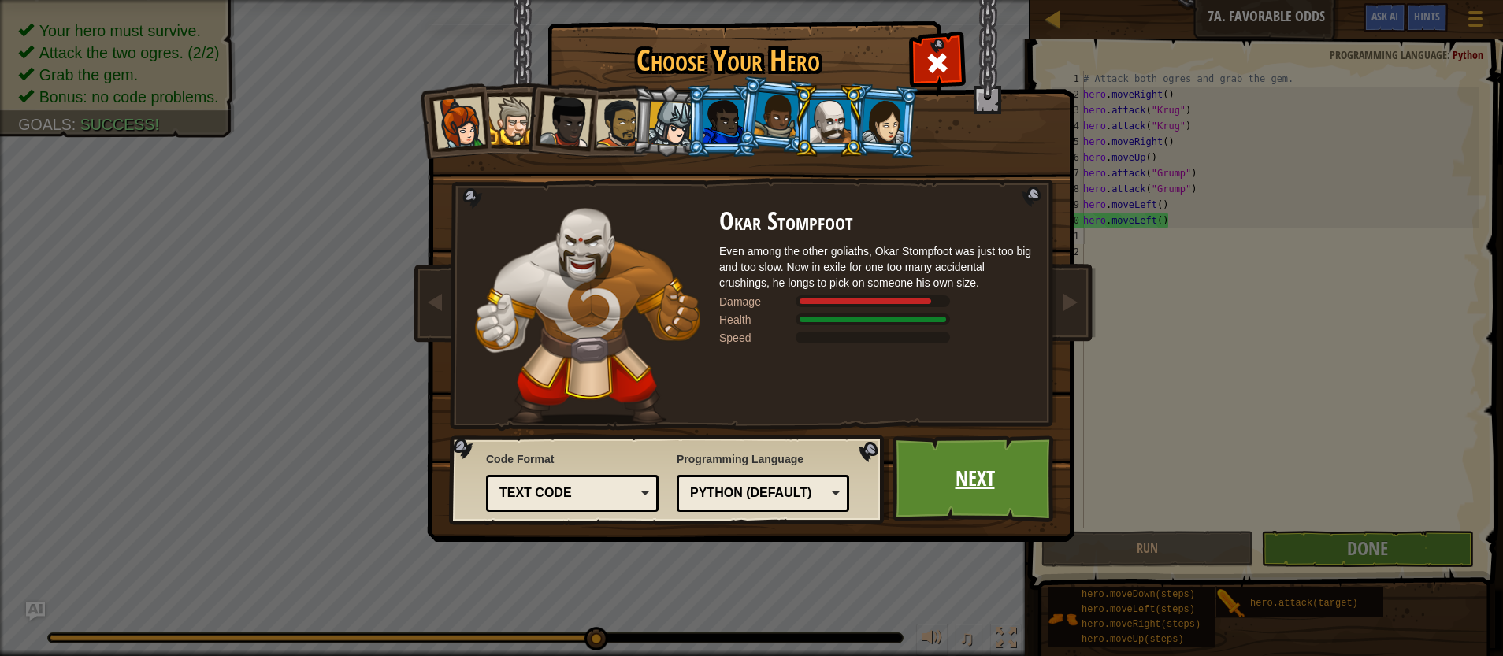
click at [1003, 464] on link "Next" at bounding box center [975, 479] width 165 height 87
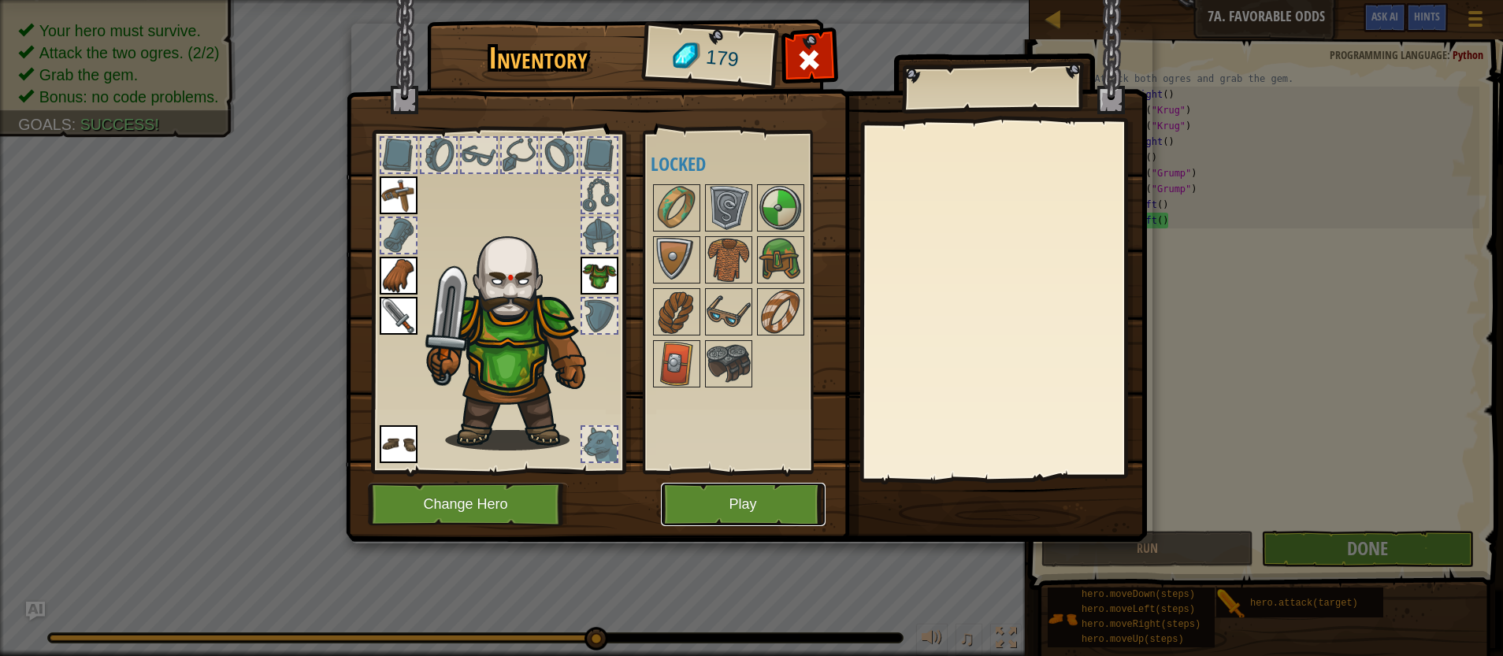
click at [797, 507] on button "Play" at bounding box center [743, 504] width 165 height 43
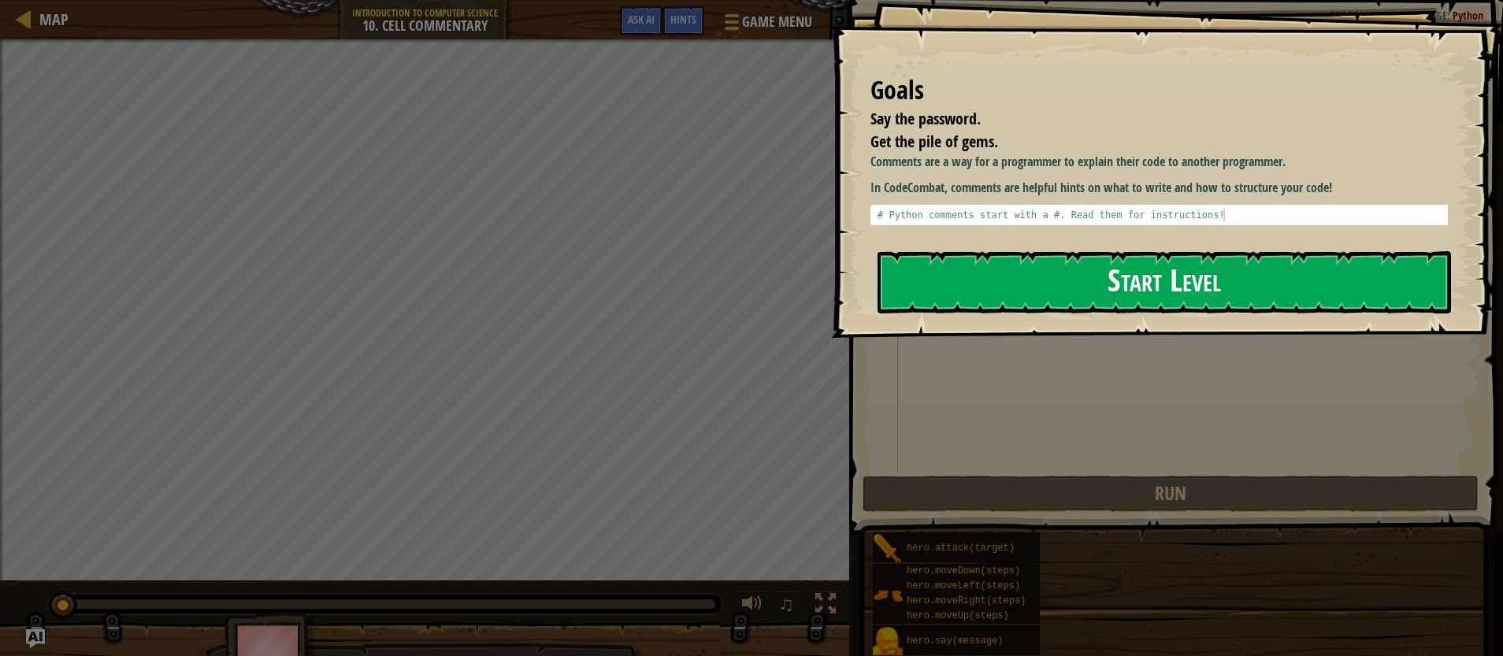
click at [1216, 293] on button "Start Level" at bounding box center [1165, 282] width 574 height 62
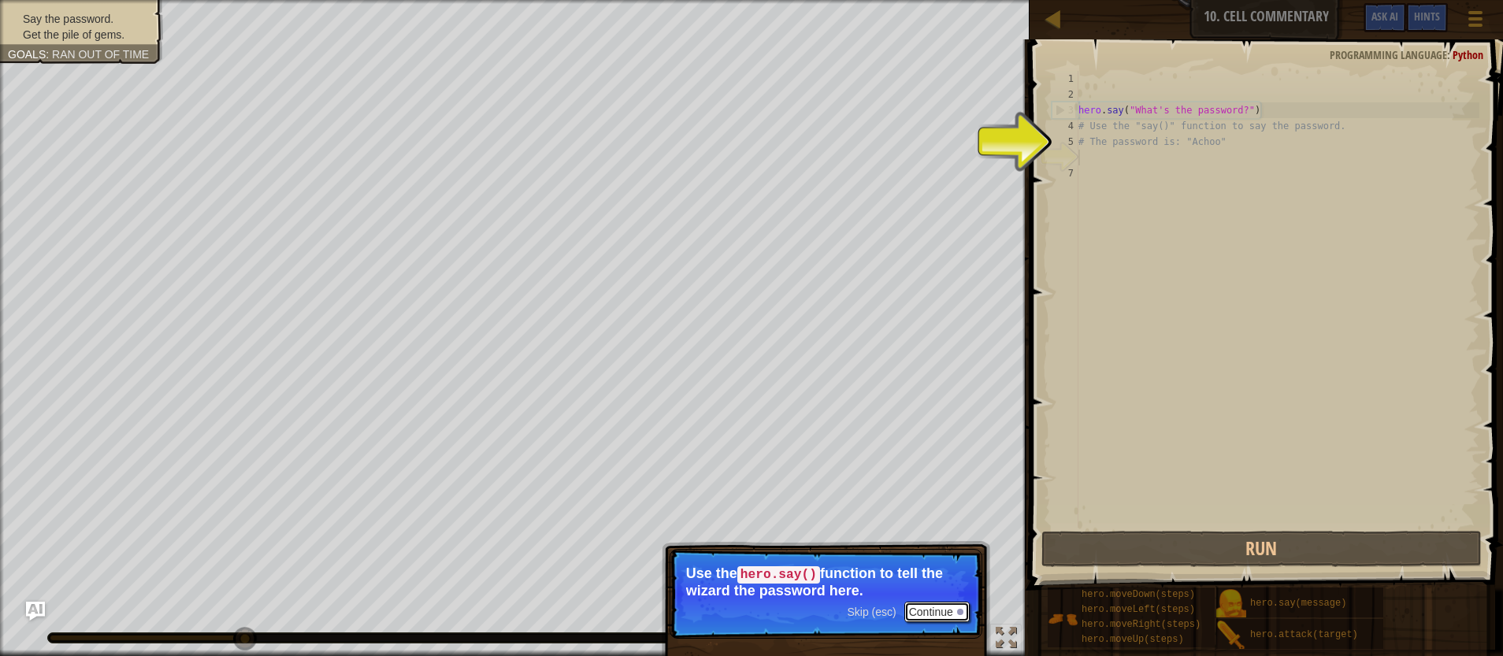
click at [934, 615] on button "Continue" at bounding box center [936, 612] width 65 height 20
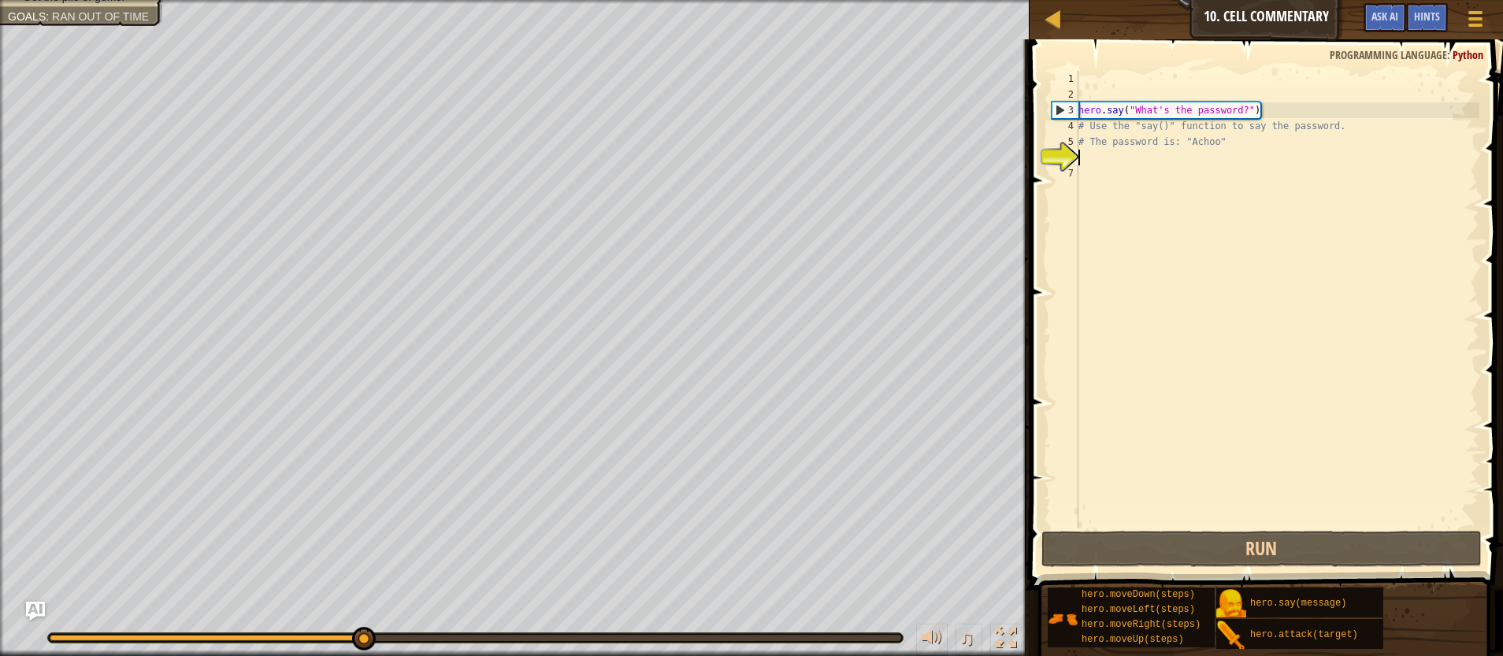
click at [1103, 159] on div "hero . say ( "What's the password?" ) # Use the "say()" function to say the pas…" at bounding box center [1277, 315] width 404 height 488
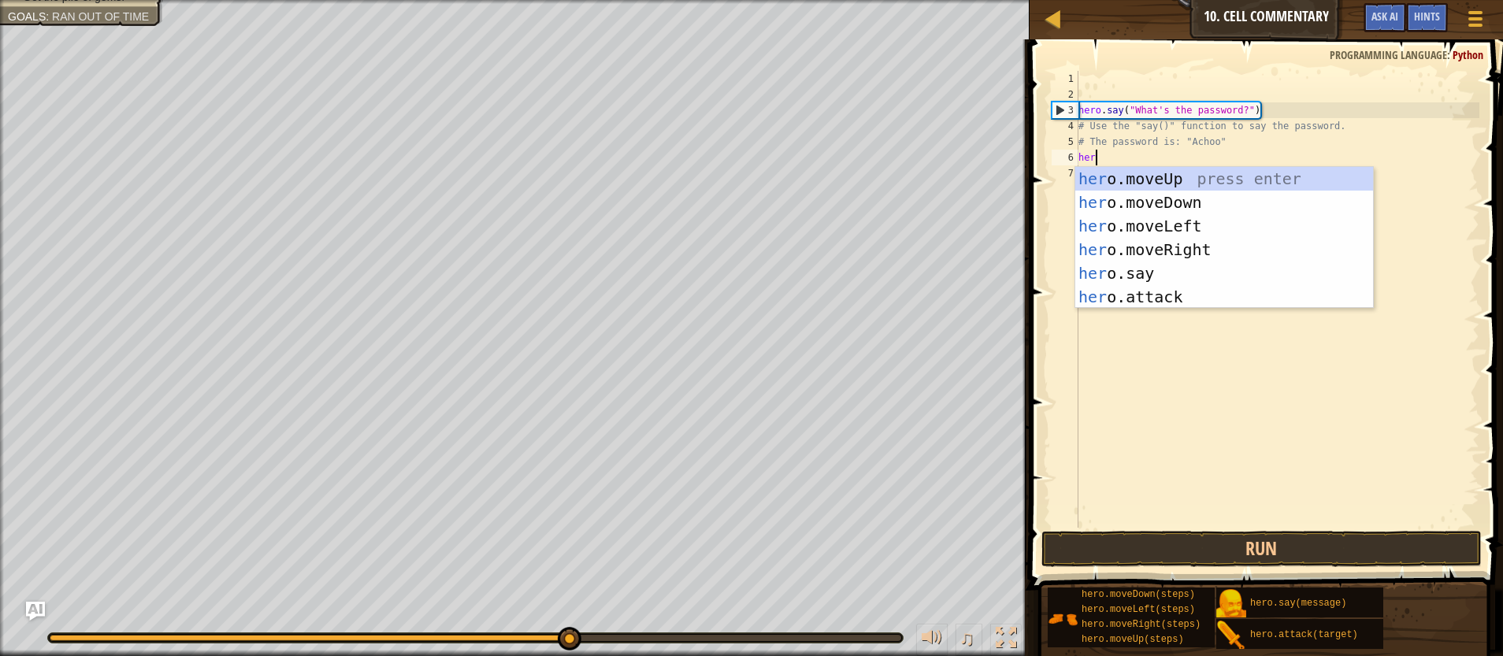
type textarea "hero"
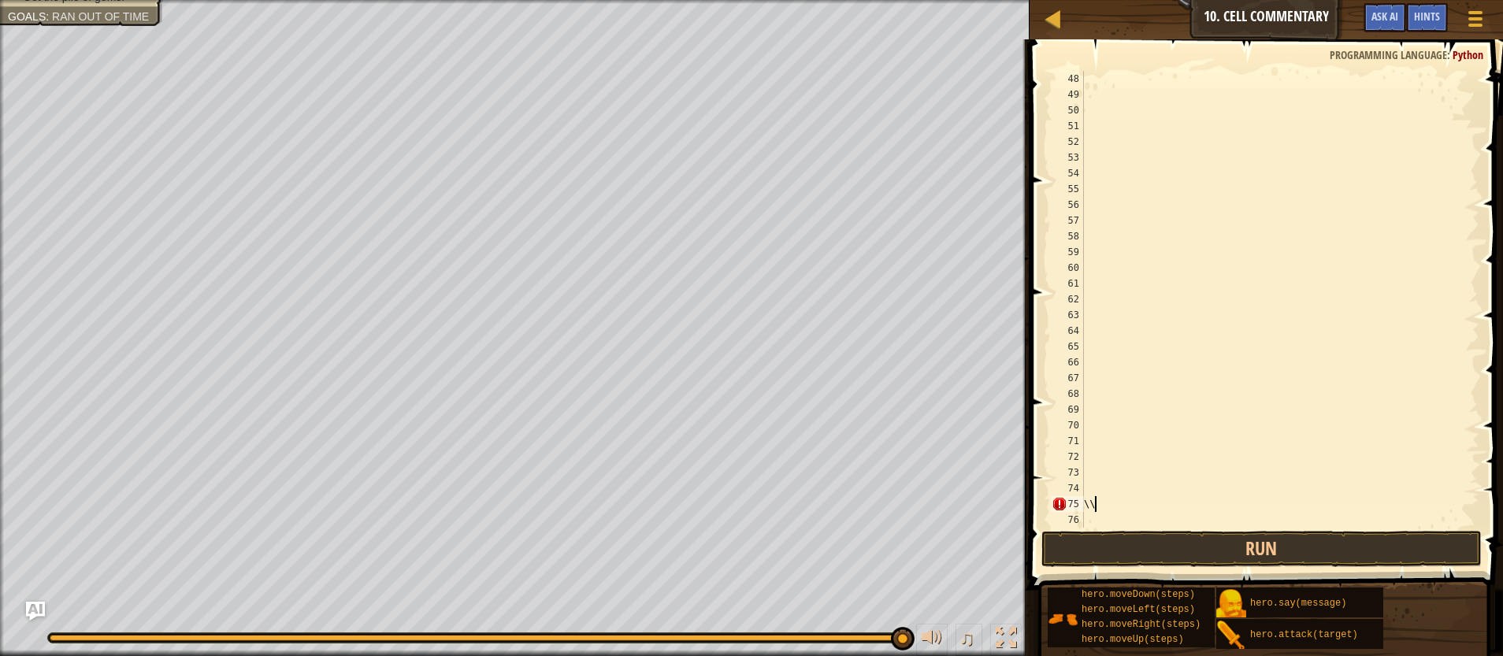
type textarea "\"
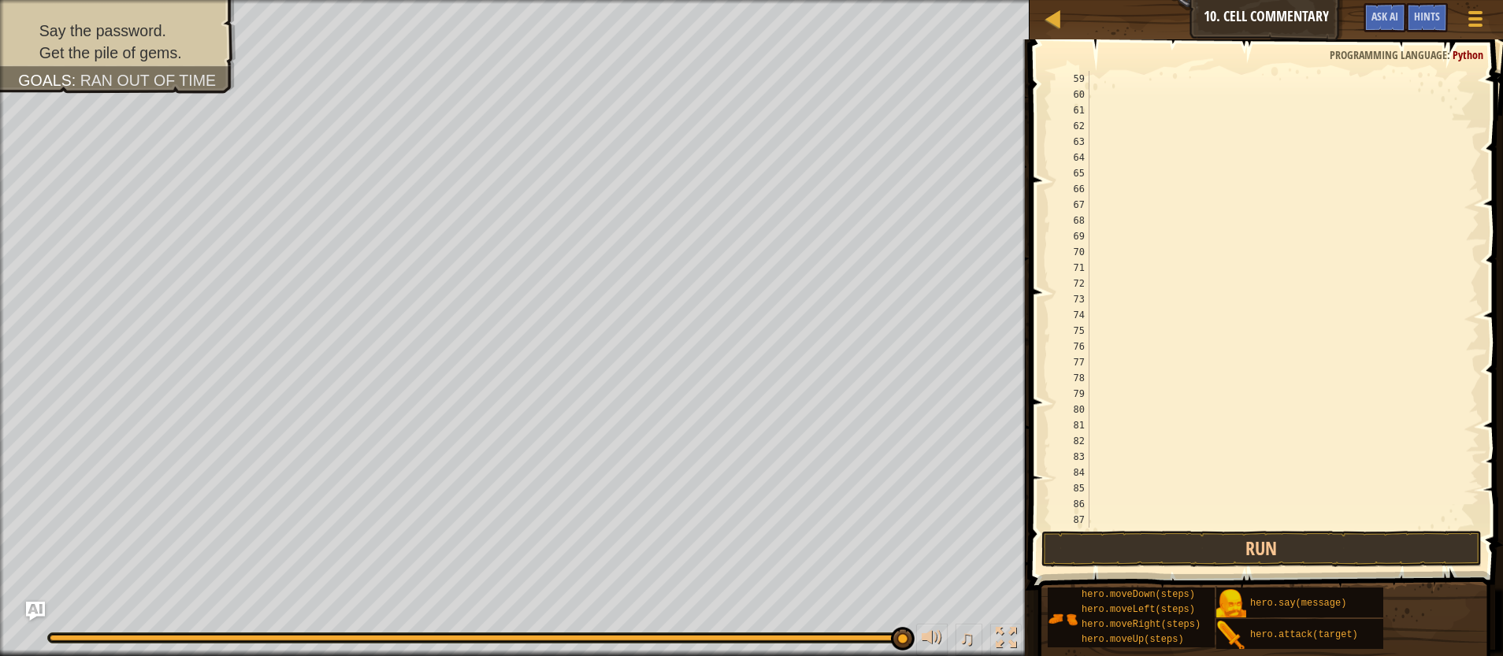
scroll to position [1260, 0]
type textarea "'"
type textarea "\"
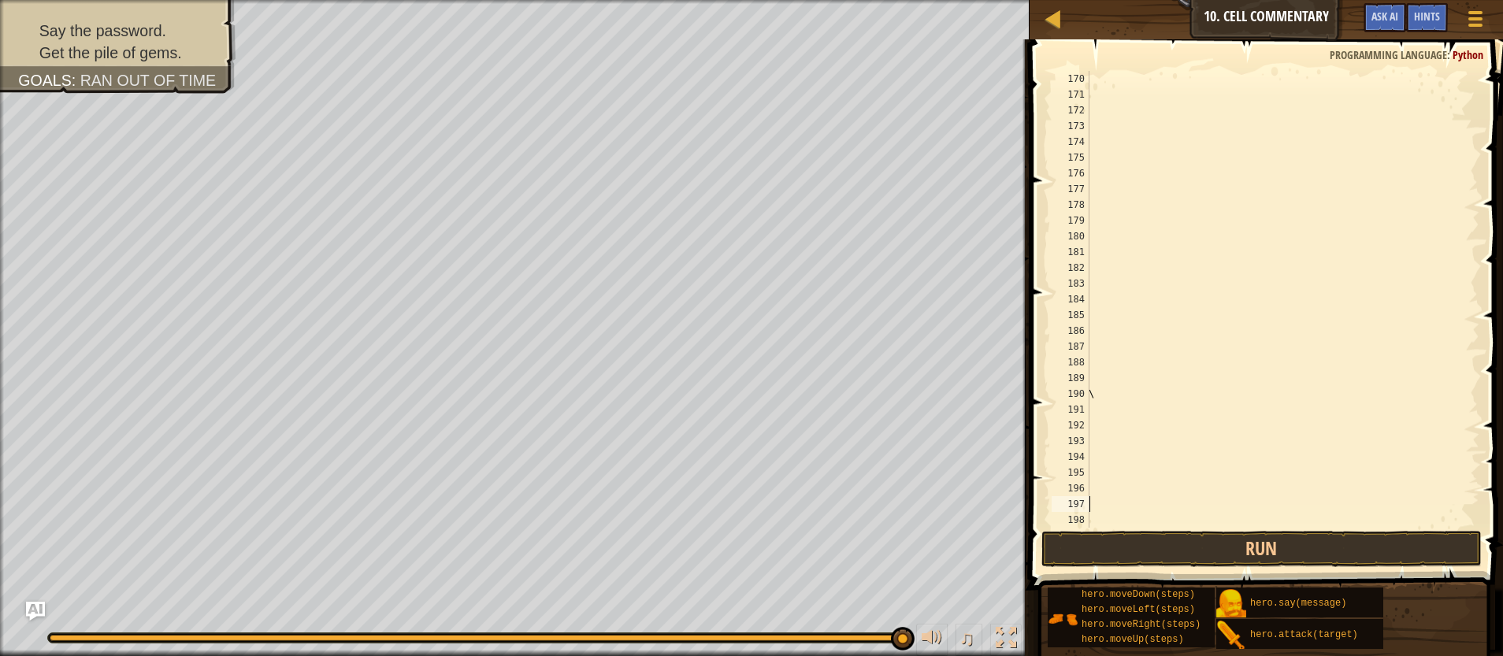
type textarea "\"
